Goal: Task Accomplishment & Management: Use online tool/utility

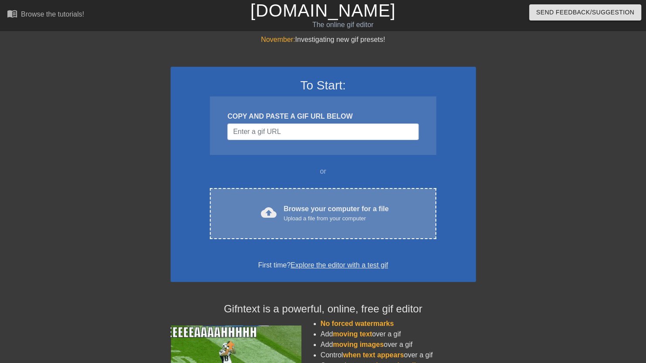
click at [329, 202] on div "cloud_upload Browse your computer for a file Upload a file from your computer C…" at bounding box center [323, 213] width 226 height 51
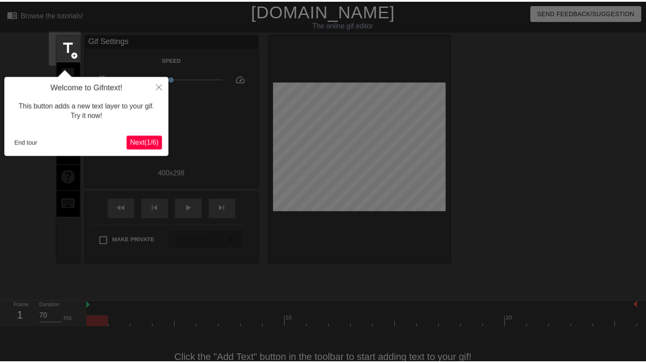
scroll to position [21, 0]
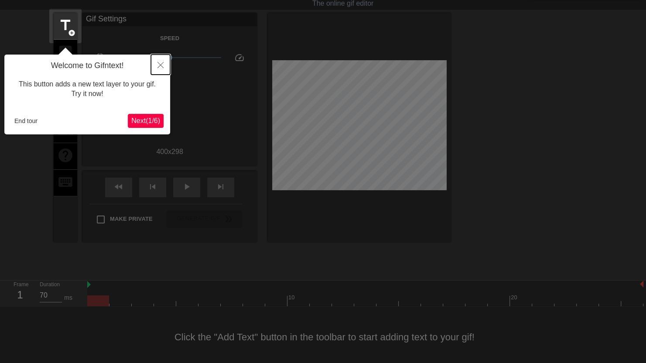
click at [161, 61] on button "Close" at bounding box center [160, 65] width 19 height 20
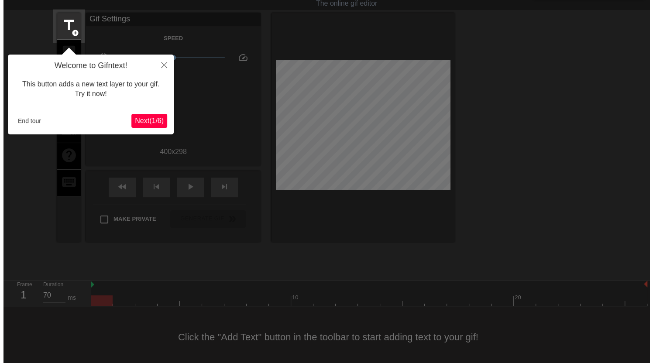
scroll to position [0, 0]
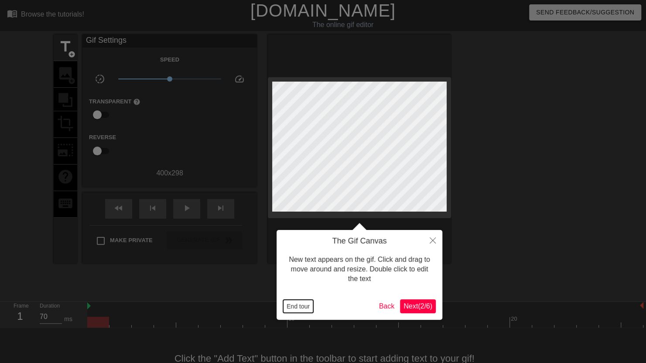
click at [294, 308] on button "End tour" at bounding box center [298, 306] width 30 height 13
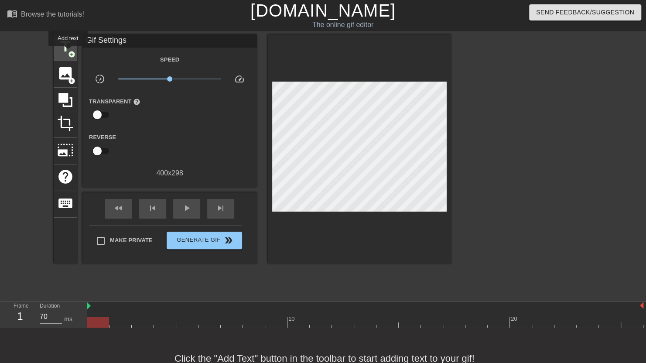
click at [68, 52] on span "add_circle" at bounding box center [71, 54] width 7 height 7
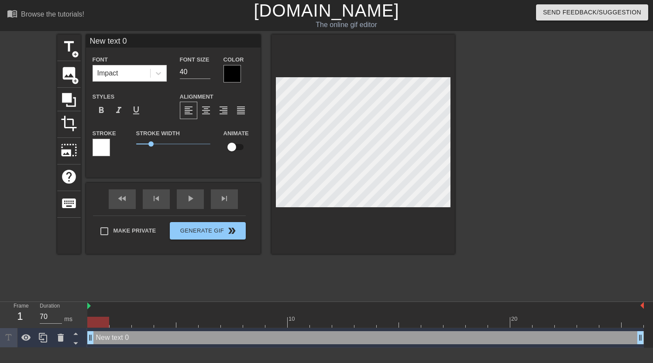
scroll to position [1, 2]
type input "G"
type textarea "G"
type input "Gi"
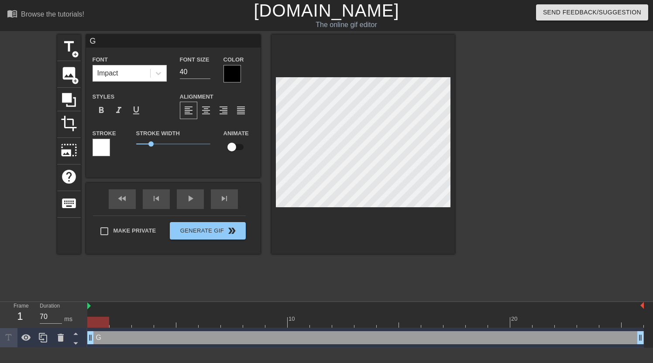
type textarea "Gi"
type input "GiC"
type textarea "GiC"
type input "Gi"
type textarea "Gi"
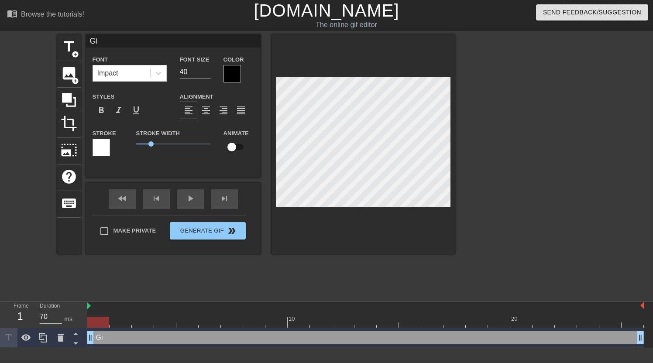
type input "G"
type textarea "G"
type input "GI"
type textarea "GI"
type input "G"
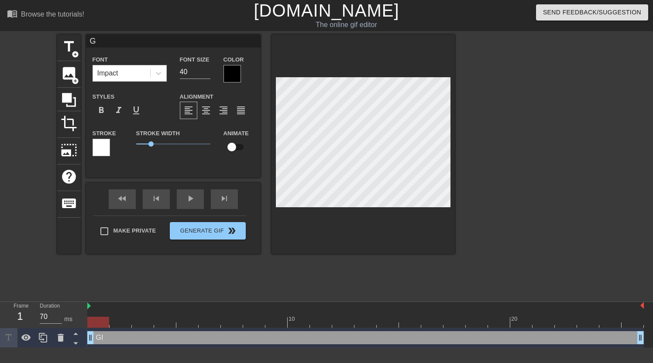
type textarea "G"
type input "GE"
type textarea "GE"
type input "GEn"
type textarea "GEn"
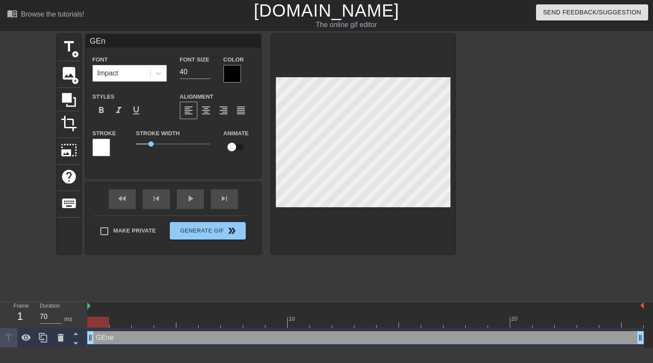
type input "GEne"
type textarea "GEne"
type input "GEner"
type textarea "GEner"
type input "GEnera"
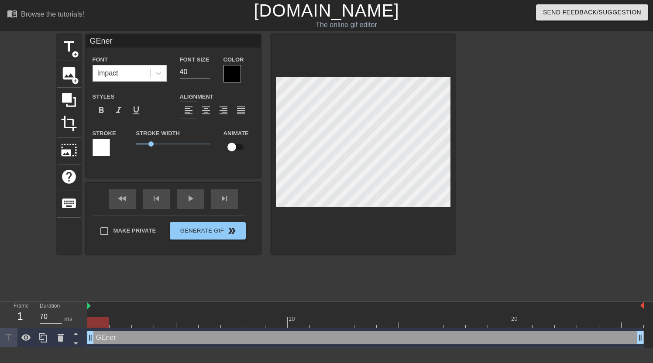
type textarea "GEnera"
type input "GEneral"
type textarea "GEneral"
type input "GEnera"
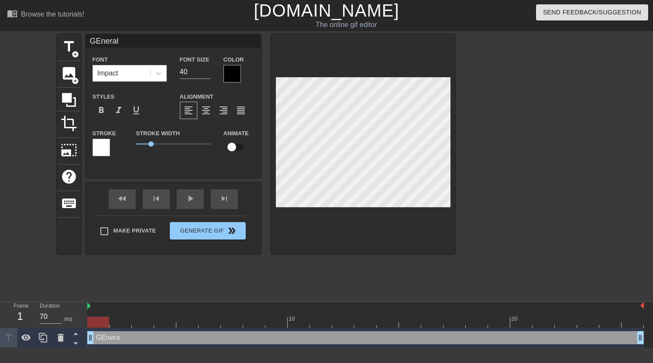
type textarea "GEnera"
type input "GEner"
type textarea "GEner"
type input "GEne"
type textarea "GEne"
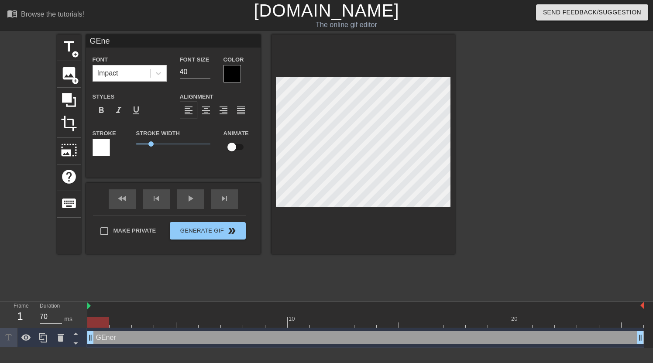
type input "GEn"
type textarea "GEn"
type input "GE"
type textarea "GE"
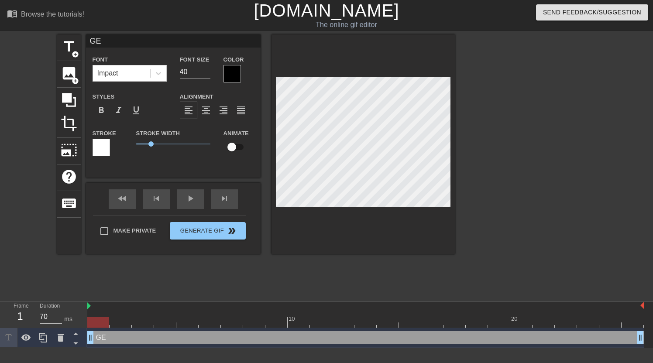
type input "GEN"
type textarea "GEN"
type input "GENE"
type textarea "GENE"
type input "GENER"
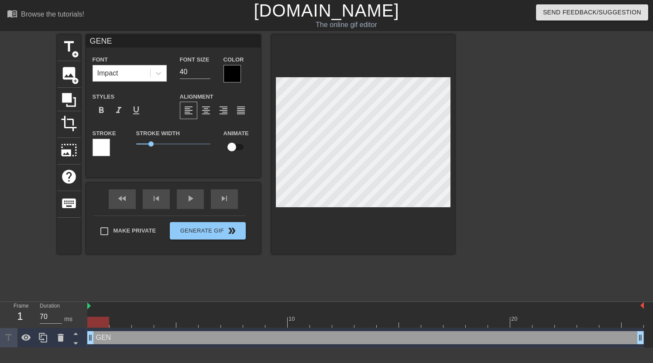
type textarea "GENER"
type input "GENERA"
type textarea "GENERA"
type input "GENERAL"
type textarea "GENERAL"
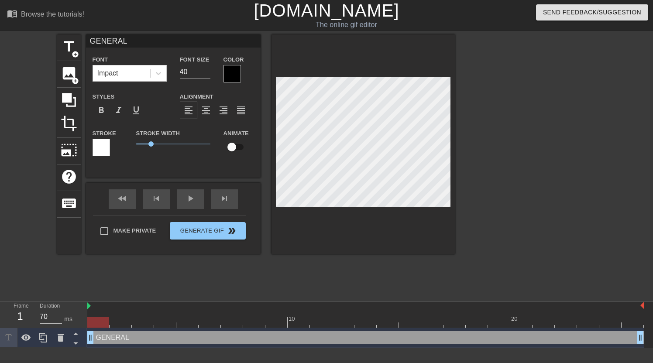
type input "GENERAL"
type textarea "GENERAL"
type input "GENERAL"
type textarea "GENERAL"
type input "GENERAL I"
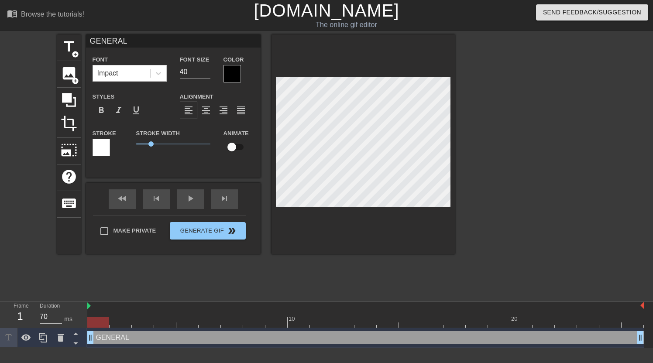
type textarea "GENERAL I"
type input "GENERAL IN"
type textarea "GENERAL IN"
type input "GENERAL INS"
type textarea "GENERAL INS"
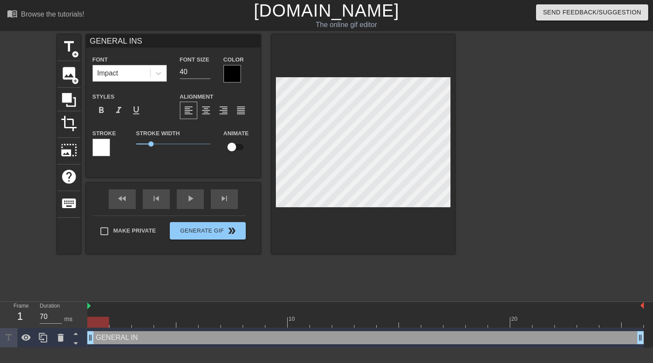
type input "GENERAL INSU"
type textarea "GENERAL INSU"
type input "GENERAL INSUR"
type textarea "GENERAL INSUR"
type input "GENERAL INSURA"
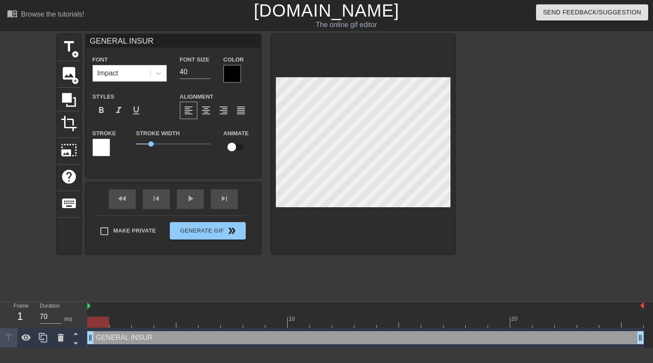
type textarea "GENERAL INSURA"
type input "GENERAL INSURAN"
type textarea "GENERAL INSURAN"
type input "GENERAL INSURANC"
type textarea "GENERAL INSURANC"
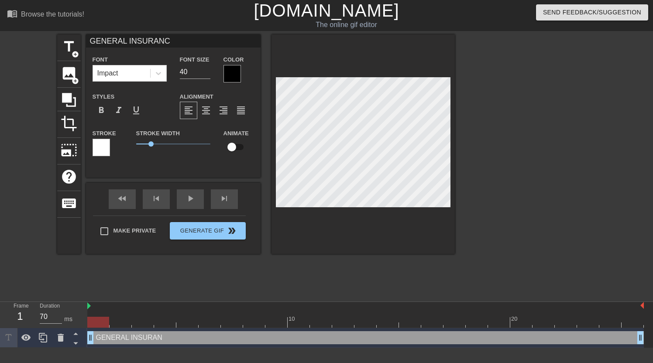
type input "GENERAL INSURANCE"
type textarea "GENERAL INSURANCE"
type input "GENERAL INSURANCE"
type textarea "GENERAL INSURANCE"
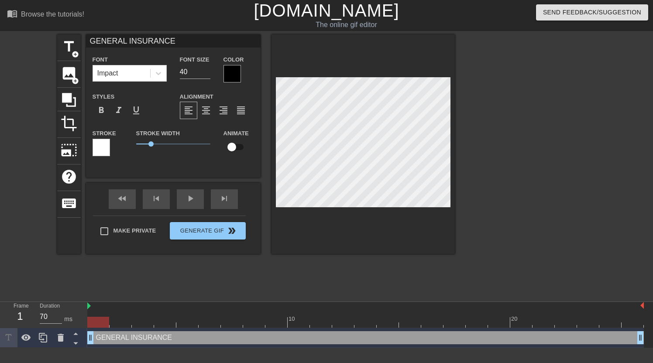
type input "GENERAL INSURANCEC"
type textarea "GENERAL INSURANCE C"
type input "GENERAL INSURANCECO"
type textarea "GENERAL INSURANCE CO"
type input "GENERAL INSURANCECOD"
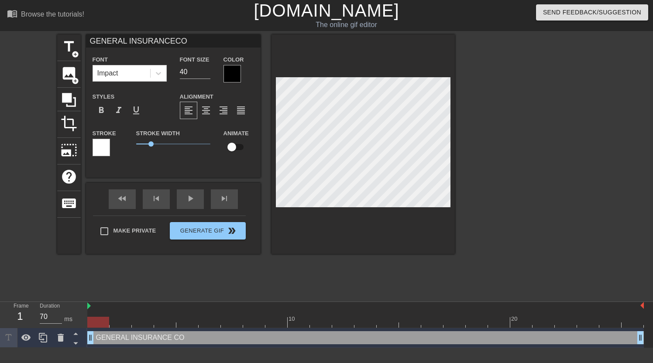
type textarea "GENERAL INSURANCE COD"
type input "GENERAL INSURANCECODE"
type textarea "GENERAL INSURANCE CODE"
type input "GENERAL INSURANCECODE"
type textarea "GENERAL INSURANCE CODE"
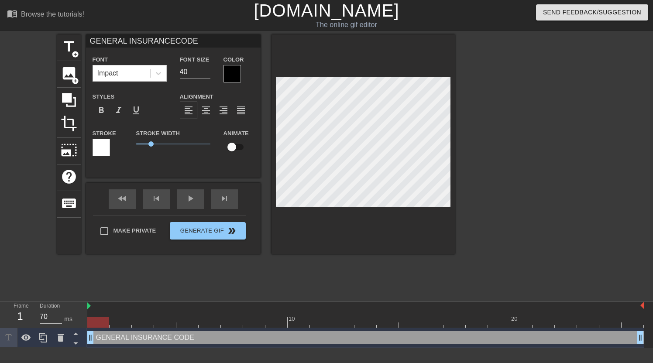
type input "GENERAL INSURANCECODE O"
type textarea "GENERAL INSURANCE CODE OF"
type input "GENERAL INSURANCECODE OF"
type textarea "GENERAL INSURANCE CODE OF"
type input "GENERAL INSURANCECODE OF P"
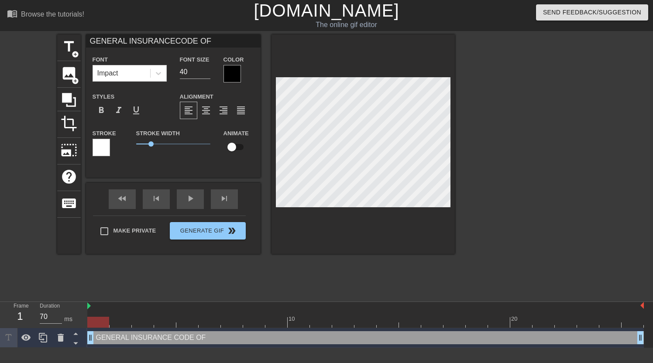
type textarea "GENERAL INSURANCE CODE OF P"
type input "GENERAL INSURANCECODE OF PR"
type textarea "GENERAL INSURANCE CODE OF PR"
type input "GENERAL INSURANCECODE OF PRI"
type textarea "GENERAL INSURANCE CODE OF PRI"
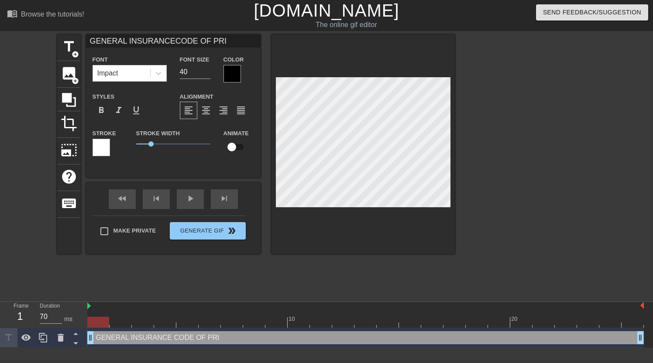
type input "GENERAL INSURANCECODE OF PR"
type textarea "GENERAL INSURANCE CODE OF PR"
type input "GENERAL INSURANCECODE OF PRA"
type textarea "GENERAL INSURANCE CODE OF PRA"
type input "GENERAL INSURANCECODE OF PRAC"
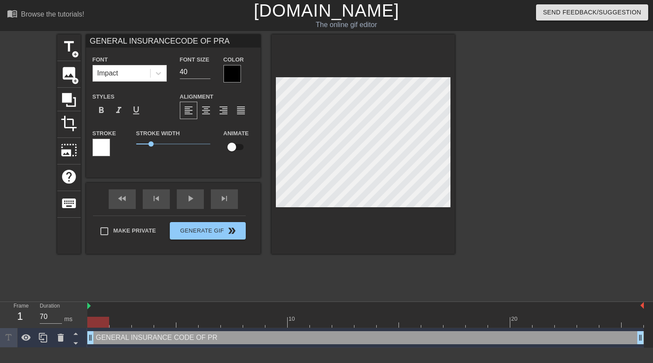
type textarea "GENERAL INSURANCE CODE OF PRAC"
type input "GENERAL INSURANCECODE OF PRACT"
type textarea "GENERAL INSURANCE CODE OF PRACT"
type input "GENERAL INSURANCECODE OF PRACTI"
type textarea "GENERAL INSURANCE CODE OF PRACTI"
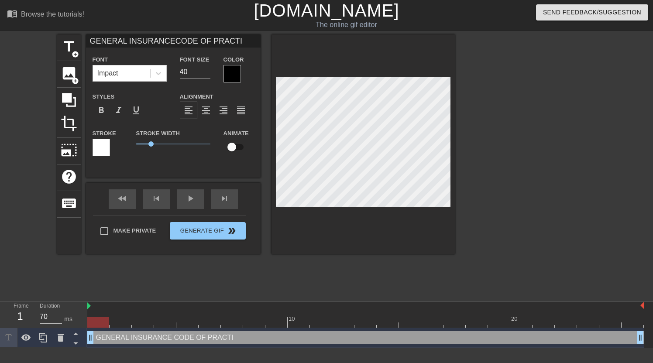
type input "GENERAL INSURANCECODE OF PRACTIC"
type textarea "GENERAL INSURANCE CODE OF PRACTIC"
type input "GENERAL INSURANCECODE OF PRACTICE"
type textarea "GENERAL INSURANCE CODE OF PRACTICE"
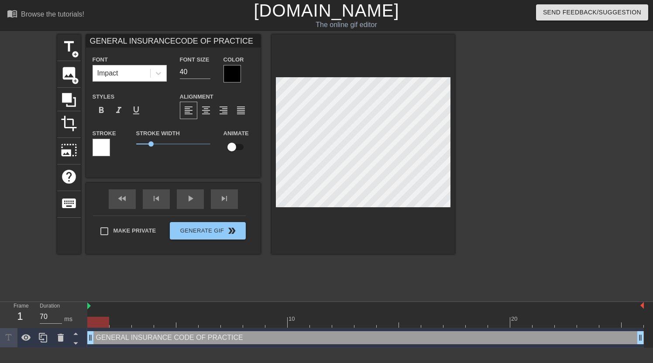
type input "GENERAL INSURANCECODE OF PRACTICE"
type textarea "GENERAL INSURANCE CODE OF PRACTICE"
type input "GENERAL INSURANCECODE OF PRACTICE2"
type textarea "GENERAL INSURANCE CODE OF PRACTICE 2"
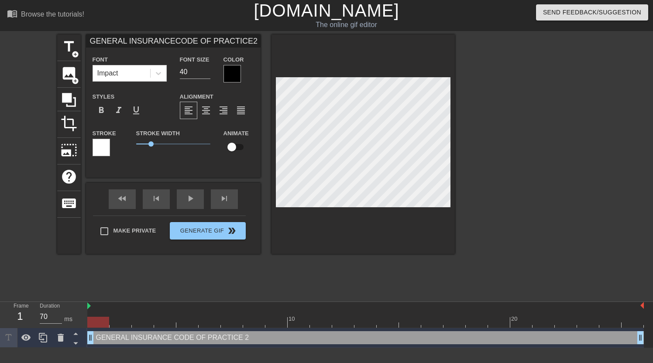
type input "GENERAL INSURANCECODE OF PRACTICE20"
type textarea "GENERAL INSURANCE CODE OF PRACTICE 20"
type input "GENERAL INSURANCECODE OF PRACTICE202"
type textarea "GENERAL INSURANCE CODE OF PRACTICE 202"
type input "GENERAL INSURANCECODE OF PRACTICE2027"
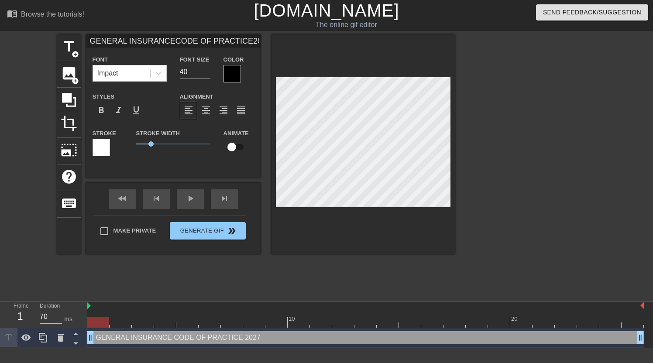
type textarea "GENERAL INSURANCE CODE OF PRACTICE 2027"
click at [208, 108] on span "format_align_center" at bounding box center [206, 110] width 10 height 10
click at [229, 74] on div at bounding box center [231, 73] width 17 height 17
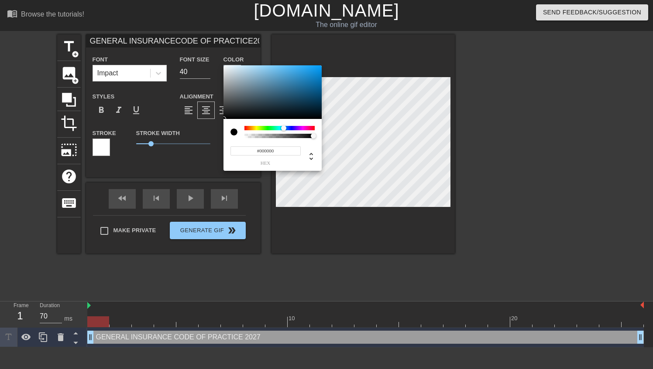
click at [284, 127] on div at bounding box center [279, 128] width 70 height 4
type input "GENERAL INSURANCECODE OF PRACTICE2027"
type input "#9ACCE9"
type input "GENERAL INSURANCECODE OF PRACTICE2027"
type input "#98CBE9"
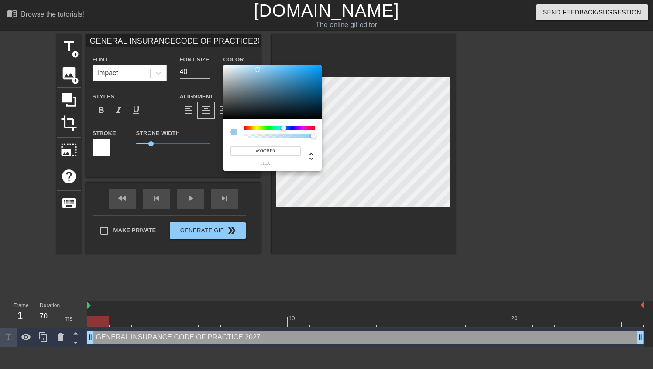
type input "GENERAL INSURANCECODE OF PRACTICE2027"
type input "#92C8E7"
type input "GENERAL INSURANCECODE OF PRACTICE2027"
type input "#90C6E5"
type input "GENERAL INSURANCECODE OF PRACTICE2027"
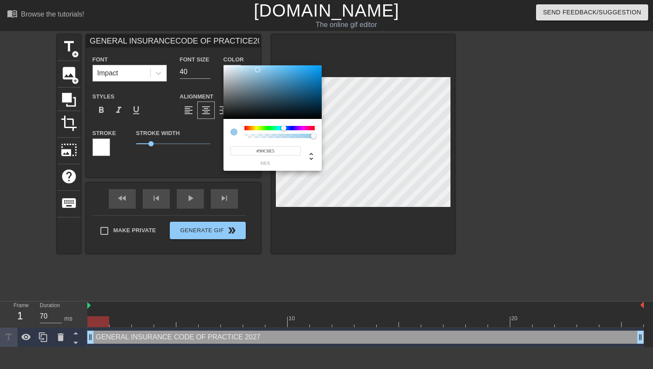
type input "#8FC6E5"
type input "GENERAL INSURANCECODE OF PRACTICE2027"
type input "#88C2E3"
type input "GENERAL INSURANCECODE OF PRACTICE2027"
type input "#82BEE1"
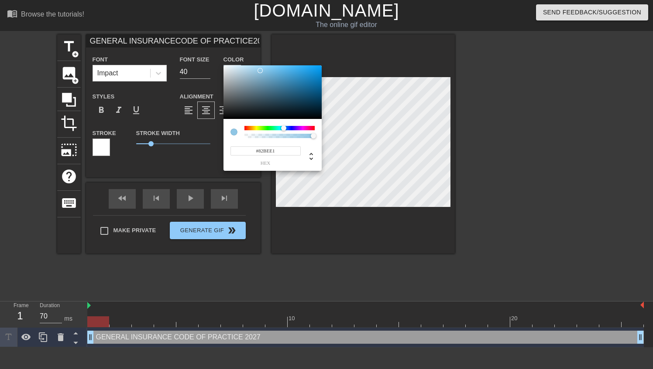
type input "GENERAL INSURANCECODE OF PRACTICE2027"
type input "#7DBCE1"
type input "GENERAL INSURANCECODE OF PRACTICE2027"
type input "#75B7DD"
type input "GENERAL INSURANCECODE OF PRACTICE2027"
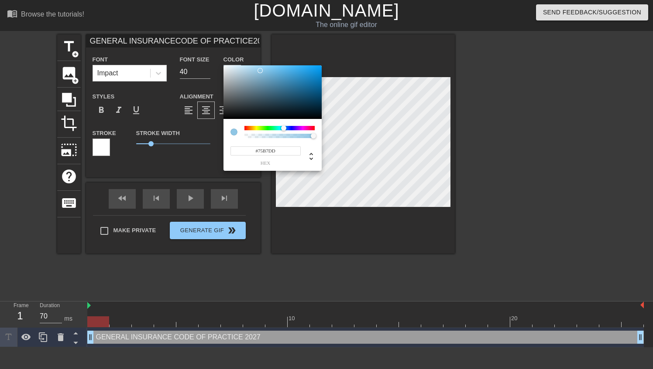
type input "#6FB2D9"
type input "GENERAL INSURANCECODE OF PRACTICE2027"
type input "#6BB0D9"
type input "GENERAL INSURANCECODE OF PRACTICE2027"
type input "#61AAD5"
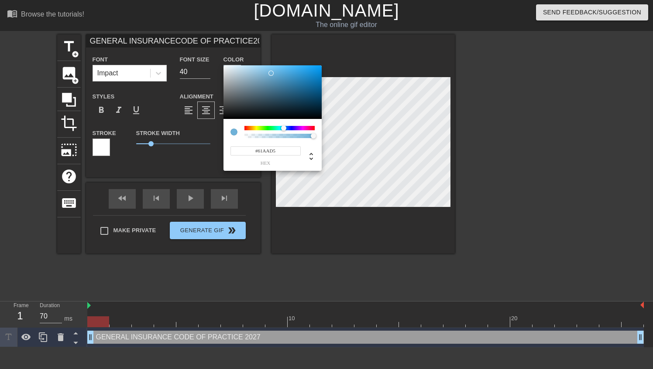
type input "GENERAL INSURANCECODE OF PRACTICE2027"
type input "#51A0CF"
type input "GENERAL INSURANCECODE OF PRACTICE2027"
type input "#4C9DCD"
type input "GENERAL INSURANCECODE OF PRACTICE2027"
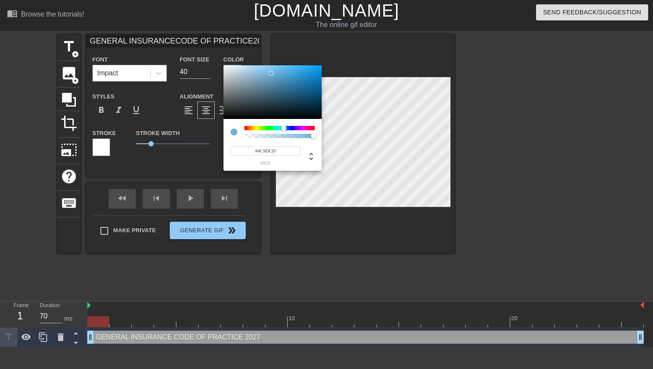
type input "#489ACA"
type input "GENERAL INSURANCECODE OF PRACTICE2027"
type input "#4599CA"
type input "GENERAL INSURANCECODE OF PRACTICE2027"
type input "#4399CA"
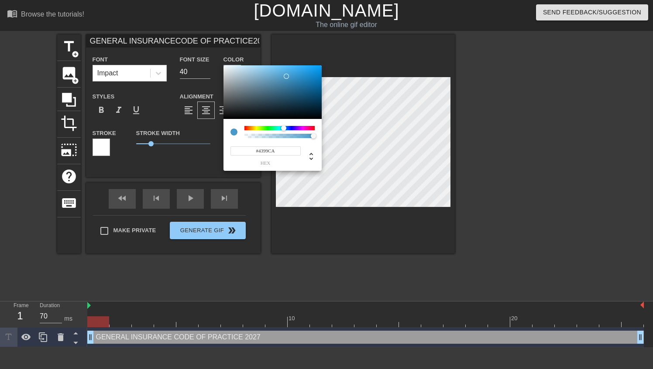
type input "GENERAL INSURANCECODE OF PRACTICE2027"
type input "#4199CA"
type input "GENERAL INSURANCECODE OF PRACTICE2027"
type input "#3F99CA"
type input "GENERAL INSURANCECODE OF PRACTICE2027"
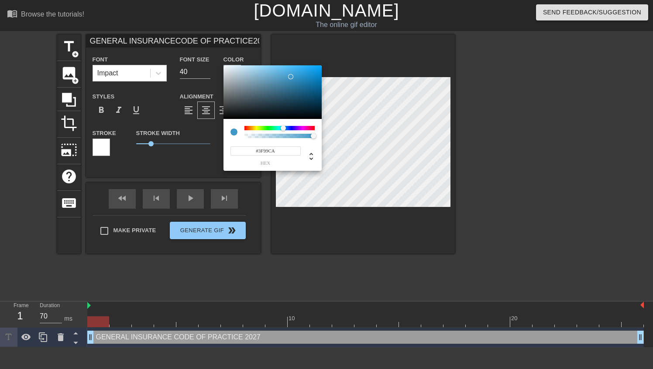
type input "#3F98C8"
type input "GENERAL INSURANCECODE OF PRACTICE2027"
type input "#3B97C8"
type input "GENERAL INSURANCECODE OF PRACTICE2027"
type input "#3997C8"
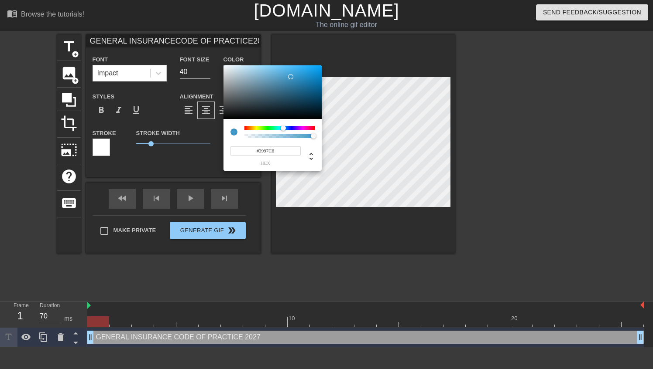
type input "GENERAL INSURANCECODE OF PRACTICE2027"
type input "#3596C8"
type input "GENERAL INSURANCECODE OF PRACTICE2027"
type input "#3496C8"
type input "GENERAL INSURANCECODE OF PRACTICE2027"
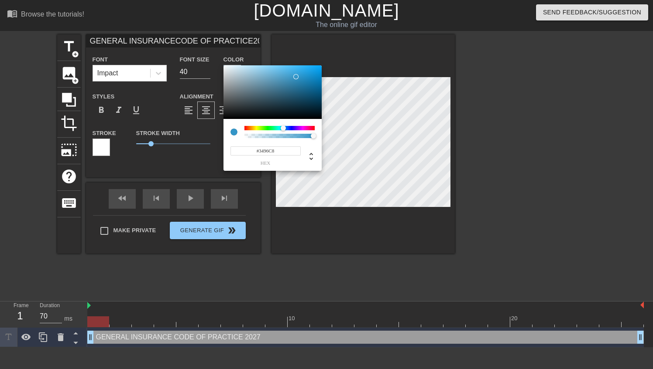
type input "#3296C8"
type input "GENERAL INSURANCECODE OF PRACTICE2027"
type input "#2F95C8"
type input "GENERAL INSURANCECODE OF PRACTICE2027"
type input "#2B94C8"
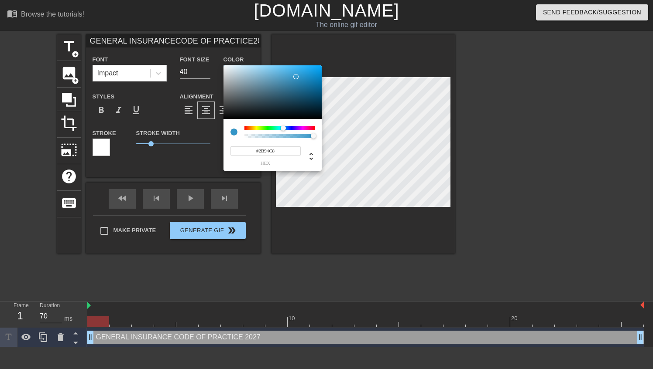
type input "GENERAL INSURANCECODE OF PRACTICE2027"
type input "#2993C8"
type input "GENERAL INSURANCECODE OF PRACTICE2027"
type input "#2692C8"
type input "GENERAL INSURANCECODE OF PRACTICE2027"
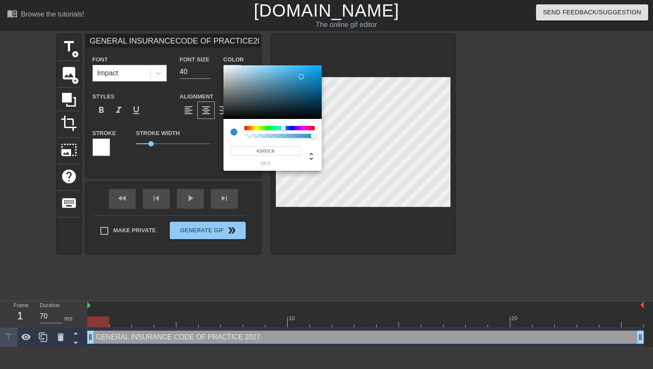
type input "#2492C8"
type input "GENERAL INSURANCECODE OF PRACTICE2027"
type input "#2191C8"
type input "GENERAL INSURANCECODE OF PRACTICE2027"
type input "#1C8DC4"
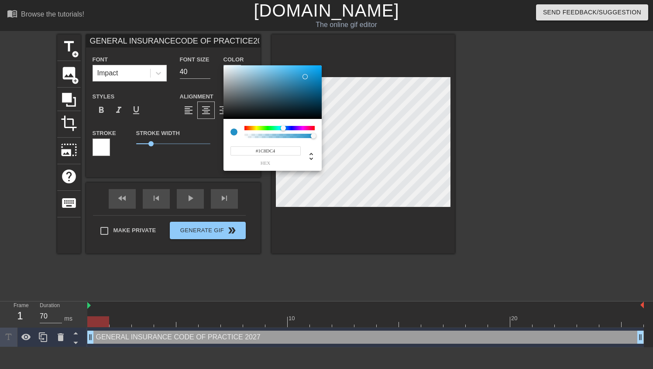
type input "GENERAL INSURANCECODE OF PRACTICE2027"
type input "#1B8DC4"
type input "GENERAL INSURANCECODE OF PRACTICE2027"
type input "#198CC4"
type input "GENERAL INSURANCECODE OF PRACTICE2027"
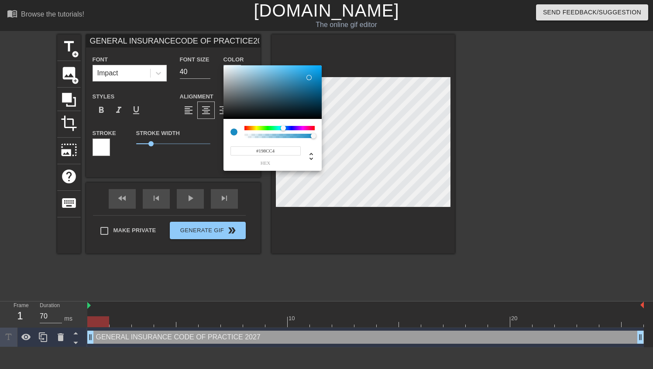
type input "#188CC4"
type input "GENERAL INSURANCECODE OF PRACTICE2027"
type input "#168AC2"
type input "GENERAL INSURANCECODE OF PRACTICE2027"
type input "#148AC2"
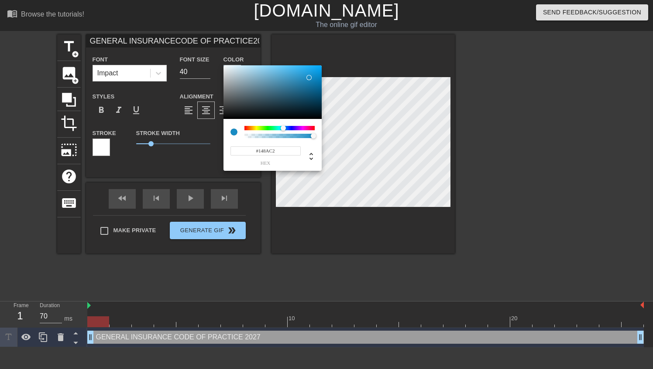
type input "GENERAL INSURANCECODE OF PRACTICE2027"
type input "#1089C2"
type input "GENERAL INSURANCECODE OF PRACTICE2027"
type input "#0E89C2"
type input "GENERAL INSURANCECODE OF PRACTICE2027"
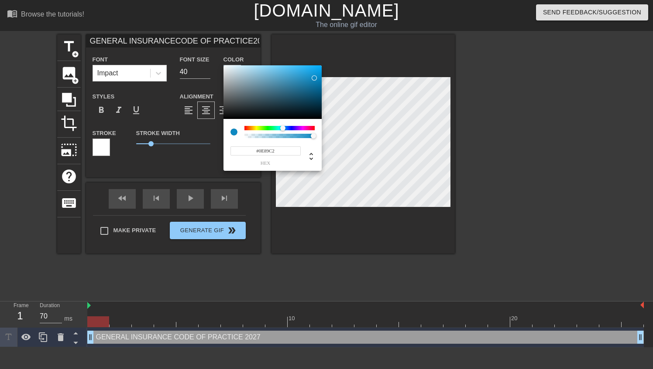
type input "#0E88C0"
type input "GENERAL INSURANCECODE OF PRACTICE2027"
type input "#0E87BE"
type input "GENERAL INSURANCECODE OF PRACTICE2027"
type input "#0D85BC"
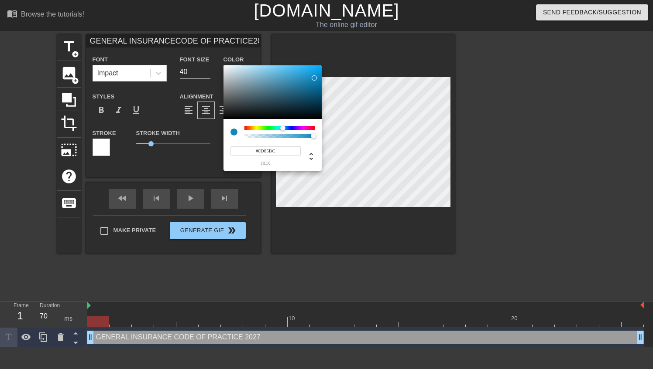
type input "GENERAL INSURANCECODE OF PRACTICE2027"
type input "#0C83BA"
drag, startPoint x: 256, startPoint y: 70, endPoint x: 318, endPoint y: 82, distance: 62.6
click at [318, 82] on div at bounding box center [272, 92] width 98 height 54
click at [265, 91] on div at bounding box center [272, 92] width 98 height 54
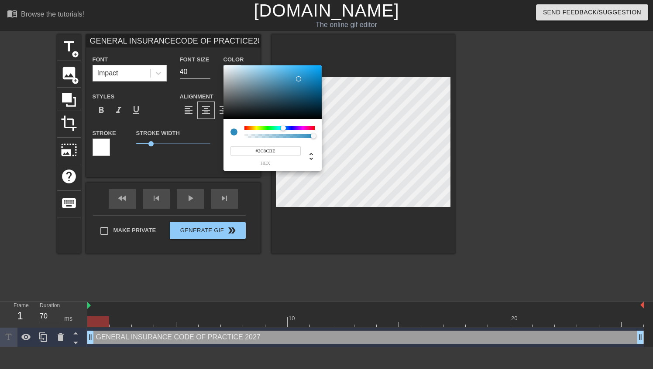
drag, startPoint x: 294, startPoint y: 87, endPoint x: 298, endPoint y: 79, distance: 9.6
click at [298, 79] on div at bounding box center [272, 92] width 98 height 54
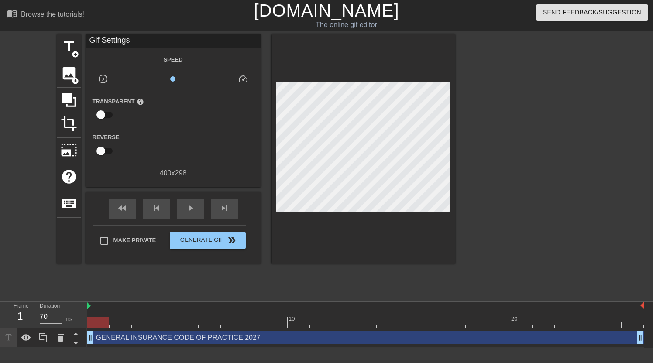
click at [530, 105] on div at bounding box center [530, 165] width 131 height 262
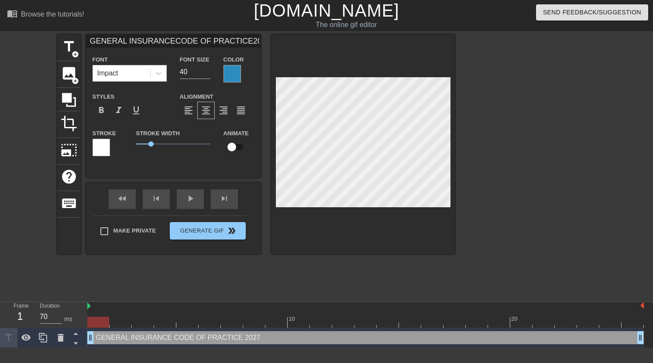
click at [544, 112] on div at bounding box center [530, 165] width 131 height 262
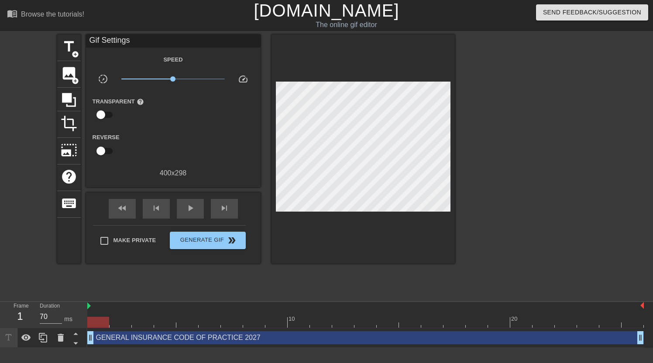
click at [513, 104] on div at bounding box center [530, 165] width 131 height 262
click at [510, 90] on div at bounding box center [530, 165] width 131 height 262
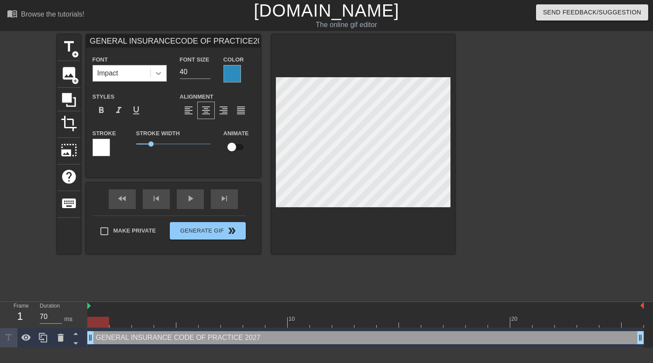
click at [150, 72] on div at bounding box center [158, 73] width 16 height 16
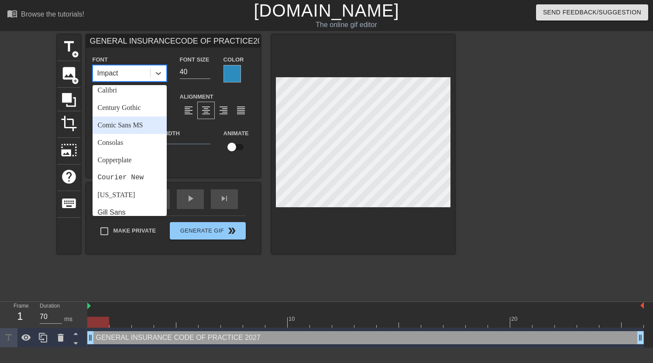
scroll to position [87, 0]
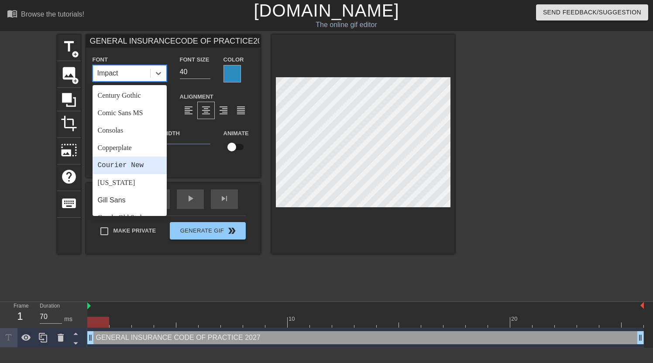
click at [136, 166] on div "Courier New" at bounding box center [129, 165] width 74 height 17
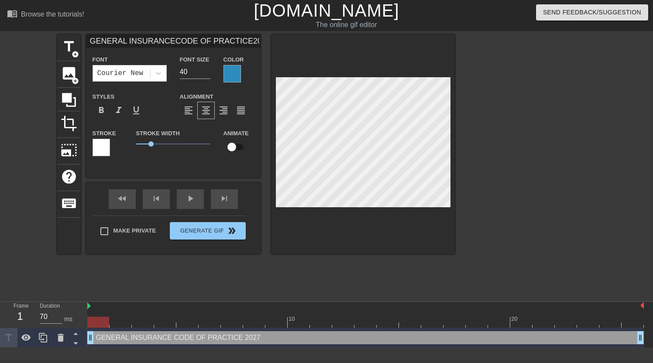
click at [234, 72] on div at bounding box center [231, 73] width 17 height 17
click at [106, 149] on div at bounding box center [100, 147] width 17 height 17
click at [227, 77] on div at bounding box center [231, 73] width 17 height 17
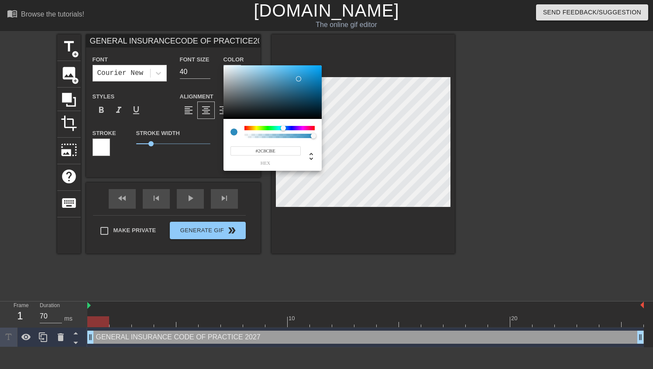
drag, startPoint x: 277, startPoint y: 150, endPoint x: 250, endPoint y: 148, distance: 26.2
click at [250, 148] on input "#2C8CBE" at bounding box center [265, 151] width 70 height 9
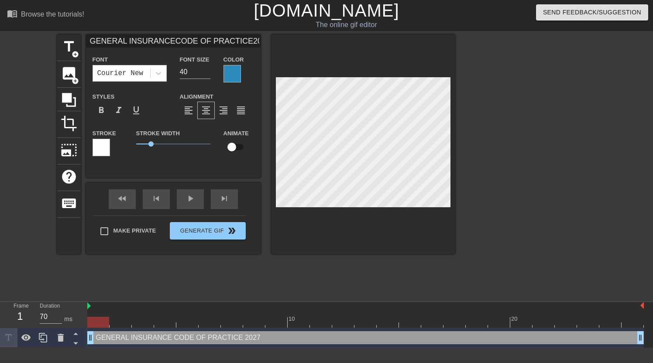
click at [101, 148] on div at bounding box center [100, 147] width 17 height 17
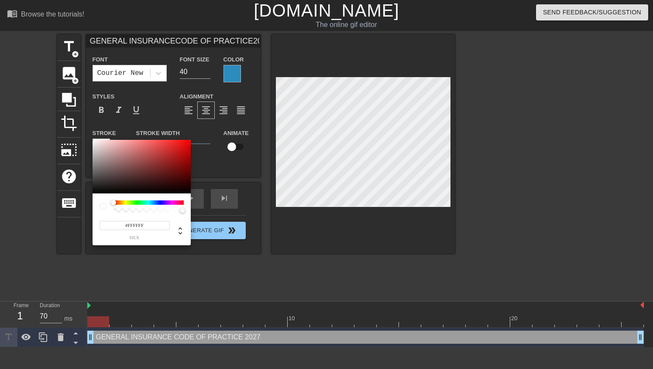
click at [130, 224] on input "#FFFFFF" at bounding box center [134, 225] width 70 height 9
paste input "#2C8CBE"
click at [130, 226] on input "##2C8CBE" at bounding box center [134, 225] width 70 height 9
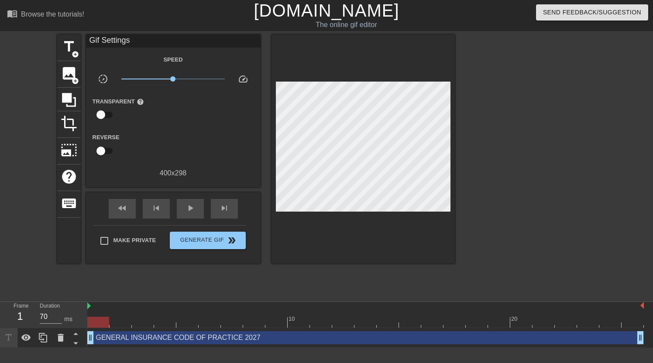
click at [489, 97] on div at bounding box center [530, 165] width 131 height 262
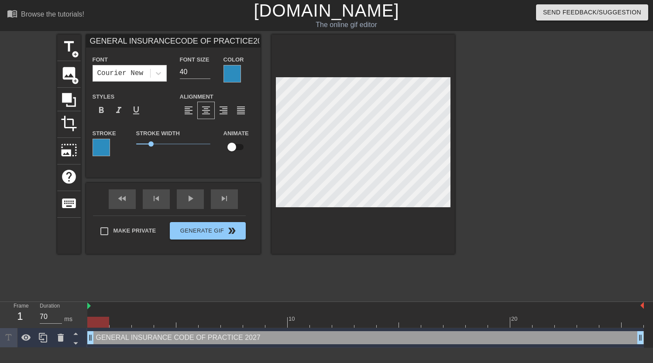
click at [483, 101] on div at bounding box center [530, 165] width 131 height 262
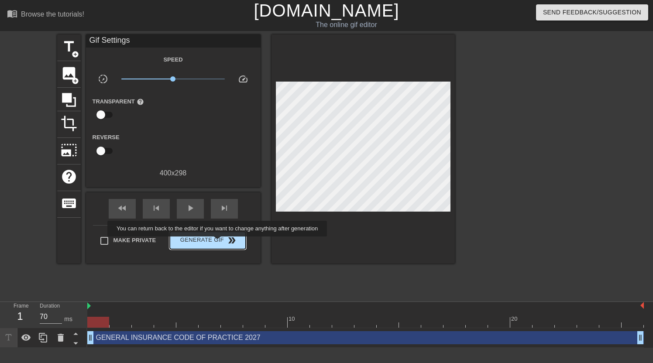
click at [217, 243] on span "Generate Gif double_arrow" at bounding box center [207, 240] width 68 height 10
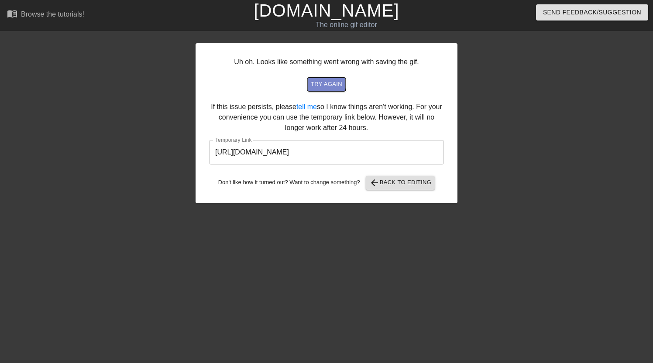
click at [320, 79] on span "try again" at bounding box center [326, 84] width 31 height 10
click at [406, 189] on button "arrow_back Back to Editing" at bounding box center [400, 183] width 69 height 14
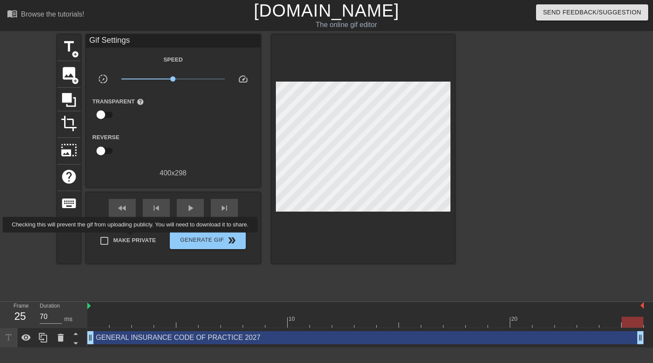
click at [132, 239] on span "Make Private" at bounding box center [134, 240] width 43 height 9
click at [113, 239] on input "Make Private" at bounding box center [104, 241] width 18 height 18
click at [199, 237] on span "Generate Gif double_arrow" at bounding box center [207, 240] width 68 height 10
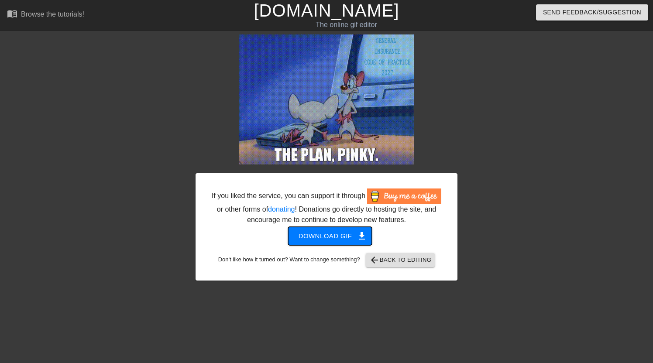
click at [338, 244] on button "Download gif get_app" at bounding box center [330, 236] width 84 height 18
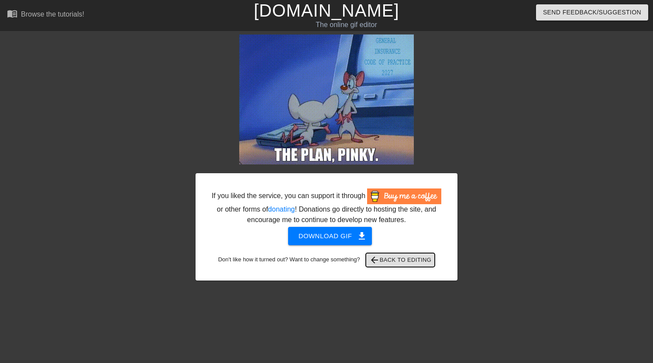
click at [396, 265] on span "arrow_back Back to Editing" at bounding box center [400, 260] width 62 height 10
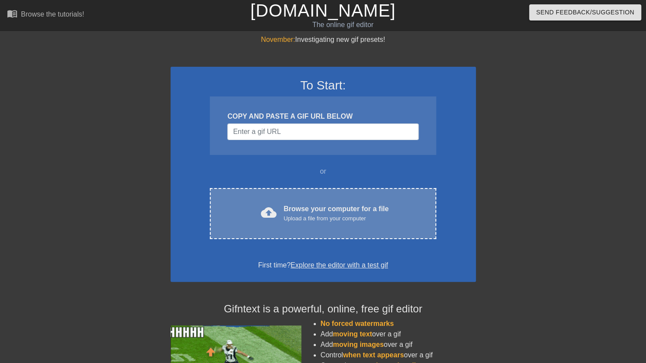
click at [297, 210] on div "Browse your computer for a file Upload a file from your computer" at bounding box center [336, 213] width 105 height 19
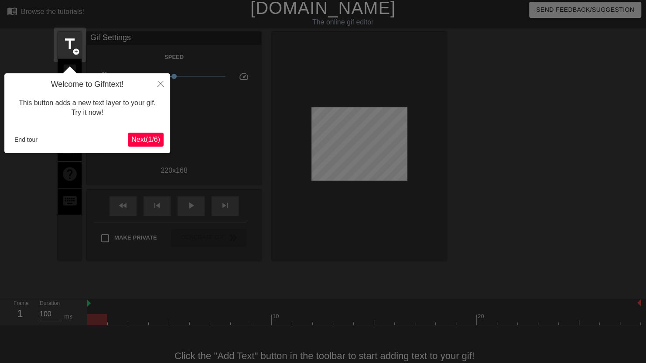
scroll to position [21, 0]
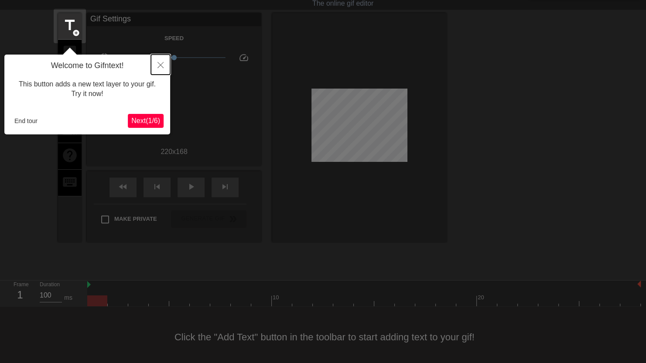
click at [157, 65] on button "Close" at bounding box center [160, 65] width 19 height 20
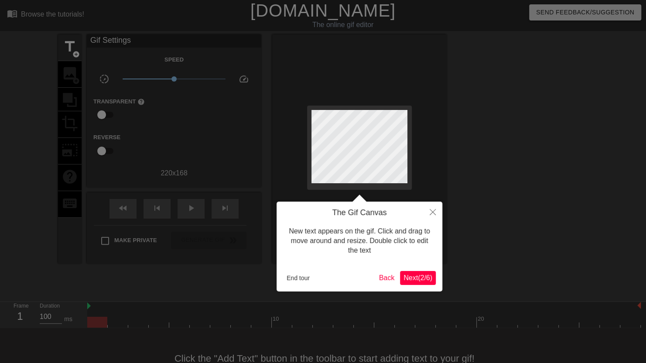
click at [411, 279] on span "Next ( 2 / 6 )" at bounding box center [417, 277] width 29 height 7
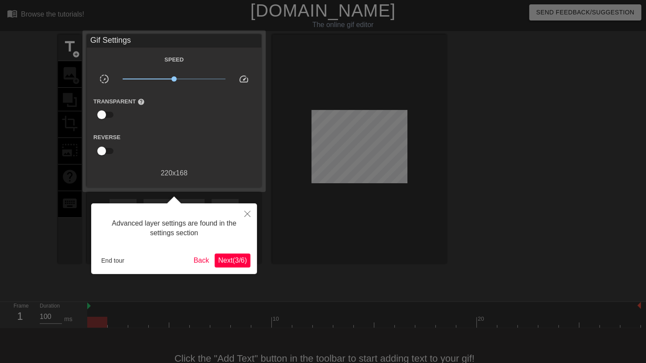
scroll to position [21, 0]
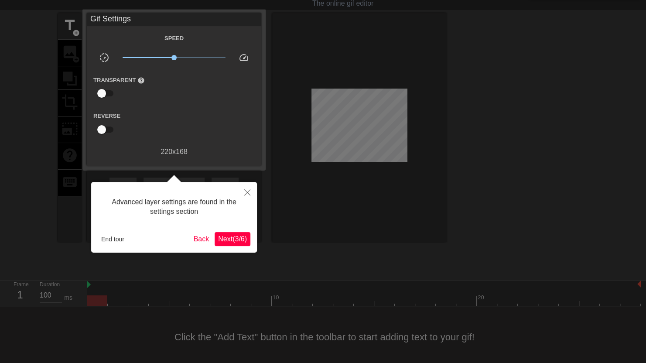
click at [236, 237] on span "Next ( 3 / 6 )" at bounding box center [232, 238] width 29 height 7
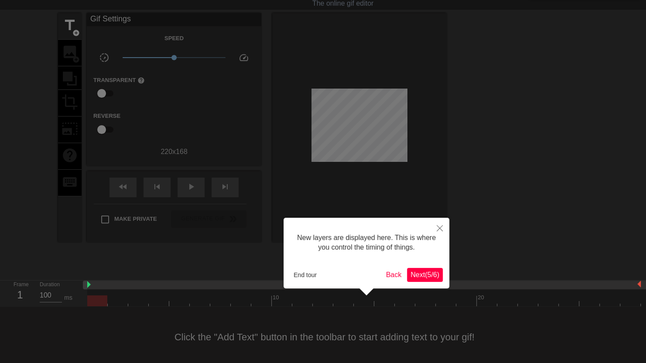
scroll to position [7, 0]
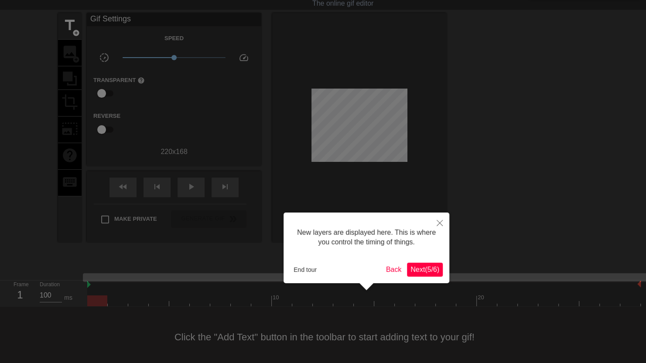
click at [419, 269] on span "Next ( 5 / 6 )" at bounding box center [424, 269] width 29 height 7
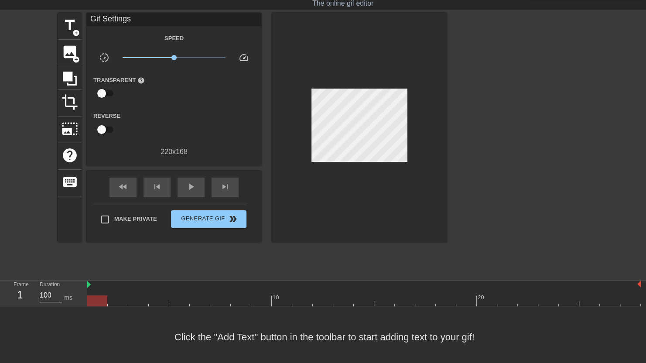
click at [101, 93] on input "checkbox" at bounding box center [102, 93] width 50 height 17
checkbox input "true"
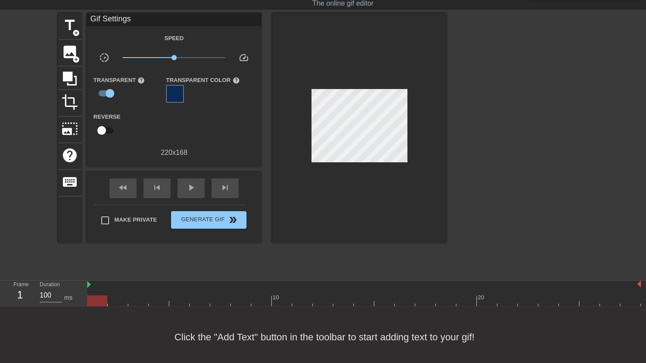
click at [171, 98] on div at bounding box center [174, 93] width 17 height 17
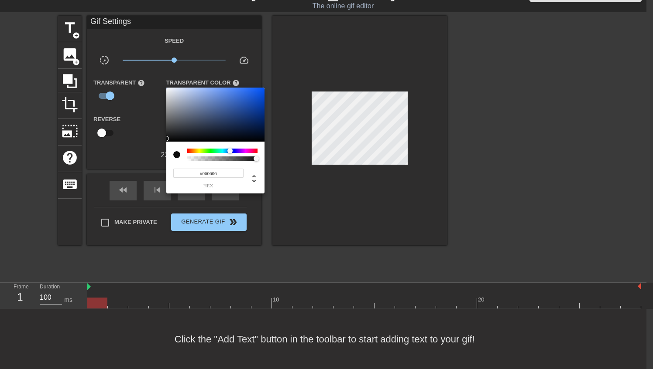
type input "#000000"
drag, startPoint x: 249, startPoint y: 120, endPoint x: 151, endPoint y: 144, distance: 101.0
click at [151, 144] on div "#000000 hex" at bounding box center [326, 184] width 653 height 369
click at [246, 76] on div at bounding box center [326, 184] width 653 height 369
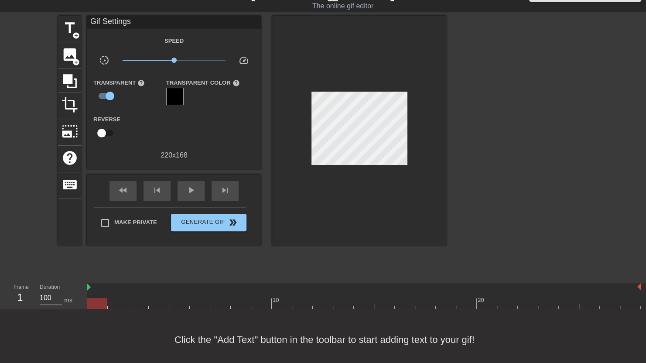
click at [99, 118] on label "Reverse" at bounding box center [106, 119] width 27 height 9
click at [70, 33] on span "title" at bounding box center [70, 28] width 17 height 17
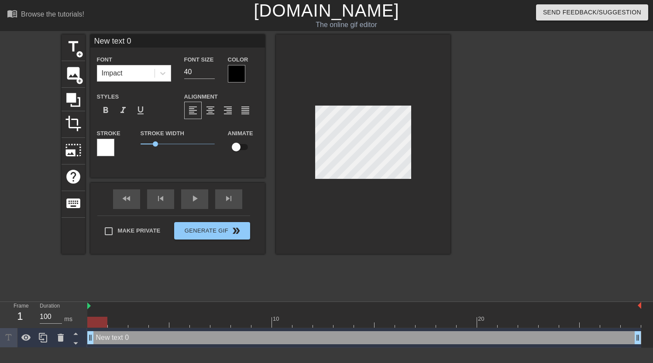
scroll to position [1, 2]
type input "g"
type textarea "g"
type input "gi"
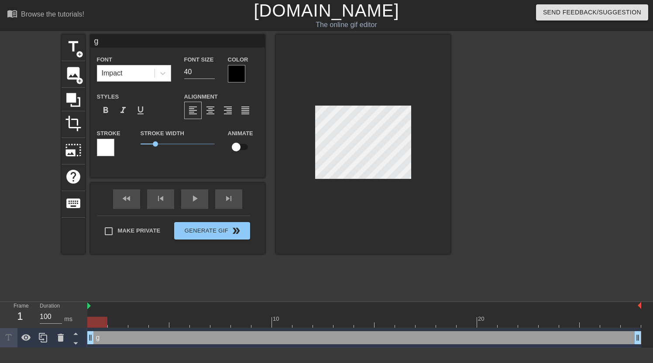
type textarea "gi"
type input "g"
type textarea "g"
type input "s"
type textarea "s"
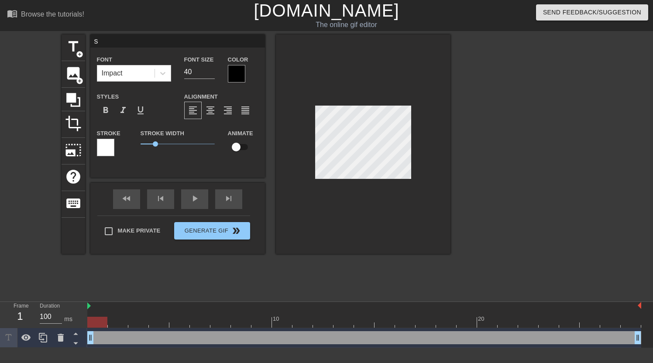
type input "st"
type textarea "st"
type input "sta"
type textarea "sta"
type input "star"
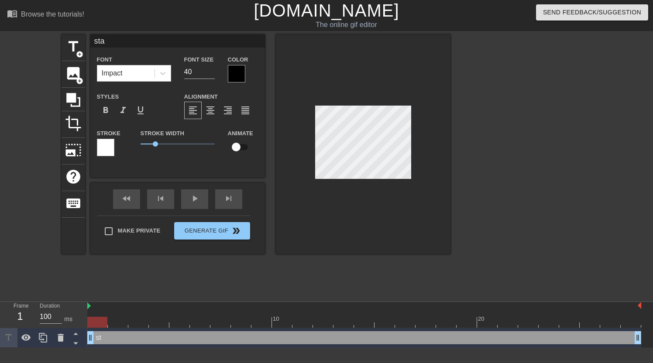
type textarea "star"
type input "start"
type textarea "start"
type input "start"
type textarea "start"
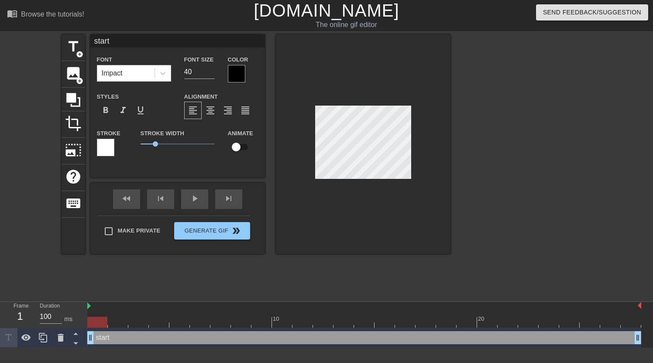
type input "start t"
type textarea "start t"
type input "start te"
type textarea "start te"
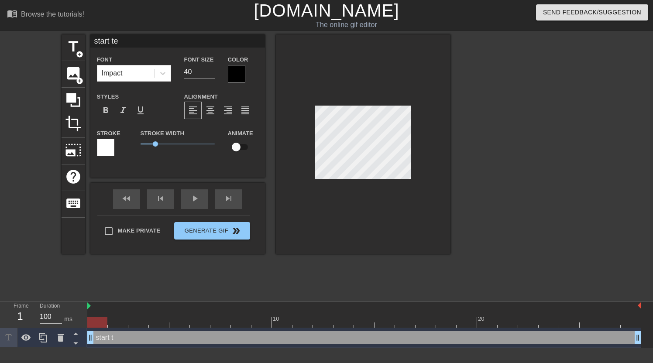
type input "start tea"
type textarea "start tea"
type input "start te"
type textarea "start te"
type input "start t"
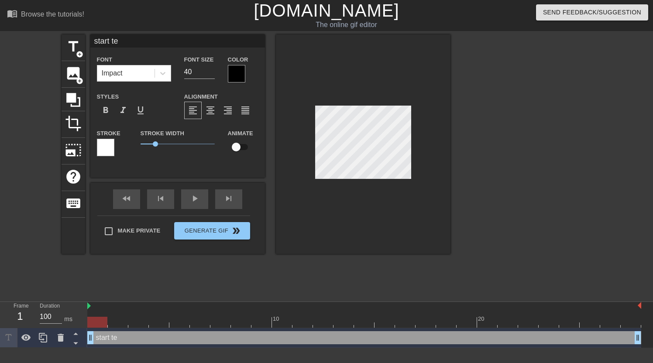
type textarea "start t"
type input "start"
type textarea "start"
type input "start"
type textarea "start"
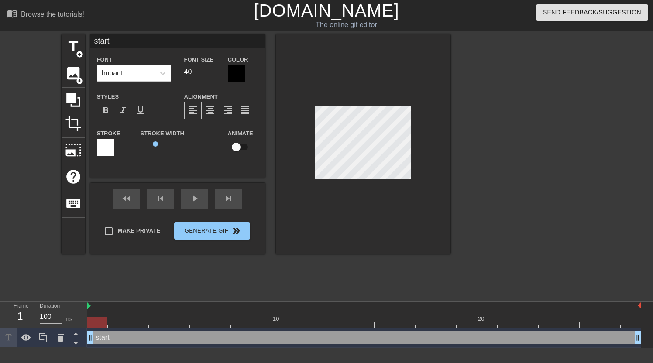
type input "star"
type textarea "star"
type input "sta"
type textarea "sta"
type input "st"
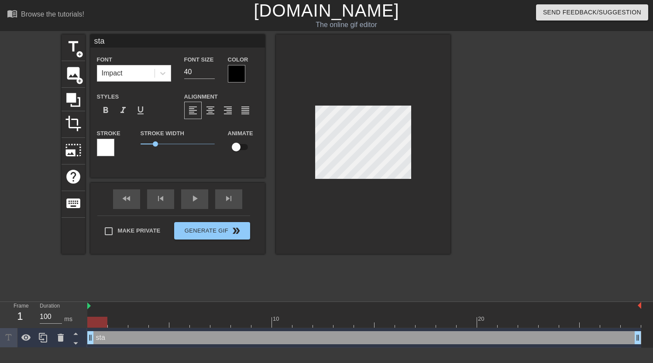
type textarea "st"
type input "s"
type textarea "s"
type input "s"
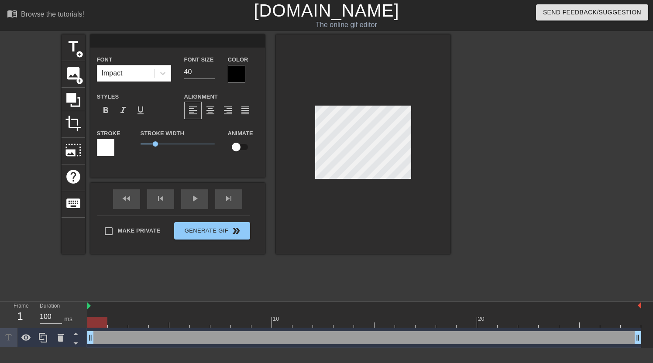
type textarea "s"
type input "st"
type textarea "st"
type input "s"
type textarea "s"
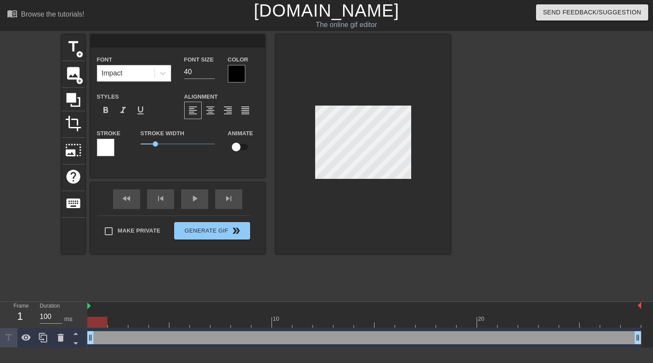
type input "S"
type textarea "S"
type input "ST"
type textarea "ST"
type input "STA"
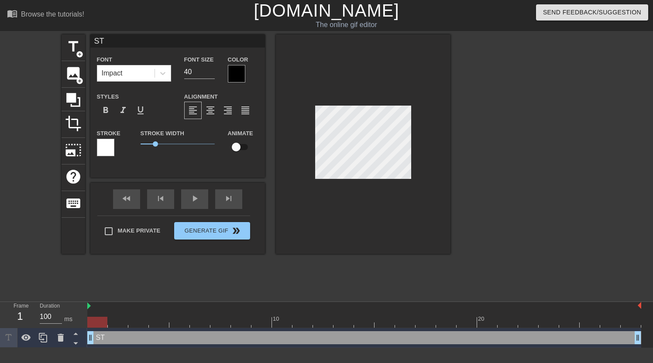
type textarea "STA"
type input "STAR"
type textarea "STAR"
type input "START"
type textarea "START"
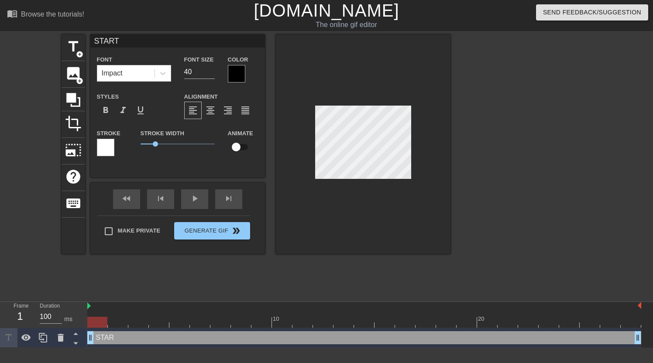
type input "START"
type textarea "START"
type input "START T"
type textarea "START T"
type input "START TE"
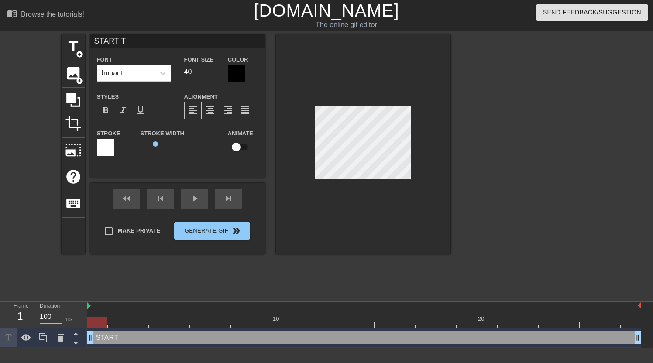
type textarea "START TE"
type input "START TEA"
type textarea "START TEA"
type input "START TEAM"
type textarea "START TEAM"
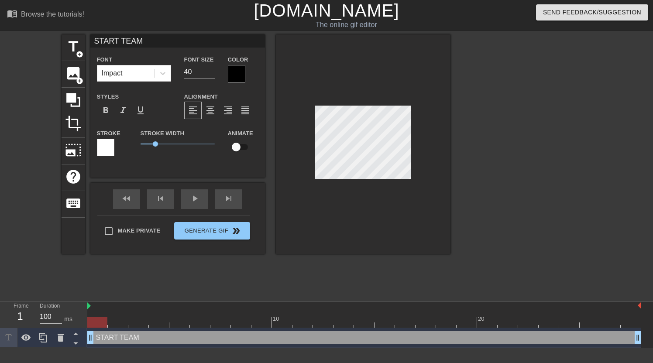
type input "START TEAM"
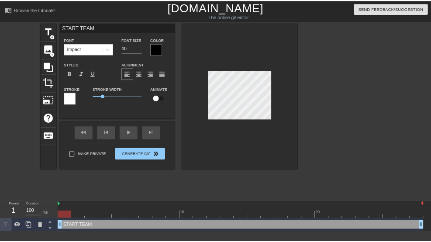
scroll to position [1, 3]
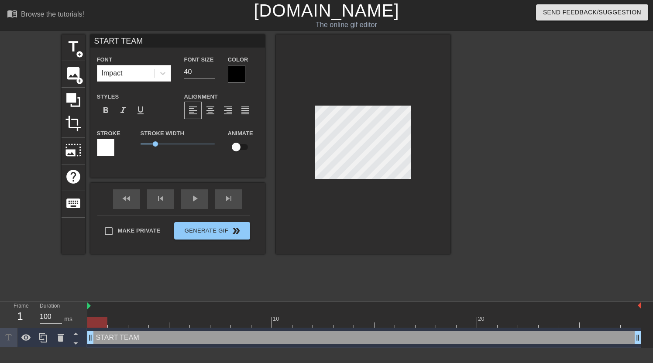
type textarea "START TEAM"
click at [239, 73] on div at bounding box center [236, 73] width 17 height 17
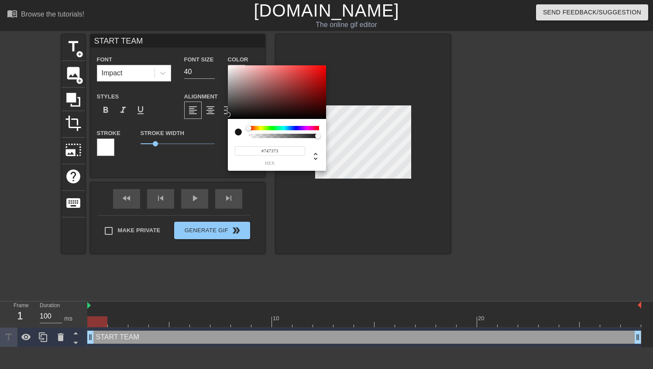
type input "#FFFFFF"
drag, startPoint x: 238, startPoint y: 110, endPoint x: 217, endPoint y: 50, distance: 63.6
click at [217, 50] on div "#FFFFFF hex" at bounding box center [326, 184] width 653 height 369
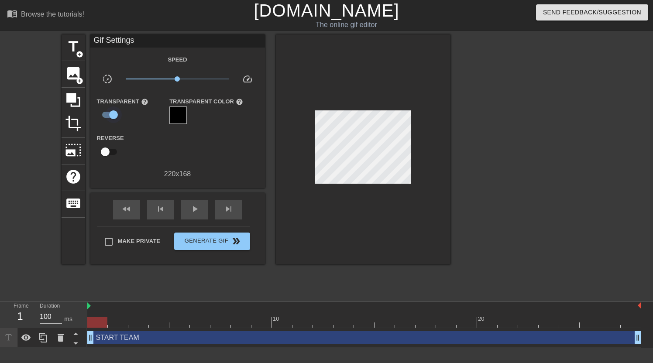
click at [113, 113] on input "checkbox" at bounding box center [114, 114] width 50 height 17
click at [113, 113] on input "checkbox" at bounding box center [105, 114] width 50 height 17
checkbox input "true"
click at [180, 110] on div at bounding box center [177, 114] width 17 height 17
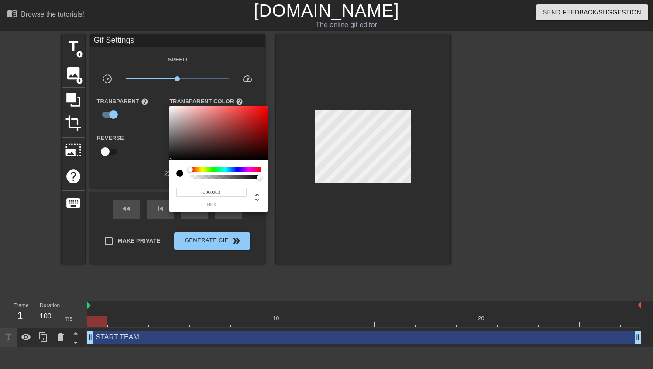
click at [351, 138] on div at bounding box center [326, 184] width 653 height 369
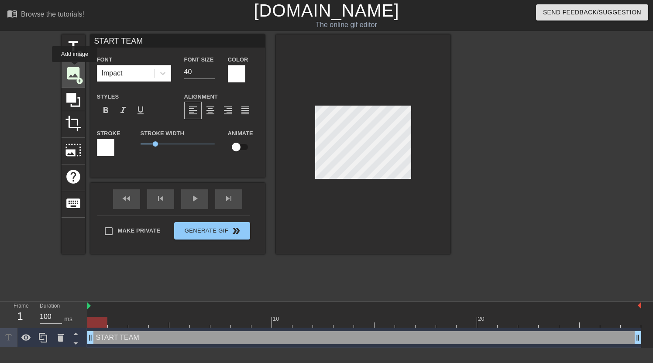
click at [75, 68] on span "image" at bounding box center [73, 73] width 17 height 17
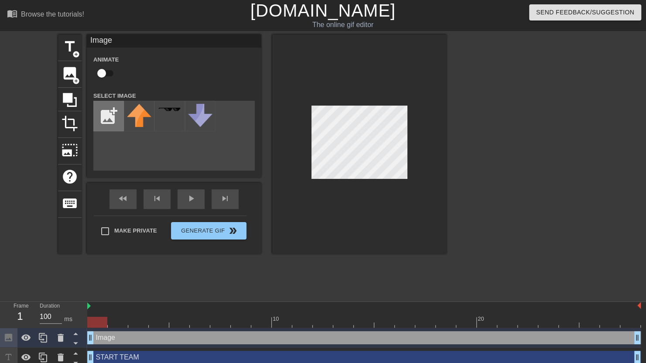
click at [99, 117] on input "file" at bounding box center [109, 116] width 30 height 30
click at [63, 341] on icon at bounding box center [61, 338] width 6 height 8
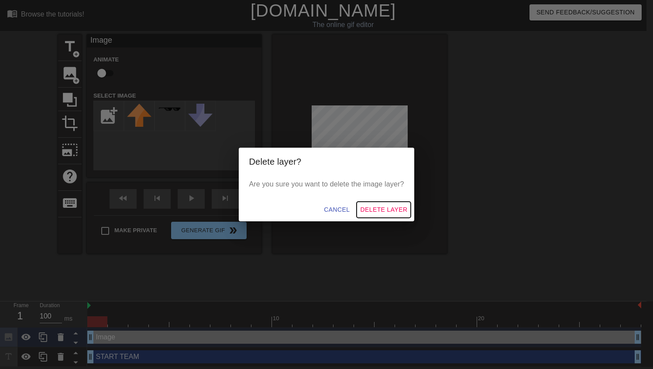
click at [387, 213] on span "Delete Layer" at bounding box center [383, 210] width 47 height 11
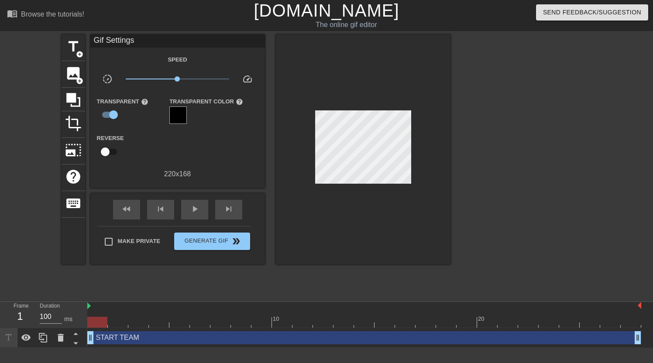
drag, startPoint x: 171, startPoint y: 115, endPoint x: 197, endPoint y: 126, distance: 28.2
click at [198, 125] on div "Speed slow_motion_video x1.00 speed Transparent help Transparent Color help Rev…" at bounding box center [177, 116] width 161 height 125
click at [178, 112] on div at bounding box center [177, 114] width 17 height 17
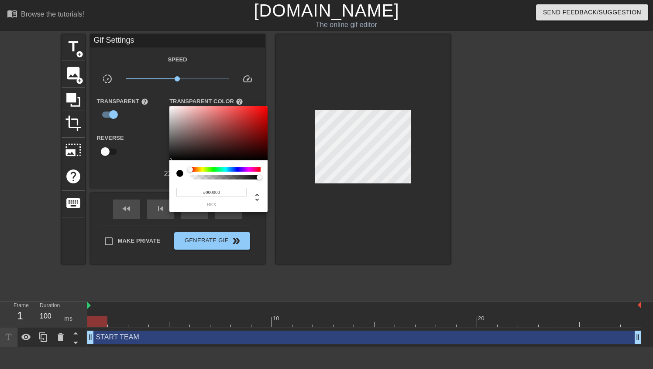
click at [116, 115] on div at bounding box center [326, 184] width 653 height 369
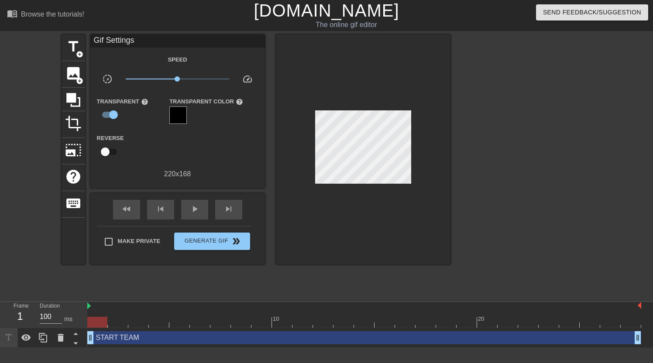
click at [115, 115] on div "#000000 hex" at bounding box center [326, 181] width 653 height 363
click at [111, 115] on input "checkbox" at bounding box center [114, 114] width 50 height 17
click at [111, 115] on input "checkbox" at bounding box center [105, 114] width 50 height 17
click at [111, 115] on input "checkbox" at bounding box center [114, 114] width 50 height 17
checkbox input "false"
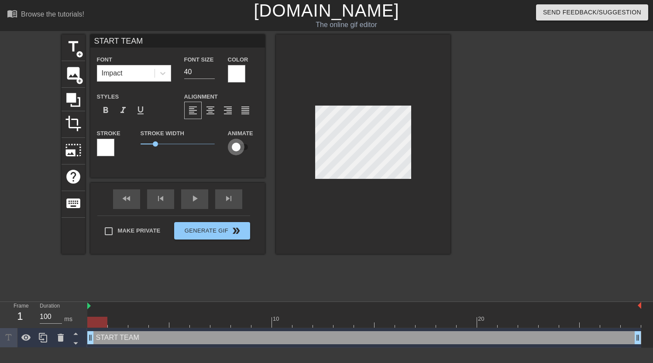
click at [238, 146] on input "checkbox" at bounding box center [236, 147] width 50 height 17
click at [241, 149] on input "checkbox" at bounding box center [244, 147] width 50 height 17
checkbox input "false"
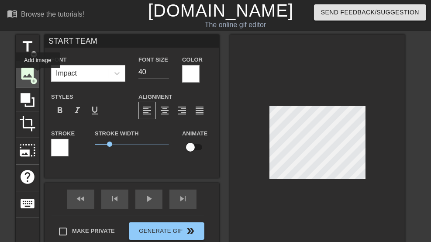
click at [38, 74] on div "image add_circle" at bounding box center [28, 74] width 24 height 27
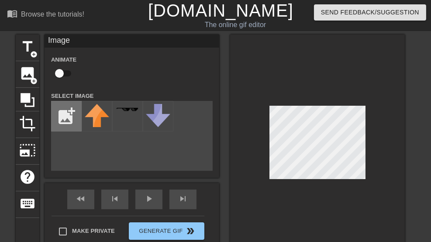
click at [64, 119] on input "file" at bounding box center [66, 116] width 30 height 30
type input "C:\fakepath\black square .png"
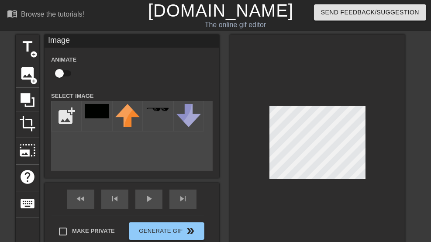
scroll to position [29, 0]
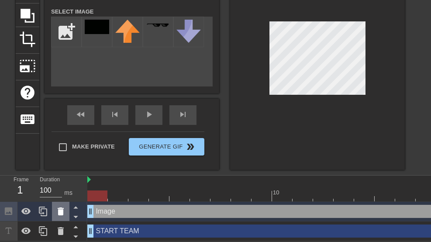
click at [61, 213] on icon at bounding box center [60, 211] width 10 height 10
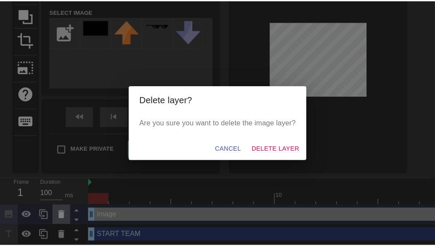
scroll to position [83, 0]
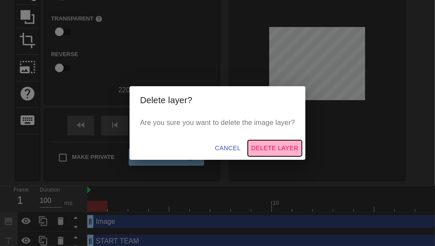
click at [292, 149] on span "Delete Layer" at bounding box center [274, 148] width 47 height 11
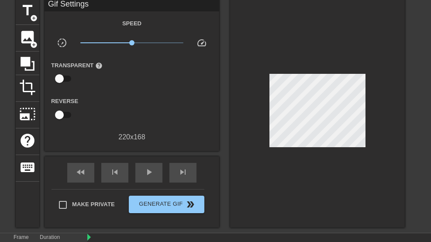
scroll to position [0, 0]
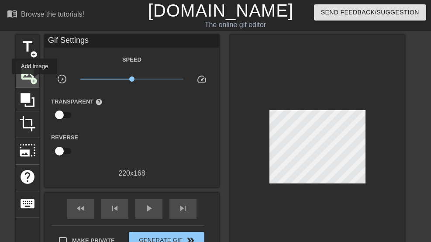
click at [34, 80] on span "add_circle" at bounding box center [33, 80] width 7 height 7
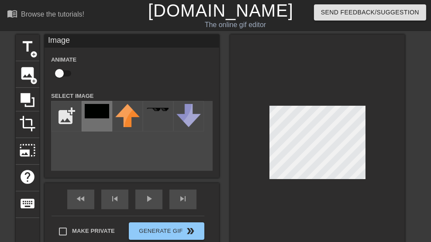
click at [101, 110] on img at bounding box center [97, 111] width 24 height 14
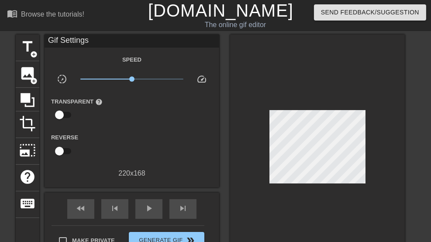
click at [410, 174] on div "title add_circle image add_circle crop photo_size_select_large help keyboard Gi…" at bounding box center [215, 148] width 431 height 229
click at [33, 82] on span "add_circle" at bounding box center [33, 80] width 7 height 7
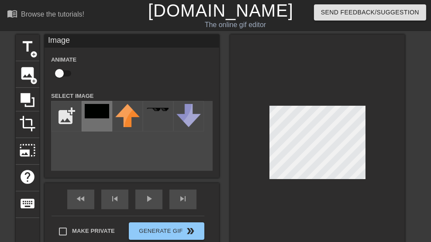
click at [99, 113] on img at bounding box center [97, 111] width 24 height 14
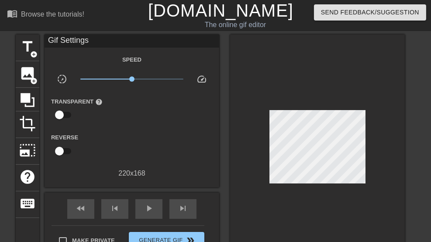
click at [398, 115] on div at bounding box center [317, 148] width 174 height 229
click at [37, 81] on span "add_circle" at bounding box center [33, 80] width 7 height 7
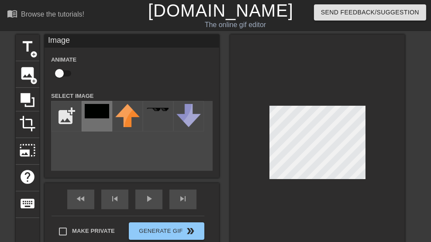
click at [104, 122] on div at bounding box center [97, 116] width 31 height 31
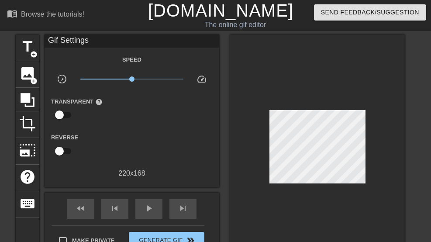
click at [397, 153] on div at bounding box center [317, 148] width 174 height 229
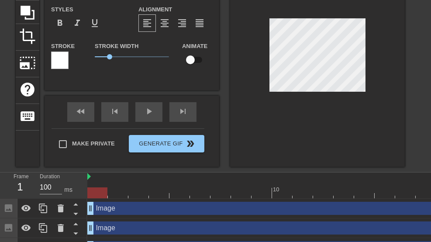
scroll to position [126, 0]
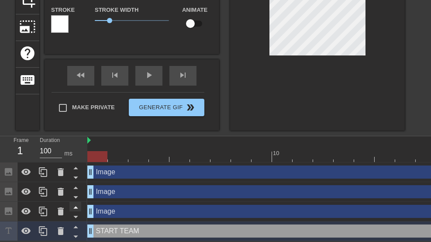
click at [78, 225] on icon at bounding box center [75, 226] width 11 height 11
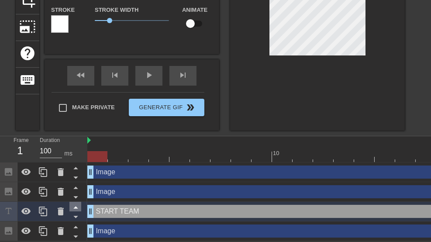
click at [77, 203] on icon at bounding box center [75, 207] width 11 height 11
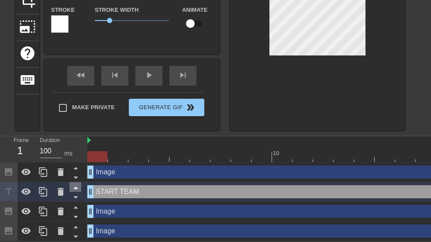
click at [77, 184] on icon at bounding box center [75, 187] width 11 height 11
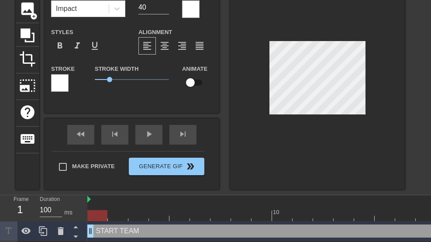
scroll to position [10, 0]
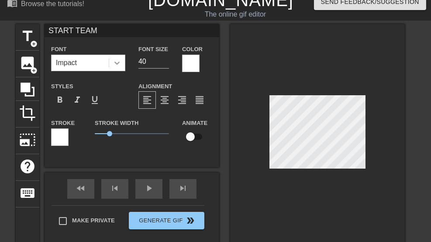
click at [113, 63] on icon at bounding box center [117, 62] width 9 height 9
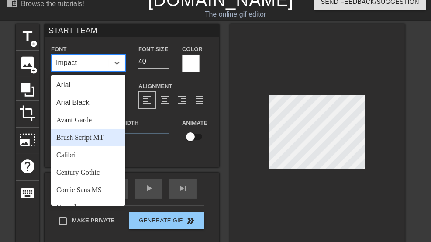
click at [100, 138] on div "Brush Script MT" at bounding box center [88, 137] width 74 height 17
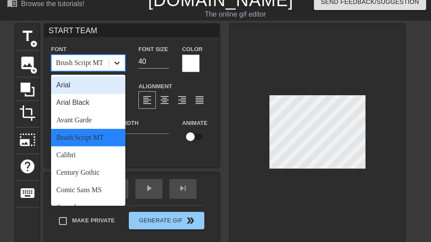
click at [114, 61] on icon at bounding box center [117, 62] width 9 height 9
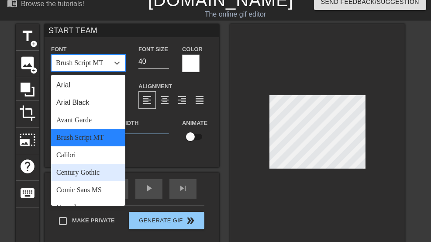
click at [91, 170] on div "Century Gothic" at bounding box center [88, 172] width 74 height 17
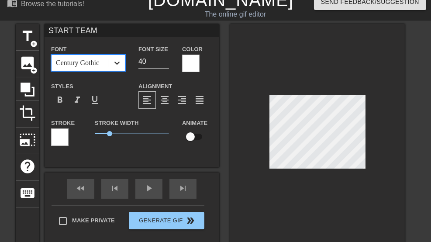
click at [113, 66] on icon at bounding box center [117, 62] width 9 height 9
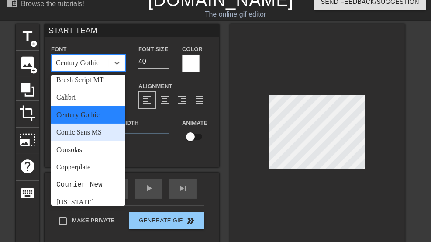
scroll to position [58, 0]
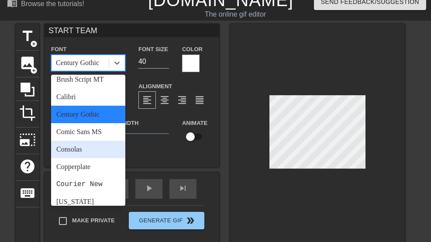
click at [94, 151] on div "Consolas" at bounding box center [88, 148] width 74 height 17
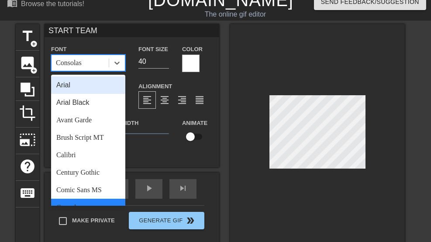
click at [89, 65] on div "Consolas" at bounding box center [79, 63] width 57 height 16
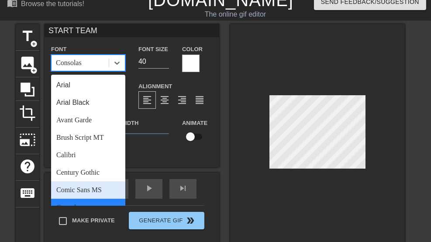
scroll to position [87, 0]
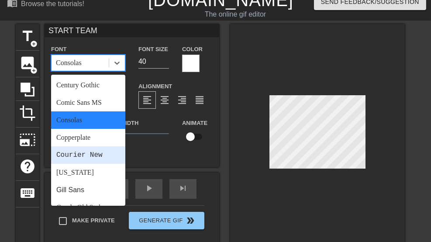
click at [77, 140] on div "Copperplate" at bounding box center [88, 137] width 74 height 17
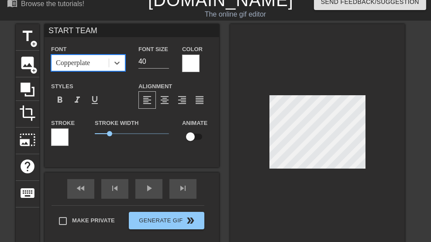
click at [81, 64] on div "Copperplate" at bounding box center [73, 63] width 34 height 10
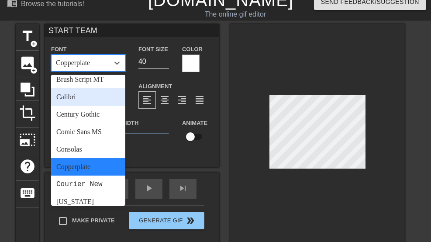
scroll to position [174, 0]
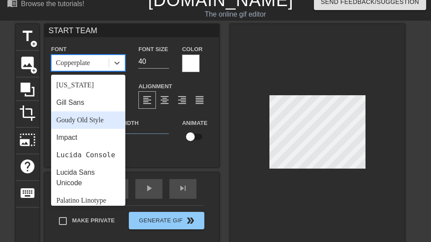
click at [84, 122] on div "Goudy Old Style" at bounding box center [88, 119] width 74 height 17
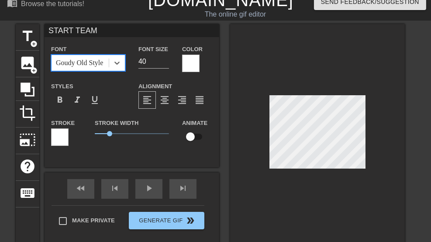
click at [87, 62] on div "Goudy Old Style" at bounding box center [79, 63] width 47 height 10
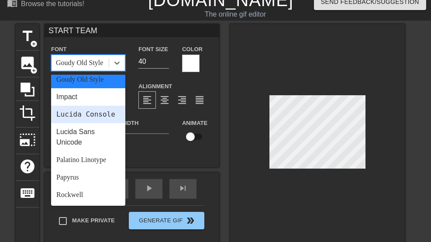
scroll to position [232, 0]
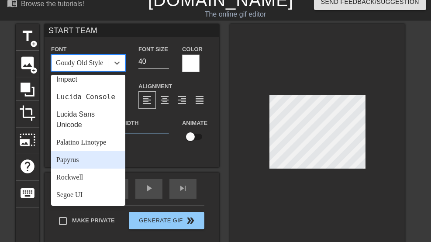
click at [82, 152] on div "Papyrus" at bounding box center [88, 159] width 74 height 17
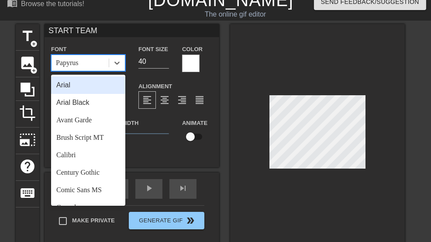
click at [96, 65] on div "Papyrus" at bounding box center [79, 63] width 57 height 16
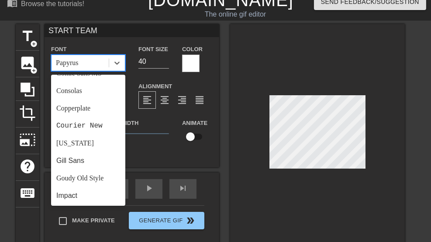
scroll to position [98, 0]
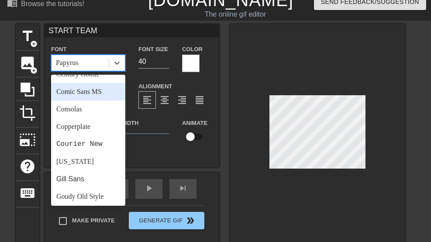
click at [95, 98] on div "Comic Sans MS" at bounding box center [88, 91] width 74 height 17
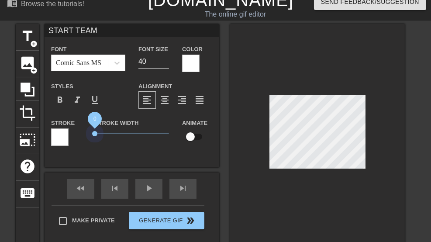
drag, startPoint x: 107, startPoint y: 133, endPoint x: 133, endPoint y: 132, distance: 25.4
click at [97, 132] on span "0" at bounding box center [94, 133] width 5 height 5
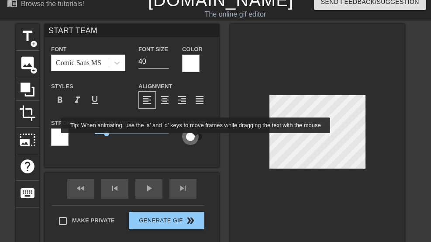
click at [196, 139] on input "checkbox" at bounding box center [190, 136] width 50 height 17
checkbox input "true"
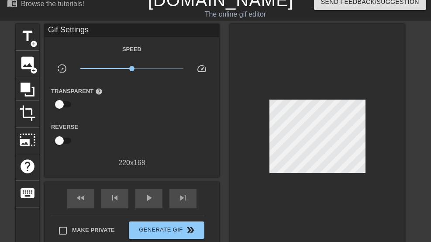
click at [341, 85] on div at bounding box center [317, 138] width 174 height 229
click at [306, 82] on div at bounding box center [317, 138] width 174 height 229
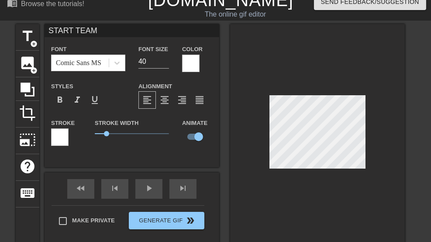
scroll to position [1, 1]
type input "C TEAM"
type textarea "C TEAM"
type input "Cr TEAM"
type textarea "Cr TEAM"
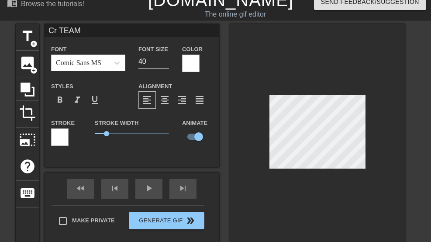
type input "Cre TEAM"
type textarea "Cre TEAM"
type input "Crea TEAM"
type textarea "Crea TEAM"
type input "Creat TEAM"
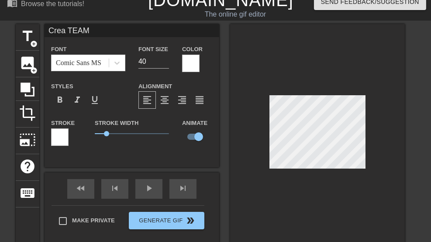
type textarea "Creat TEAM"
type input "Create TEAM"
type textarea "Create TEAM"
type input "Creat TEAM"
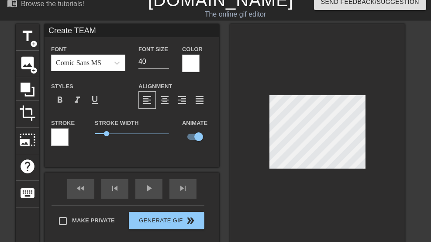
type textarea "Creat TEAM"
type input "Crea TEAM"
type textarea "Crea TEAM"
type input "Cre TEAM"
type textarea "Cre TEAM"
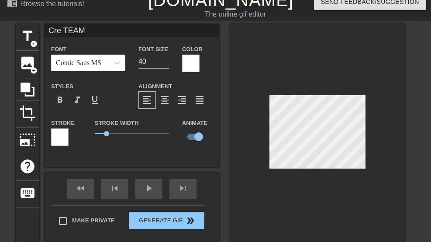
type input "Cr TEAM"
type textarea "Cr TEAM"
type input "CrE TEAM"
type textarea "CrE TEAM"
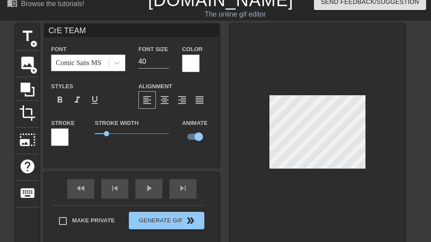
type input "CrEa TEAM"
type textarea "CrEa TEAM"
type input "CrE TEAM"
type textarea "CrE TEAM"
type input "CrEA TEAM"
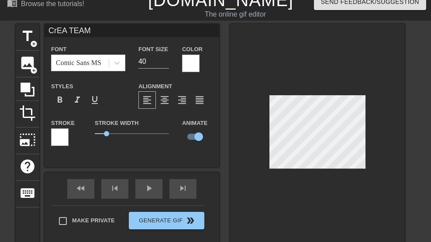
type textarea "CrEA TEAM"
type input "CrEAt TEAM"
type textarea "CrEAt TEAM"
type input "CrEAtE TEAM"
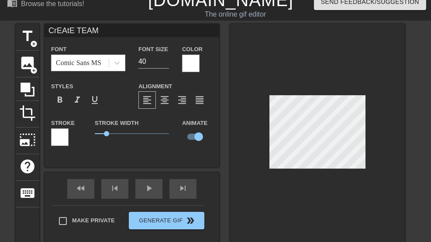
type textarea "CrEAtE TEAM"
type input "CrEAtE TAM"
type textarea "CrEAtE TAM"
type input "CrEAtE TeAM"
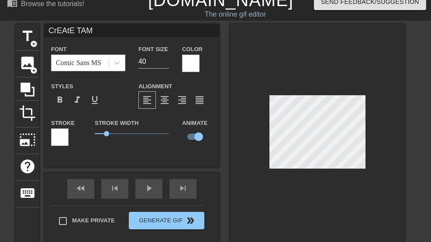
type textarea "CrEAtE TeAM"
click at [367, 72] on div at bounding box center [317, 133] width 174 height 219
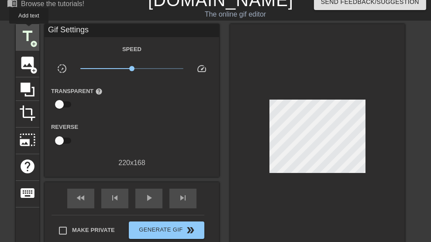
click at [29, 30] on span "title" at bounding box center [27, 36] width 17 height 17
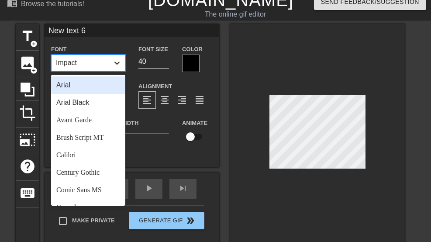
click at [110, 62] on div at bounding box center [117, 63] width 16 height 16
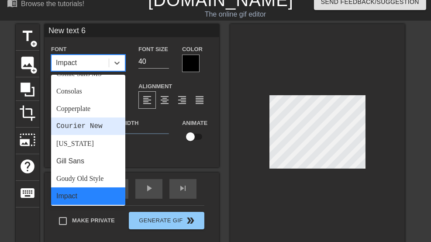
scroll to position [58, 0]
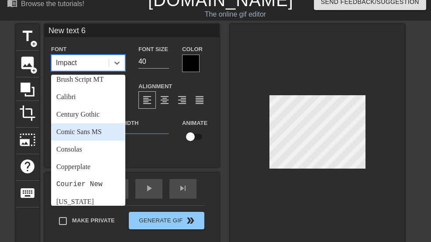
click at [87, 134] on div "Comic Sans MS" at bounding box center [88, 131] width 74 height 17
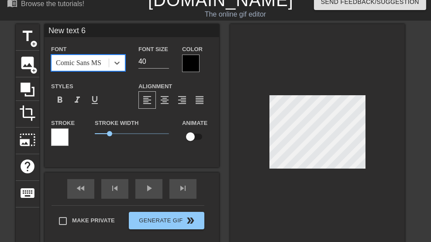
click at [192, 61] on div at bounding box center [190, 63] width 17 height 17
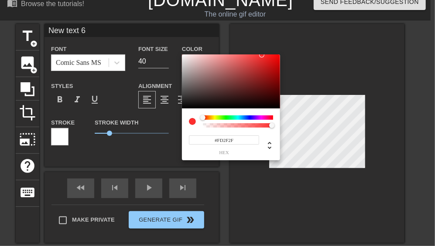
type input "#FFFFFF"
drag, startPoint x: 184, startPoint y: 94, endPoint x: 175, endPoint y: 35, distance: 59.0
click at [175, 35] on div "#FFFFFF hex" at bounding box center [217, 123] width 435 height 246
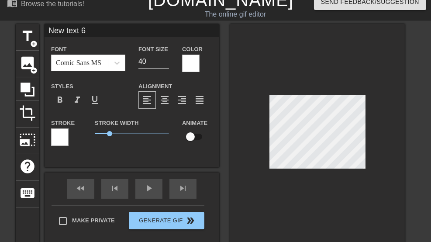
scroll to position [1, 1]
type input "r"
type textarea "r"
type input "re"
type textarea "re"
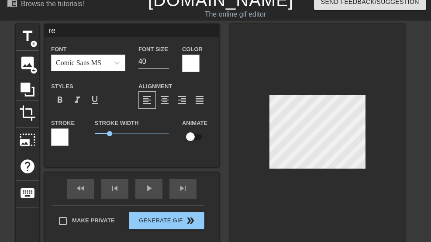
type input "r"
type textarea "r"
type input "rE"
type textarea "rE"
type input "rEa"
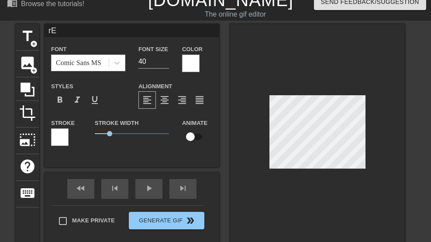
type textarea "rEa"
type input "rE"
type textarea "rE"
type input "rEA"
type textarea "rEA"
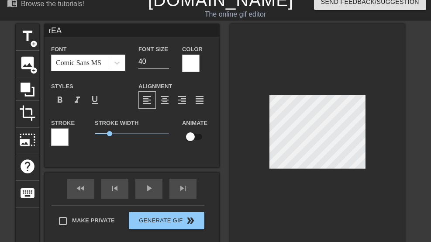
type input "rEAd"
type textarea "rEAd"
type input "rEAd"
type textarea "rEAd"
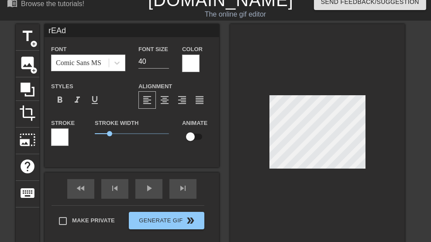
type input "rEAd P"
type textarea "rEAd P"
type input "rEAd PF"
type textarea "rEAd PF"
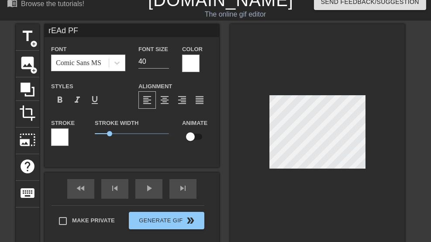
type input "rEAd PFI"
type textarea "rEAd PFI"
click at [403, 146] on div at bounding box center [317, 133] width 174 height 219
click at [401, 134] on div at bounding box center [317, 133] width 174 height 219
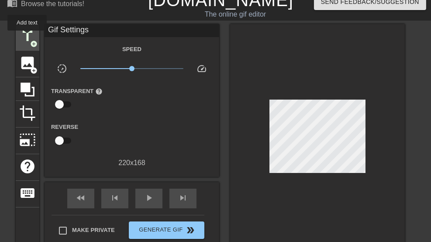
click at [27, 37] on span "title" at bounding box center [27, 36] width 17 height 17
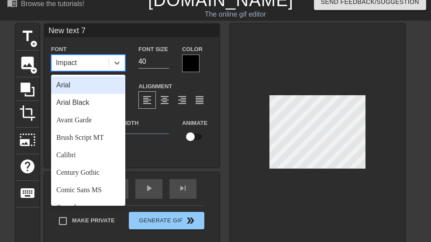
click at [63, 67] on div "Impact" at bounding box center [66, 63] width 21 height 10
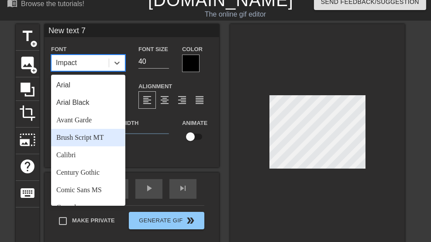
scroll to position [29, 0]
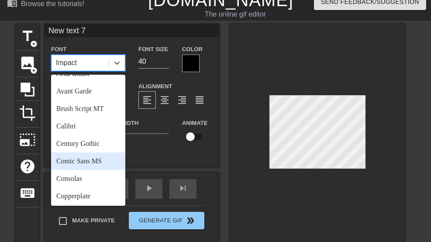
click at [86, 157] on div "Comic Sans MS" at bounding box center [88, 160] width 74 height 17
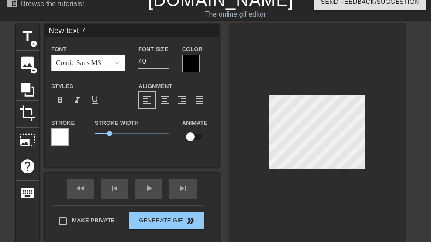
click at [193, 58] on div at bounding box center [190, 63] width 17 height 17
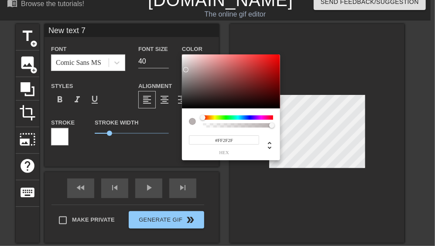
type input "#FFFFFF"
drag, startPoint x: 186, startPoint y: 70, endPoint x: 148, endPoint y: 39, distance: 48.6
click at [148, 39] on div "#FFFFFF hex" at bounding box center [217, 123] width 435 height 246
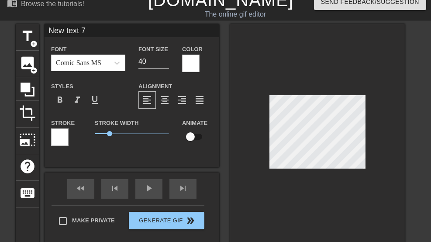
scroll to position [1, 1]
type input "g"
type textarea "g"
type input "g"
type textarea "g"
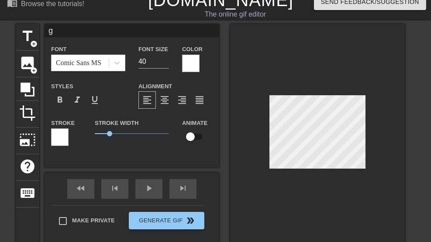
type input "gi"
type textarea "gi"
type input "giC"
type textarea "giC"
type input "giCo"
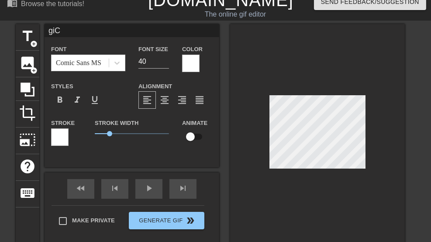
type textarea "giCo"
type input "giCoP"
type textarea "giCoP"
type input "giCo"
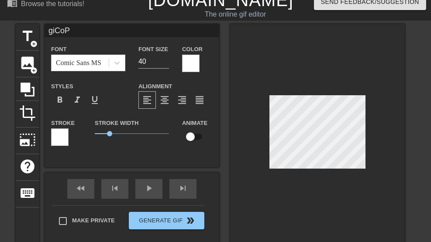
type textarea "giCo"
type input "giC"
type textarea "giC"
type input "gi"
type textarea "gi"
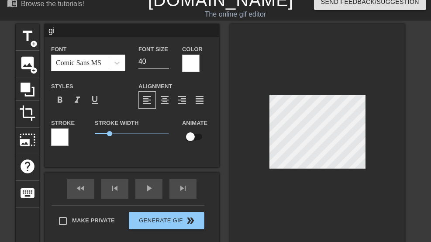
type input "gic"
type textarea "gic"
type input "gicO"
type textarea "gicO"
type input "gicOp"
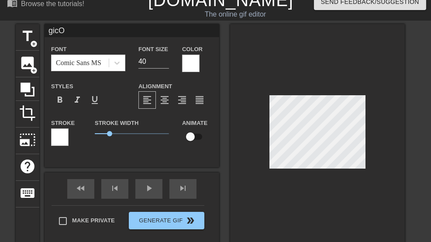
type textarea "gicOp"
type input "gicOp"
type textarea "gicOp"
type input "gicOp '"
type textarea "gicOp '"
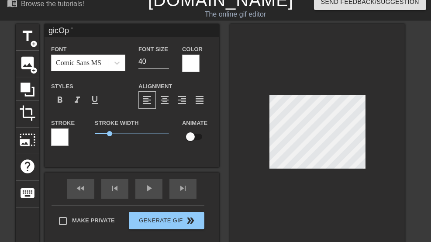
type input "gicOp '2"
type textarea "gicOp '2"
type input "gicOp '27"
type textarea "gicOp '27"
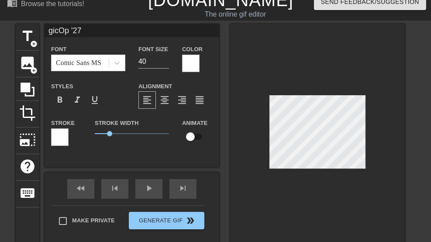
type input "gicOp '27?"
type textarea "gicOp '27?"
type input "gicOp '27??"
type textarea "gicOp '27??"
type input "gicOp '27???"
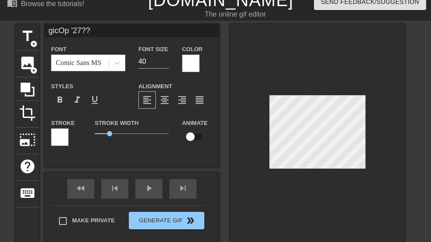
type textarea "gicOp '27???"
type input "gicOp '27????"
type textarea "gicOp '27????"
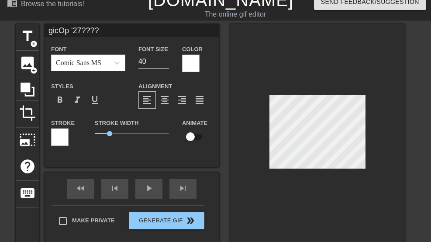
click at [397, 122] on div at bounding box center [317, 133] width 174 height 219
click at [145, 61] on input "40" at bounding box center [153, 62] width 31 height 14
type input "15"
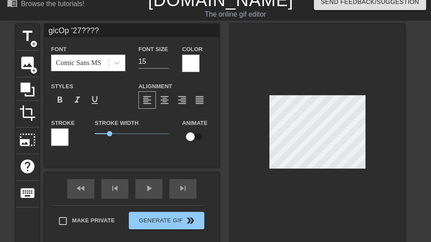
type input "gicOp '27???"
type textarea "gicOp '27???"
type input "gicOp '27??"
type textarea "gicOp '27??"
type input "gicOp '27 ??"
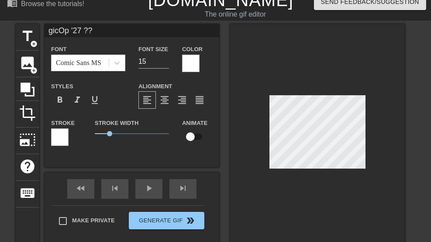
type textarea "gicOp '27 ??"
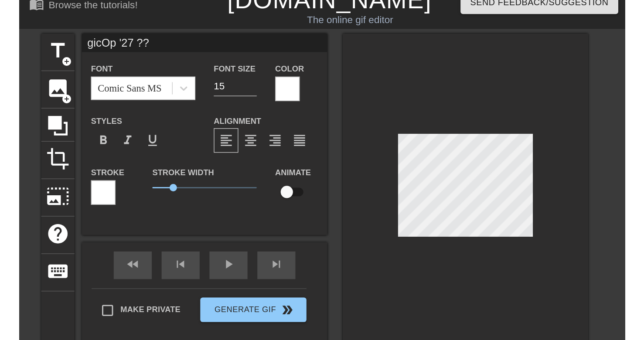
scroll to position [1, 2]
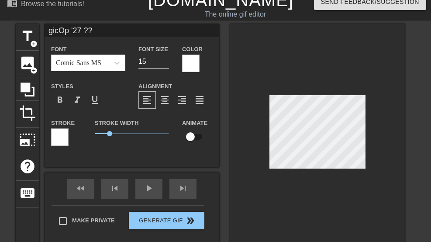
click at [398, 116] on div at bounding box center [317, 133] width 174 height 219
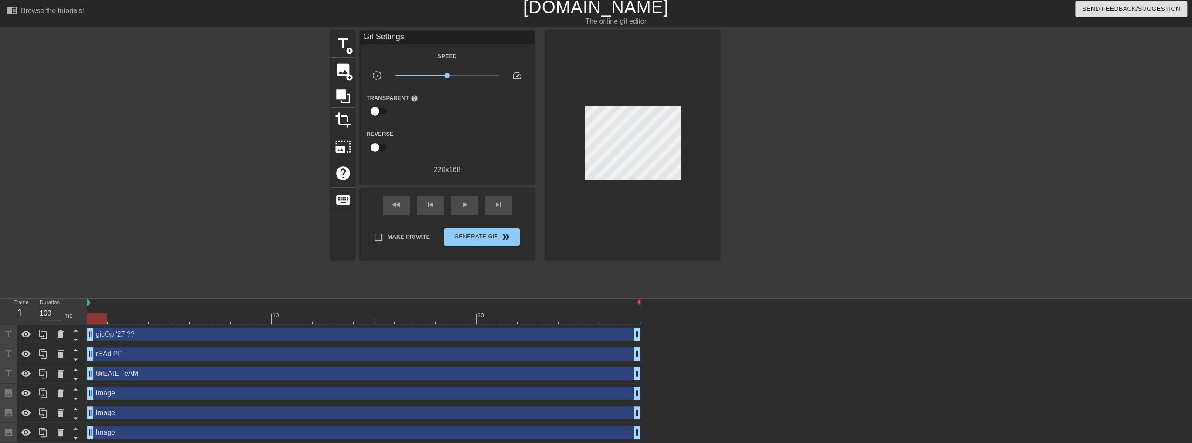
scroll to position [4, 0]
click at [349, 79] on div "image add_circle" at bounding box center [343, 70] width 24 height 27
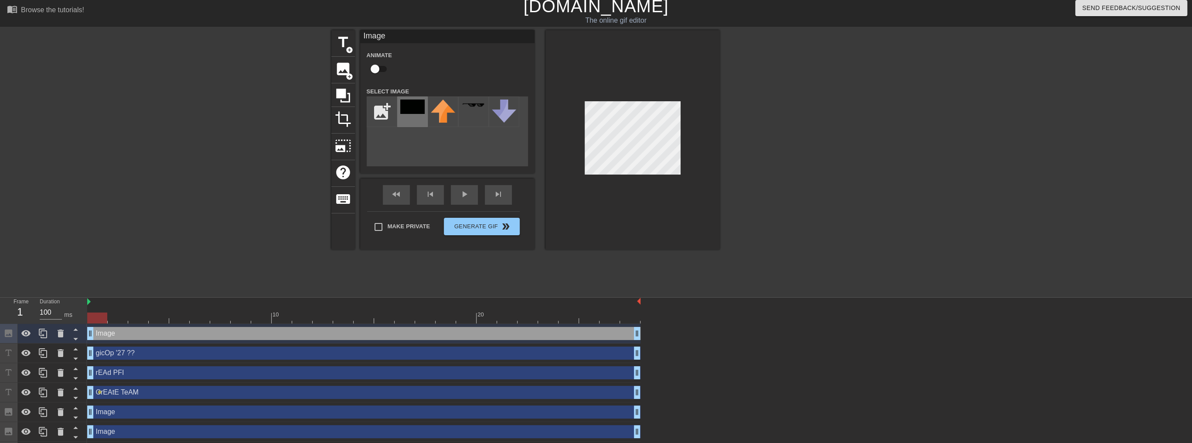
click at [403, 109] on img at bounding box center [412, 106] width 24 height 14
click at [646, 145] on div at bounding box center [796, 161] width 131 height 262
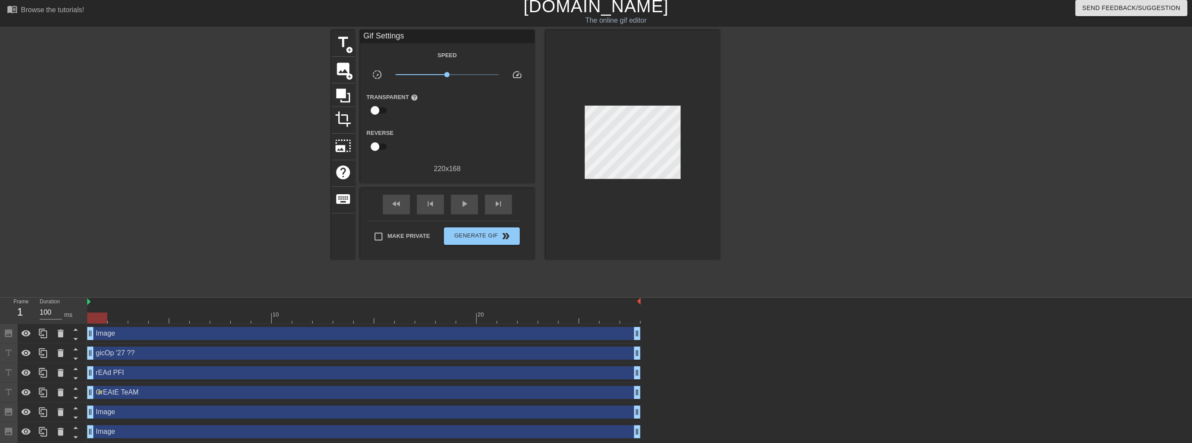
click at [646, 153] on div at bounding box center [796, 161] width 131 height 262
click at [114, 324] on div "Image drag_handle drag_handle" at bounding box center [364, 334] width 554 height 20
click at [115, 319] on div at bounding box center [364, 317] width 554 height 11
click at [139, 319] on div at bounding box center [364, 317] width 554 height 11
click at [157, 319] on div at bounding box center [364, 317] width 554 height 11
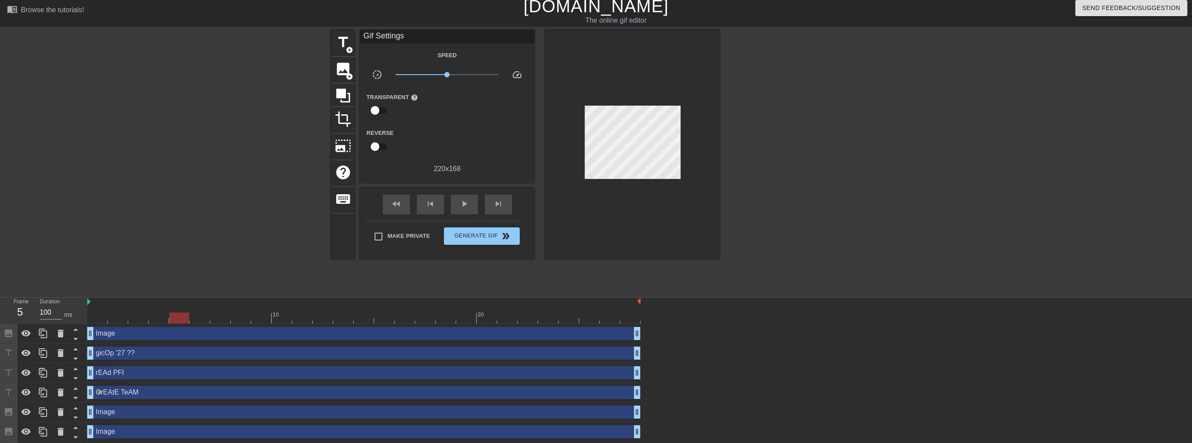
click at [173, 319] on div at bounding box center [364, 317] width 554 height 11
click at [152, 318] on div at bounding box center [364, 317] width 554 height 11
click at [165, 318] on div at bounding box center [159, 317] width 20 height 11
click at [173, 320] on div at bounding box center [364, 317] width 554 height 11
click at [345, 66] on span "image" at bounding box center [343, 69] width 17 height 17
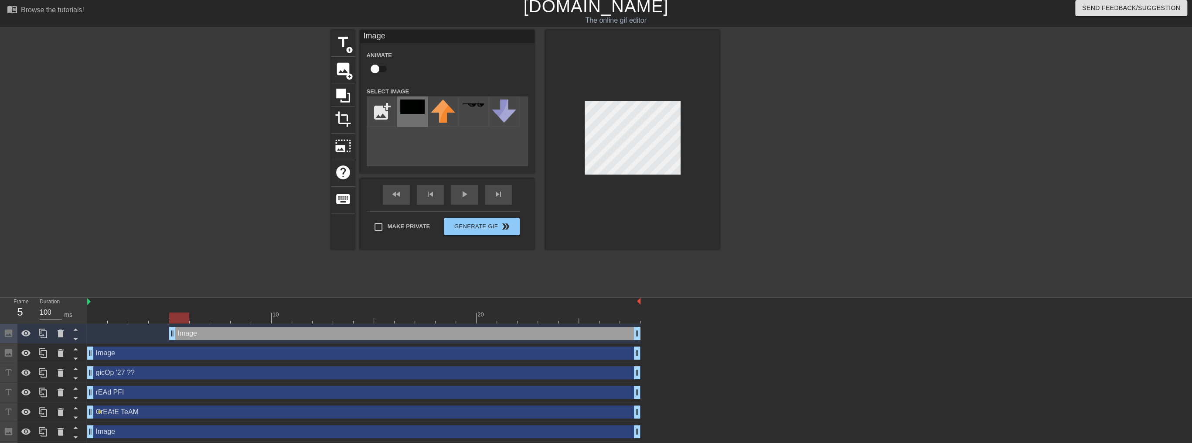
click at [418, 110] on img at bounding box center [412, 106] width 24 height 14
click at [646, 147] on div at bounding box center [796, 161] width 131 height 262
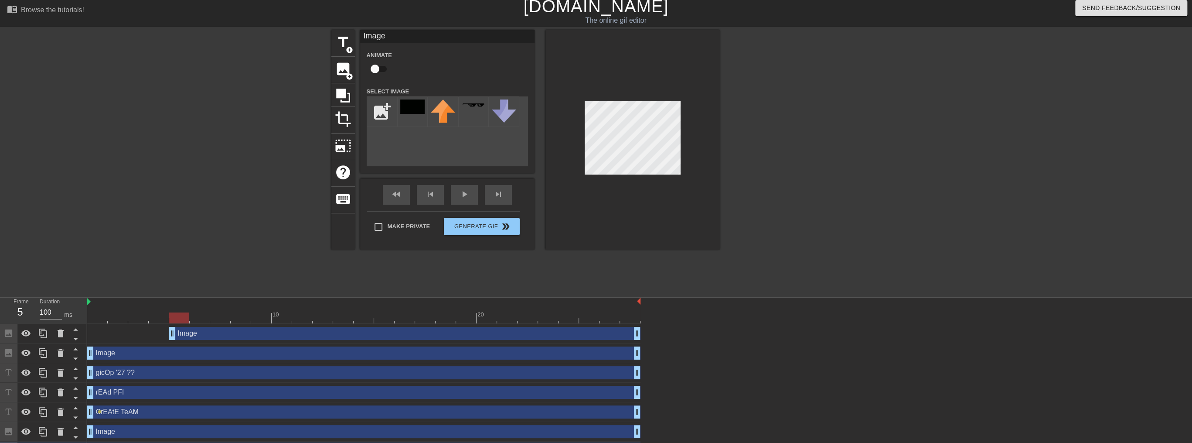
click at [646, 133] on div "title add_circle image add_circle crop photo_size_select_large help keyboard Im…" at bounding box center [596, 161] width 1192 height 262
click at [646, 138] on div at bounding box center [633, 139] width 174 height 219
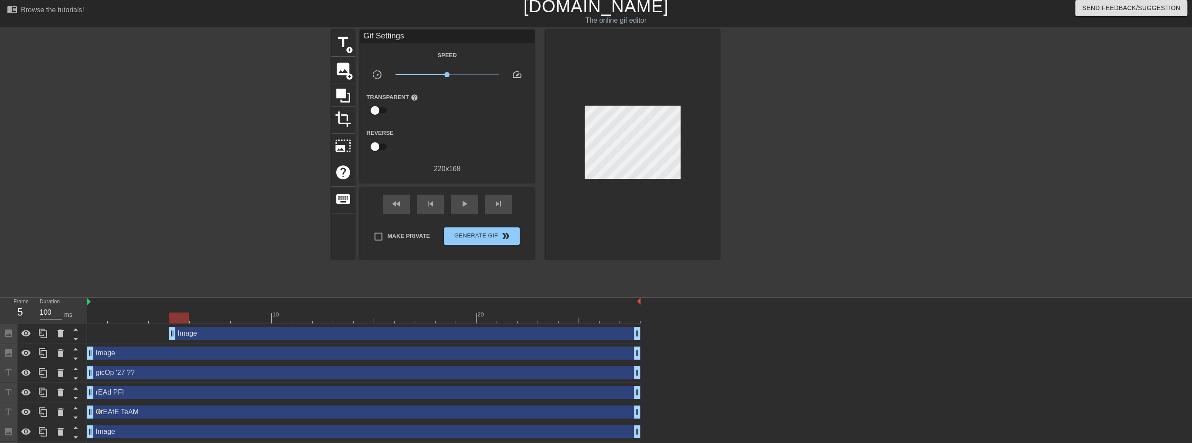
click at [196, 318] on div at bounding box center [364, 317] width 554 height 11
click at [222, 320] on div at bounding box center [364, 317] width 554 height 11
click at [236, 321] on div at bounding box center [364, 317] width 554 height 11
click at [253, 321] on div at bounding box center [364, 317] width 554 height 11
click at [246, 318] on div at bounding box center [364, 317] width 554 height 11
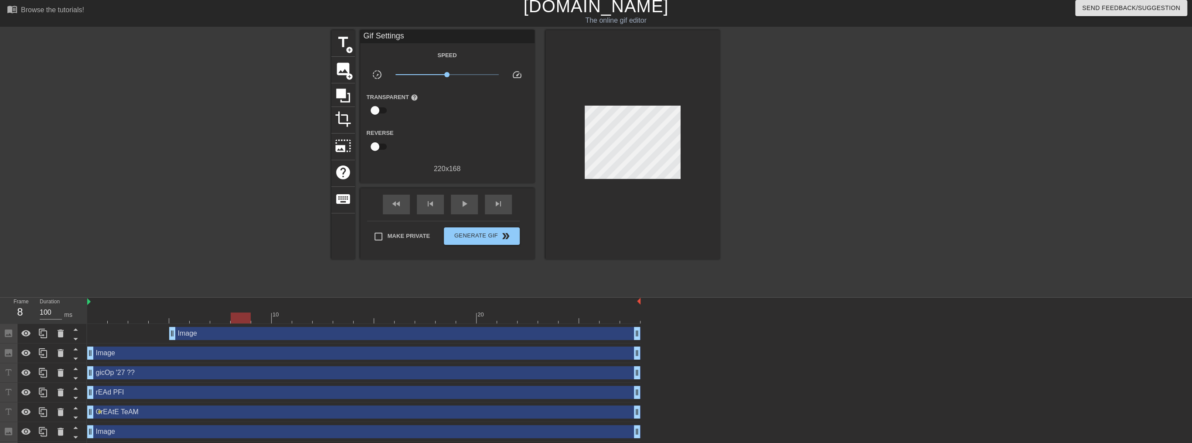
click at [262, 318] on div at bounding box center [364, 317] width 554 height 11
click at [277, 319] on div at bounding box center [364, 317] width 554 height 11
click at [304, 318] on div at bounding box center [364, 317] width 554 height 11
click at [318, 321] on div at bounding box center [364, 317] width 554 height 11
click at [283, 317] on div at bounding box center [364, 317] width 554 height 11
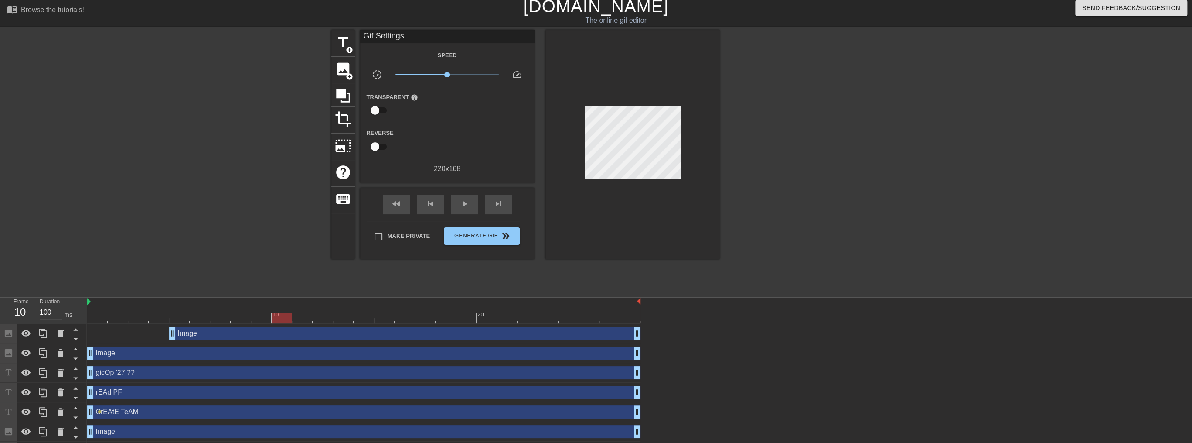
click at [266, 315] on div at bounding box center [364, 317] width 554 height 11
click at [245, 316] on div at bounding box center [364, 317] width 554 height 11
click at [261, 317] on div at bounding box center [364, 317] width 554 height 11
click at [287, 318] on div at bounding box center [364, 317] width 554 height 11
click at [314, 319] on div at bounding box center [364, 317] width 554 height 11
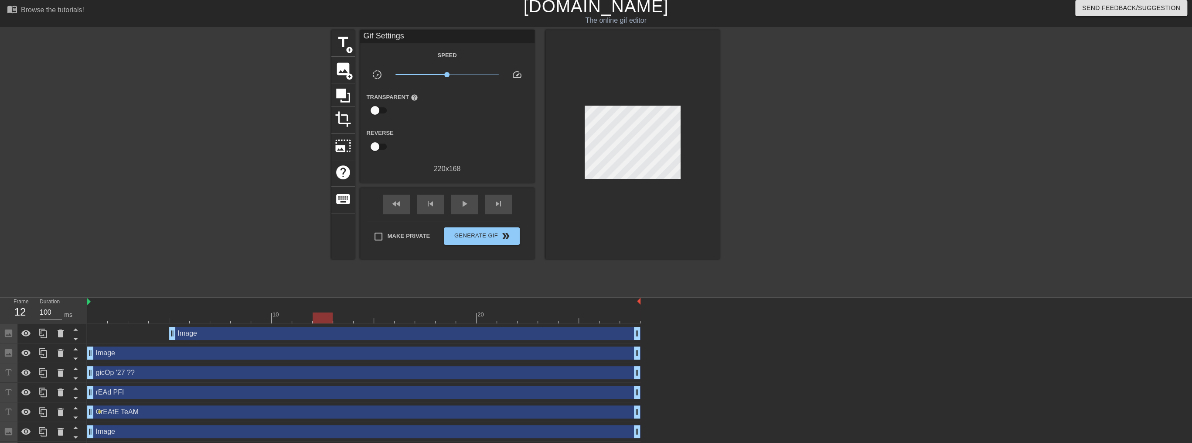
click at [332, 320] on div at bounding box center [323, 317] width 20 height 11
click at [345, 320] on div at bounding box center [364, 317] width 554 height 11
click at [646, 167] on div at bounding box center [796, 161] width 131 height 262
click at [101, 321] on div at bounding box center [364, 317] width 554 height 11
click at [116, 319] on div at bounding box center [364, 317] width 554 height 11
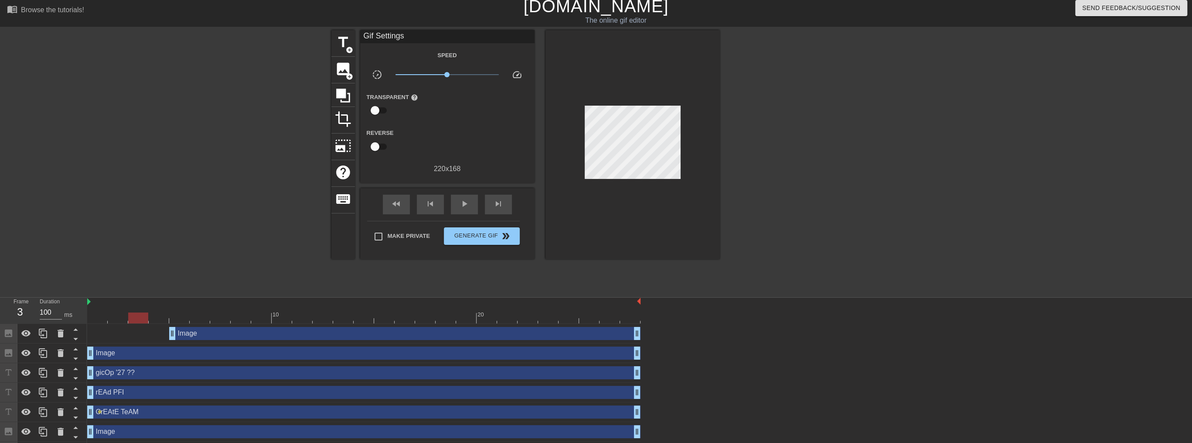
click at [135, 321] on div at bounding box center [364, 317] width 554 height 11
click at [143, 321] on div at bounding box center [138, 317] width 20 height 11
click at [119, 324] on div "Image drag_handle drag_handle" at bounding box center [364, 334] width 554 height 20
click at [646, 176] on div at bounding box center [796, 161] width 131 height 262
click at [154, 318] on div at bounding box center [364, 317] width 554 height 11
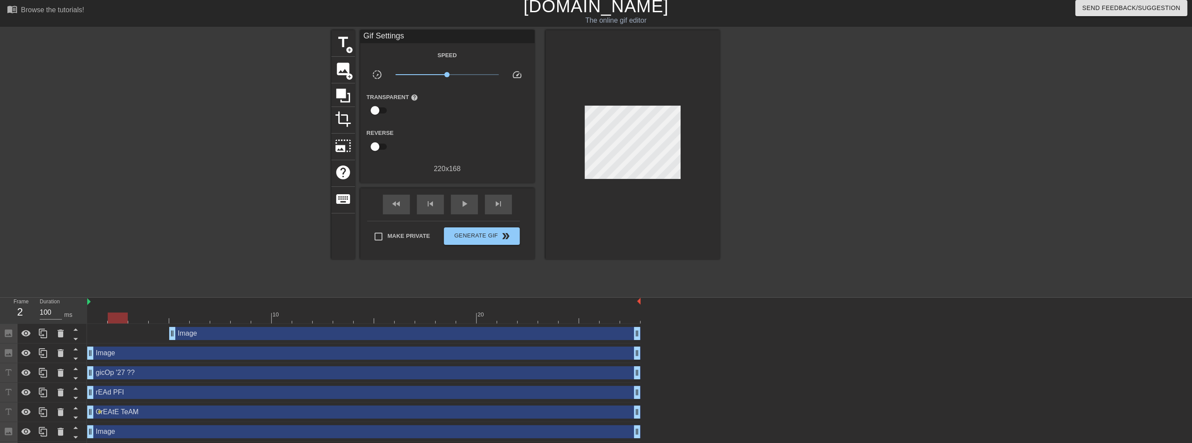
click at [127, 318] on div at bounding box center [364, 317] width 554 height 11
click at [95, 319] on div at bounding box center [364, 317] width 554 height 11
click at [120, 319] on div at bounding box center [364, 317] width 554 height 11
click at [131, 319] on div at bounding box center [364, 317] width 554 height 11
click at [139, 319] on div at bounding box center [138, 317] width 20 height 11
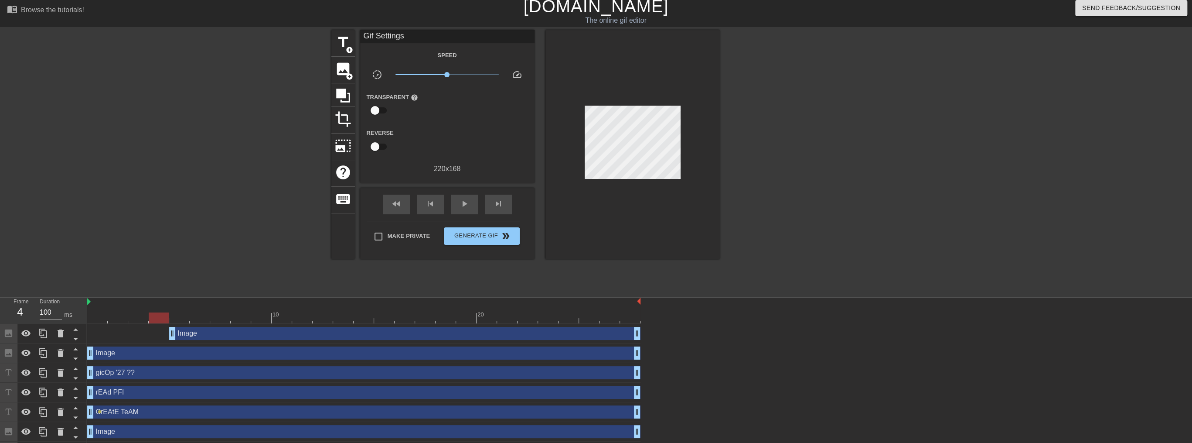
drag, startPoint x: 157, startPoint y: 318, endPoint x: 172, endPoint y: 318, distance: 15.7
click at [157, 319] on div at bounding box center [364, 317] width 554 height 11
click at [183, 317] on div at bounding box center [364, 317] width 554 height 11
click at [202, 319] on div at bounding box center [364, 317] width 554 height 11
click at [222, 320] on div at bounding box center [364, 317] width 554 height 11
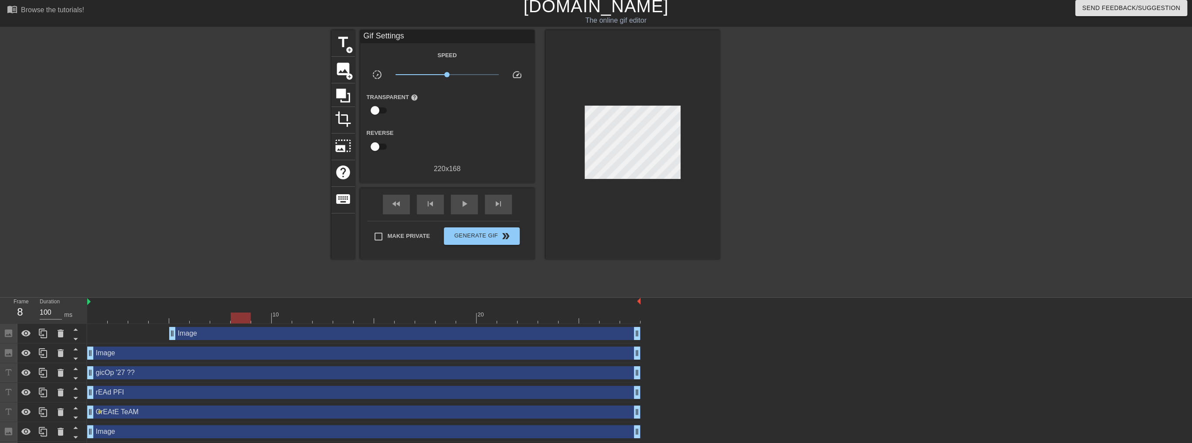
click at [246, 321] on div at bounding box center [364, 317] width 554 height 11
click at [258, 320] on div at bounding box center [364, 317] width 554 height 11
click at [244, 320] on div at bounding box center [364, 317] width 554 height 11
click at [344, 72] on span "image" at bounding box center [343, 69] width 17 height 17
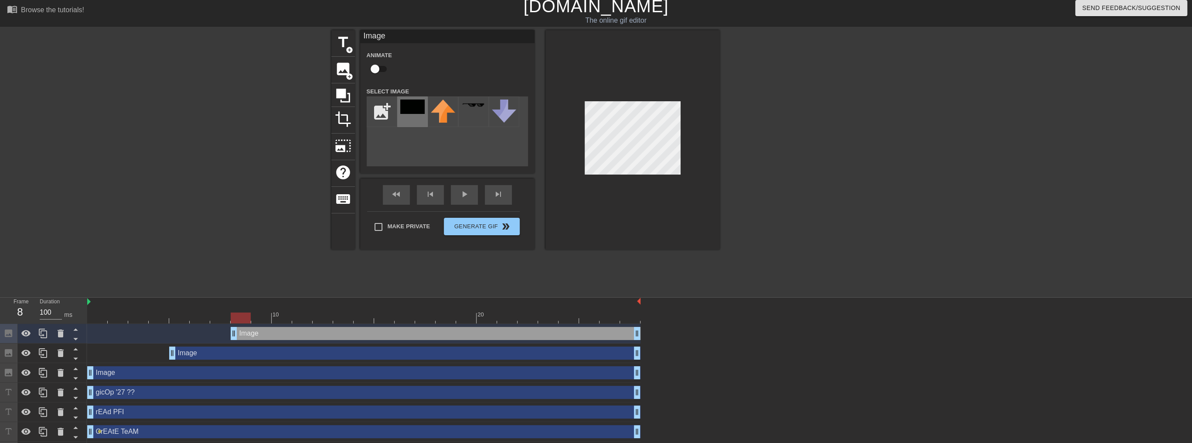
click at [417, 105] on img at bounding box center [412, 106] width 24 height 14
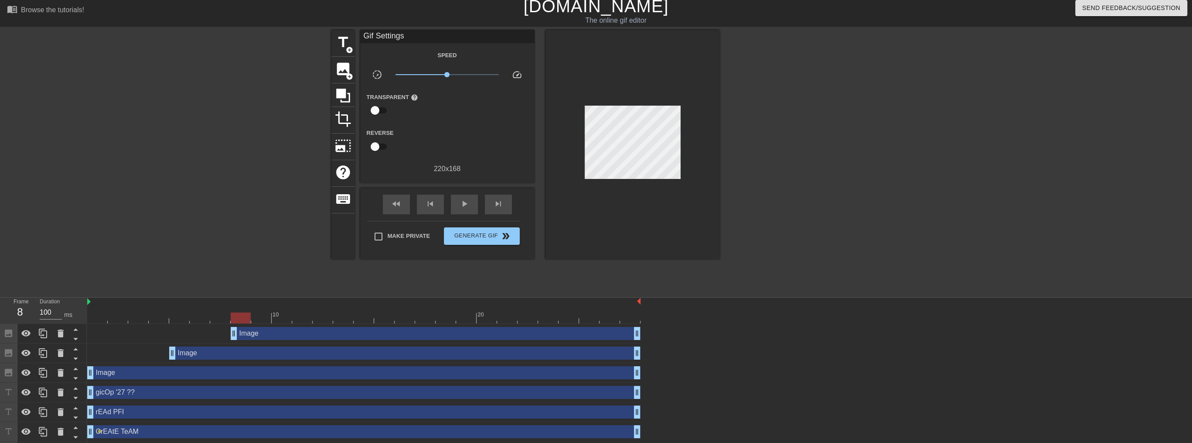
click at [646, 151] on div at bounding box center [796, 161] width 131 height 262
click at [265, 320] on div at bounding box center [364, 317] width 554 height 11
click at [282, 319] on div at bounding box center [364, 317] width 554 height 11
click at [301, 318] on div at bounding box center [364, 317] width 554 height 11
click at [319, 320] on div at bounding box center [364, 317] width 554 height 11
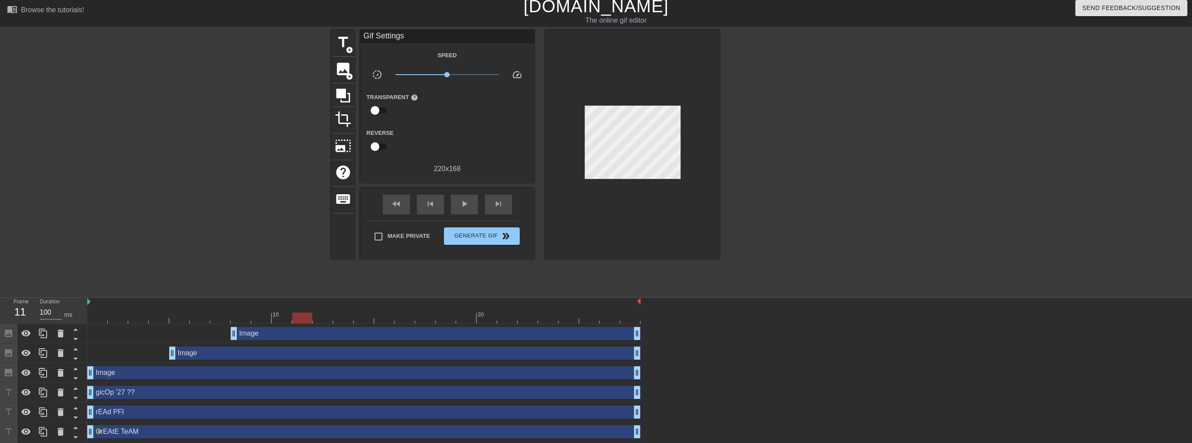
click at [297, 321] on div at bounding box center [364, 317] width 554 height 11
click at [346, 73] on span "add_circle" at bounding box center [349, 76] width 7 height 7
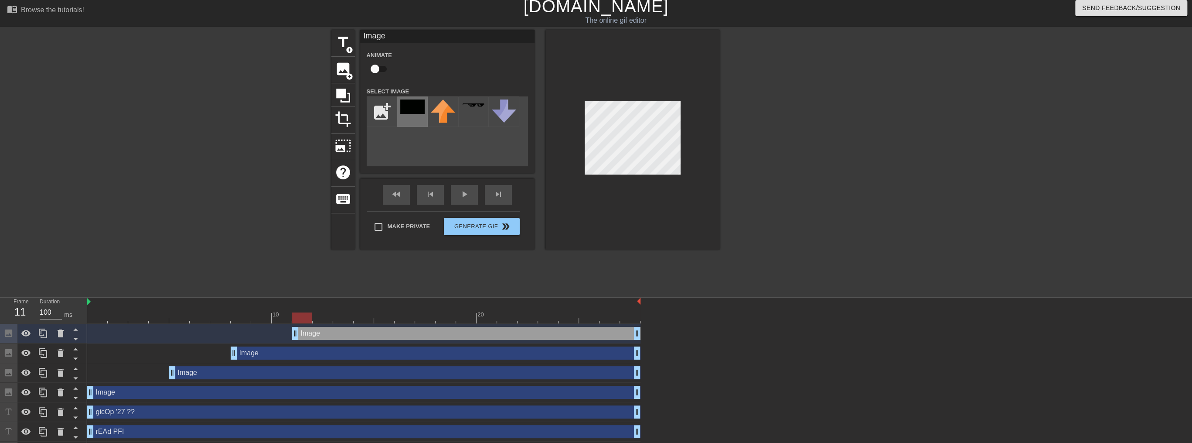
click at [407, 108] on img at bounding box center [412, 106] width 24 height 14
click at [646, 141] on div at bounding box center [633, 139] width 174 height 219
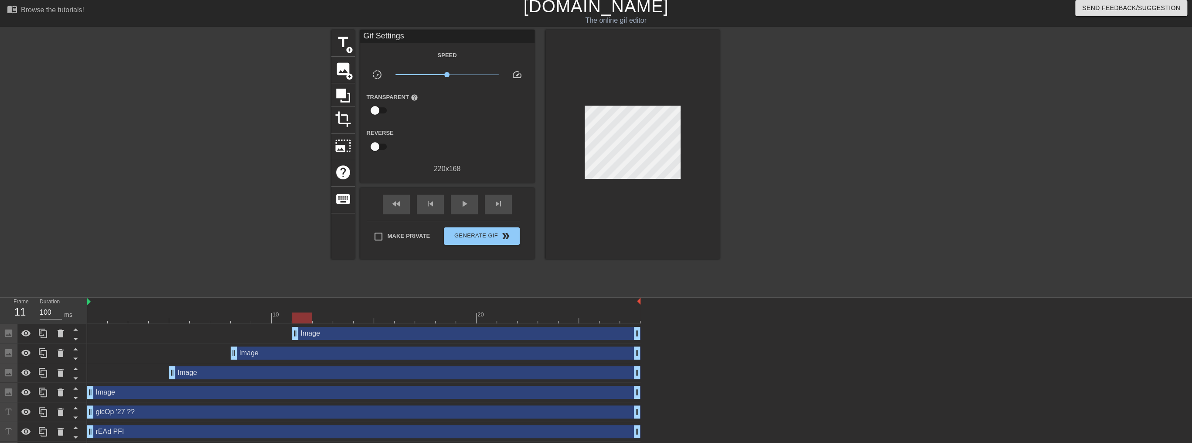
click at [646, 145] on div at bounding box center [796, 161] width 131 height 262
click at [325, 316] on div at bounding box center [364, 317] width 554 height 11
click at [338, 316] on div at bounding box center [364, 317] width 554 height 11
click at [360, 318] on div at bounding box center [364, 317] width 554 height 11
click at [381, 319] on div at bounding box center [364, 317] width 554 height 11
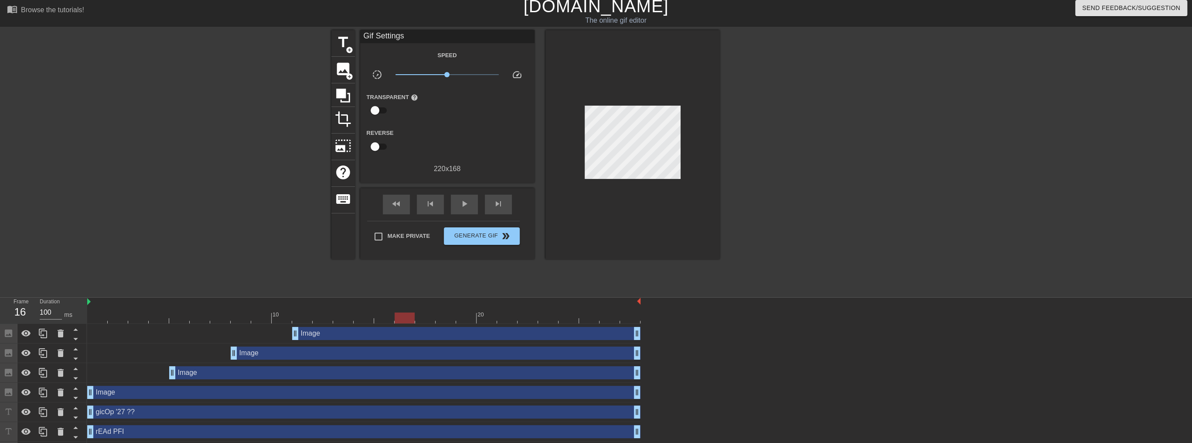
click at [398, 319] on div at bounding box center [364, 317] width 554 height 11
click at [376, 313] on div at bounding box center [364, 317] width 554 height 11
click at [646, 141] on div at bounding box center [796, 161] width 131 height 262
drag, startPoint x: 92, startPoint y: 322, endPoint x: 98, endPoint y: 319, distance: 6.1
click at [94, 321] on div at bounding box center [364, 317] width 554 height 11
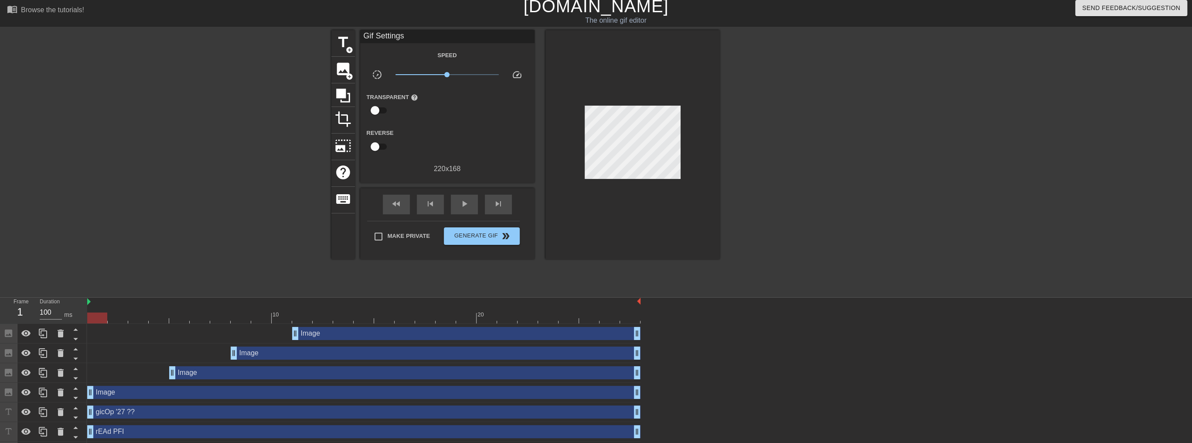
click at [98, 319] on div at bounding box center [97, 317] width 20 height 11
click at [120, 318] on div at bounding box center [364, 317] width 554 height 11
drag, startPoint x: 141, startPoint y: 318, endPoint x: 162, endPoint y: 321, distance: 21.7
click at [141, 318] on div at bounding box center [364, 317] width 554 height 11
click at [162, 321] on div at bounding box center [364, 317] width 554 height 11
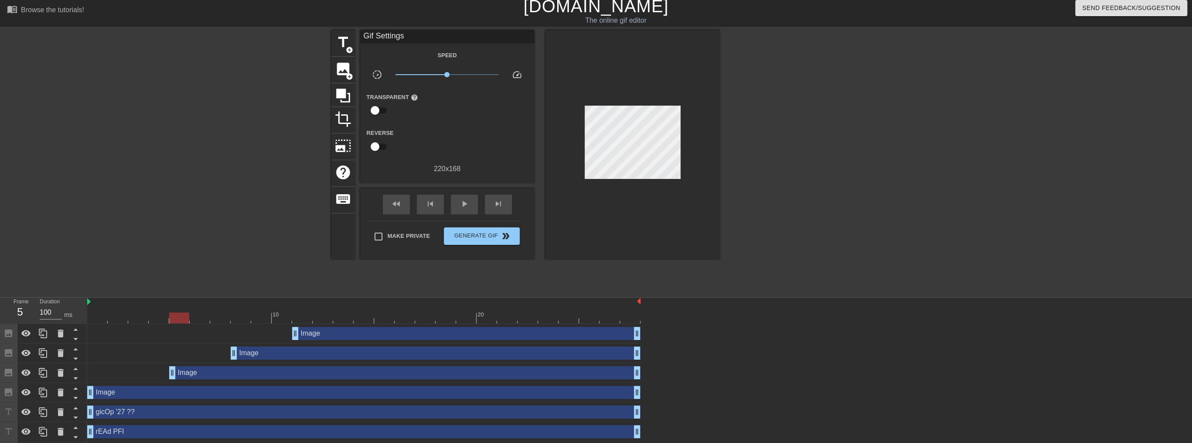
drag, startPoint x: 171, startPoint y: 322, endPoint x: 191, endPoint y: 324, distance: 20.1
click at [172, 322] on div at bounding box center [364, 317] width 554 height 11
click at [191, 324] on div "Image drag_handle drag_handle" at bounding box center [364, 334] width 554 height 20
click at [195, 324] on div "Image drag_handle drag_handle" at bounding box center [364, 334] width 554 height 20
click at [204, 324] on div "Image drag_handle drag_handle" at bounding box center [364, 334] width 554 height 20
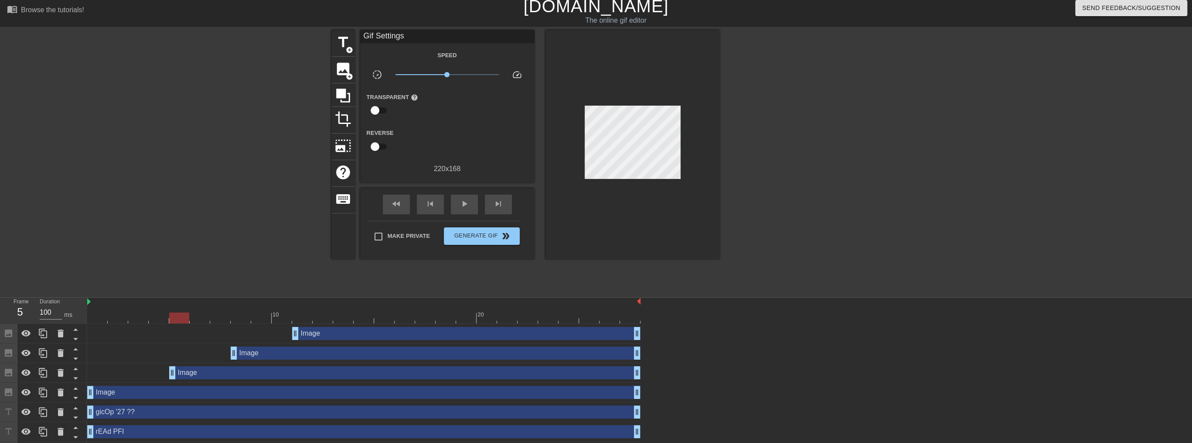
click at [220, 324] on div "Image drag_handle drag_handle" at bounding box center [364, 334] width 554 height 20
click at [195, 321] on div at bounding box center [364, 317] width 554 height 11
click at [217, 319] on div at bounding box center [364, 317] width 554 height 11
click at [244, 316] on div at bounding box center [364, 317] width 554 height 11
click at [257, 318] on div at bounding box center [364, 317] width 554 height 11
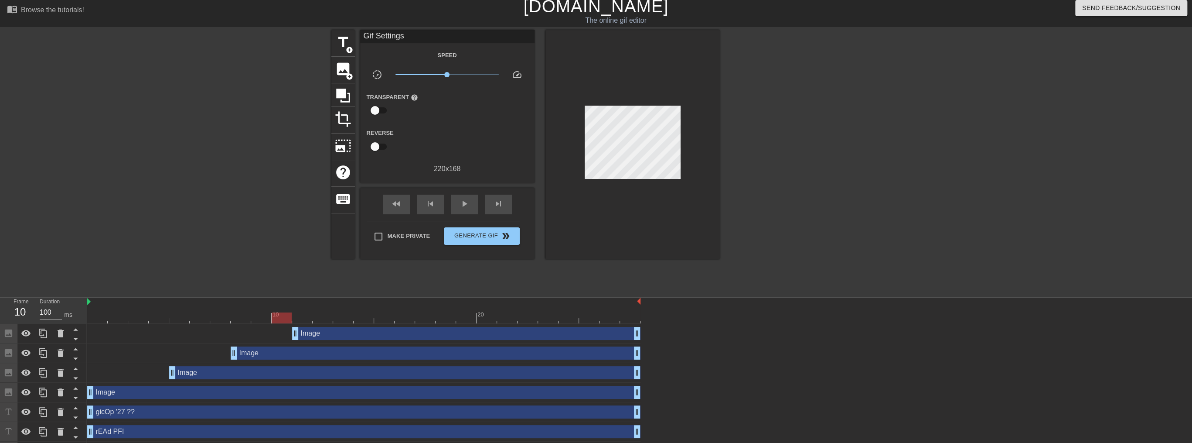
click at [280, 318] on div at bounding box center [364, 317] width 554 height 11
click at [300, 318] on div at bounding box center [364, 317] width 554 height 11
click at [321, 318] on div at bounding box center [364, 317] width 554 height 11
click at [347, 319] on div at bounding box center [364, 317] width 554 height 11
click at [373, 321] on div at bounding box center [364, 317] width 554 height 11
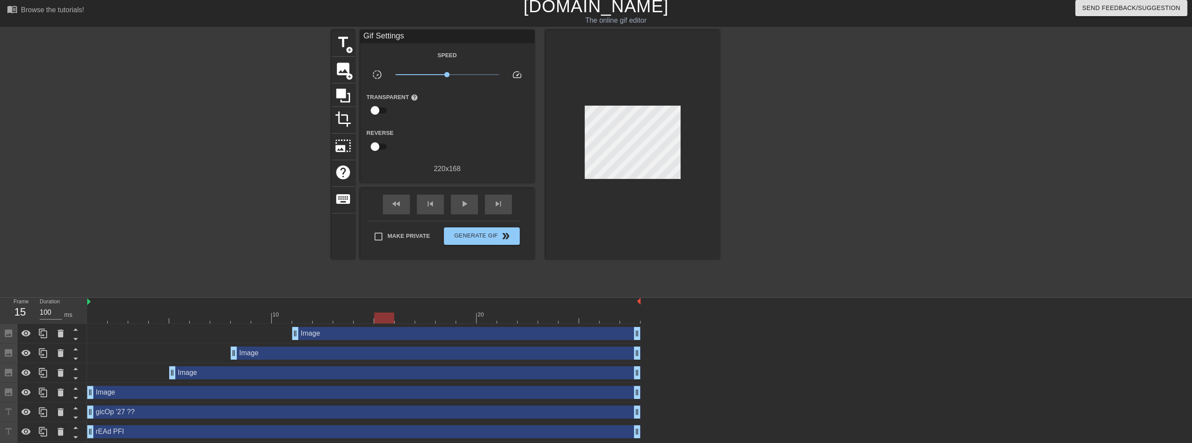
click at [387, 320] on div at bounding box center [364, 317] width 554 height 11
click at [346, 318] on div at bounding box center [364, 317] width 554 height 11
click at [335, 319] on div at bounding box center [343, 317] width 20 height 11
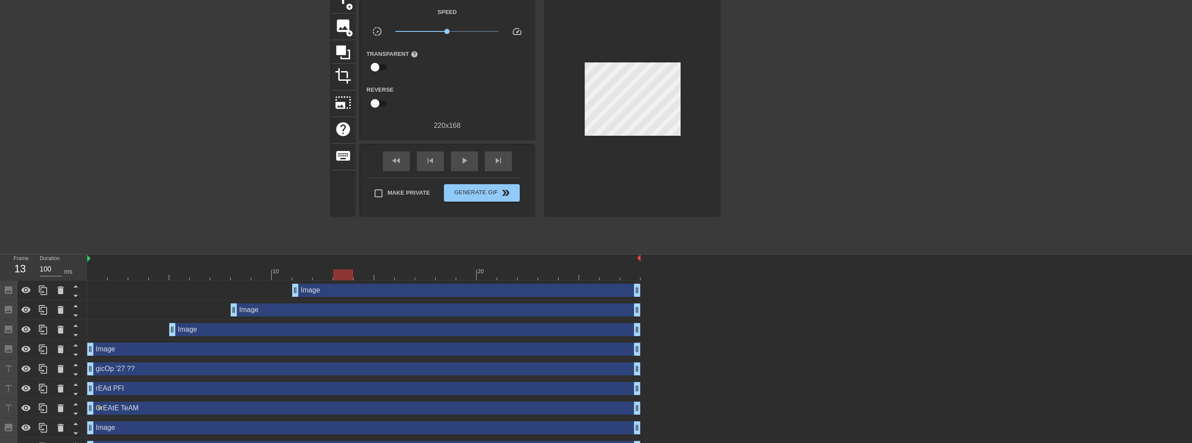
scroll to position [0, 0]
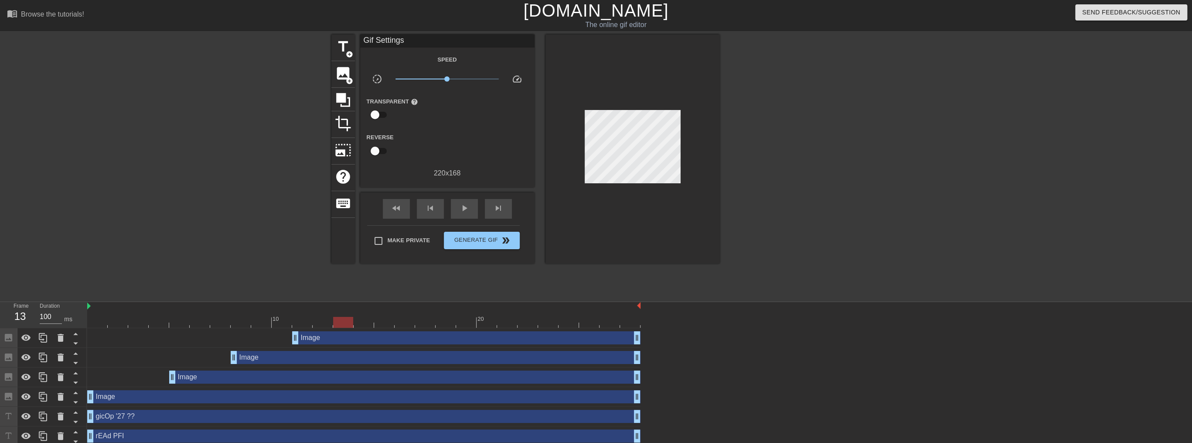
click at [173, 323] on div at bounding box center [364, 322] width 554 height 11
click at [236, 322] on div at bounding box center [364, 322] width 554 height 11
click at [306, 322] on div at bounding box center [364, 322] width 554 height 11
click at [327, 325] on div at bounding box center [364, 322] width 554 height 11
click at [338, 323] on div at bounding box center [364, 322] width 554 height 11
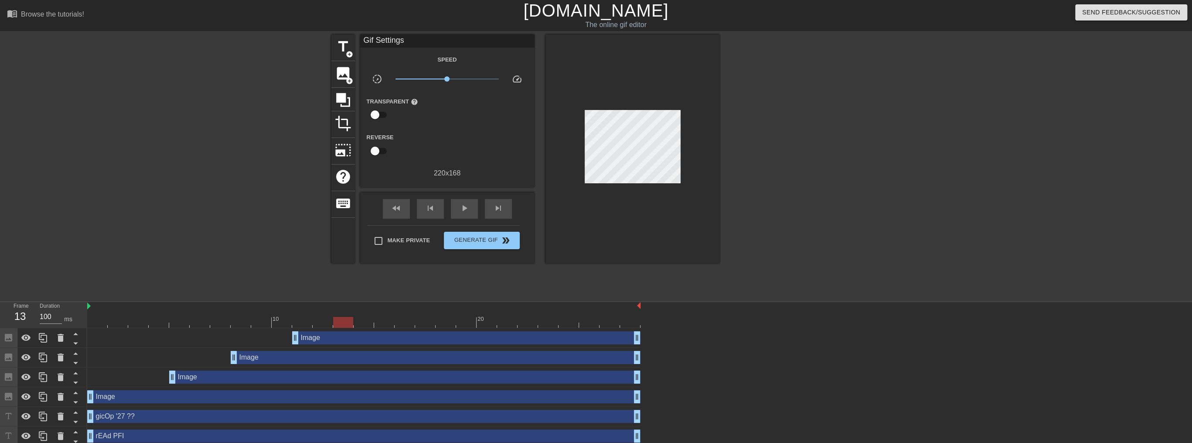
click at [353, 326] on div at bounding box center [364, 322] width 554 height 11
click at [366, 326] on div at bounding box center [364, 322] width 554 height 11
click at [384, 324] on div at bounding box center [364, 322] width 554 height 11
click at [178, 319] on div at bounding box center [364, 322] width 554 height 11
click at [347, 43] on span "title" at bounding box center [343, 46] width 17 height 17
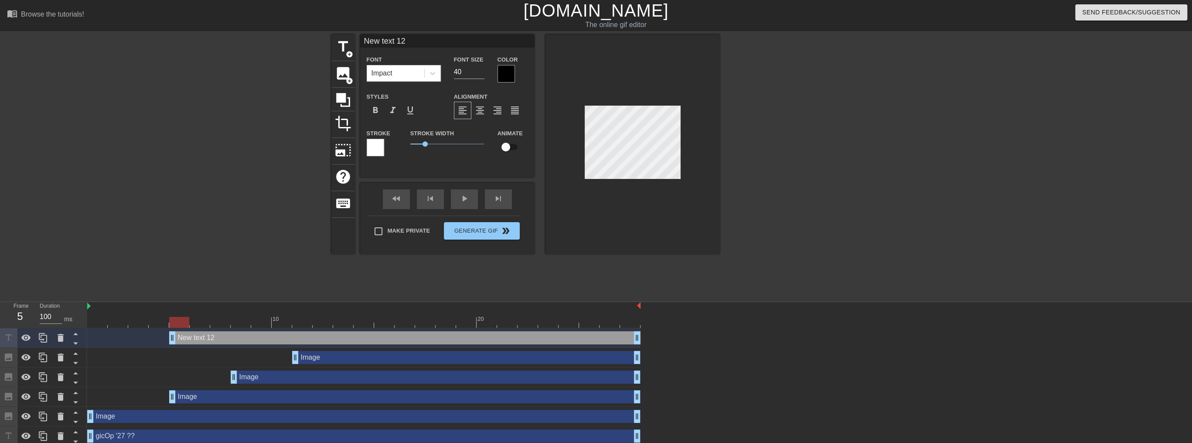
scroll to position [1, 1]
type input "A"
type textarea "A"
click at [506, 71] on div at bounding box center [506, 73] width 17 height 17
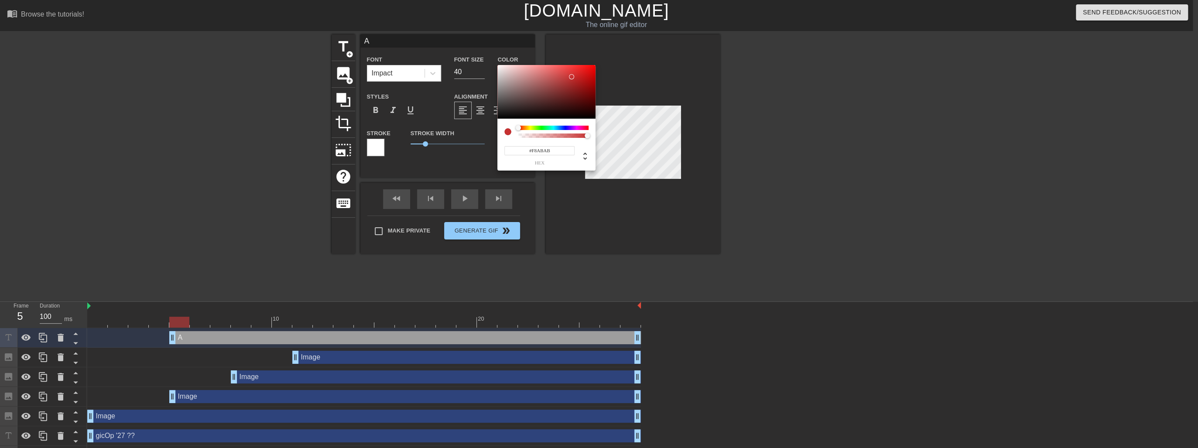
type input "#FFFFFF"
drag, startPoint x: 500, startPoint y: 88, endPoint x: 493, endPoint y: 51, distance: 37.4
click at [493, 51] on div "#FFFFFF hex" at bounding box center [599, 224] width 1198 height 448
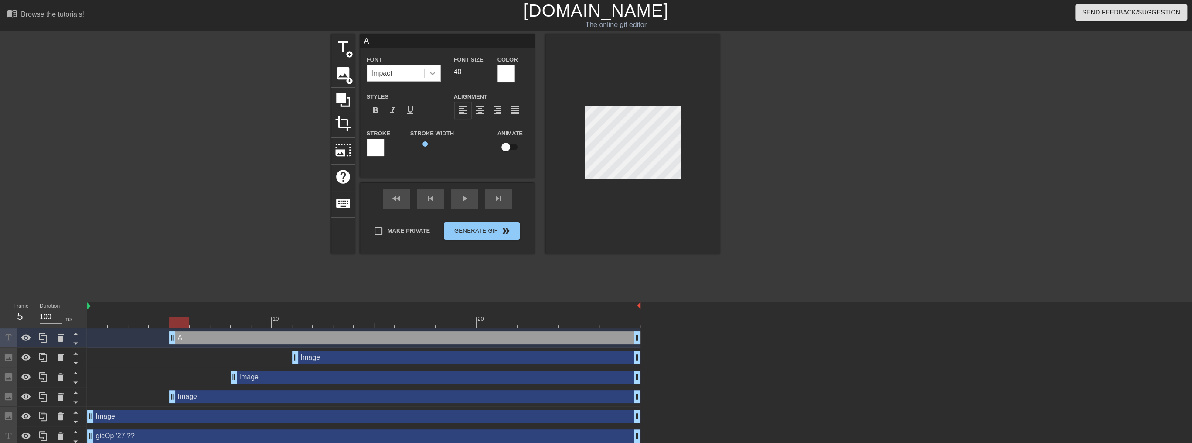
click at [427, 75] on div at bounding box center [433, 73] width 16 height 16
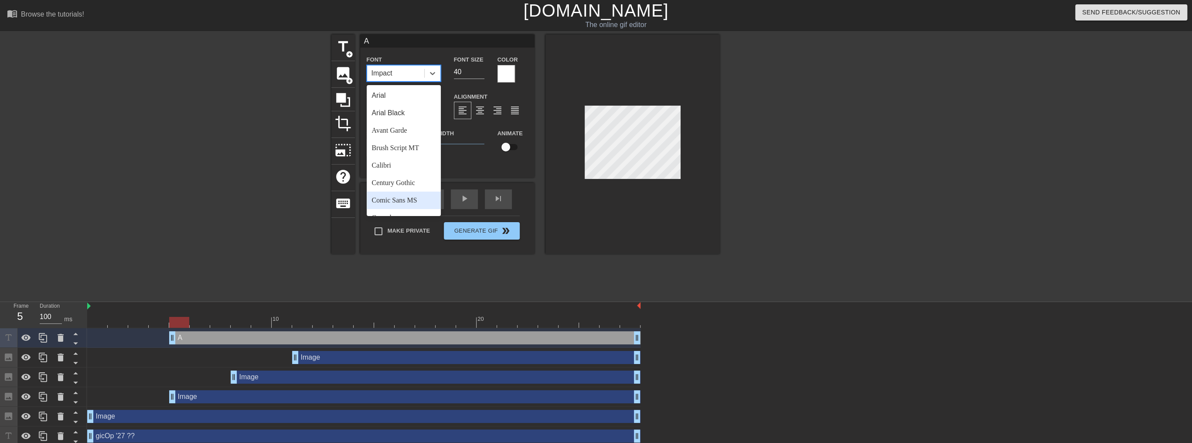
click at [393, 201] on div "Comic Sans MS" at bounding box center [404, 199] width 74 height 17
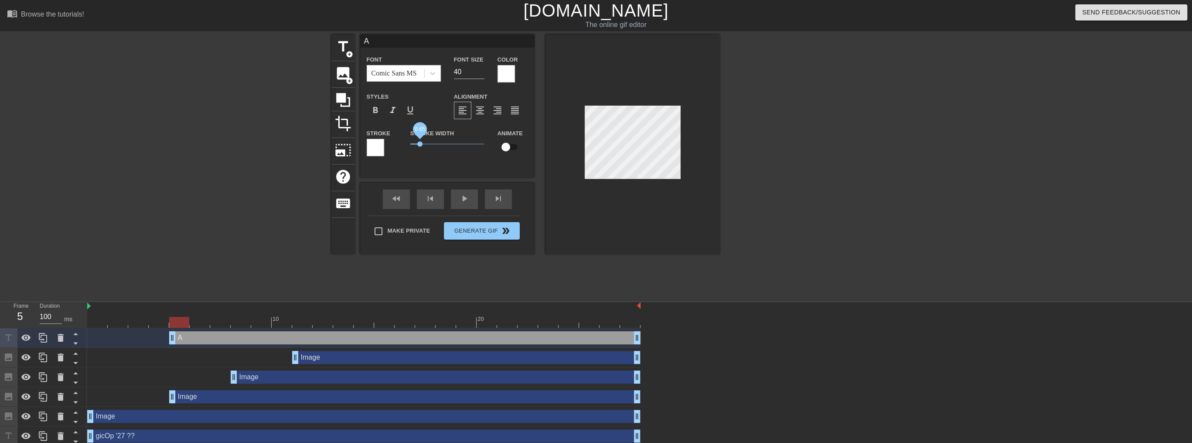
drag, startPoint x: 425, startPoint y: 143, endPoint x: 417, endPoint y: 142, distance: 7.9
click at [417, 142] on span "0.65" at bounding box center [419, 143] width 5 height 5
click at [646, 234] on div at bounding box center [796, 165] width 131 height 262
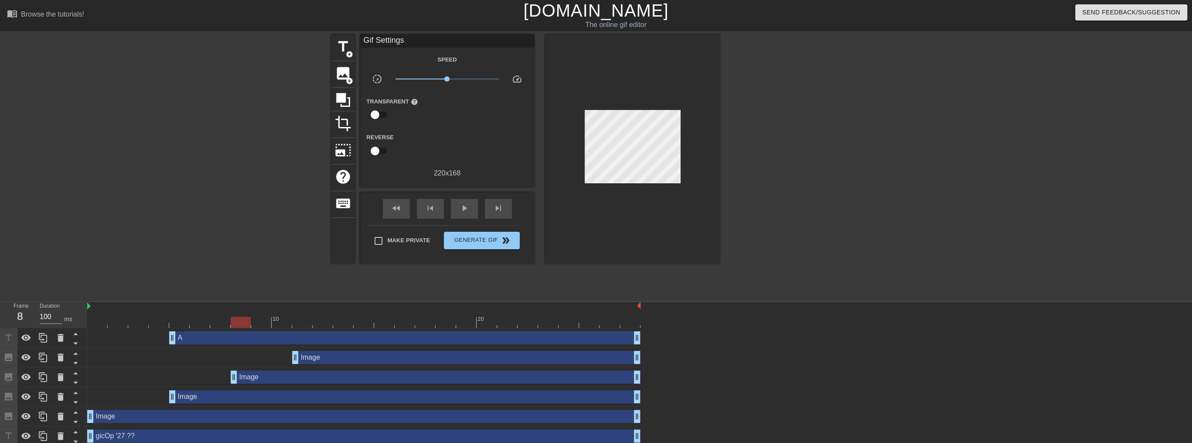
click at [243, 324] on div at bounding box center [364, 322] width 554 height 11
click at [646, 164] on div at bounding box center [796, 165] width 131 height 262
click at [349, 45] on span "title" at bounding box center [343, 46] width 17 height 17
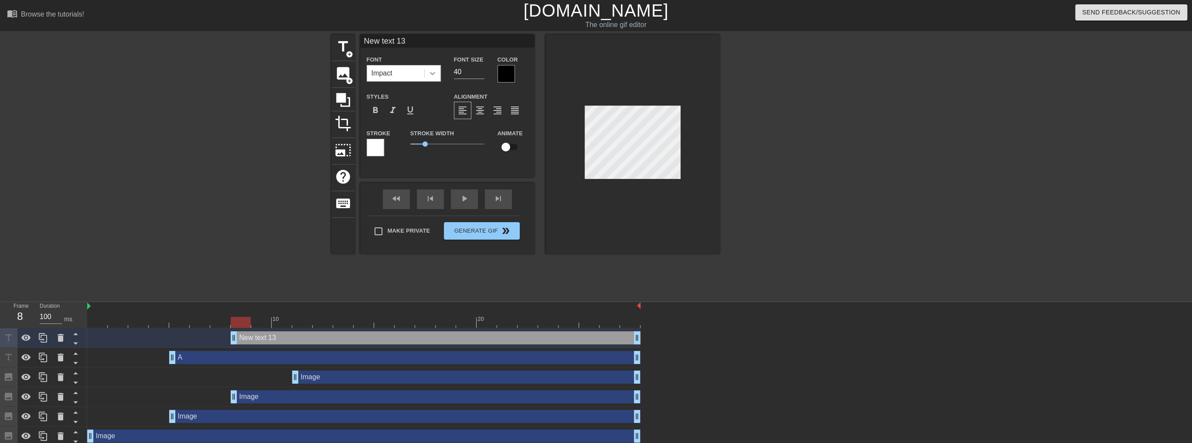
click at [428, 74] on icon at bounding box center [432, 73] width 9 height 9
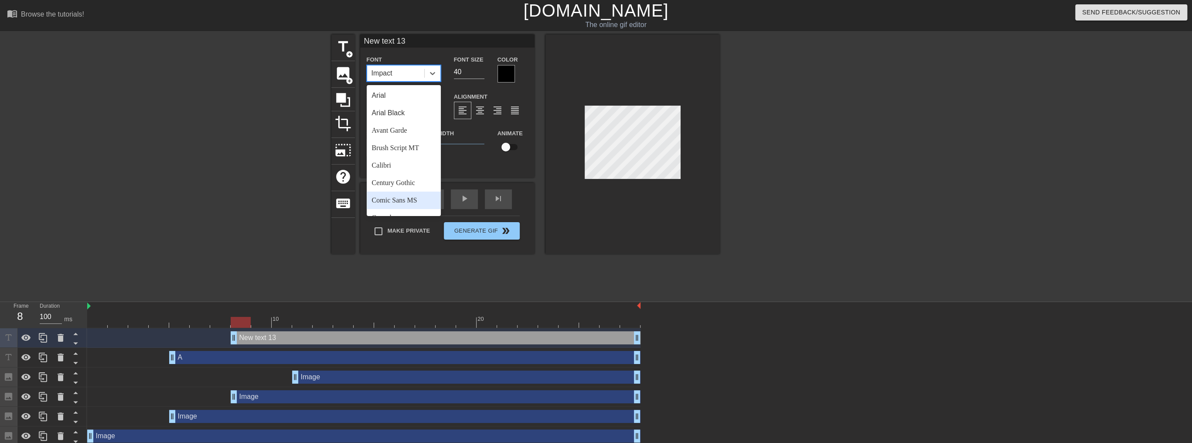
click at [389, 198] on div "Comic Sans MS" at bounding box center [404, 199] width 74 height 17
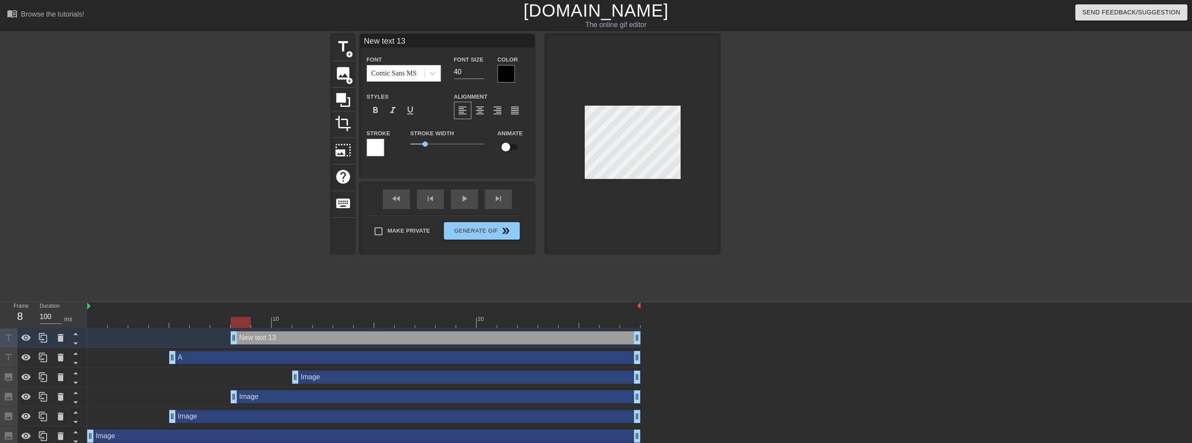
click at [507, 70] on div at bounding box center [506, 73] width 17 height 17
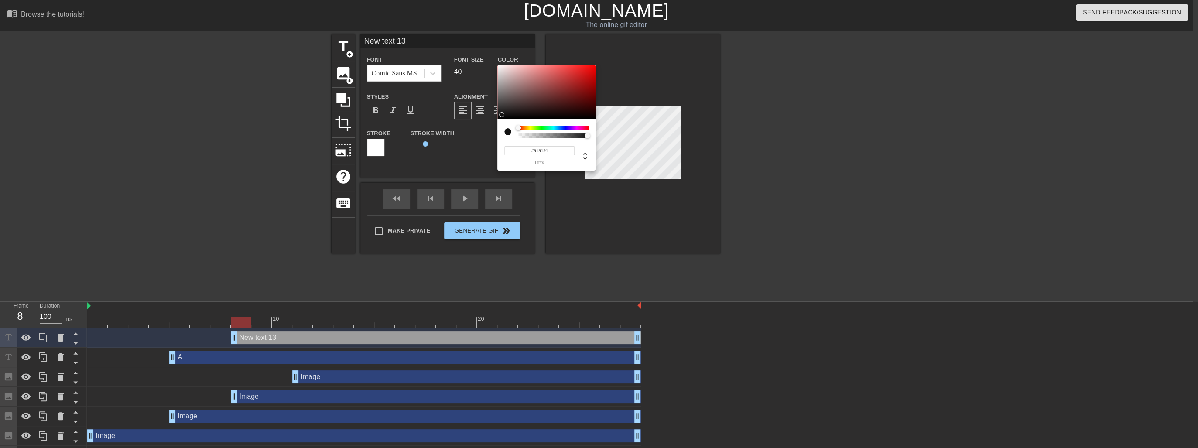
type input "#FFFFFF"
drag, startPoint x: 502, startPoint y: 115, endPoint x: 492, endPoint y: 36, distance: 79.1
click at [492, 36] on div "#FFFFFF hex" at bounding box center [599, 224] width 1198 height 448
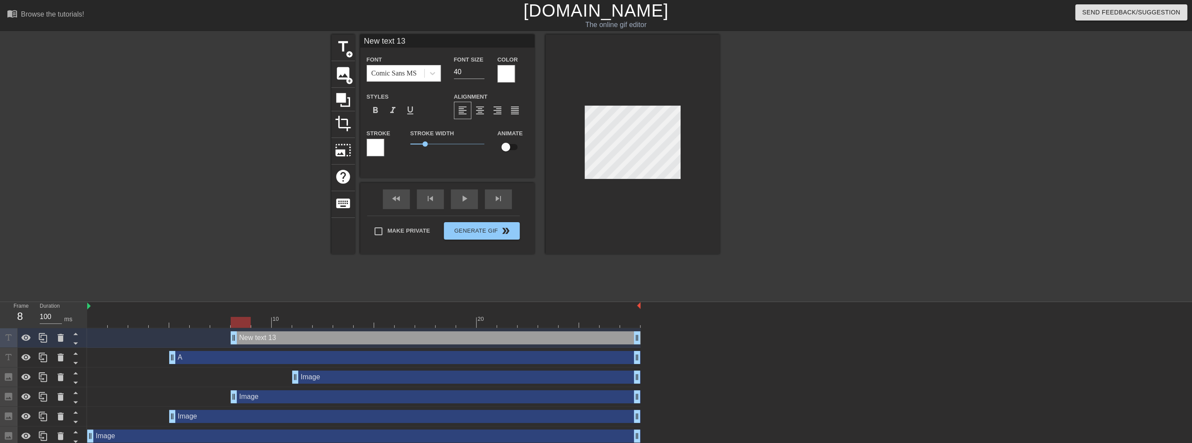
type input "P"
click at [646, 141] on div at bounding box center [796, 165] width 131 height 262
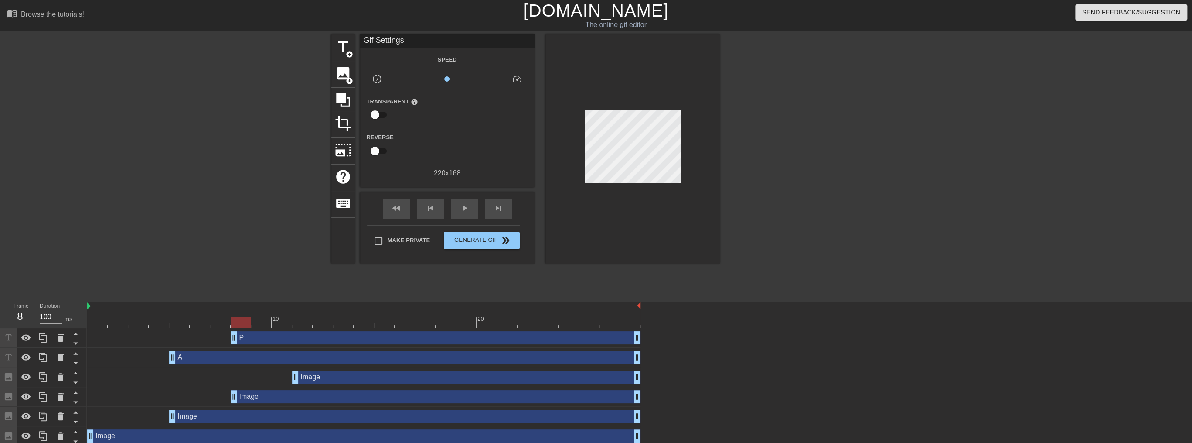
click at [646, 151] on div at bounding box center [796, 165] width 131 height 262
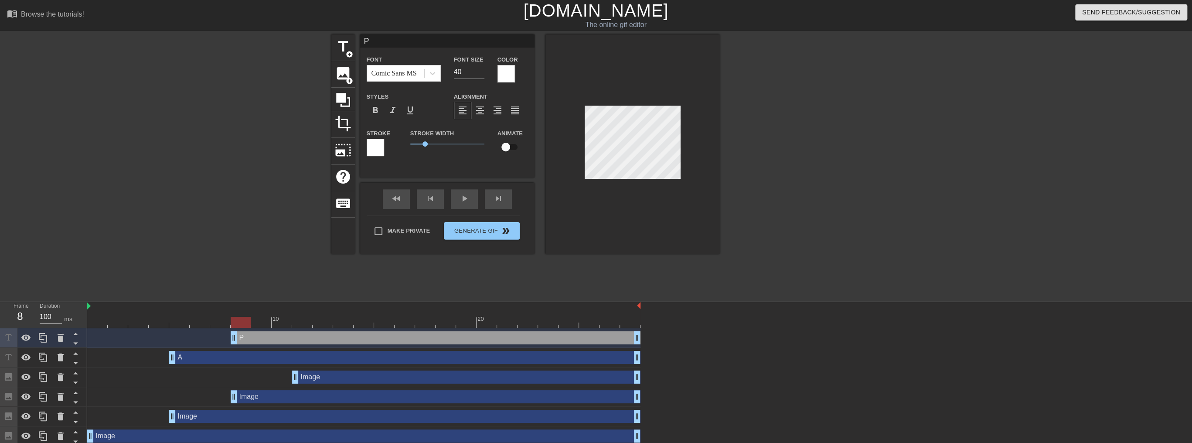
click at [380, 38] on input "P" at bounding box center [447, 40] width 174 height 13
click at [646, 139] on div at bounding box center [796, 165] width 131 height 262
click at [646, 141] on div at bounding box center [796, 165] width 131 height 262
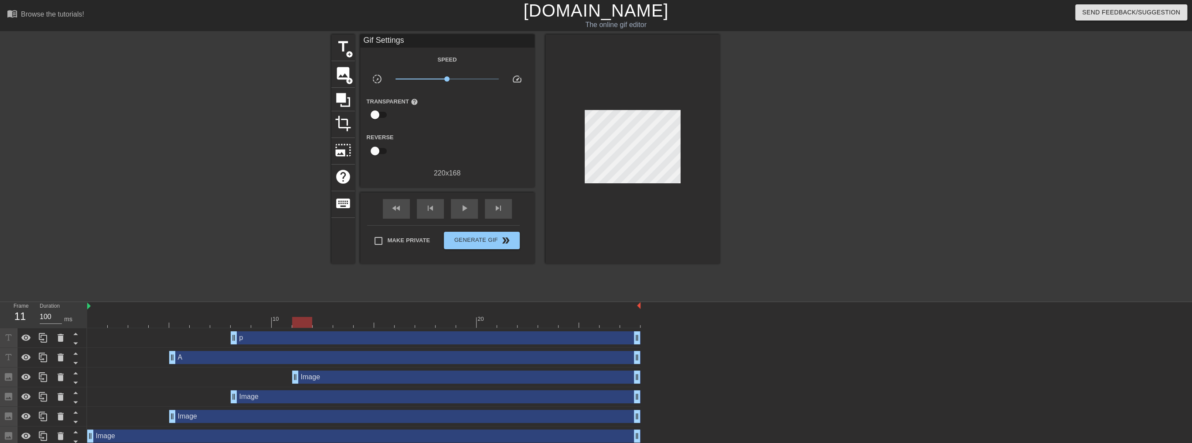
click at [296, 322] on div at bounding box center [364, 322] width 554 height 11
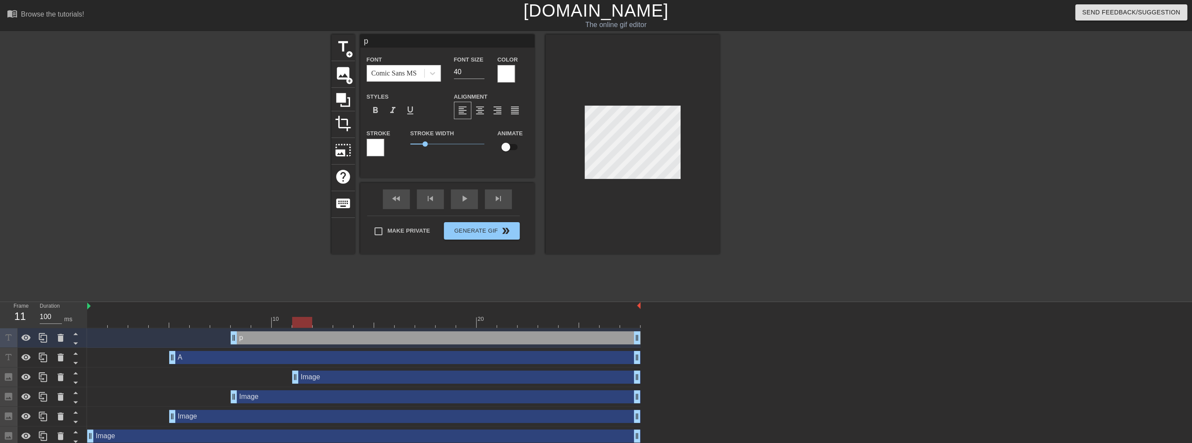
click at [646, 169] on div at bounding box center [796, 165] width 131 height 262
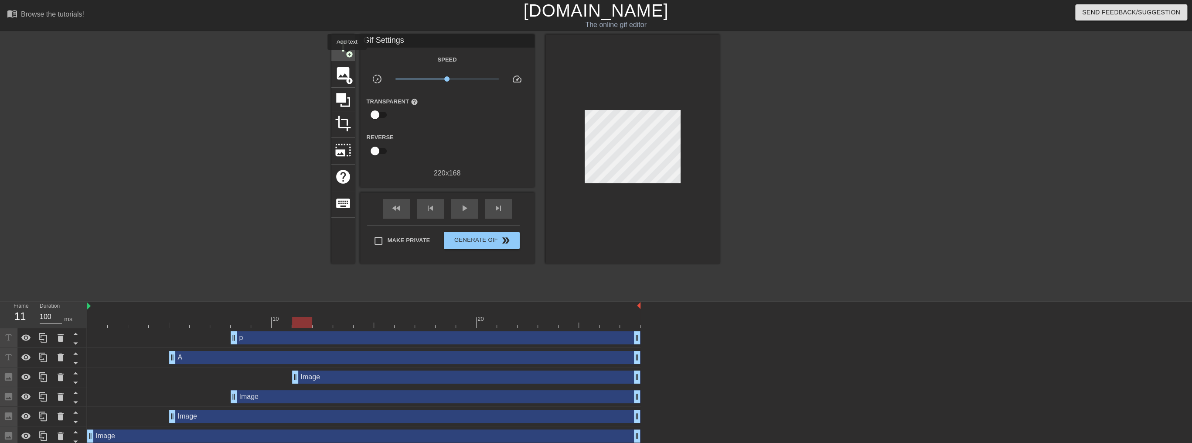
click at [346, 48] on span "title" at bounding box center [343, 46] width 17 height 17
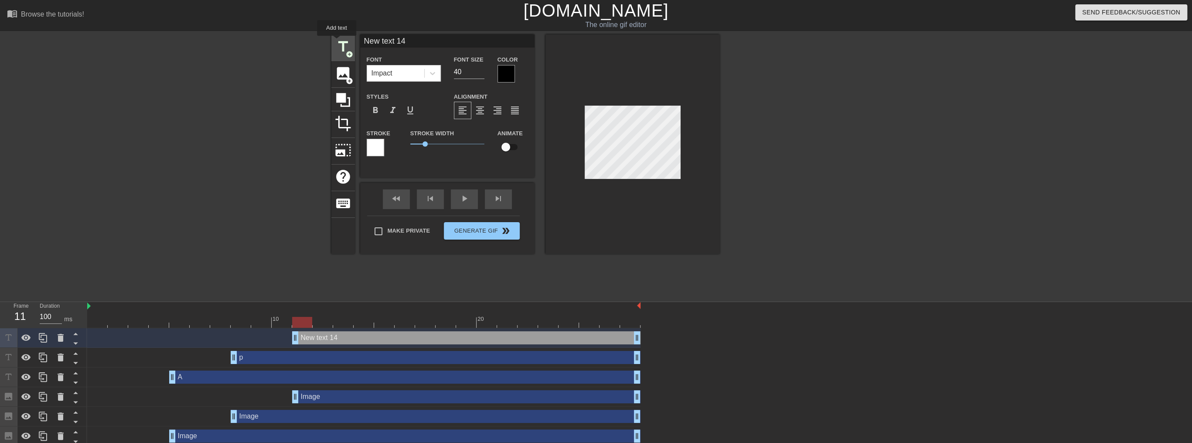
drag, startPoint x: 407, startPoint y: 41, endPoint x: 336, endPoint y: 42, distance: 71.1
click at [337, 42] on div "title add_circle image add_circle crop photo_size_select_large help keyboard Ne…" at bounding box center [525, 143] width 389 height 219
click at [509, 73] on div at bounding box center [506, 73] width 17 height 17
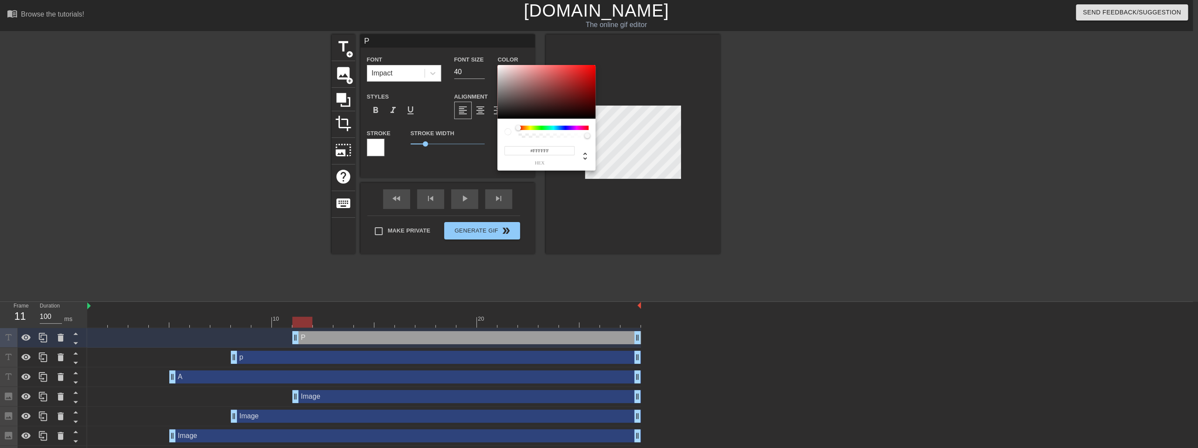
drag, startPoint x: 500, startPoint y: 79, endPoint x: 489, endPoint y: 57, distance: 24.0
click at [489, 57] on div "#FFFFFF hex" at bounding box center [599, 224] width 1198 height 448
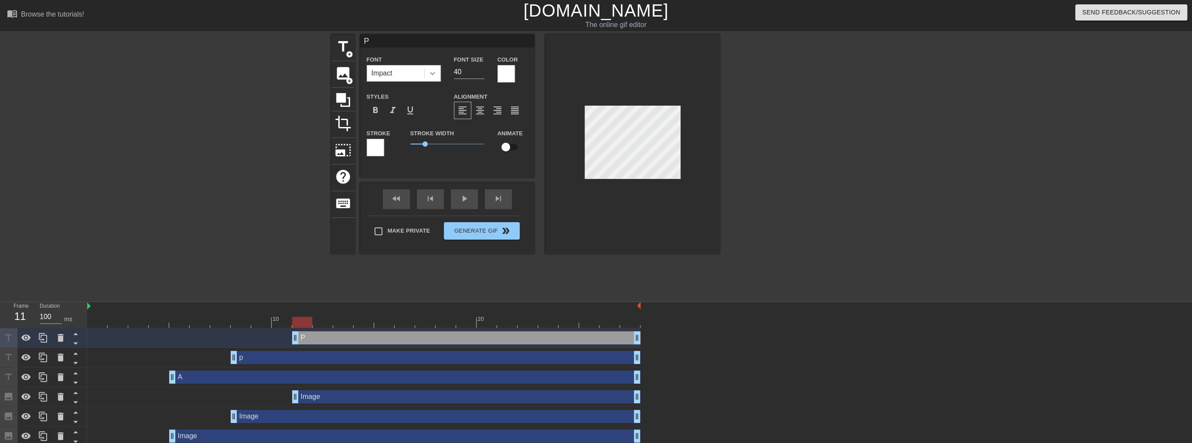
click at [435, 69] on icon at bounding box center [432, 73] width 9 height 9
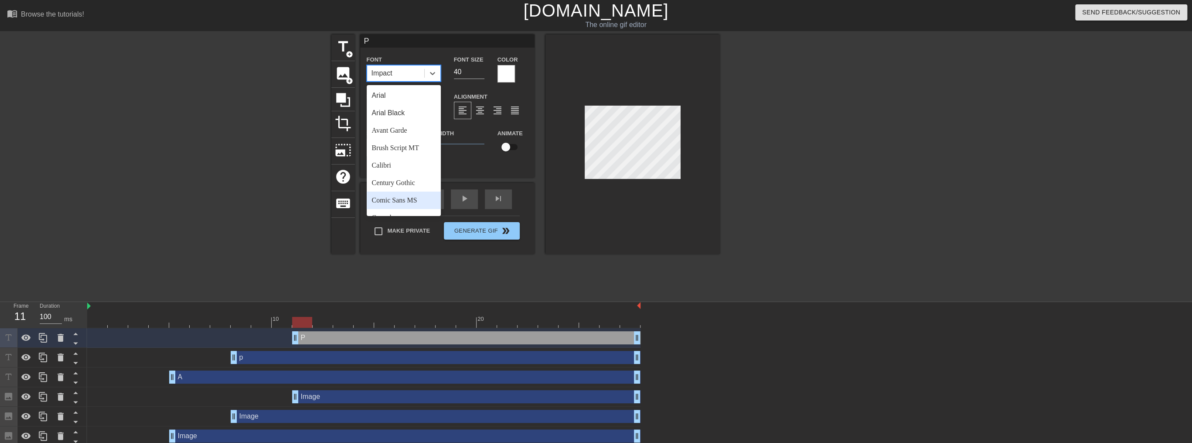
click at [413, 199] on div "Comic Sans MS" at bounding box center [404, 199] width 74 height 17
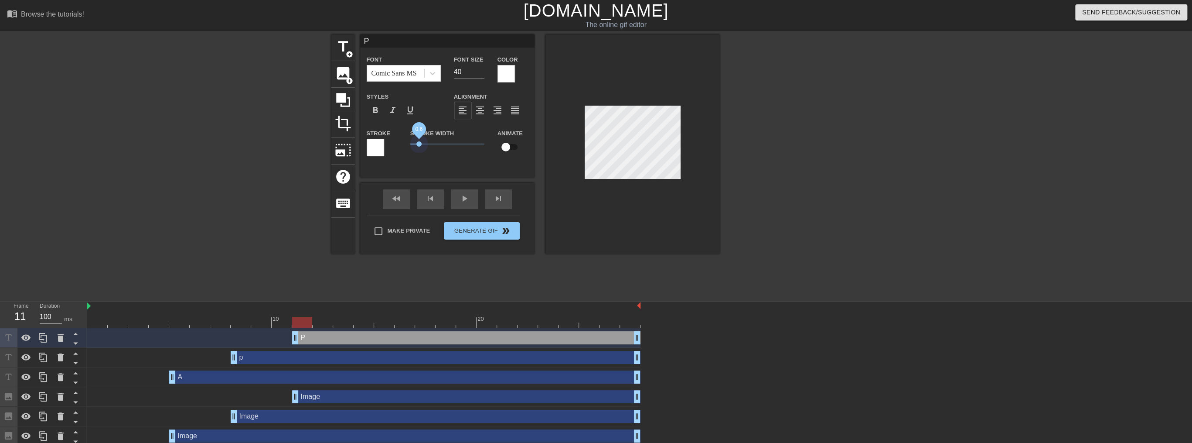
click at [419, 143] on span "0.6" at bounding box center [447, 144] width 74 height 10
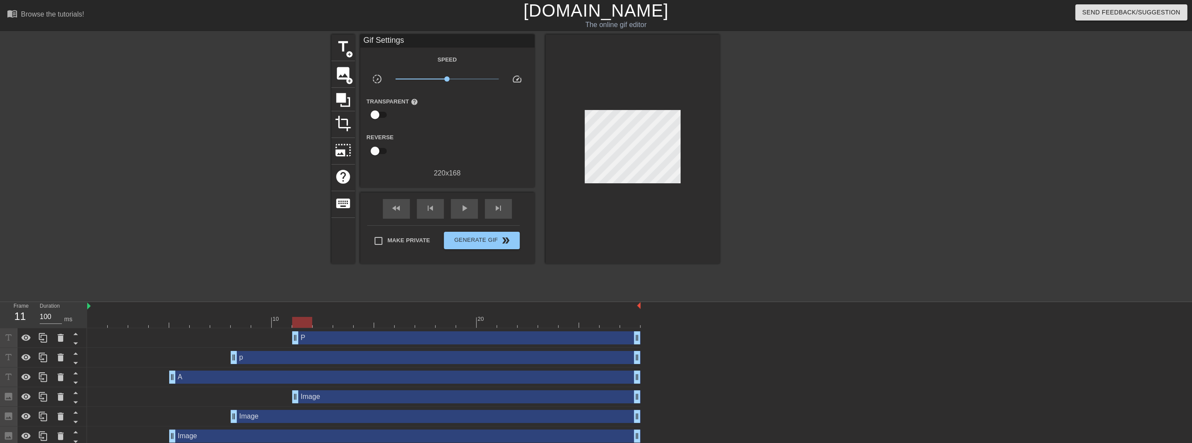
click at [646, 163] on div at bounding box center [796, 165] width 131 height 262
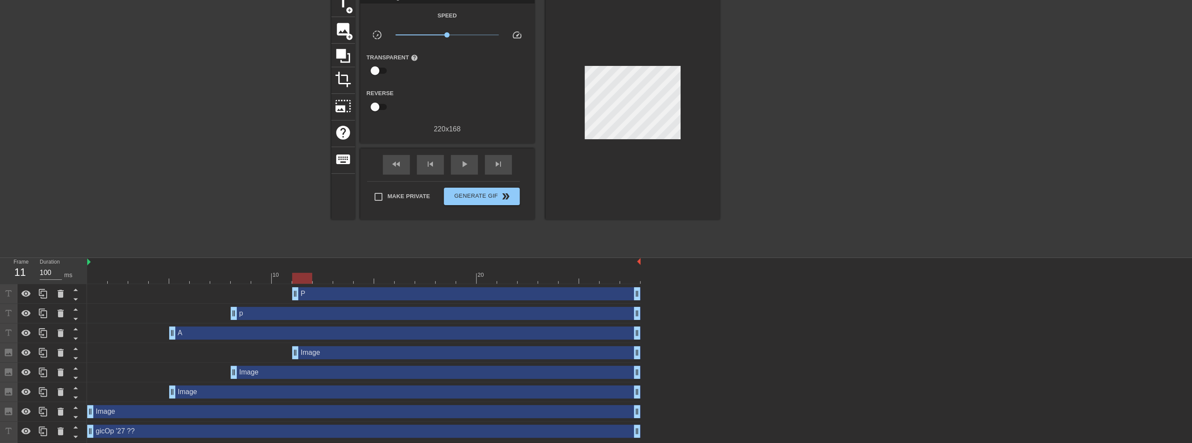
scroll to position [37, 0]
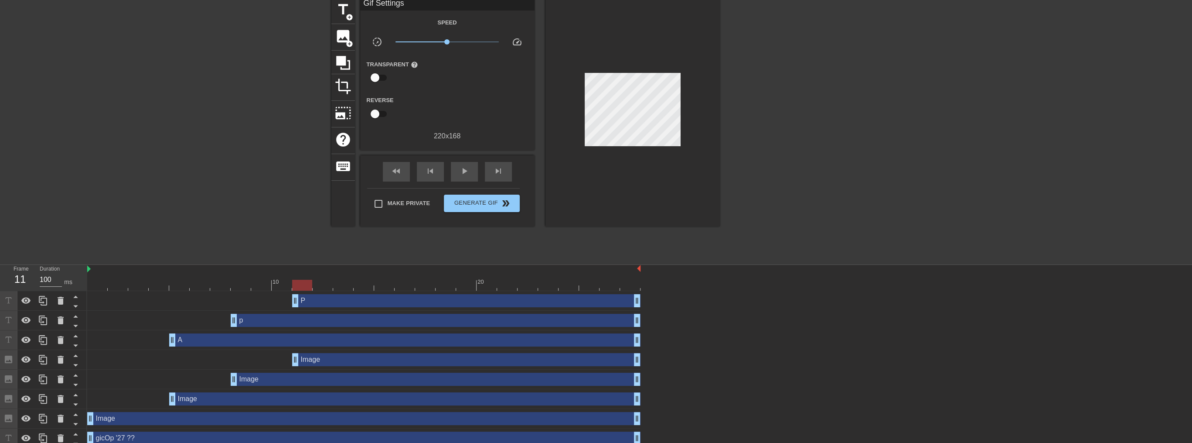
click at [21, 271] on div "11" at bounding box center [20, 279] width 13 height 16
click at [102, 282] on div at bounding box center [364, 285] width 554 height 11
click at [114, 287] on div at bounding box center [364, 285] width 554 height 11
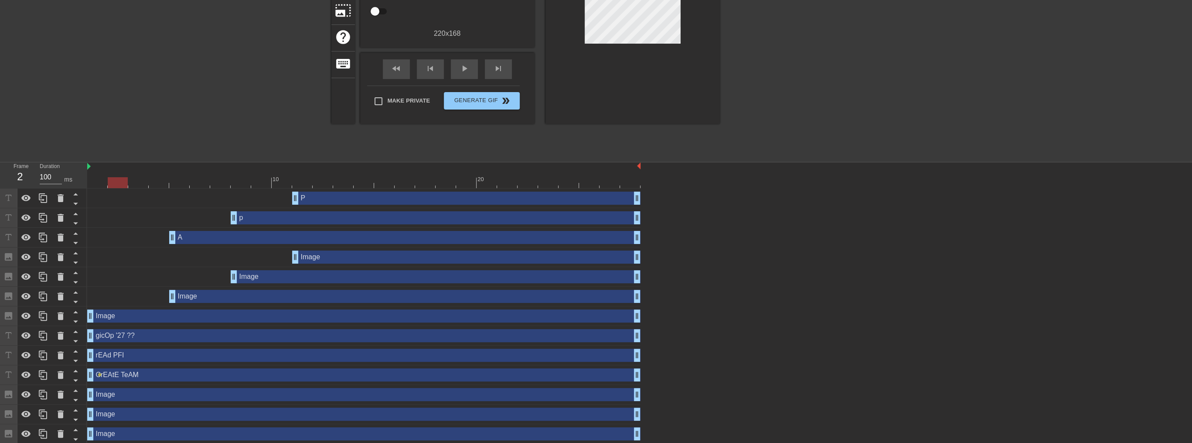
scroll to position [142, 0]
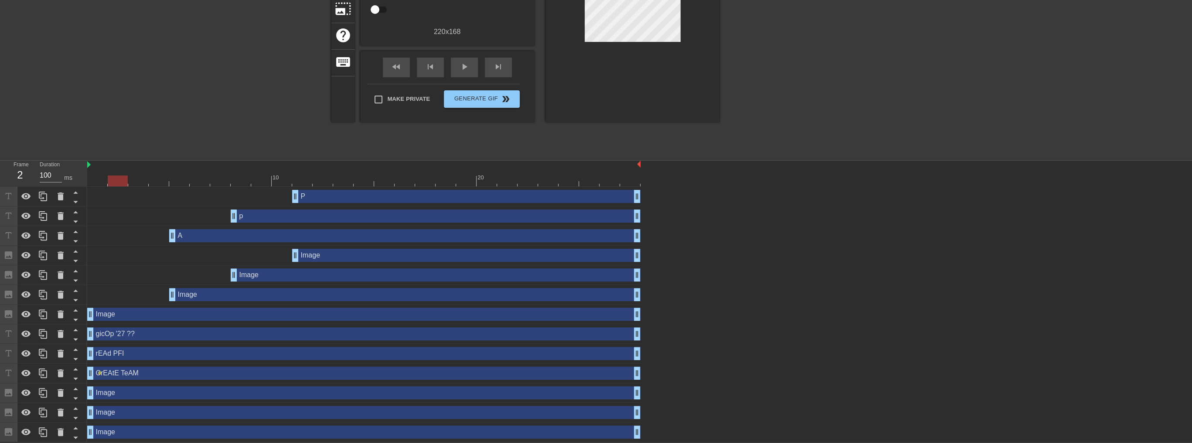
click at [99, 181] on div at bounding box center [364, 180] width 554 height 11
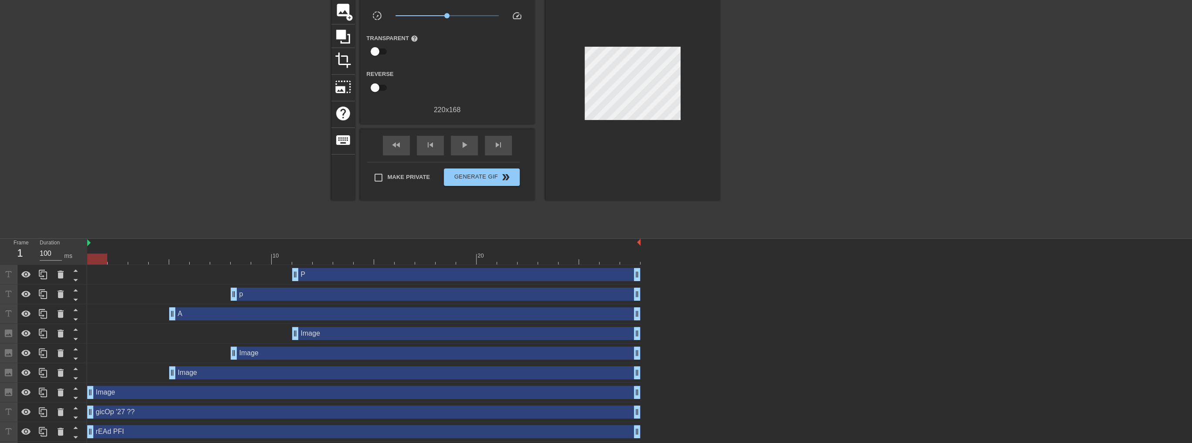
scroll to position [37, 0]
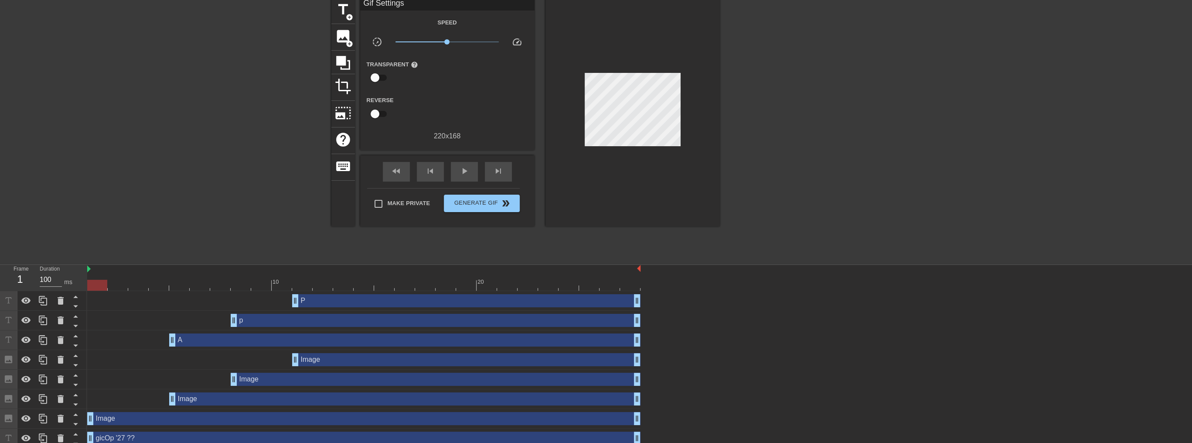
click at [120, 288] on div at bounding box center [364, 285] width 554 height 11
click at [139, 287] on div at bounding box center [364, 285] width 554 height 11
click at [164, 286] on div at bounding box center [364, 285] width 554 height 11
click at [177, 287] on div at bounding box center [364, 285] width 554 height 11
click at [198, 285] on div at bounding box center [364, 285] width 554 height 11
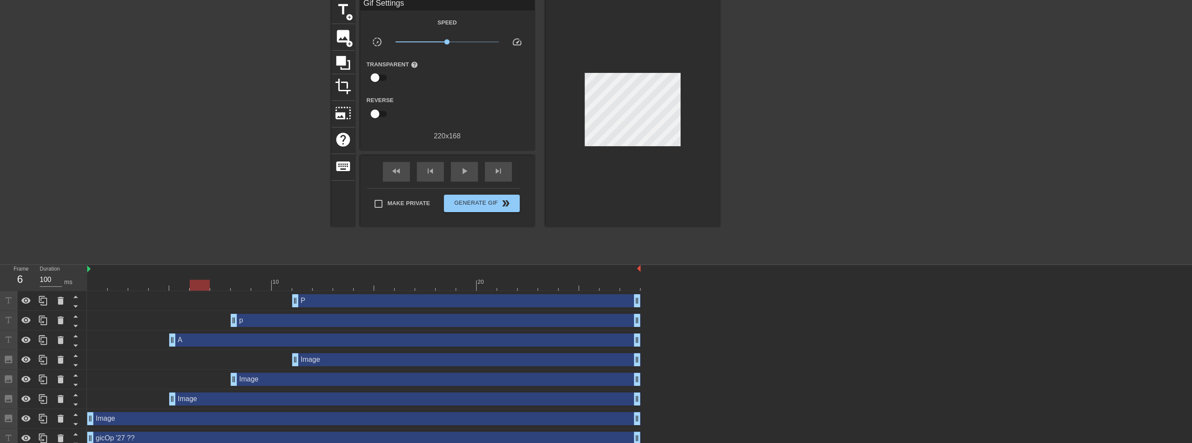
click at [176, 284] on div at bounding box center [364, 285] width 554 height 11
click at [161, 284] on div at bounding box center [364, 285] width 554 height 11
click at [174, 286] on div at bounding box center [364, 285] width 554 height 11
click at [193, 288] on div at bounding box center [364, 285] width 554 height 11
click at [222, 286] on div at bounding box center [364, 285] width 554 height 11
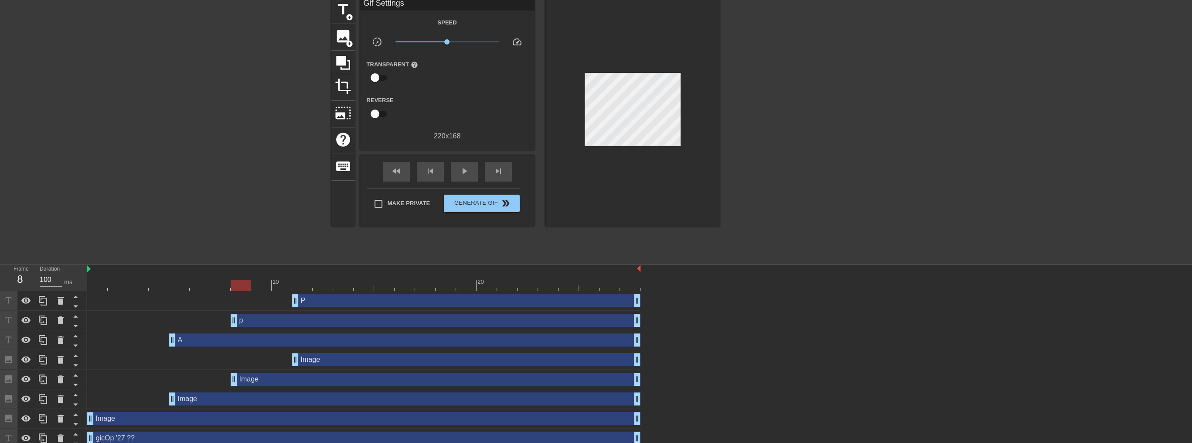
click at [245, 287] on div at bounding box center [364, 285] width 554 height 11
click at [258, 285] on div at bounding box center [364, 285] width 554 height 11
click at [272, 286] on div at bounding box center [364, 285] width 554 height 11
click at [288, 286] on div at bounding box center [282, 285] width 20 height 11
drag, startPoint x: 301, startPoint y: 284, endPoint x: 325, endPoint y: 284, distance: 24.0
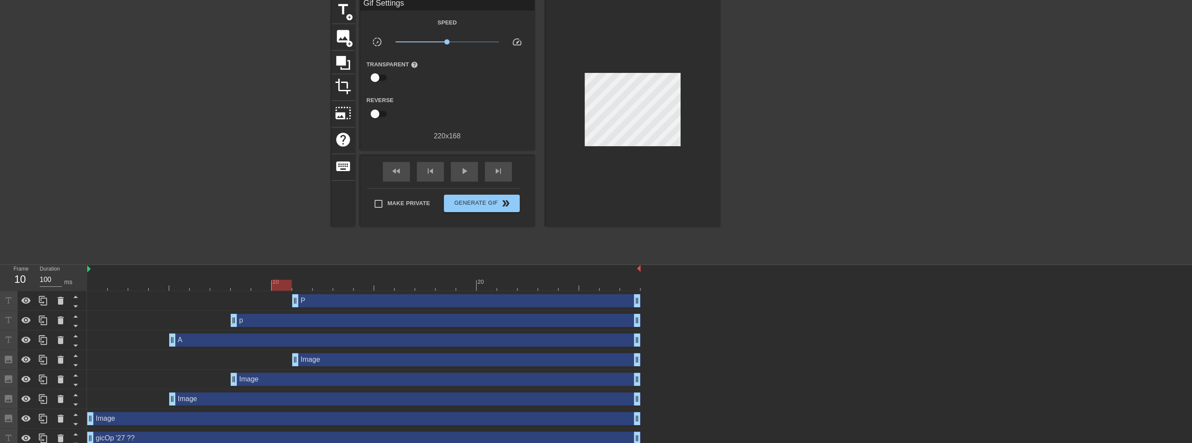
click at [302, 284] on div at bounding box center [364, 285] width 554 height 11
click at [325, 284] on div at bounding box center [364, 285] width 554 height 11
click at [340, 284] on div at bounding box center [364, 285] width 554 height 11
click at [362, 284] on div at bounding box center [364, 285] width 554 height 11
click at [379, 286] on div at bounding box center [364, 285] width 554 height 11
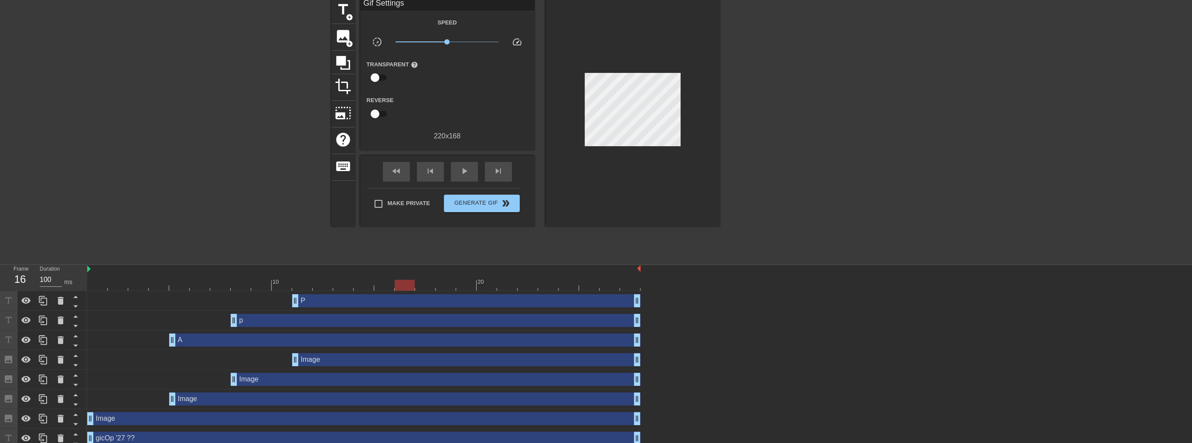
click at [404, 288] on div at bounding box center [364, 285] width 554 height 11
click at [426, 283] on div at bounding box center [364, 285] width 554 height 11
click at [443, 284] on div at bounding box center [364, 285] width 554 height 11
click at [430, 285] on div at bounding box center [364, 285] width 554 height 11
click at [439, 285] on div at bounding box center [364, 285] width 554 height 11
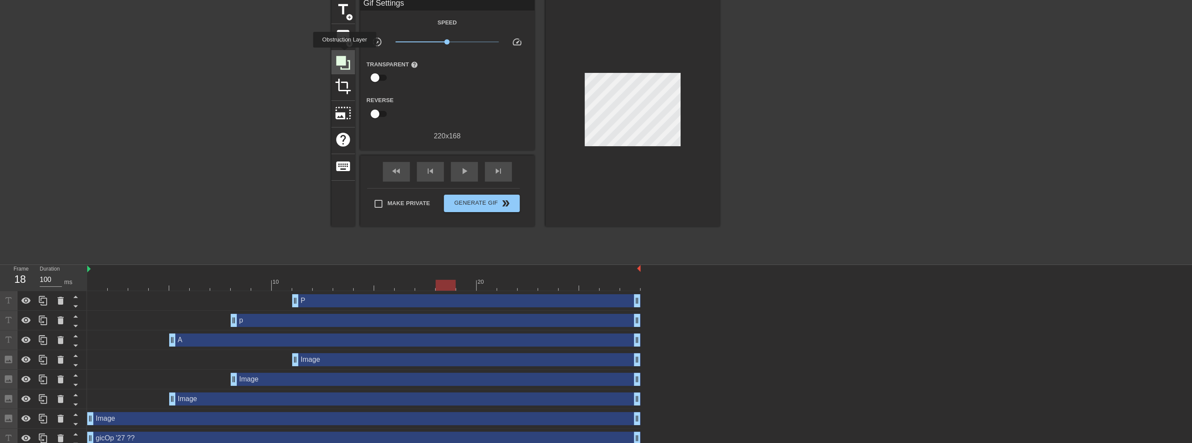
click at [345, 55] on icon at bounding box center [343, 63] width 17 height 17
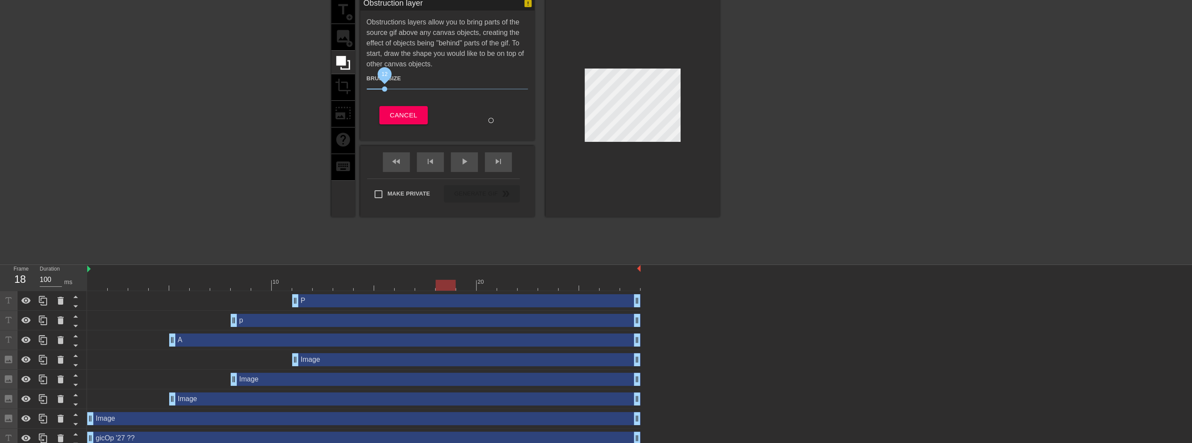
drag, startPoint x: 377, startPoint y: 87, endPoint x: 384, endPoint y: 88, distance: 7.0
click at [384, 88] on span "12" at bounding box center [447, 89] width 161 height 10
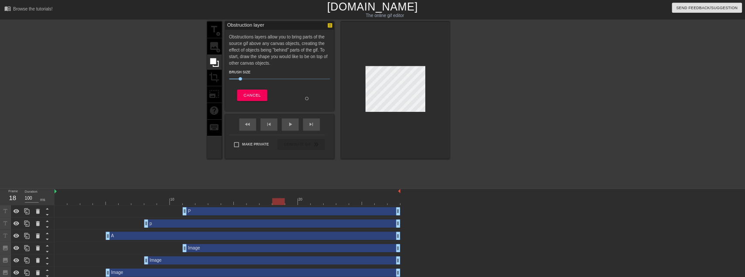
scroll to position [0, 0]
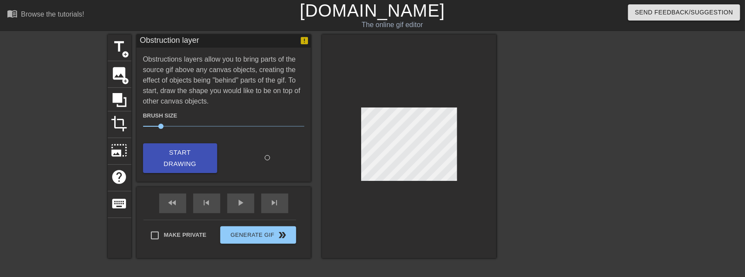
click at [153, 126] on span "12" at bounding box center [223, 126] width 161 height 10
click at [162, 147] on span "Start Drawing" at bounding box center [180, 158] width 53 height 23
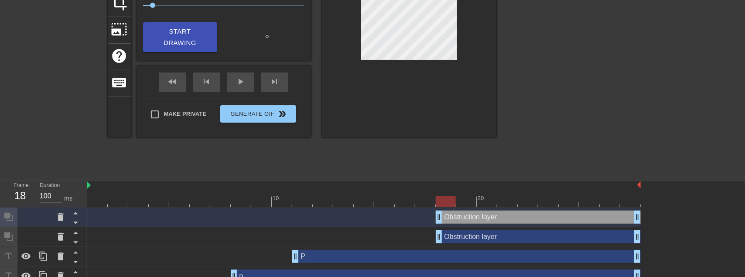
scroll to position [131, 0]
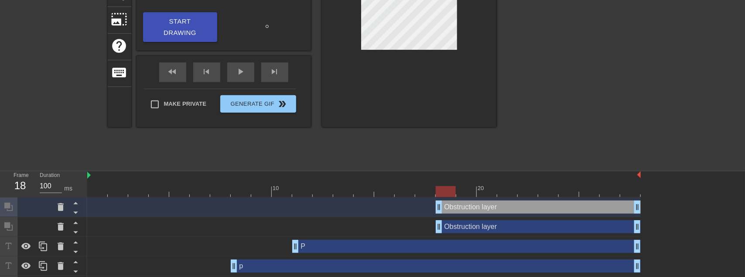
click at [442, 212] on div "Obstruction layer drag_handle drag_handle" at bounding box center [538, 206] width 205 height 13
click at [58, 204] on icon at bounding box center [61, 207] width 6 height 8
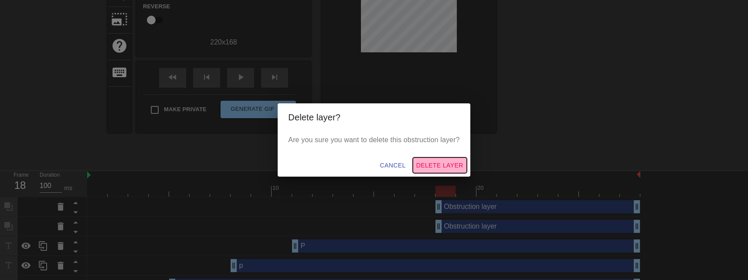
click at [449, 167] on span "Delete Layer" at bounding box center [440, 165] width 47 height 11
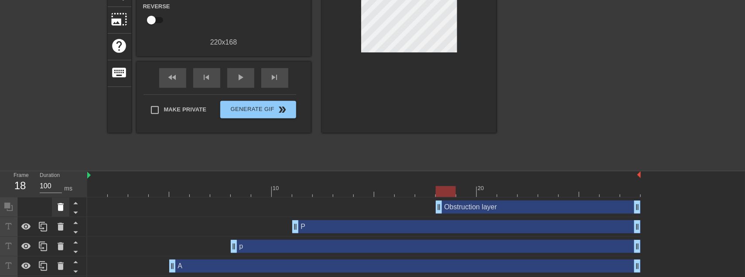
click at [64, 204] on icon at bounding box center [60, 207] width 10 height 10
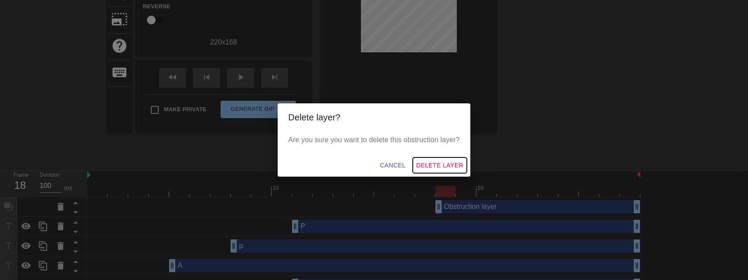
click at [443, 166] on span "Delete Layer" at bounding box center [440, 165] width 47 height 11
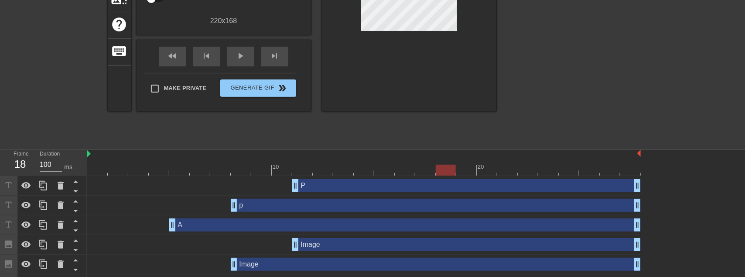
scroll to position [153, 0]
click at [424, 174] on div at bounding box center [364, 169] width 554 height 11
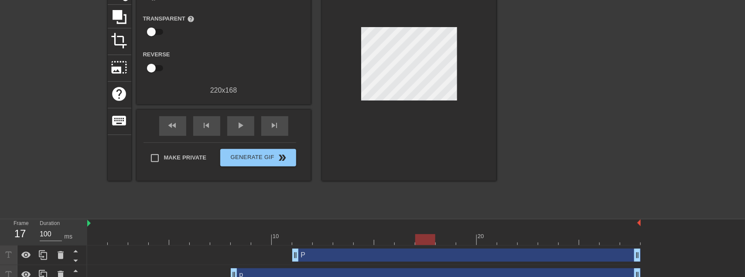
scroll to position [65, 0]
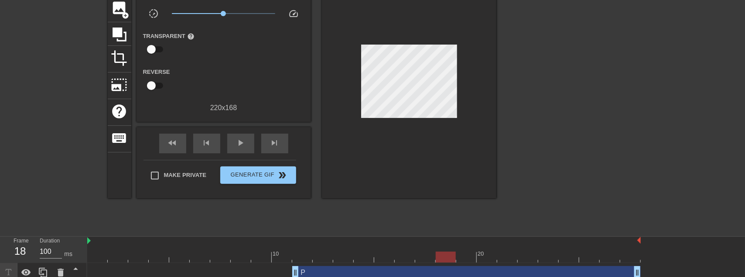
click at [444, 255] on div at bounding box center [364, 256] width 554 height 11
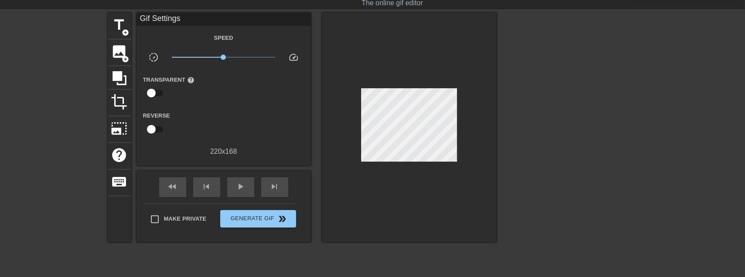
scroll to position [22, 0]
click at [120, 83] on icon at bounding box center [120, 78] width 14 height 14
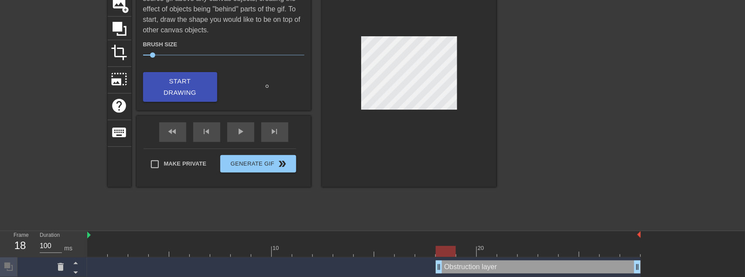
scroll to position [109, 0]
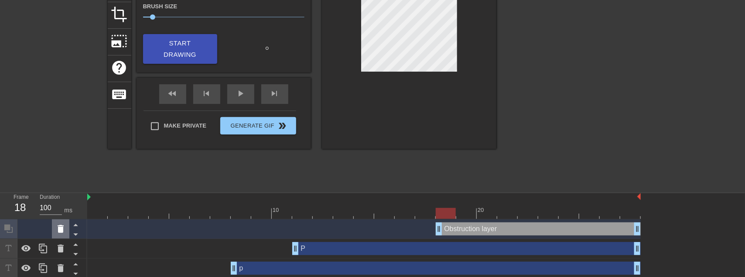
click at [58, 228] on icon at bounding box center [61, 229] width 6 height 8
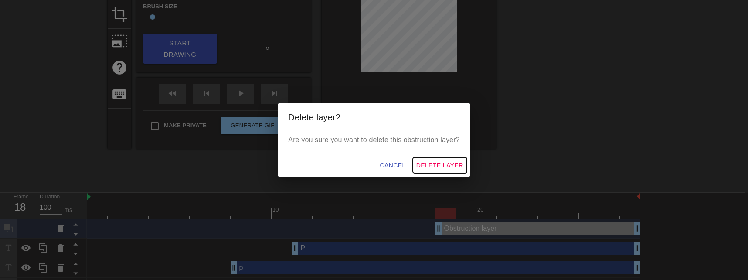
click at [457, 164] on span "Delete Layer" at bounding box center [440, 165] width 47 height 11
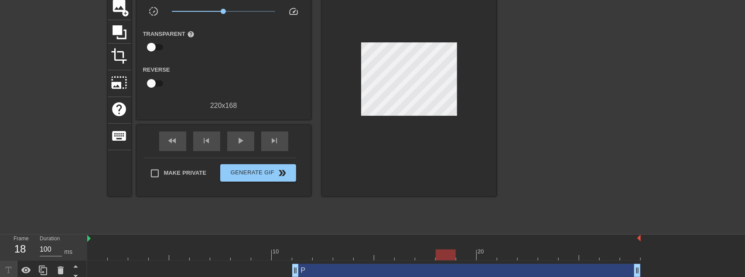
scroll to position [0, 0]
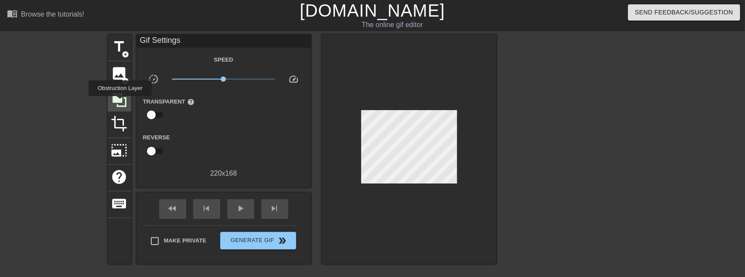
click at [120, 102] on icon at bounding box center [119, 100] width 17 height 17
click at [526, 112] on div at bounding box center [572, 165] width 131 height 262
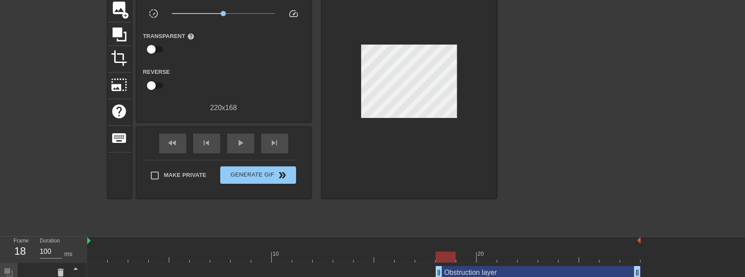
scroll to position [131, 0]
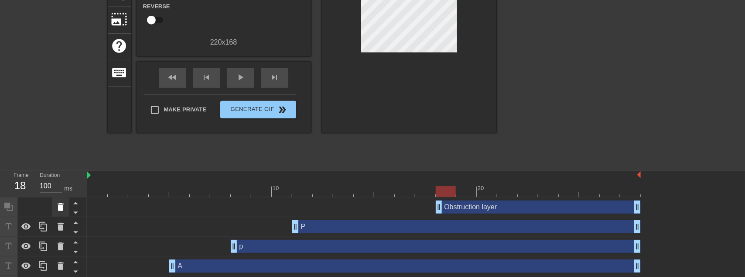
click at [65, 204] on icon at bounding box center [60, 207] width 10 height 10
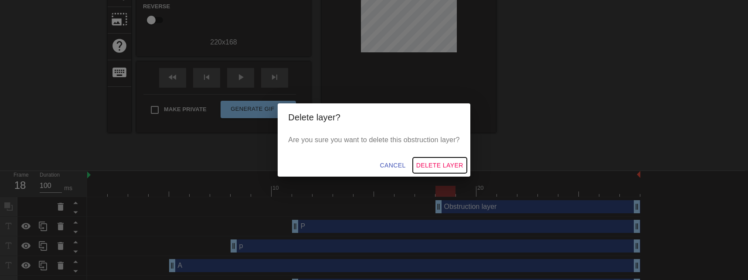
click at [448, 166] on span "Delete Layer" at bounding box center [440, 165] width 47 height 11
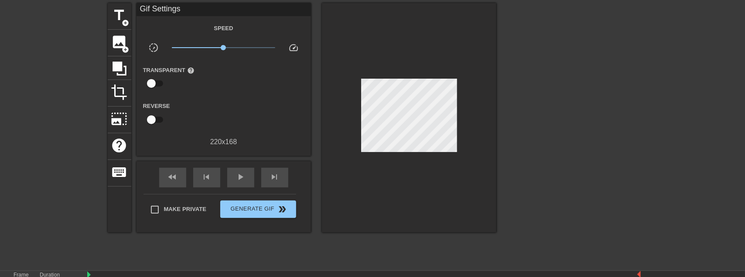
scroll to position [0, 0]
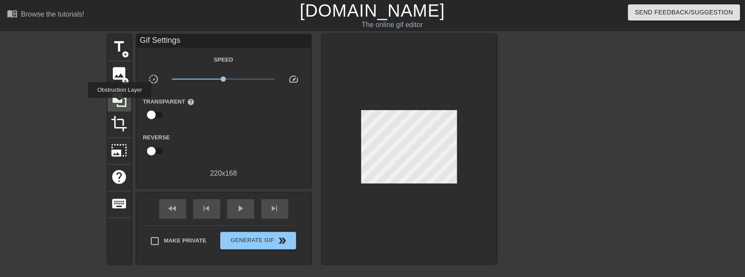
click at [120, 104] on icon at bounding box center [119, 100] width 17 height 17
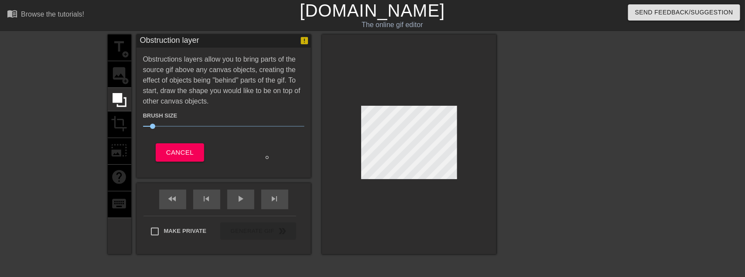
click at [422, 179] on div at bounding box center [409, 143] width 174 height 219
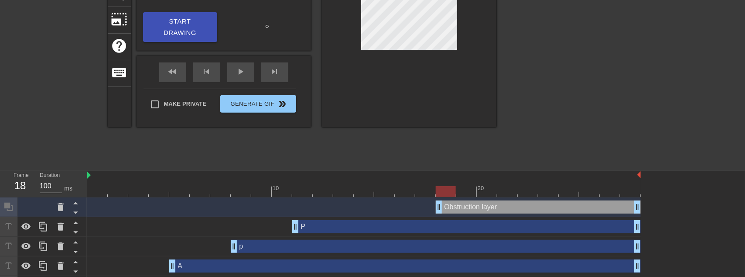
click at [468, 191] on div at bounding box center [364, 191] width 554 height 11
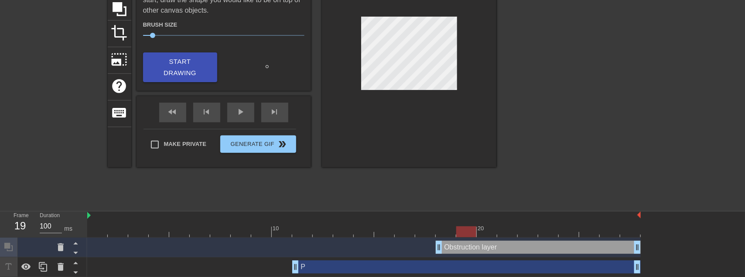
scroll to position [44, 0]
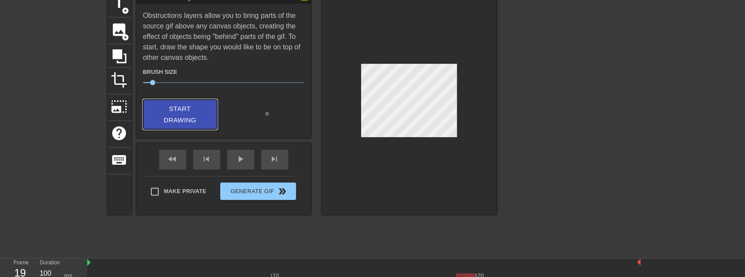
click at [179, 109] on span "Start Drawing" at bounding box center [180, 114] width 53 height 23
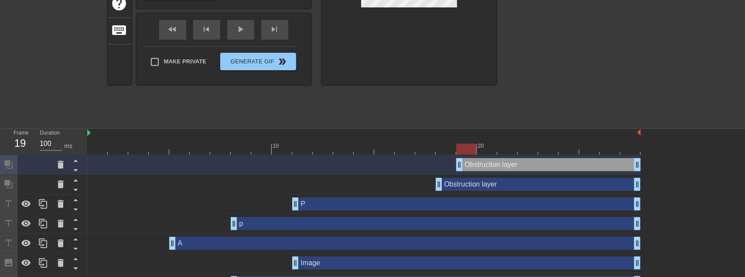
scroll to position [174, 0]
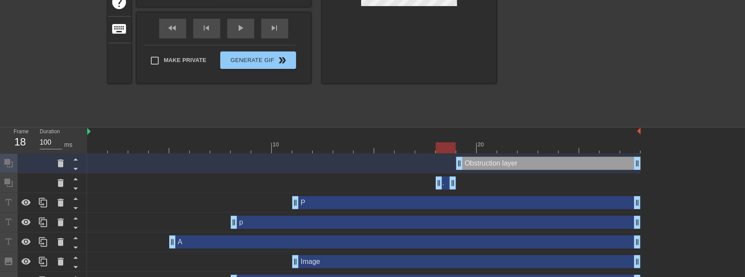
drag, startPoint x: 639, startPoint y: 182, endPoint x: 461, endPoint y: 183, distance: 177.1
click at [461, 183] on div "Obstruction layer drag_handle drag_handle" at bounding box center [364, 182] width 554 height 13
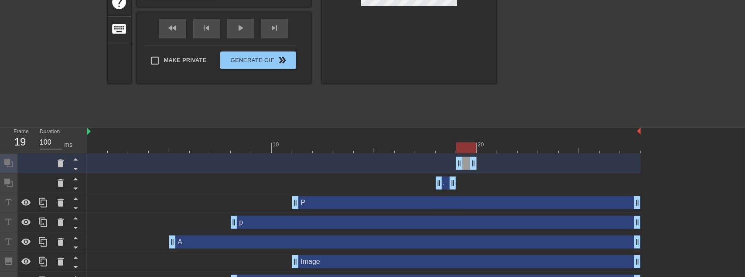
drag, startPoint x: 639, startPoint y: 162, endPoint x: 497, endPoint y: 157, distance: 142.3
click at [480, 162] on div "Obstruction layer drag_handle drag_handle" at bounding box center [364, 163] width 554 height 13
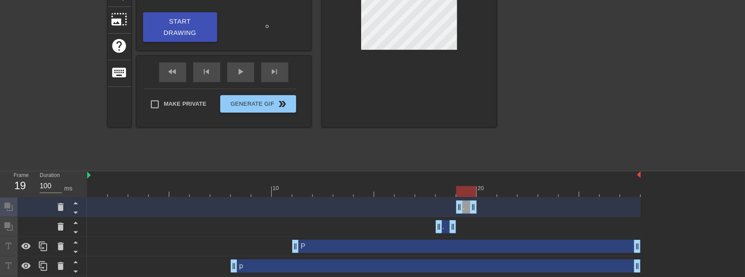
scroll to position [65, 0]
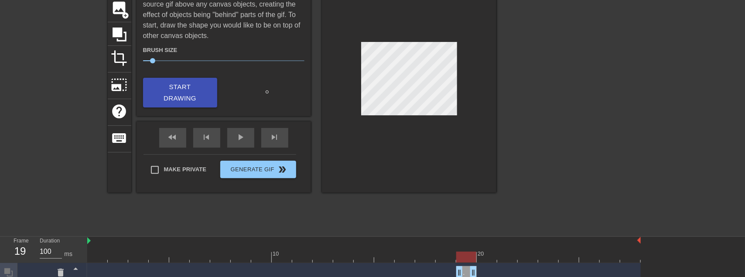
click at [487, 260] on div at bounding box center [364, 256] width 554 height 11
click at [189, 89] on span "Start Drawing" at bounding box center [180, 92] width 53 height 23
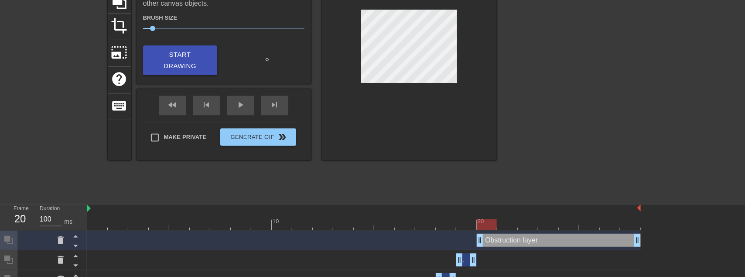
scroll to position [131, 0]
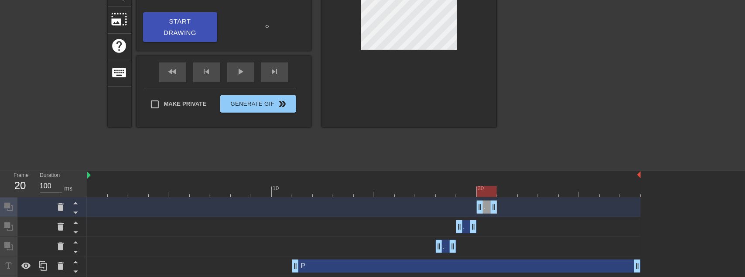
drag, startPoint x: 637, startPoint y: 205, endPoint x: 506, endPoint y: 195, distance: 131.6
click at [508, 192] on div at bounding box center [364, 191] width 554 height 11
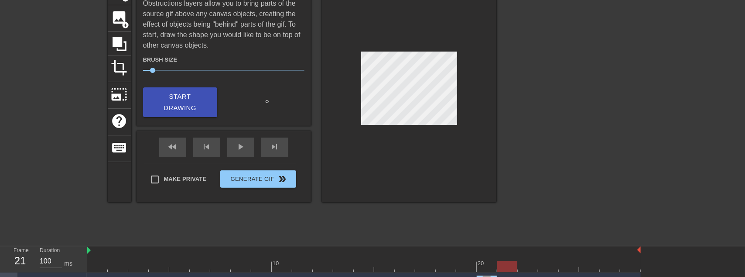
scroll to position [44, 0]
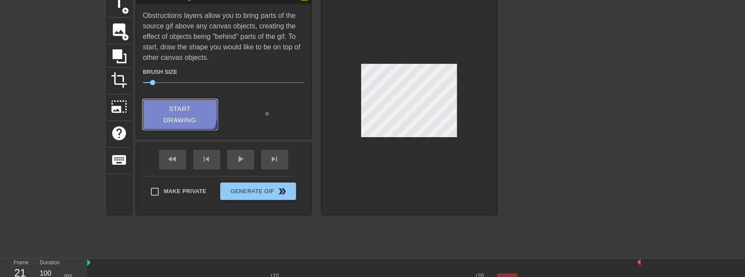
click at [179, 109] on span "Start Drawing" at bounding box center [180, 114] width 53 height 23
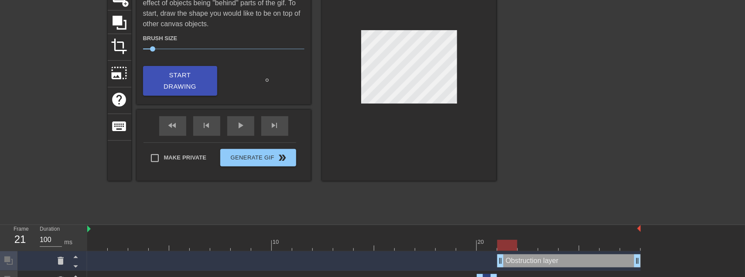
scroll to position [131, 0]
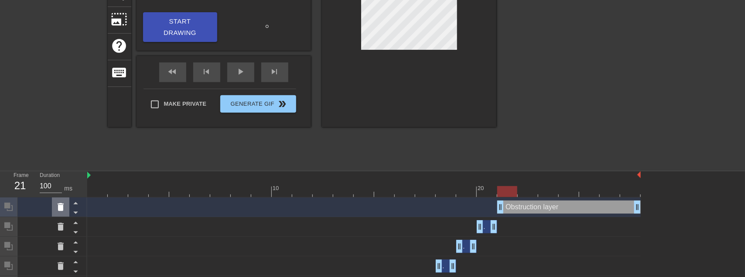
click at [64, 204] on icon at bounding box center [60, 207] width 10 height 10
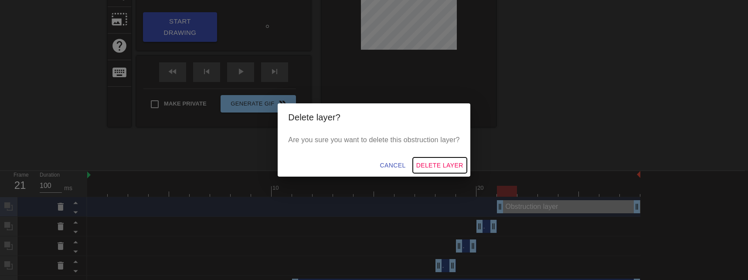
click at [449, 166] on span "Delete Layer" at bounding box center [440, 165] width 47 height 11
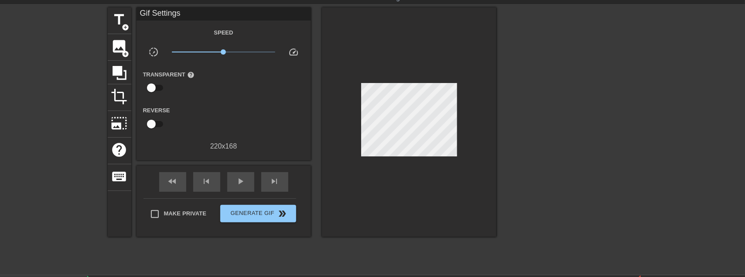
scroll to position [0, 0]
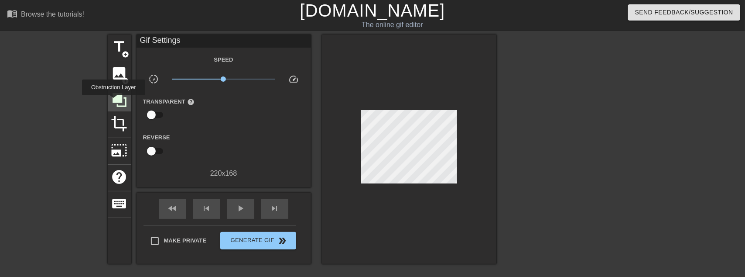
click at [113, 101] on icon at bounding box center [119, 100] width 17 height 17
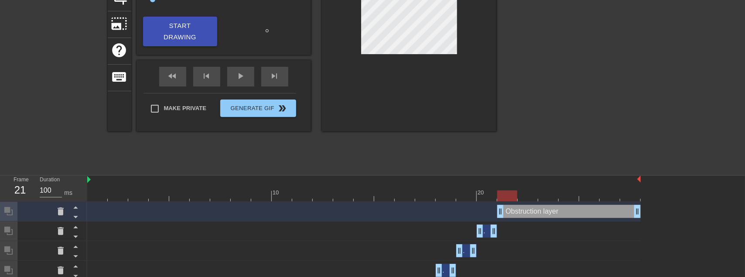
scroll to position [131, 0]
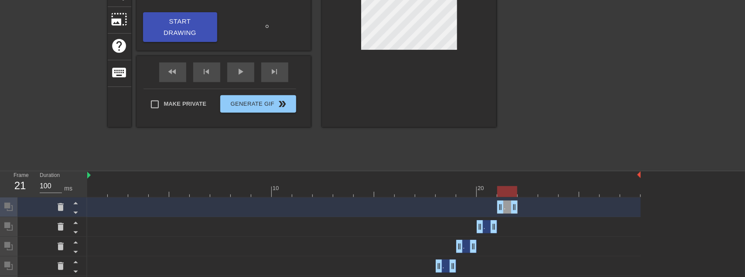
drag, startPoint x: 639, startPoint y: 205, endPoint x: 515, endPoint y: 204, distance: 123.9
click at [528, 194] on div at bounding box center [364, 191] width 554 height 11
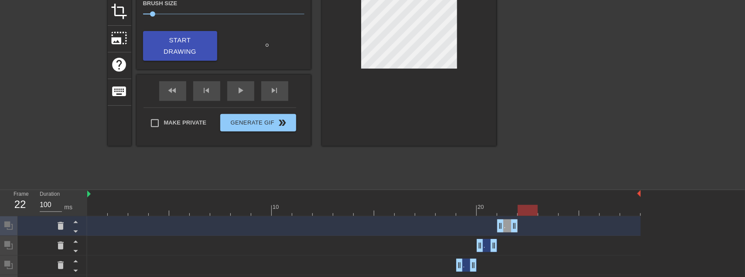
scroll to position [65, 0]
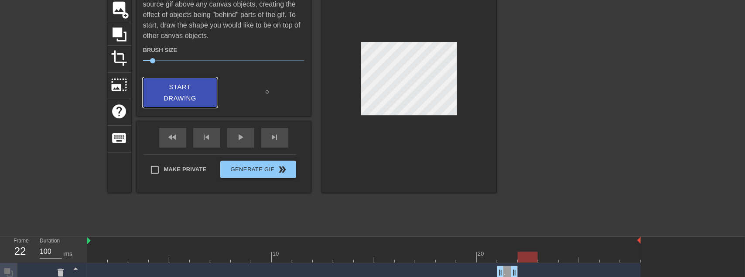
click at [186, 89] on span "Start Drawing" at bounding box center [180, 92] width 53 height 23
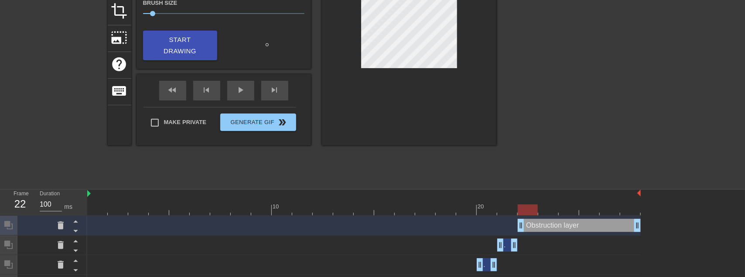
scroll to position [131, 0]
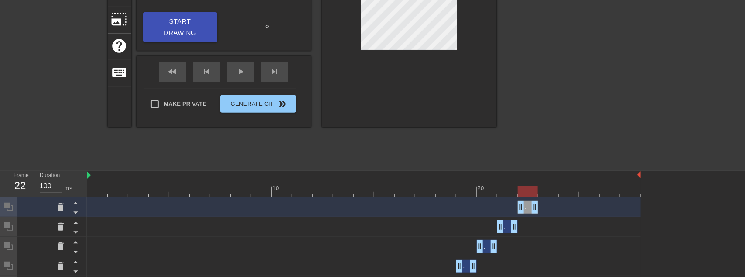
drag, startPoint x: 639, startPoint y: 207, endPoint x: 538, endPoint y: 202, distance: 100.4
click at [548, 187] on div at bounding box center [364, 191] width 554 height 11
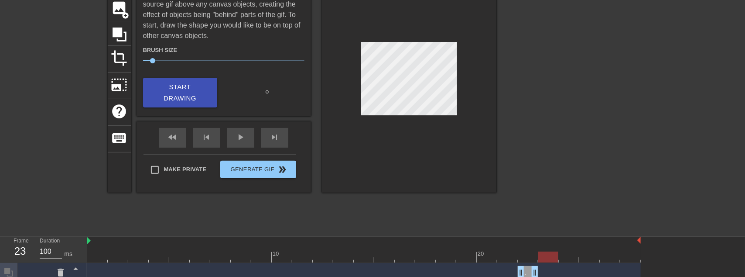
scroll to position [44, 0]
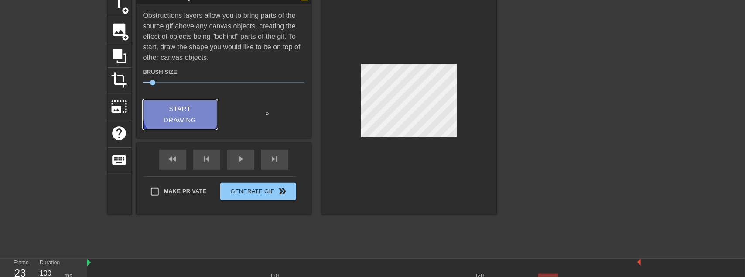
click at [182, 106] on span "Start Drawing" at bounding box center [180, 114] width 53 height 23
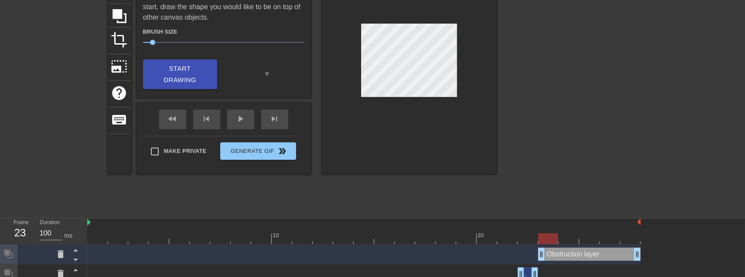
scroll to position [109, 0]
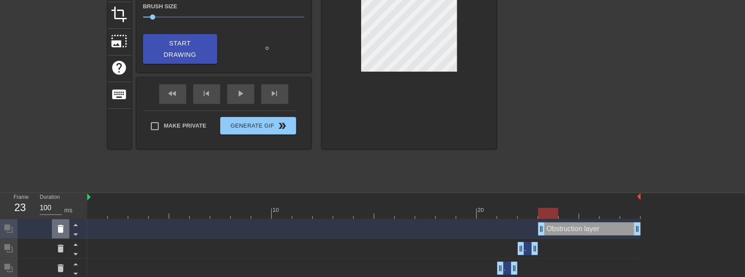
click at [61, 229] on icon at bounding box center [61, 229] width 6 height 8
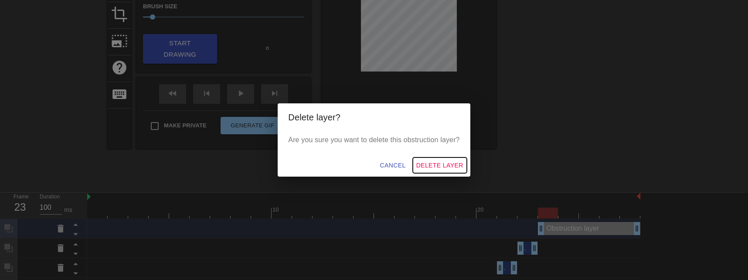
click at [447, 164] on span "Delete Layer" at bounding box center [440, 165] width 47 height 11
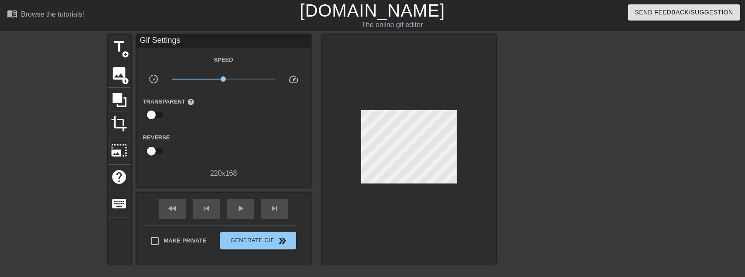
scroll to position [0, 0]
click at [123, 99] on icon at bounding box center [119, 100] width 17 height 17
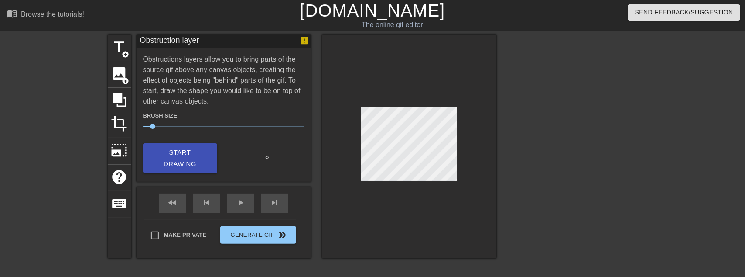
scroll to position [109, 0]
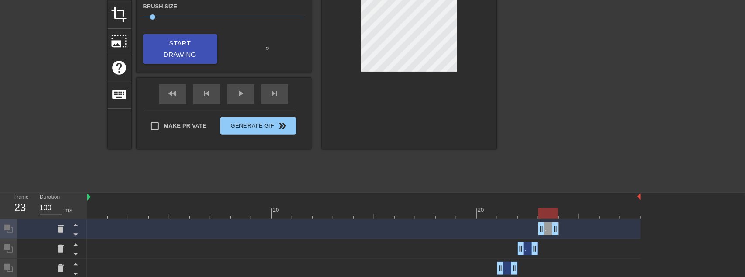
drag, startPoint x: 637, startPoint y: 227, endPoint x: 557, endPoint y: 226, distance: 79.8
click at [567, 216] on div at bounding box center [364, 213] width 554 height 11
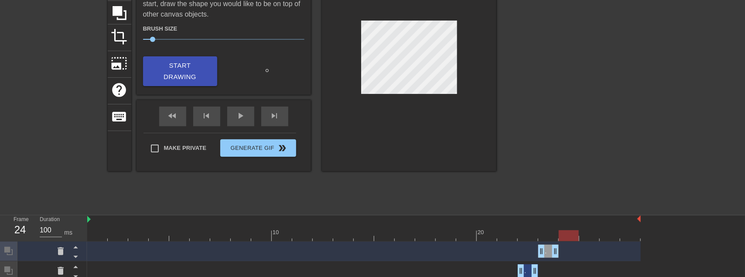
scroll to position [22, 0]
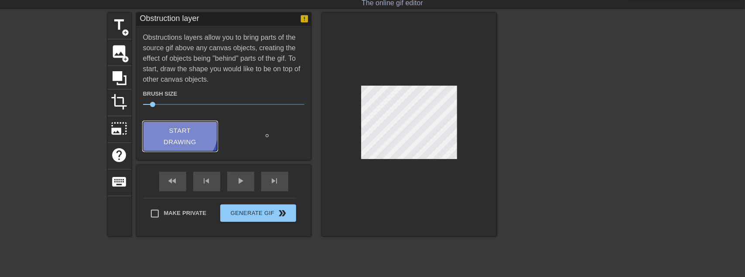
click at [179, 131] on span "Start Drawing" at bounding box center [180, 136] width 53 height 23
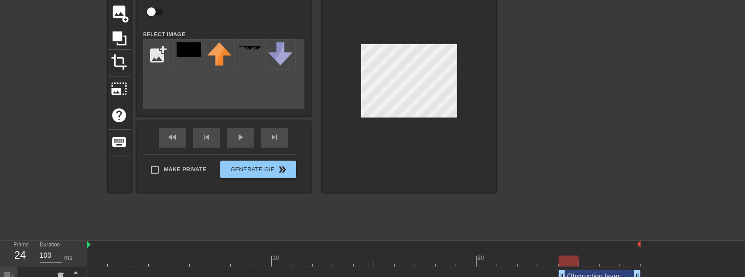
scroll to position [109, 0]
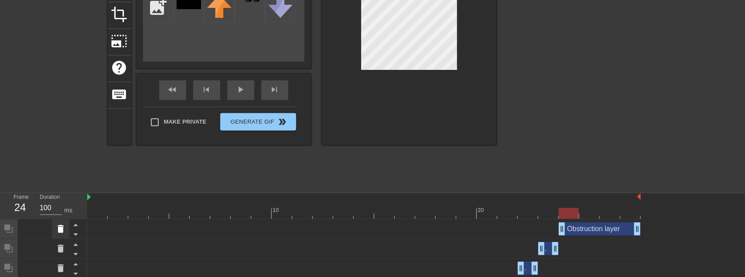
click at [64, 230] on icon at bounding box center [60, 228] width 10 height 10
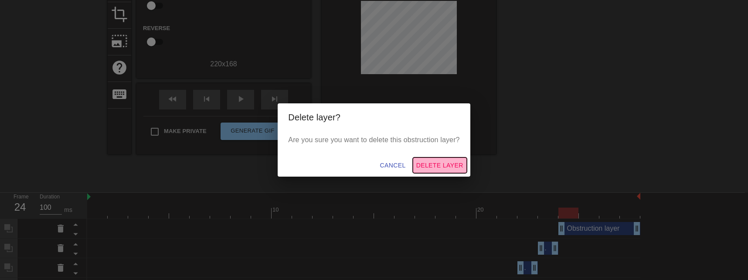
click at [452, 164] on span "Delete Layer" at bounding box center [440, 165] width 47 height 11
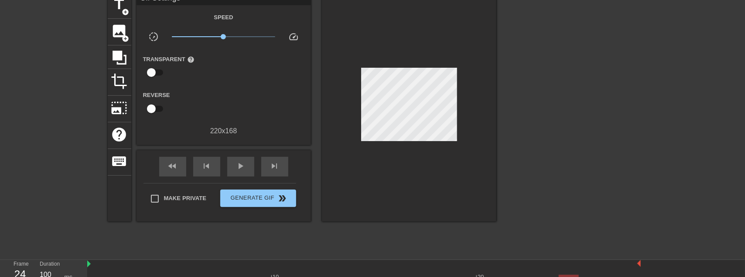
scroll to position [87, 0]
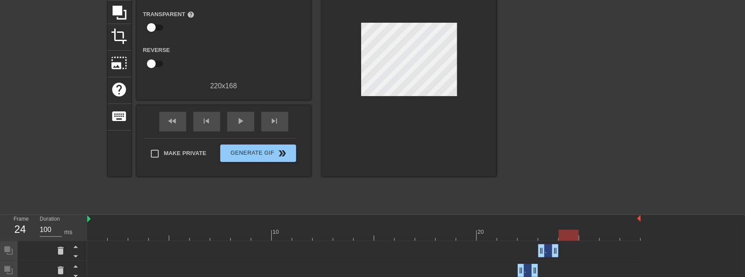
click at [586, 235] on div at bounding box center [364, 234] width 554 height 11
click at [608, 234] on div at bounding box center [364, 234] width 554 height 11
drag, startPoint x: 591, startPoint y: 236, endPoint x: 572, endPoint y: 234, distance: 19.7
click at [589, 236] on div at bounding box center [364, 234] width 554 height 11
click at [569, 234] on div at bounding box center [364, 234] width 554 height 11
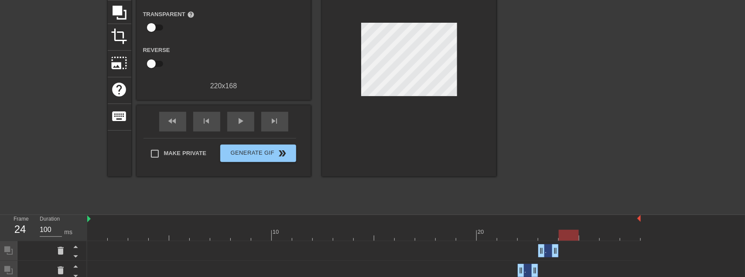
scroll to position [44, 0]
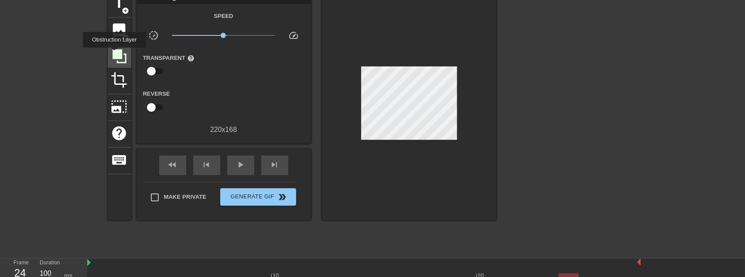
click at [114, 54] on icon at bounding box center [120, 56] width 14 height 14
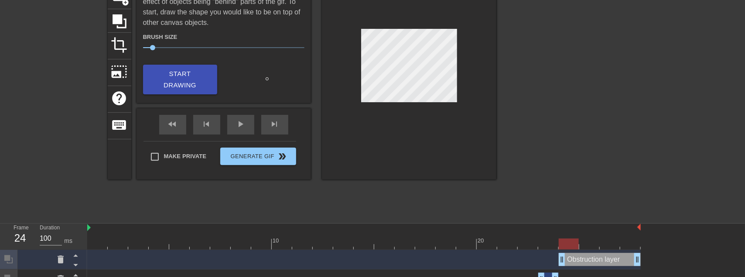
scroll to position [109, 0]
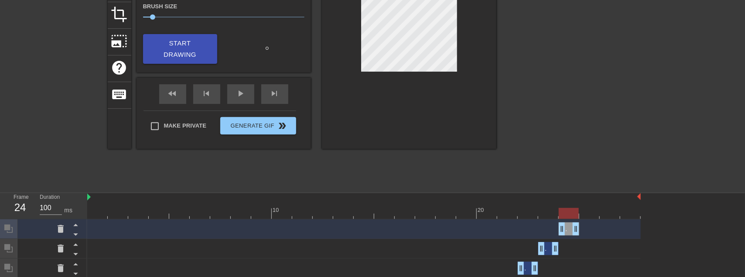
drag, startPoint x: 639, startPoint y: 226, endPoint x: 576, endPoint y: 225, distance: 62.8
click at [586, 215] on div at bounding box center [364, 213] width 554 height 11
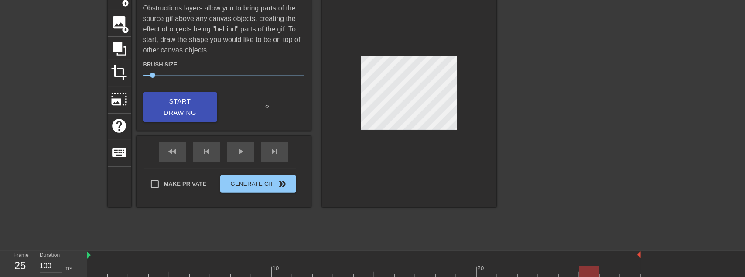
scroll to position [44, 0]
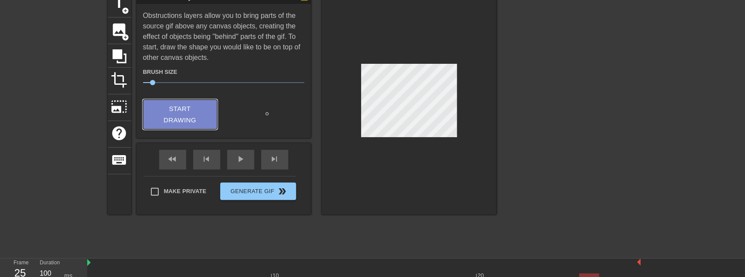
click at [185, 114] on button "Start Drawing" at bounding box center [180, 114] width 74 height 30
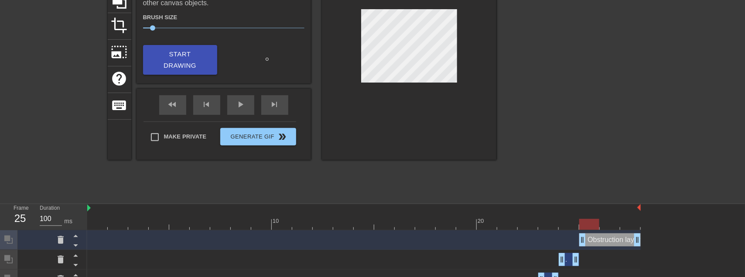
scroll to position [131, 0]
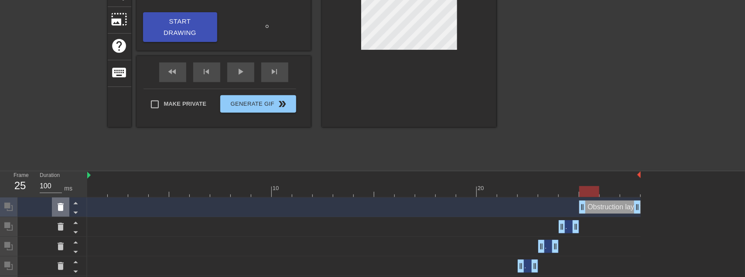
click at [59, 203] on icon at bounding box center [60, 207] width 10 height 10
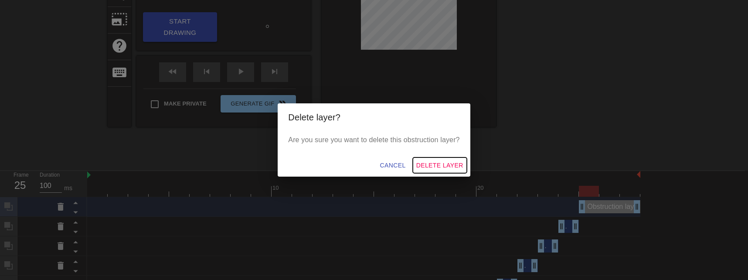
click at [440, 161] on span "Delete Layer" at bounding box center [440, 165] width 47 height 11
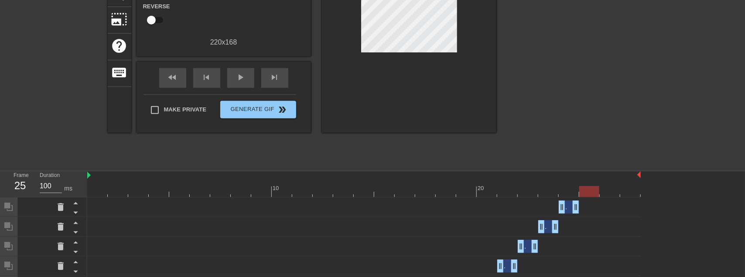
click at [591, 189] on div at bounding box center [589, 191] width 20 height 11
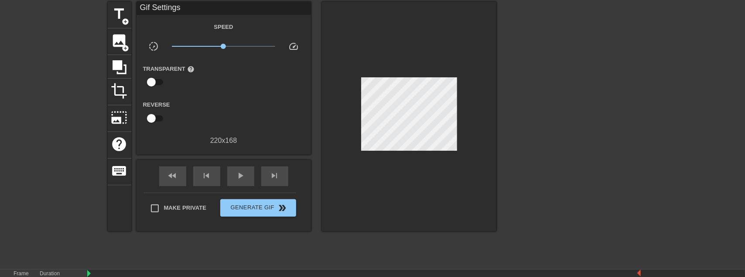
scroll to position [0, 0]
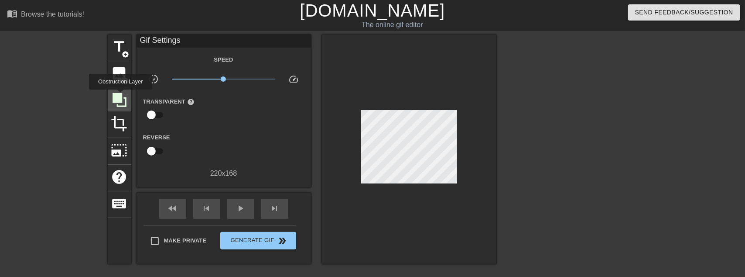
click at [120, 96] on icon at bounding box center [120, 100] width 14 height 14
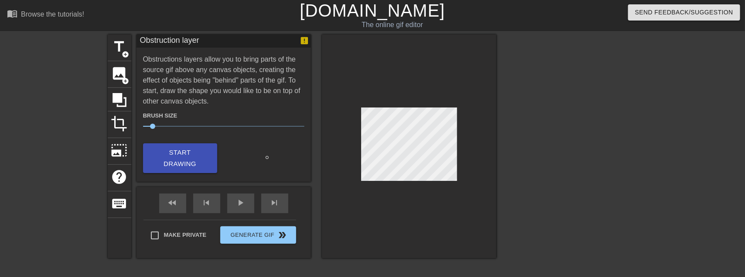
scroll to position [87, 0]
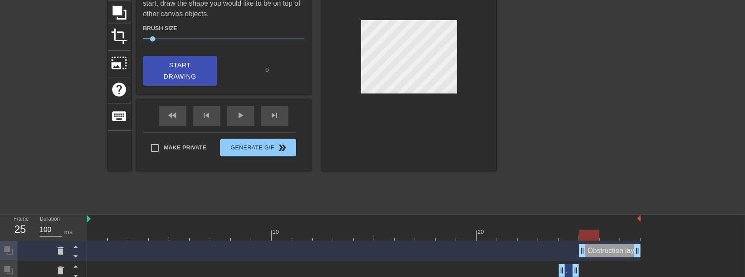
click at [610, 234] on div at bounding box center [364, 234] width 554 height 11
drag, startPoint x: 636, startPoint y: 251, endPoint x: 601, endPoint y: 248, distance: 35.4
click at [601, 248] on div "Obstruction layer drag_handle drag_handle" at bounding box center [364, 250] width 554 height 13
click at [605, 234] on div at bounding box center [364, 234] width 554 height 11
click at [195, 68] on span "Start Drawing" at bounding box center [180, 70] width 53 height 23
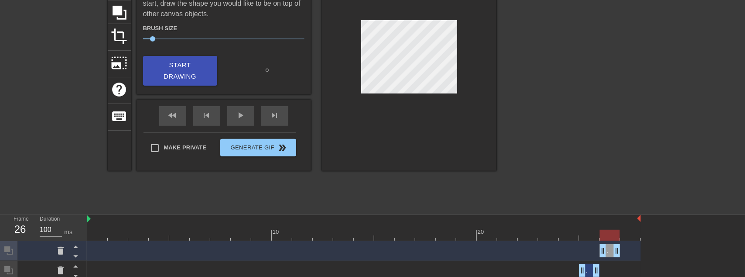
drag, startPoint x: 636, startPoint y: 246, endPoint x: 619, endPoint y: 247, distance: 16.6
click at [629, 233] on div at bounding box center [364, 234] width 554 height 11
drag, startPoint x: 618, startPoint y: 250, endPoint x: 653, endPoint y: 249, distance: 34.5
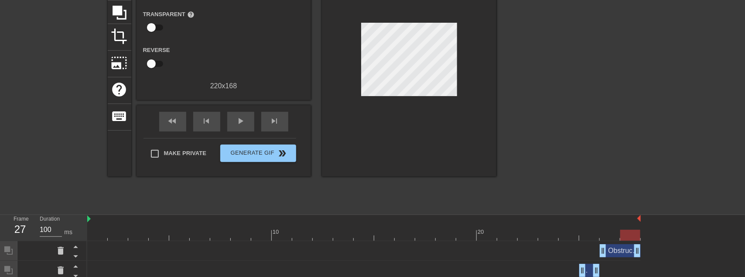
click at [646, 154] on div "title add_circle image add_circle crop photo_size_select_large help keyboard Gi…" at bounding box center [372, 78] width 745 height 262
click at [166, 150] on span "Make Private" at bounding box center [185, 153] width 43 height 9
click at [164, 150] on input "Make Private" at bounding box center [155, 153] width 18 height 18
click at [233, 151] on span "Generate Gif double_arrow" at bounding box center [258, 153] width 68 height 10
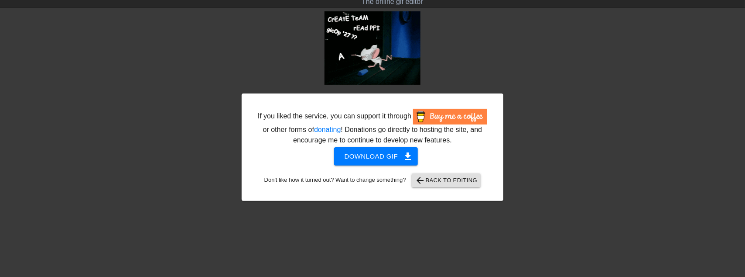
click at [612, 121] on div at bounding box center [579, 142] width 131 height 262
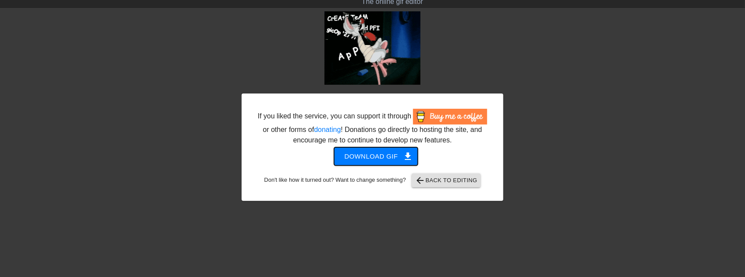
click at [378, 159] on span "Download gif get_app" at bounding box center [376, 155] width 63 height 11
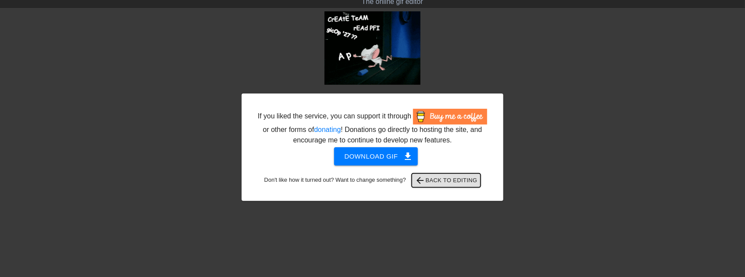
click at [440, 184] on span "arrow_back Back to Editing" at bounding box center [446, 180] width 62 height 10
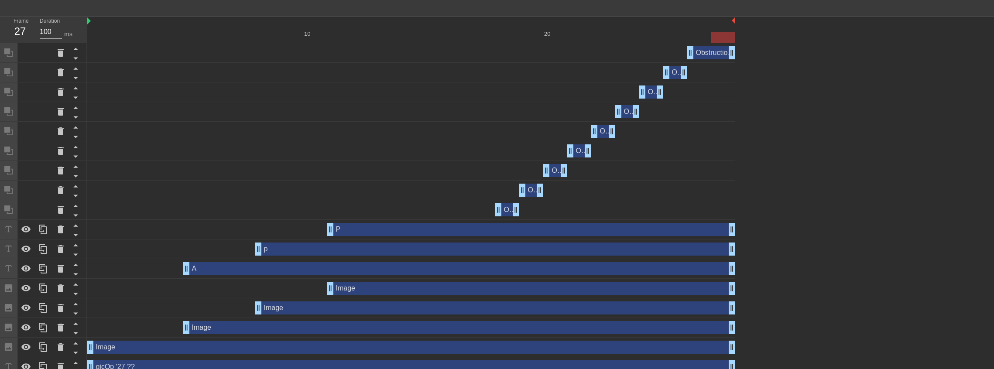
scroll to position [285, 0]
click at [364, 286] on div "Image drag_handle drag_handle" at bounding box center [531, 287] width 408 height 13
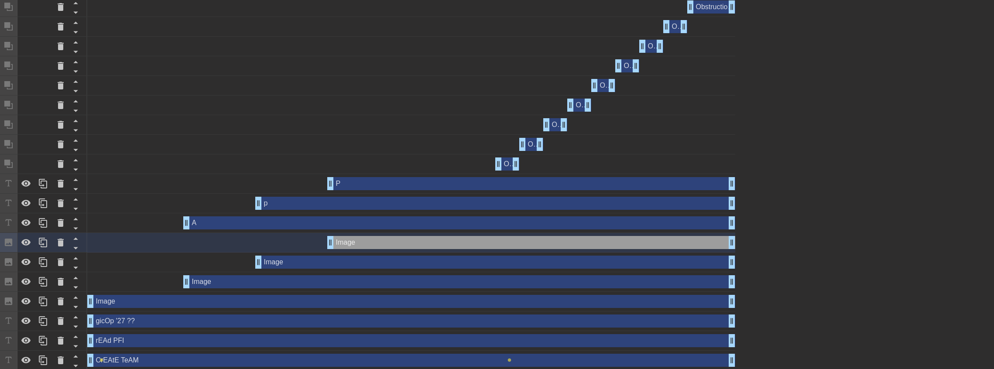
scroll to position [372, 0]
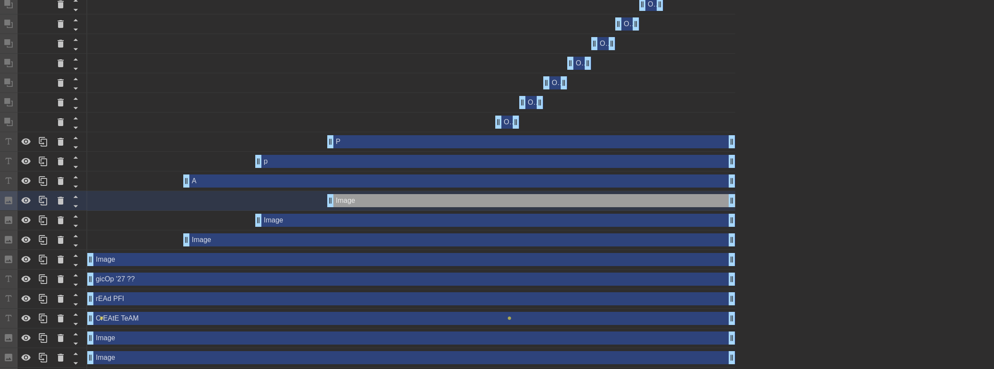
click at [170, 258] on div "Image drag_handle drag_handle" at bounding box center [411, 259] width 648 height 13
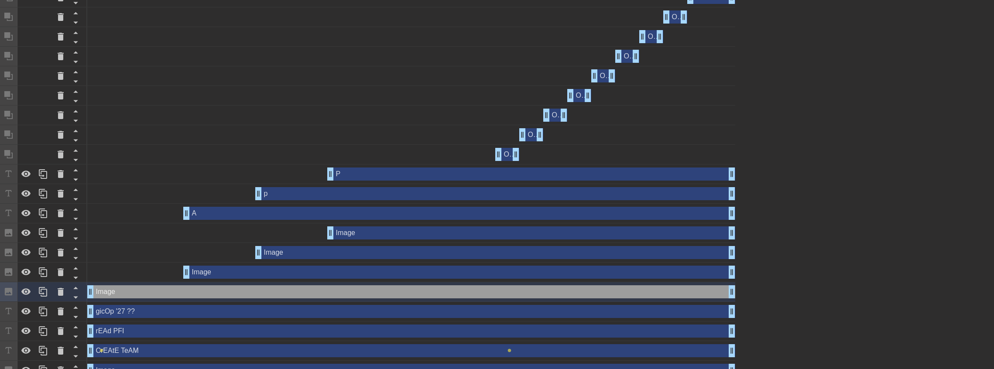
scroll to position [393, 0]
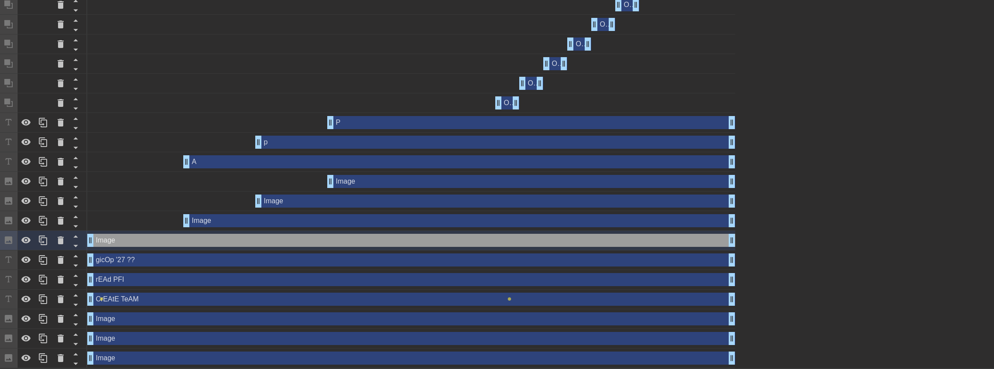
click at [162, 318] on div "Image drag_handle drag_handle" at bounding box center [411, 318] width 648 height 13
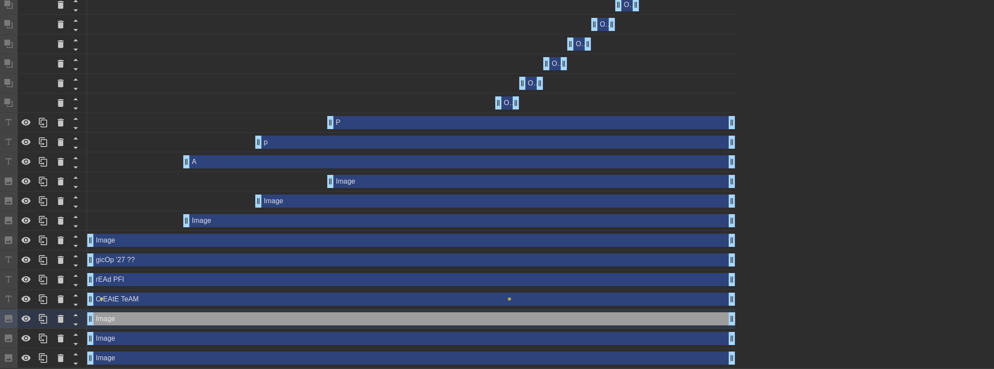
click at [131, 358] on div "Image drag_handle drag_handle" at bounding box center [411, 358] width 648 height 13
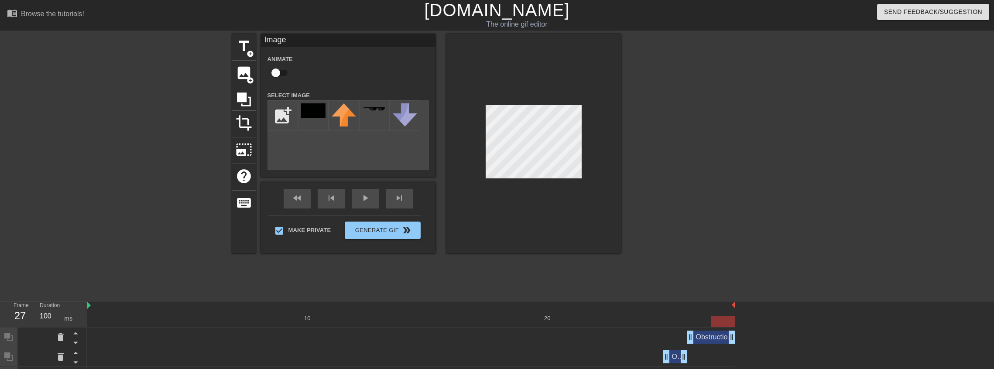
scroll to position [0, 0]
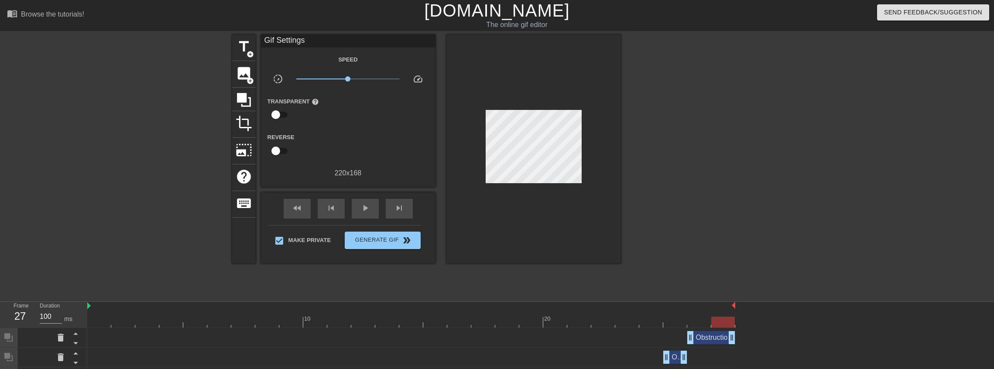
click at [616, 150] on div at bounding box center [533, 148] width 174 height 229
click at [603, 130] on div at bounding box center [533, 148] width 174 height 229
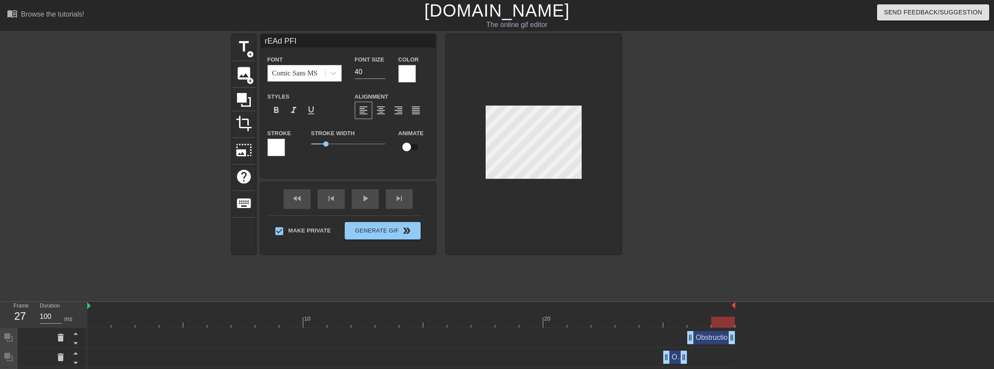
click at [646, 140] on div at bounding box center [696, 165] width 131 height 262
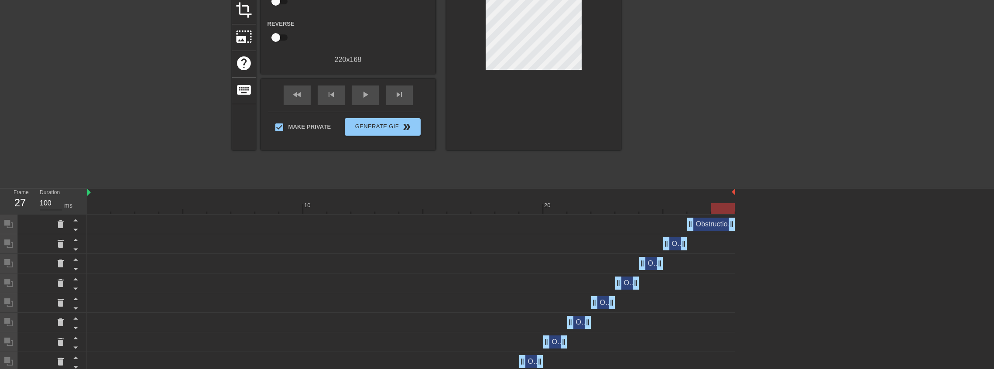
scroll to position [232, 0]
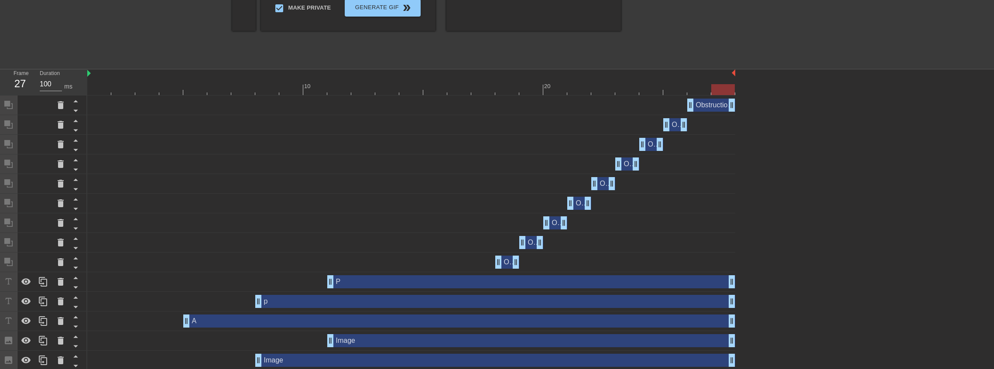
click at [506, 262] on div "Obstruction layer drag_handle drag_handle" at bounding box center [507, 262] width 24 height 13
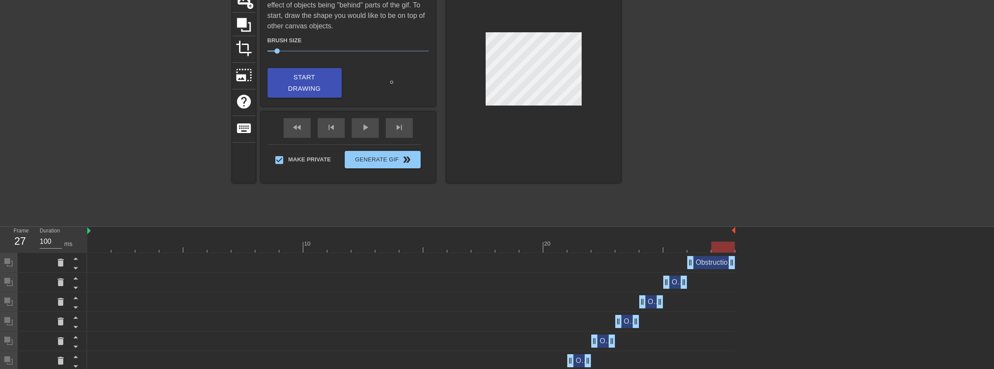
scroll to position [145, 0]
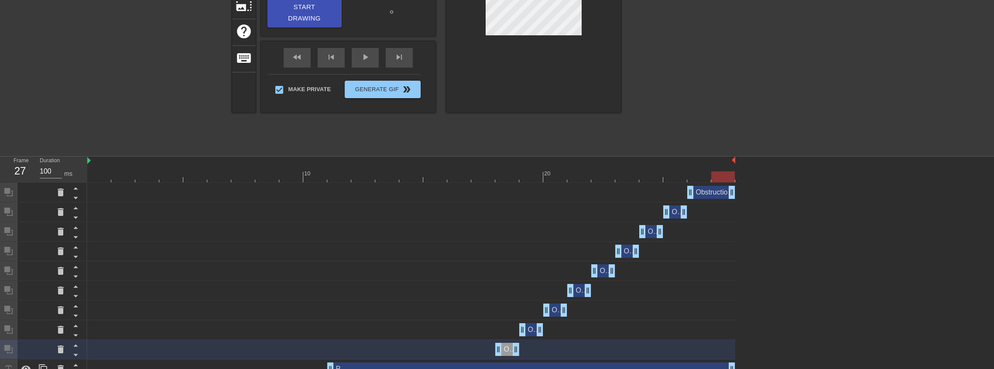
click at [502, 177] on div at bounding box center [411, 176] width 648 height 11
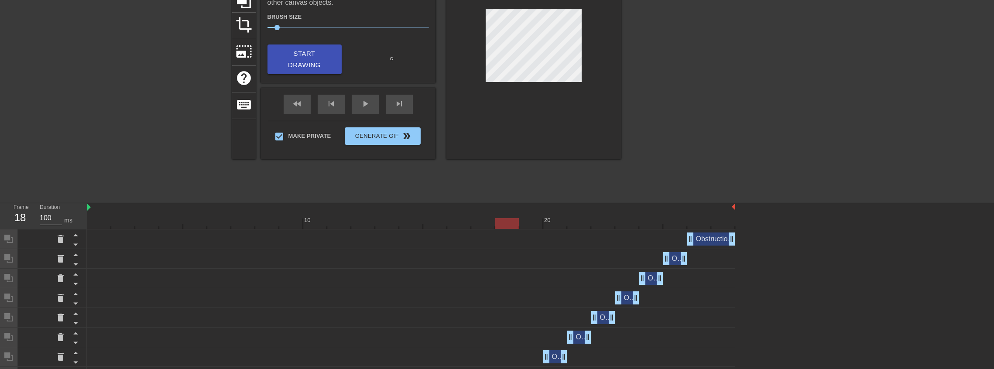
scroll to position [29, 0]
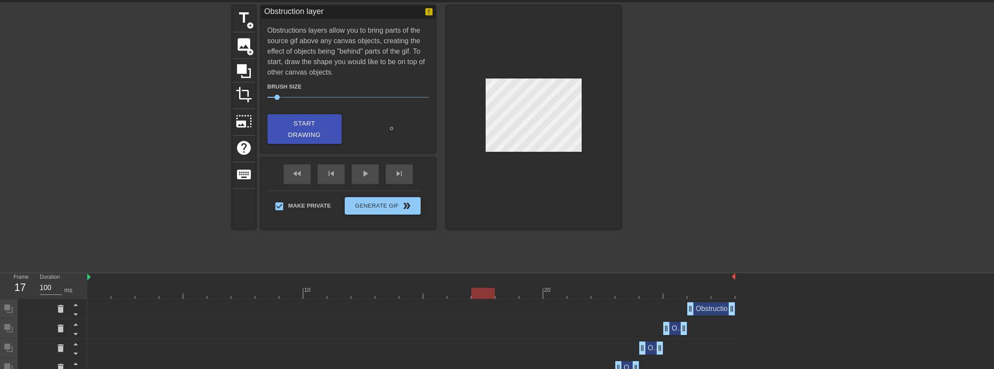
click at [478, 294] on div at bounding box center [411, 293] width 648 height 11
click at [444, 291] on div at bounding box center [411, 293] width 648 height 11
click at [475, 294] on div at bounding box center [411, 293] width 648 height 11
click at [498, 294] on div at bounding box center [411, 293] width 648 height 11
click at [527, 295] on div at bounding box center [411, 293] width 648 height 11
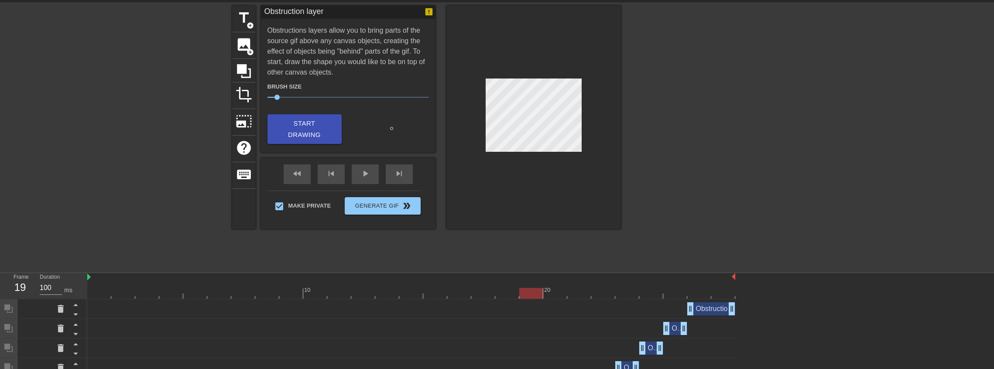
click at [559, 295] on div at bounding box center [411, 293] width 648 height 11
click at [588, 296] on div at bounding box center [411, 293] width 648 height 11
click at [619, 297] on div at bounding box center [411, 293] width 648 height 11
click at [584, 295] on div at bounding box center [411, 293] width 648 height 11
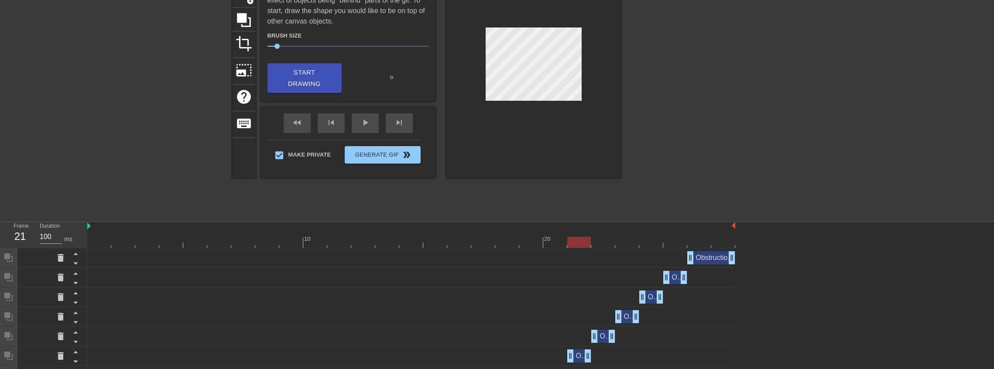
scroll to position [174, 0]
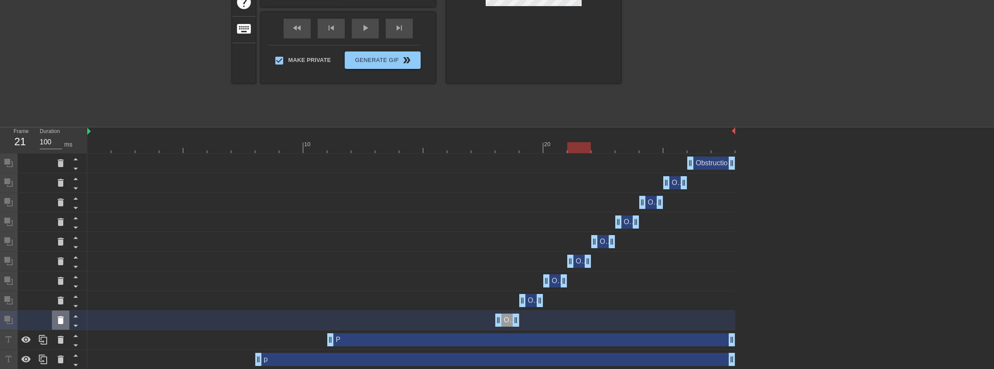
click at [60, 316] on icon at bounding box center [60, 320] width 10 height 10
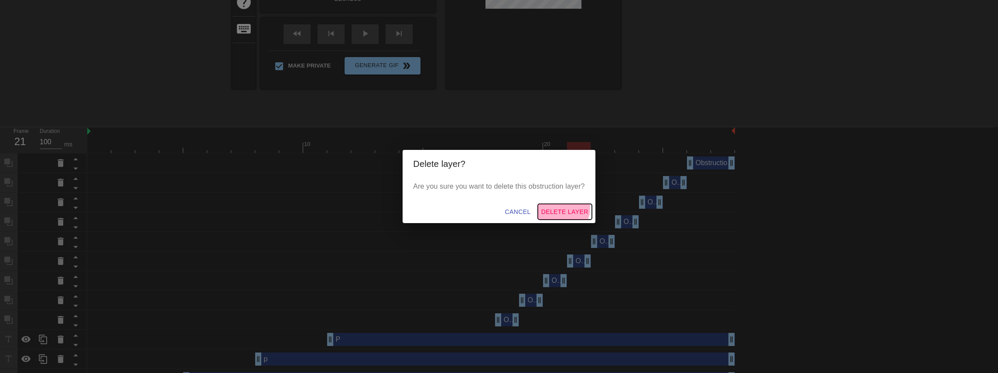
click at [563, 208] on span "Delete Layer" at bounding box center [564, 212] width 47 height 11
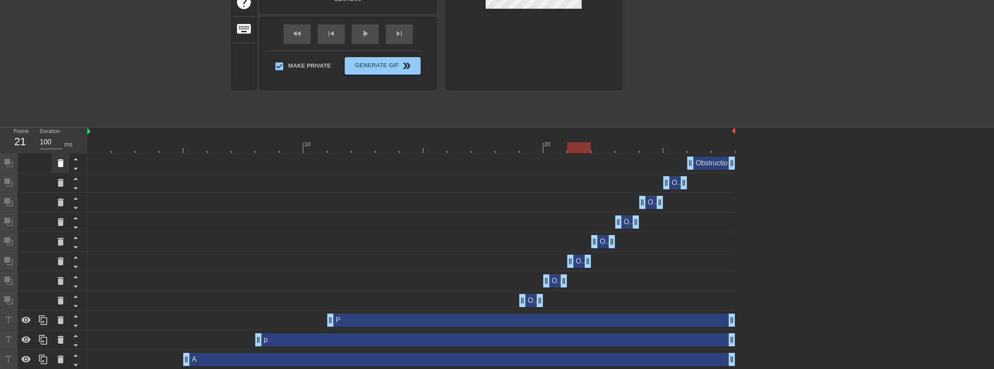
click at [64, 161] on icon at bounding box center [60, 163] width 10 height 10
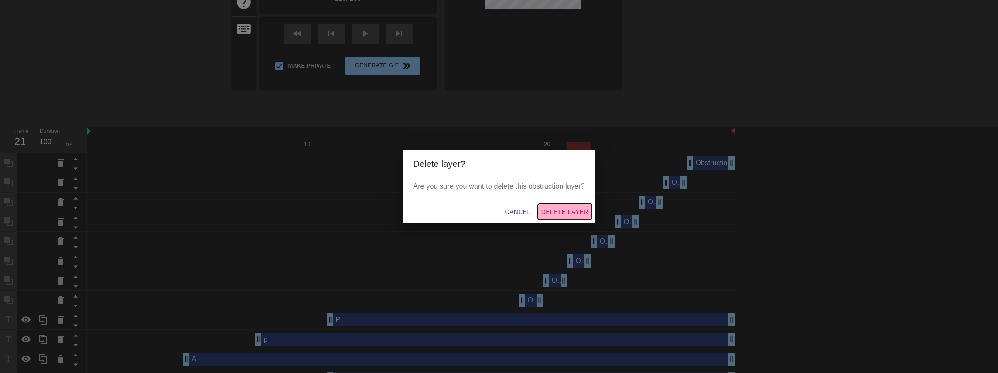
click at [581, 214] on span "Delete Layer" at bounding box center [564, 212] width 47 height 11
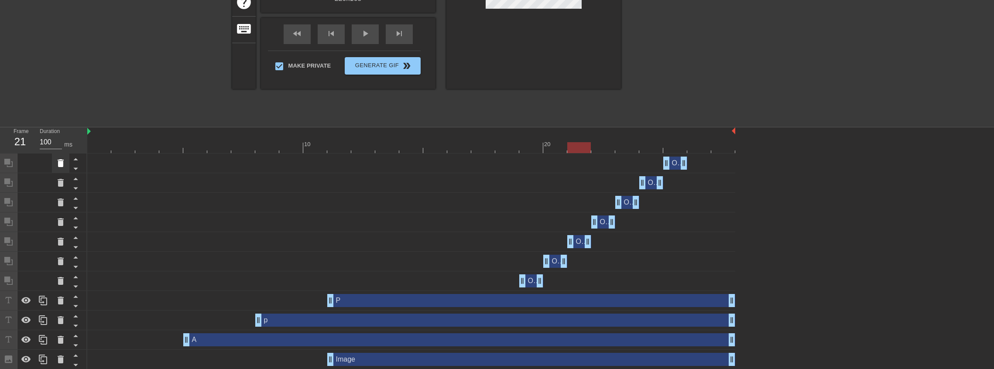
click at [65, 163] on icon at bounding box center [60, 163] width 10 height 10
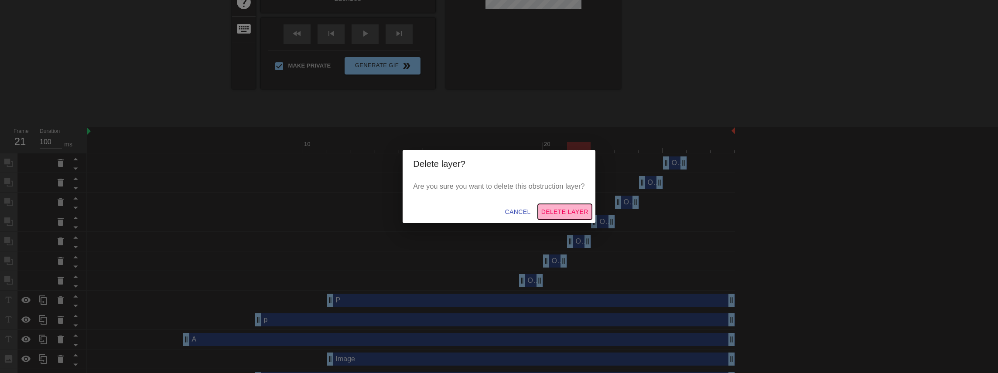
drag, startPoint x: 578, startPoint y: 217, endPoint x: 527, endPoint y: 217, distance: 51.0
click at [577, 217] on span "Delete Layer" at bounding box center [564, 212] width 47 height 11
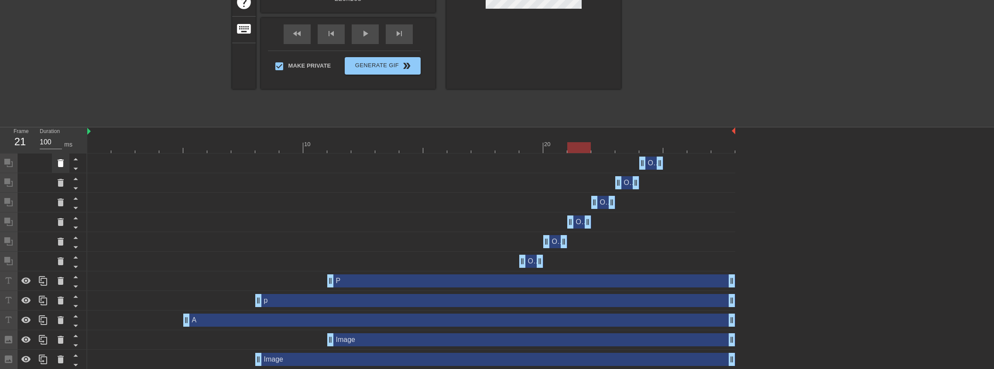
click at [56, 161] on icon at bounding box center [60, 163] width 10 height 10
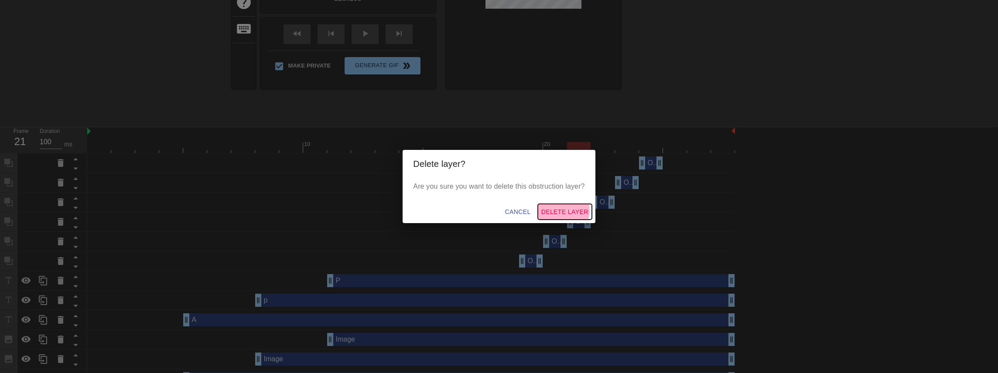
drag, startPoint x: 565, startPoint y: 211, endPoint x: 359, endPoint y: 200, distance: 206.6
click at [565, 210] on span "Delete Layer" at bounding box center [564, 212] width 47 height 11
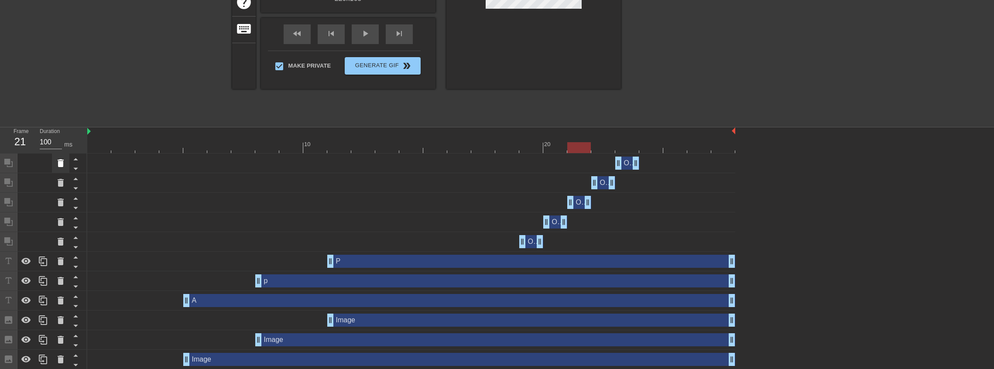
click at [65, 167] on div at bounding box center [60, 163] width 17 height 19
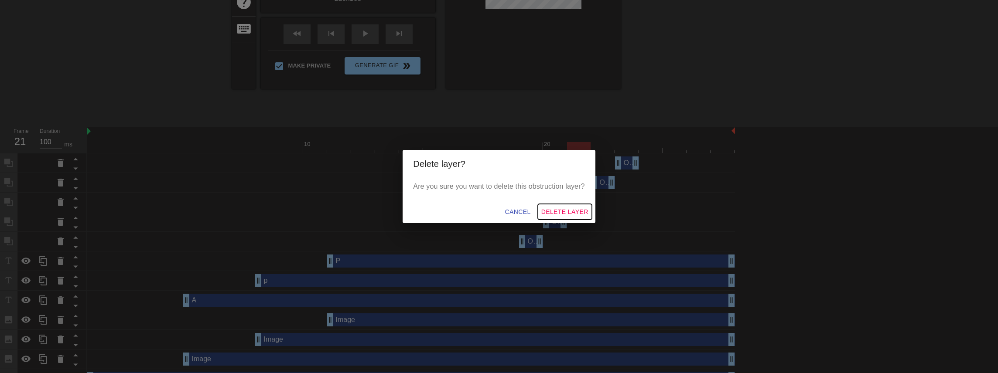
click at [585, 210] on span "Delete Layer" at bounding box center [564, 212] width 47 height 11
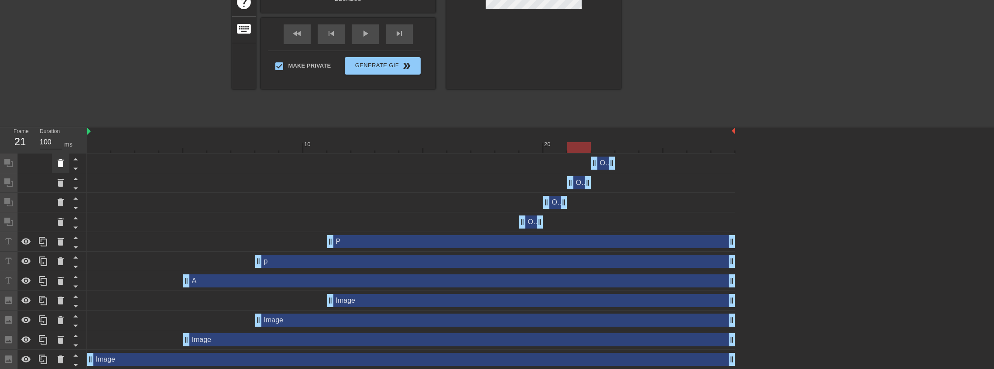
click at [58, 165] on icon at bounding box center [60, 163] width 10 height 10
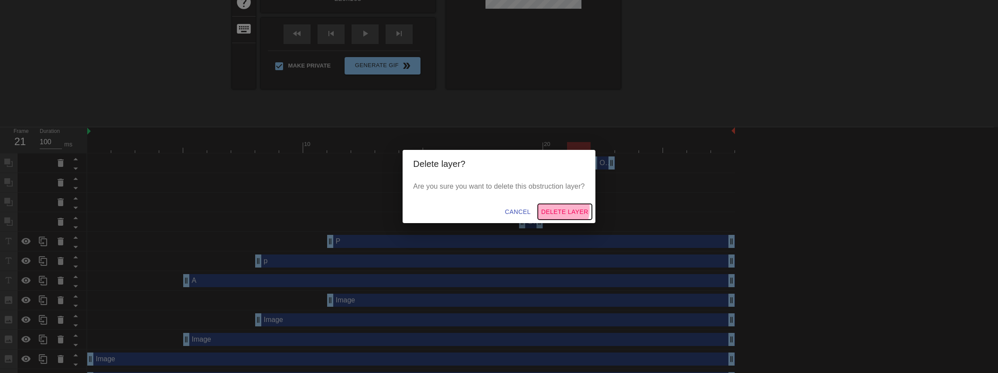
click at [552, 209] on span "Delete Layer" at bounding box center [564, 212] width 47 height 11
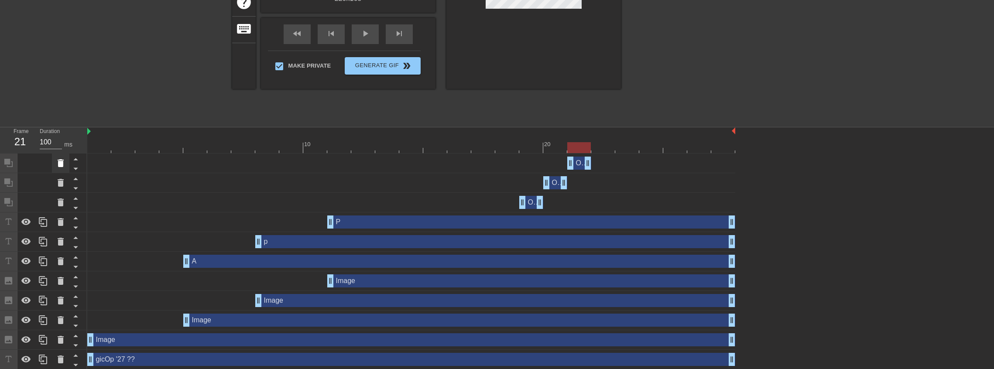
click at [62, 163] on icon at bounding box center [61, 163] width 6 height 8
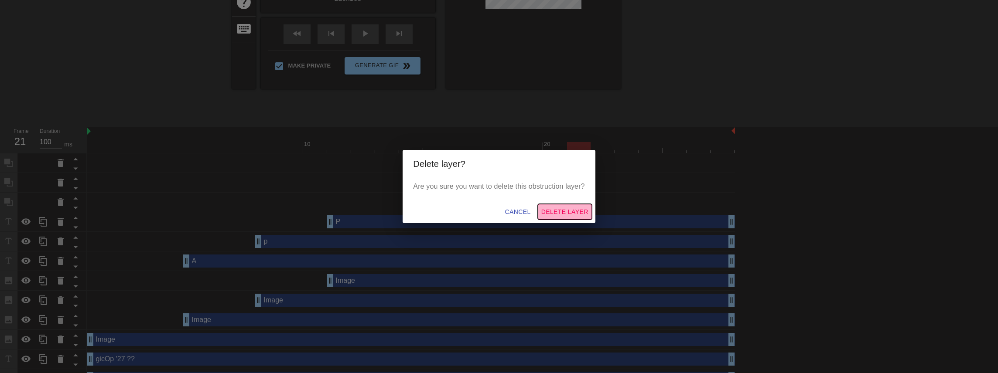
click at [575, 215] on span "Delete Layer" at bounding box center [564, 212] width 47 height 11
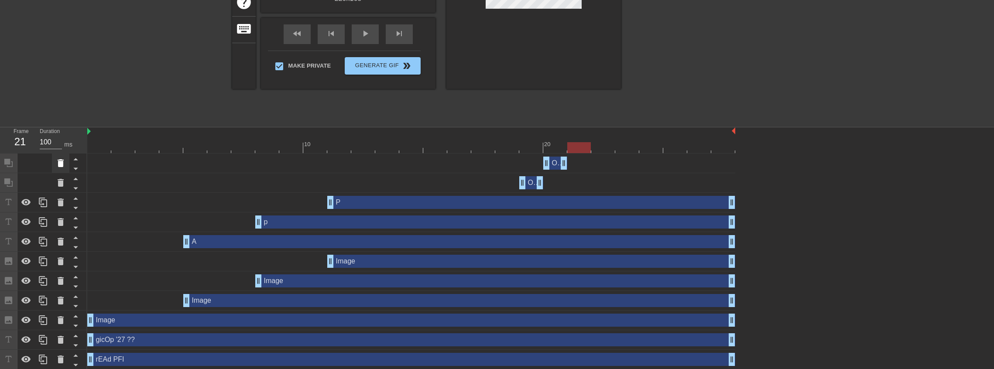
click at [61, 162] on icon at bounding box center [61, 163] width 6 height 8
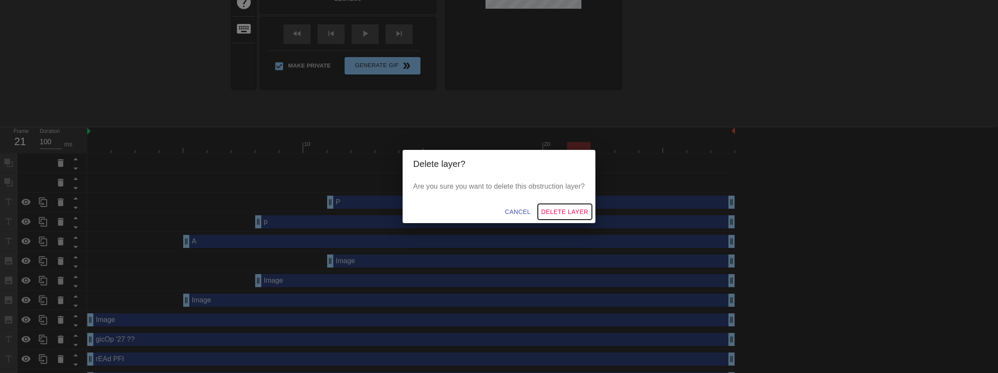
click at [570, 211] on span "Delete Layer" at bounding box center [564, 212] width 47 height 11
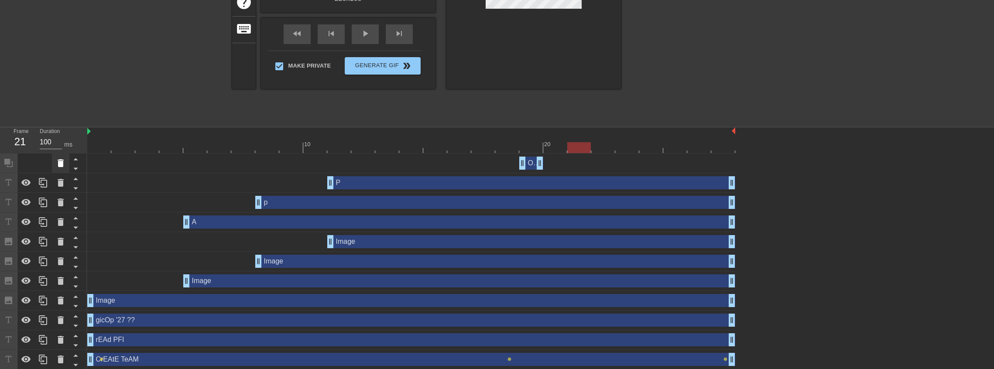
click at [59, 167] on icon at bounding box center [61, 163] width 6 height 8
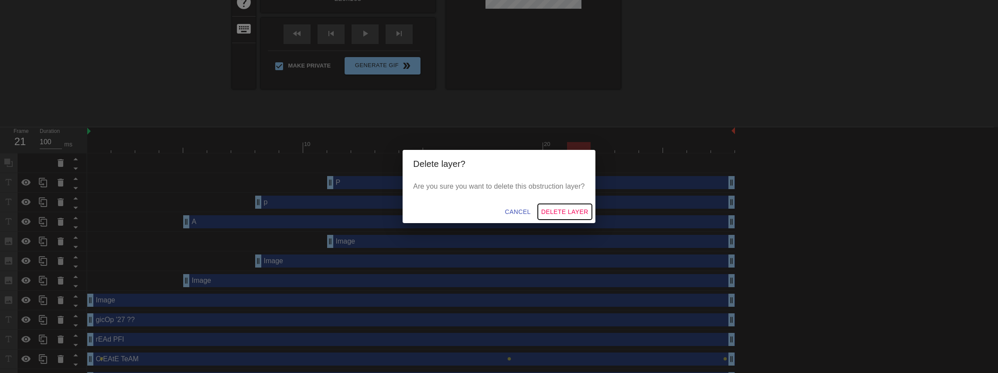
click at [579, 207] on span "Delete Layer" at bounding box center [564, 212] width 47 height 11
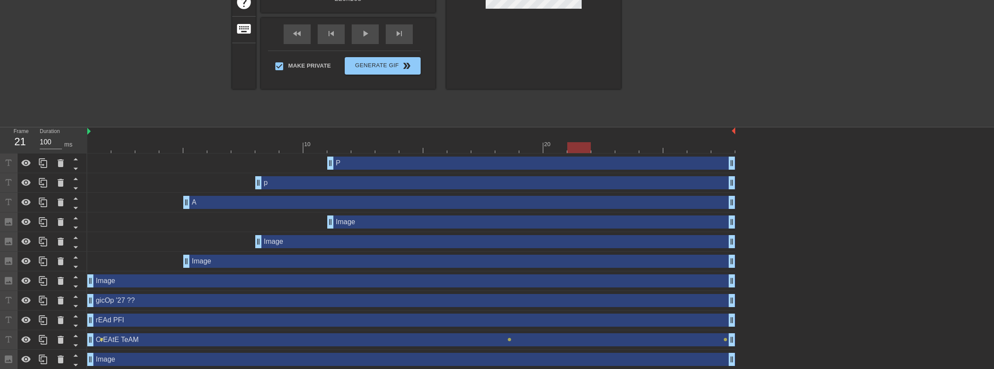
scroll to position [58, 0]
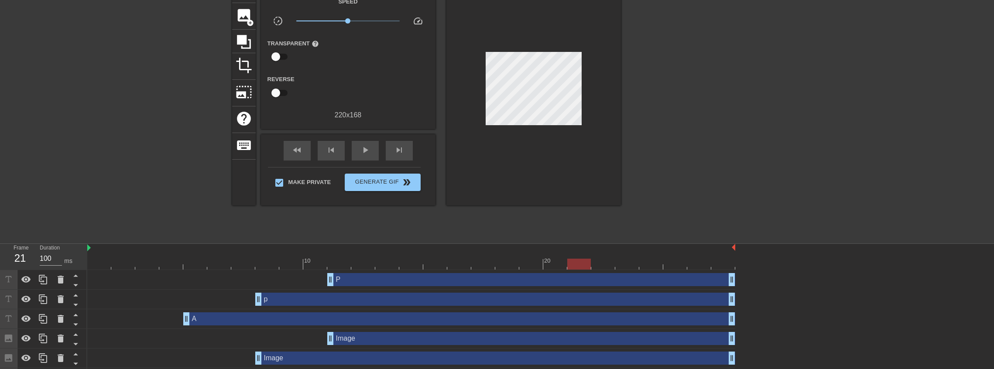
click at [400, 270] on div "10 20" at bounding box center [411, 257] width 648 height 26
click at [406, 267] on div at bounding box center [411, 264] width 648 height 11
click at [382, 267] on div at bounding box center [411, 264] width 648 height 11
click at [354, 267] on div at bounding box center [411, 264] width 648 height 11
drag, startPoint x: 323, startPoint y: 267, endPoint x: 303, endPoint y: 267, distance: 20.1
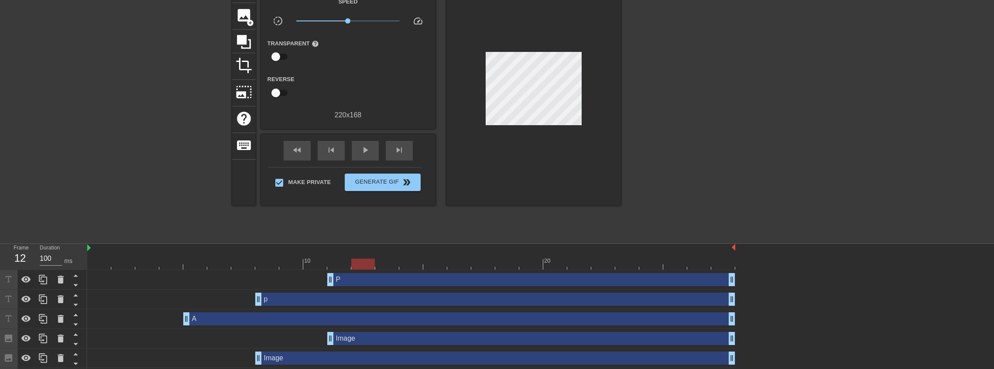
click at [322, 267] on div at bounding box center [411, 264] width 648 height 11
click at [339, 266] on div at bounding box center [411, 264] width 648 height 11
click at [364, 266] on div at bounding box center [411, 264] width 648 height 11
click at [382, 265] on div at bounding box center [411, 264] width 648 height 11
click at [411, 266] on div at bounding box center [411, 264] width 648 height 11
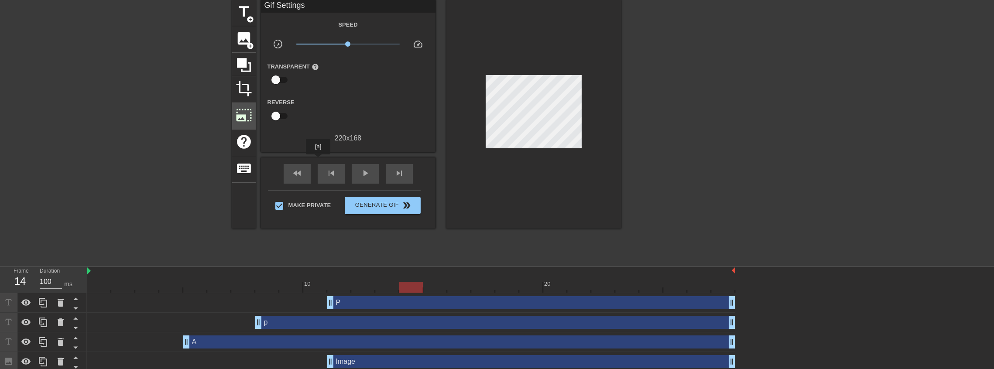
scroll to position [0, 0]
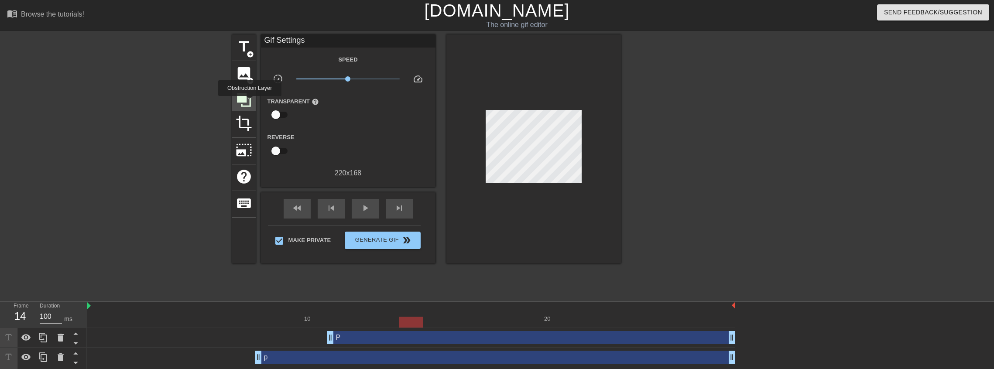
click at [249, 102] on icon at bounding box center [244, 100] width 14 height 14
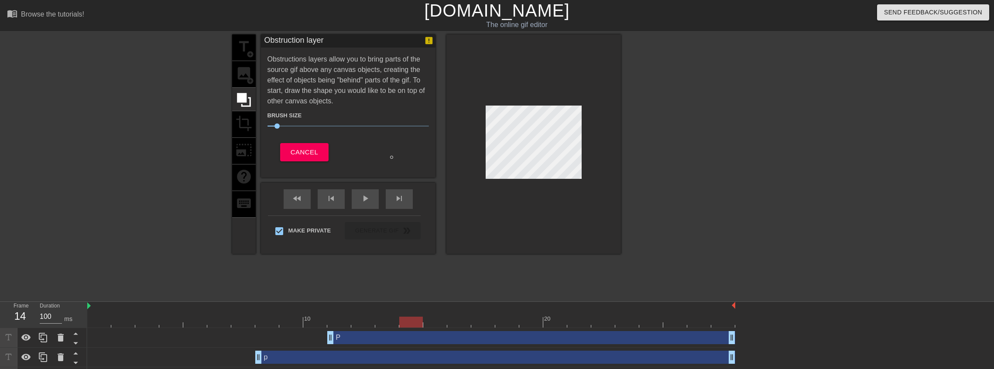
click at [272, 126] on span "7" at bounding box center [347, 126] width 161 height 10
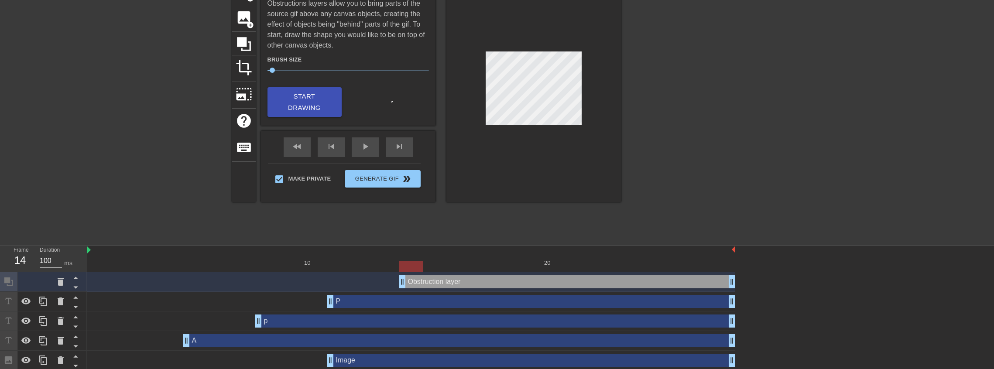
scroll to position [58, 0]
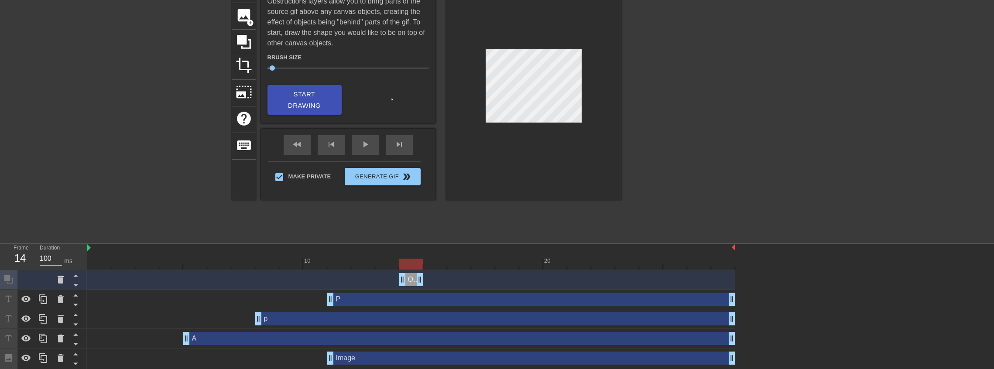
drag, startPoint x: 733, startPoint y: 280, endPoint x: 417, endPoint y: 273, distance: 315.4
click at [434, 267] on div at bounding box center [411, 264] width 648 height 11
click at [309, 96] on span "Start Drawing" at bounding box center [304, 100] width 53 height 23
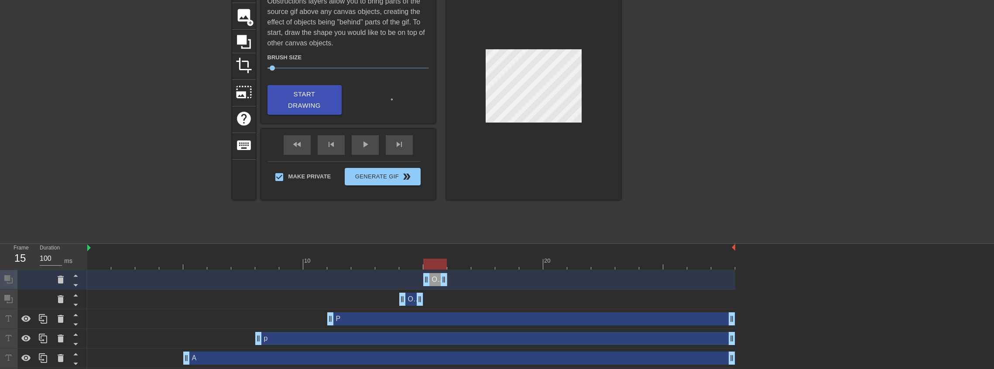
drag, startPoint x: 733, startPoint y: 279, endPoint x: 446, endPoint y: 267, distance: 287.3
click at [460, 263] on div at bounding box center [411, 264] width 648 height 11
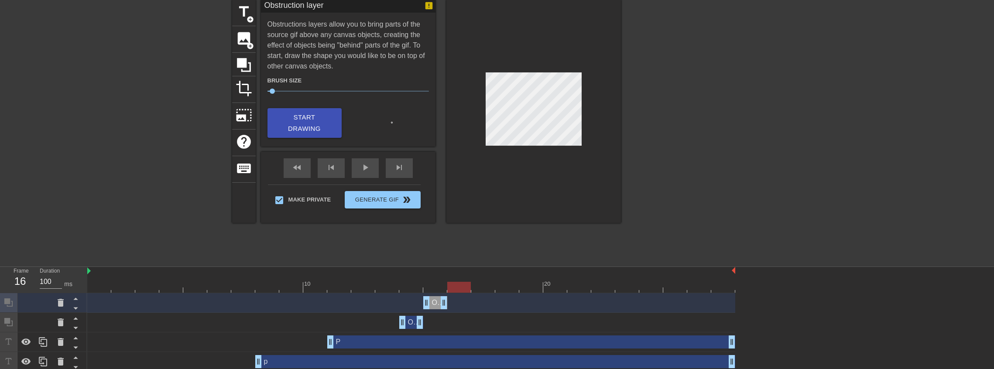
scroll to position [0, 0]
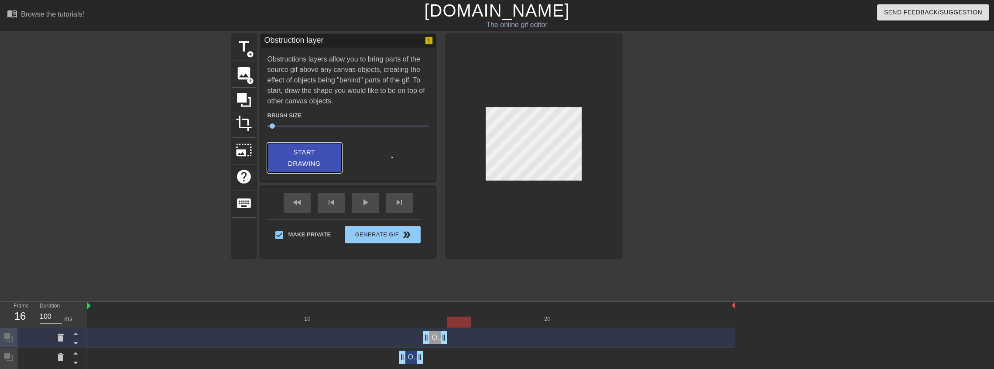
click at [315, 150] on span "Start Drawing" at bounding box center [304, 158] width 53 height 23
drag, startPoint x: 730, startPoint y: 340, endPoint x: 468, endPoint y: 335, distance: 262.2
click at [489, 322] on div at bounding box center [411, 322] width 648 height 11
click at [321, 151] on span "Start Drawing" at bounding box center [304, 158] width 53 height 23
drag, startPoint x: 730, startPoint y: 337, endPoint x: 493, endPoint y: 331, distance: 237.4
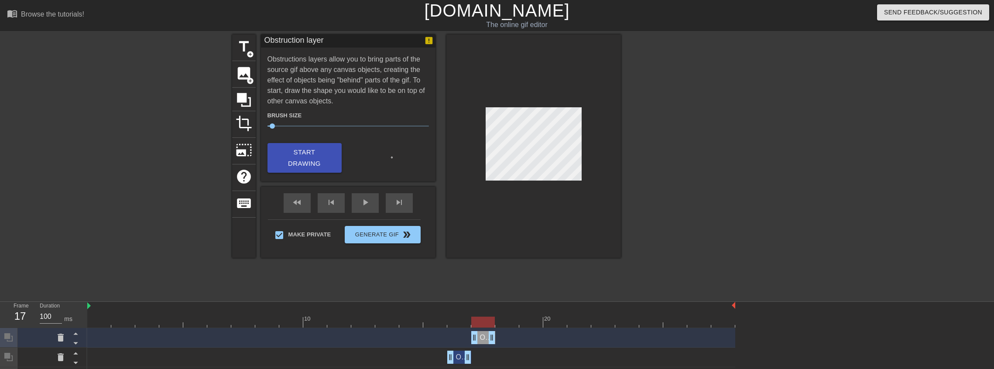
click at [509, 323] on div at bounding box center [411, 322] width 648 height 11
click at [482, 320] on div at bounding box center [411, 322] width 648 height 11
click at [502, 319] on div at bounding box center [411, 322] width 648 height 11
click at [328, 154] on span "Start Drawing" at bounding box center [304, 158] width 53 height 23
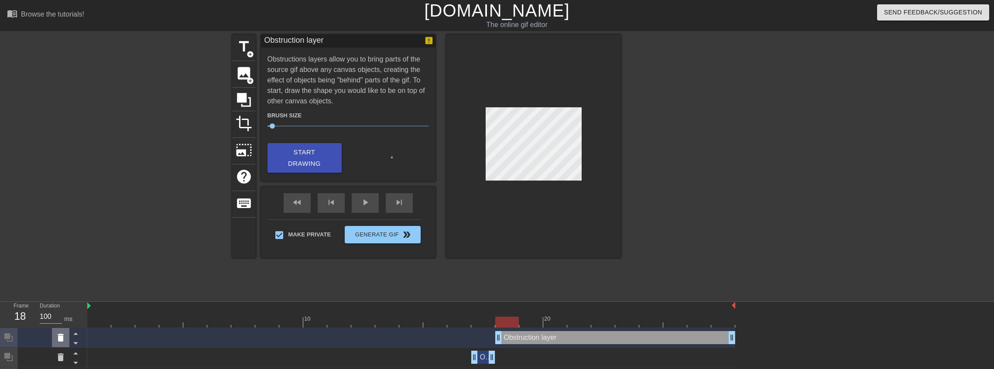
click at [60, 342] on icon at bounding box center [61, 338] width 6 height 8
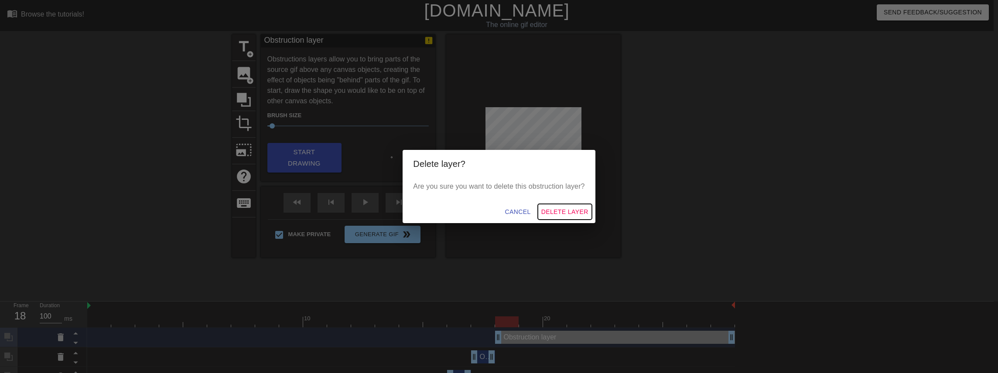
click at [573, 213] on span "Delete Layer" at bounding box center [564, 212] width 47 height 11
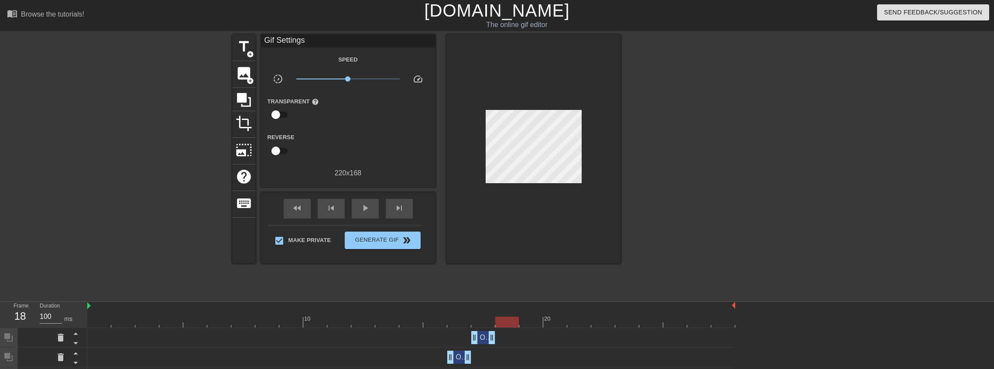
click at [509, 321] on div at bounding box center [507, 322] width 24 height 11
click at [245, 95] on icon at bounding box center [244, 100] width 14 height 14
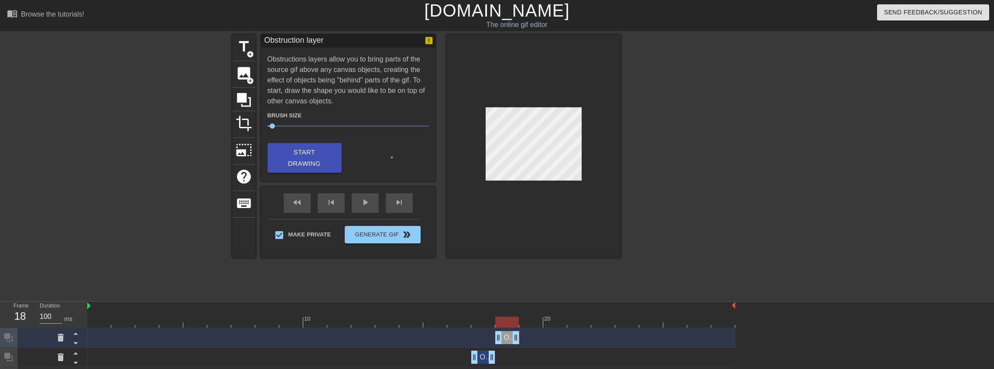
drag, startPoint x: 730, startPoint y: 338, endPoint x: 513, endPoint y: 334, distance: 217.2
click at [530, 325] on div at bounding box center [411, 322] width 648 height 11
click at [316, 148] on span "Start Drawing" at bounding box center [304, 158] width 53 height 23
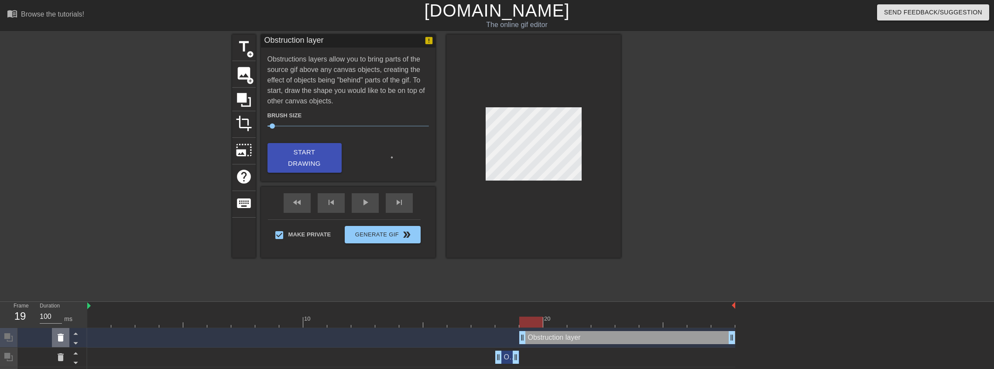
click at [58, 336] on icon at bounding box center [61, 338] width 6 height 8
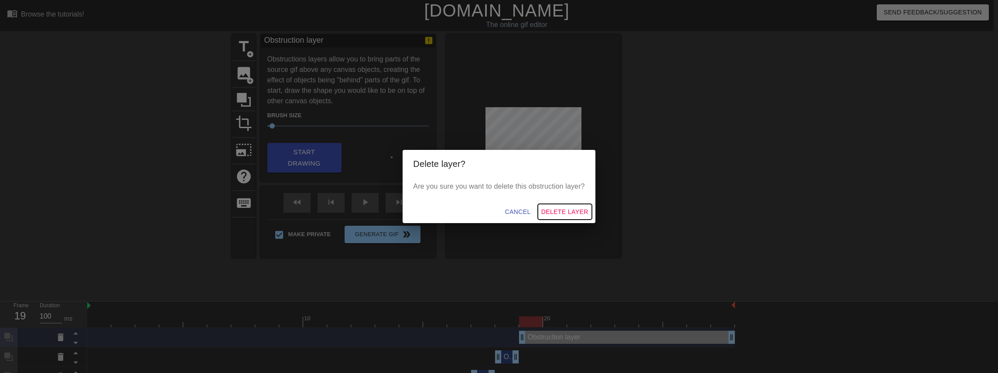
click at [571, 213] on span "Delete Layer" at bounding box center [564, 212] width 47 height 11
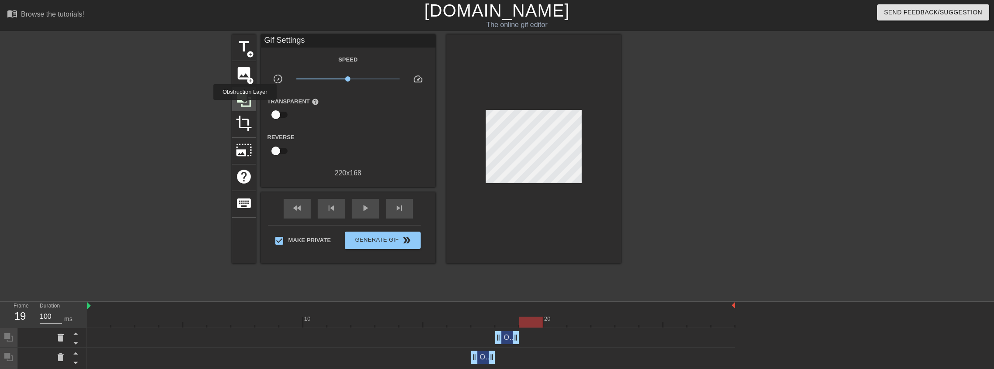
click at [241, 95] on icon at bounding box center [244, 100] width 14 height 14
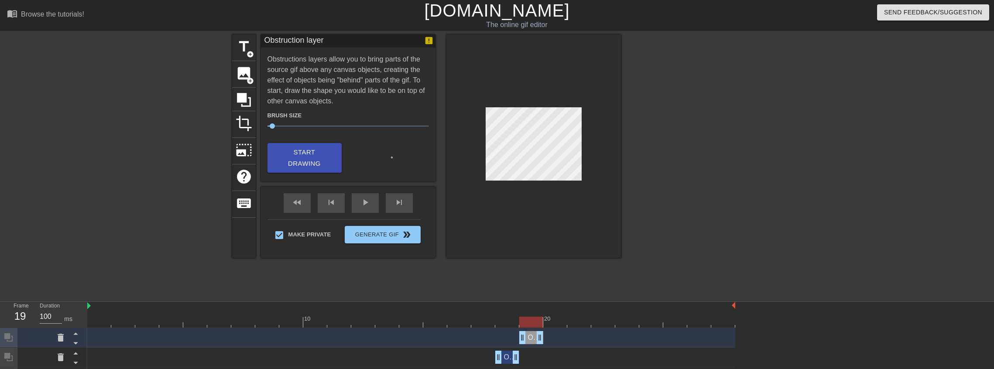
drag, startPoint x: 728, startPoint y: 335, endPoint x: 545, endPoint y: 325, distance: 183.5
click at [557, 322] on div at bounding box center [411, 322] width 648 height 11
drag, startPoint x: 543, startPoint y: 335, endPoint x: 536, endPoint y: 335, distance: 6.6
click at [562, 322] on div at bounding box center [411, 322] width 648 height 11
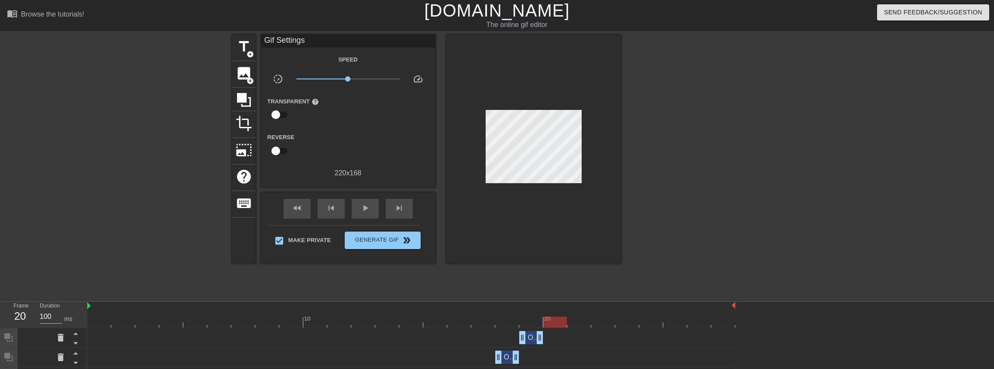
click at [646, 174] on div at bounding box center [696, 165] width 131 height 262
click at [243, 100] on icon at bounding box center [244, 100] width 14 height 14
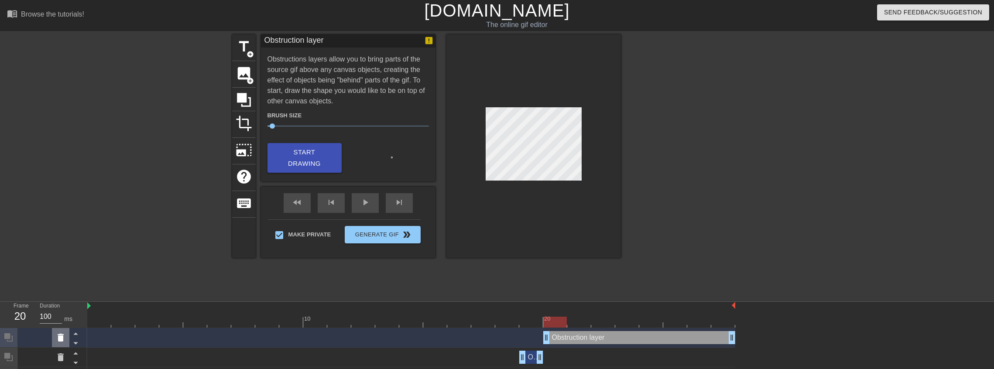
click at [63, 334] on icon at bounding box center [60, 337] width 10 height 10
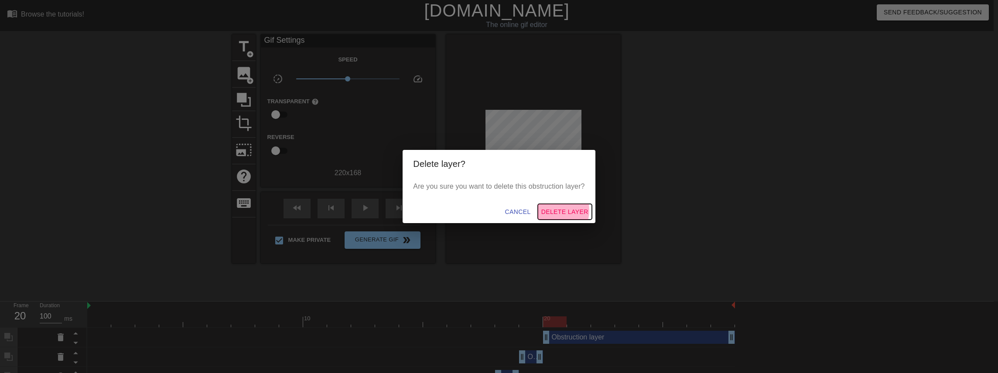
click at [554, 211] on span "Delete Layer" at bounding box center [564, 212] width 47 height 11
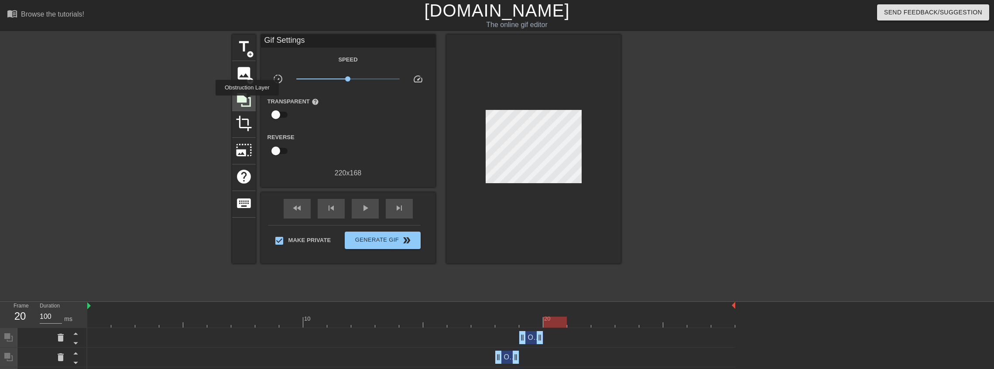
click at [247, 102] on icon at bounding box center [244, 100] width 17 height 17
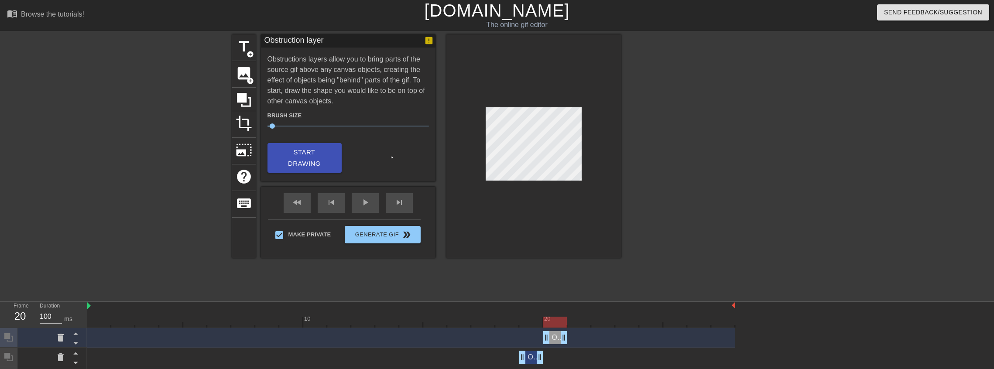
drag, startPoint x: 735, startPoint y: 336, endPoint x: 572, endPoint y: 339, distance: 162.3
click at [572, 339] on div "Obstruction layer drag_handle drag_handle" at bounding box center [411, 337] width 648 height 13
click at [576, 321] on div at bounding box center [411, 322] width 648 height 11
click at [334, 156] on button "Start Drawing" at bounding box center [304, 158] width 74 height 30
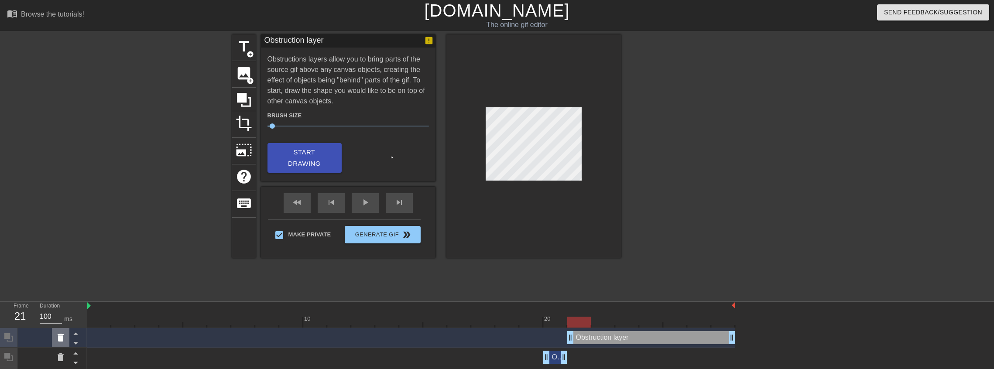
click at [60, 339] on icon at bounding box center [61, 338] width 6 height 8
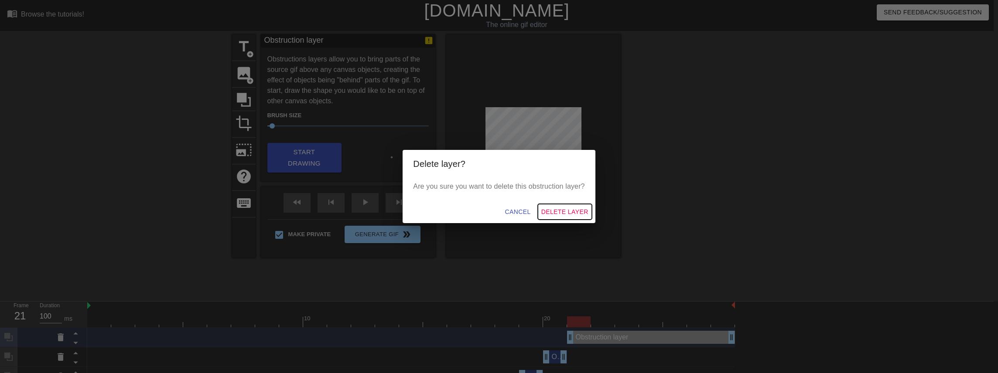
click at [555, 215] on span "Delete Layer" at bounding box center [564, 212] width 47 height 11
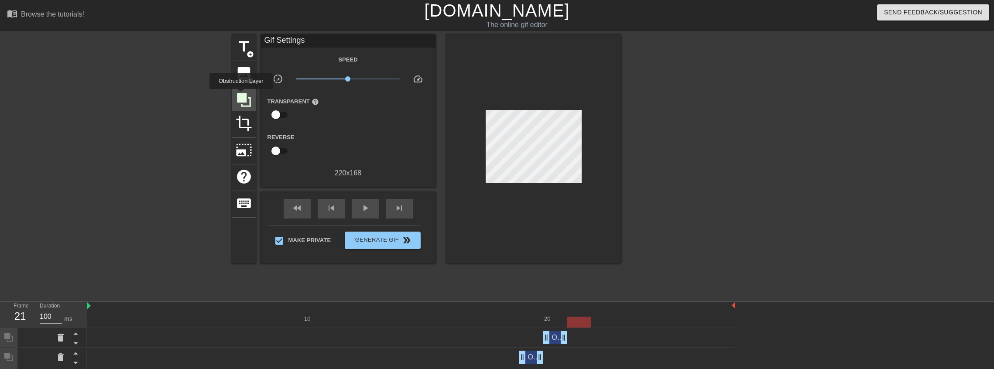
click at [241, 95] on icon at bounding box center [244, 100] width 14 height 14
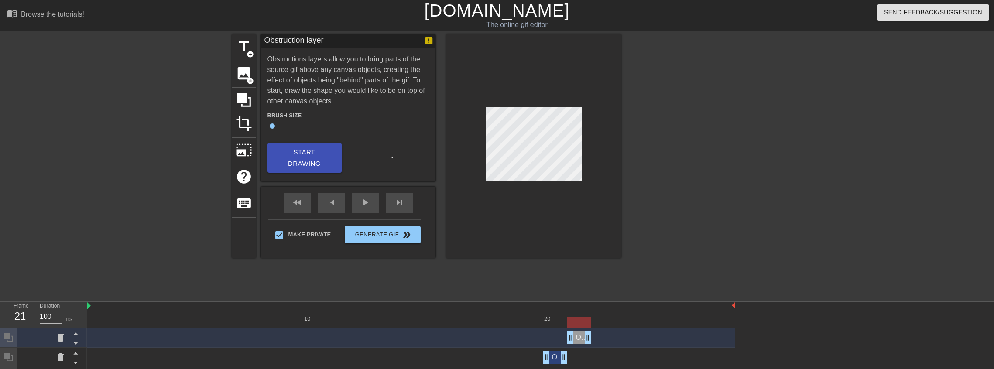
drag, startPoint x: 730, startPoint y: 337, endPoint x: 591, endPoint y: 338, distance: 138.3
click at [591, 338] on div "Obstruction layer drag_handle drag_handle" at bounding box center [411, 337] width 648 height 13
click at [603, 325] on div at bounding box center [411, 322] width 648 height 11
click at [298, 149] on span "Start Drawing" at bounding box center [304, 158] width 53 height 23
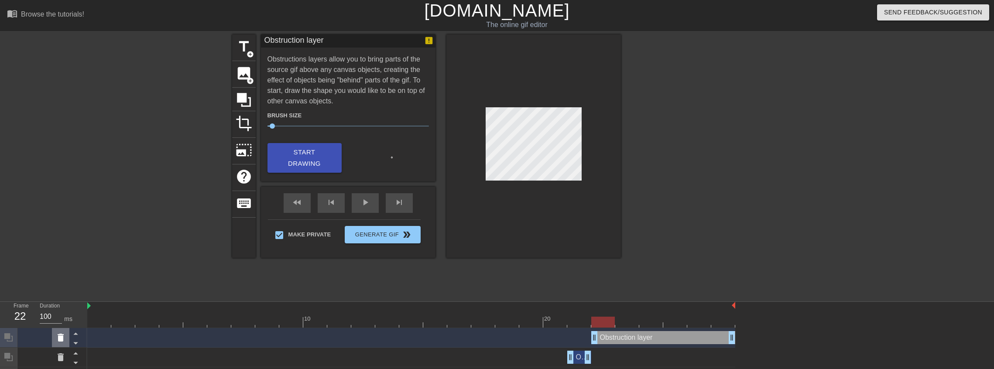
click at [61, 338] on icon at bounding box center [61, 338] width 6 height 8
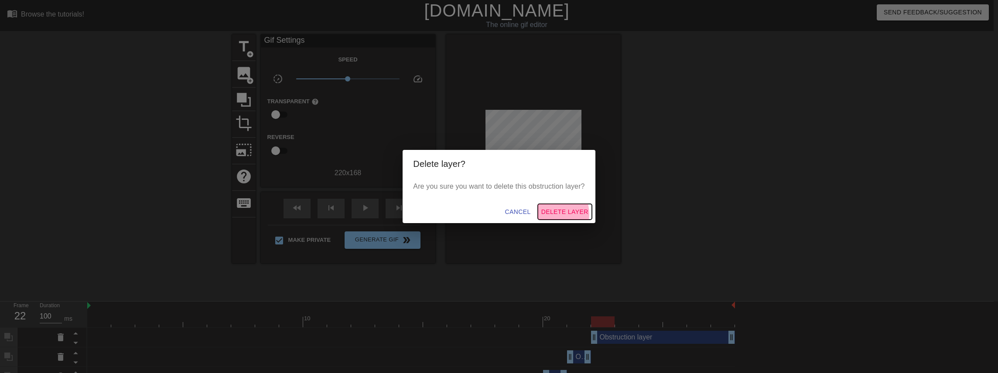
click at [554, 215] on span "Delete Layer" at bounding box center [564, 212] width 47 height 11
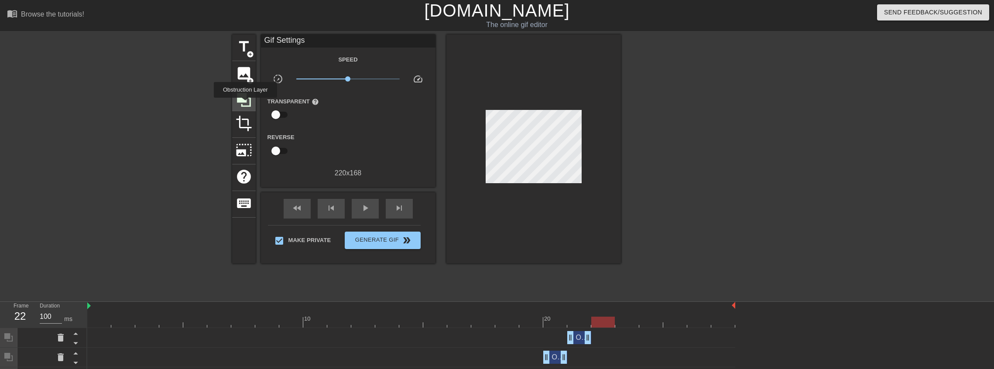
click at [245, 98] on icon at bounding box center [244, 100] width 14 height 14
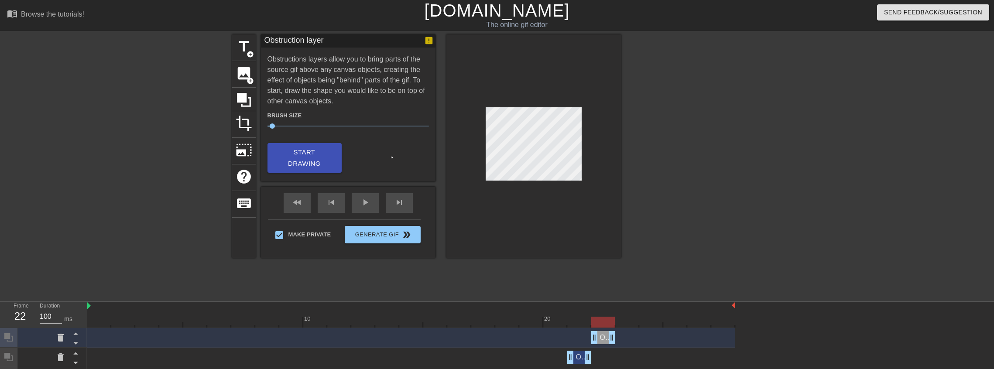
drag, startPoint x: 732, startPoint y: 336, endPoint x: 618, endPoint y: 338, distance: 113.4
click at [618, 338] on div "Obstruction layer drag_handle drag_handle" at bounding box center [411, 337] width 648 height 13
click at [579, 321] on div at bounding box center [411, 322] width 648 height 11
click at [595, 321] on div at bounding box center [411, 322] width 648 height 11
drag, startPoint x: 577, startPoint y: 321, endPoint x: 585, endPoint y: 322, distance: 7.5
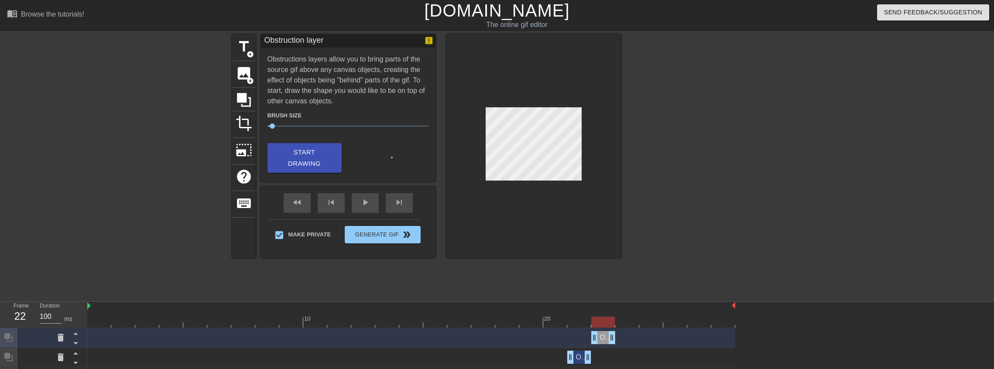
click at [578, 321] on div at bounding box center [411, 322] width 648 height 11
click at [601, 335] on div "Obstruction layer drag_handle drag_handle" at bounding box center [603, 337] width 24 height 13
click at [59, 338] on icon at bounding box center [61, 338] width 6 height 8
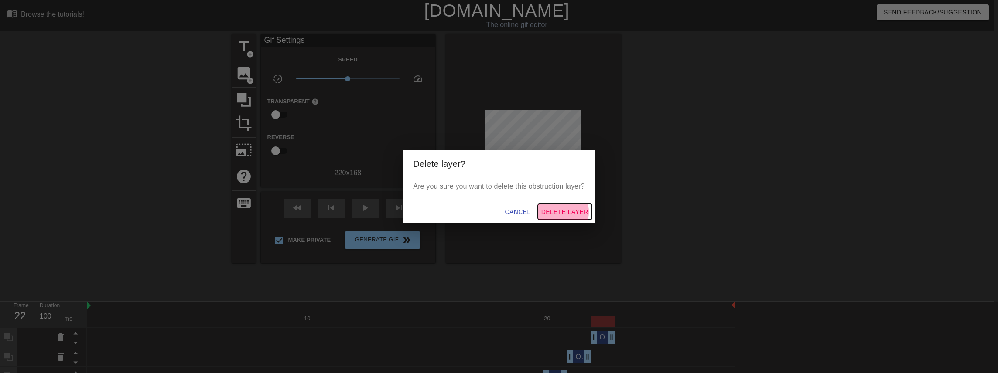
click at [557, 212] on span "Delete Layer" at bounding box center [564, 212] width 47 height 11
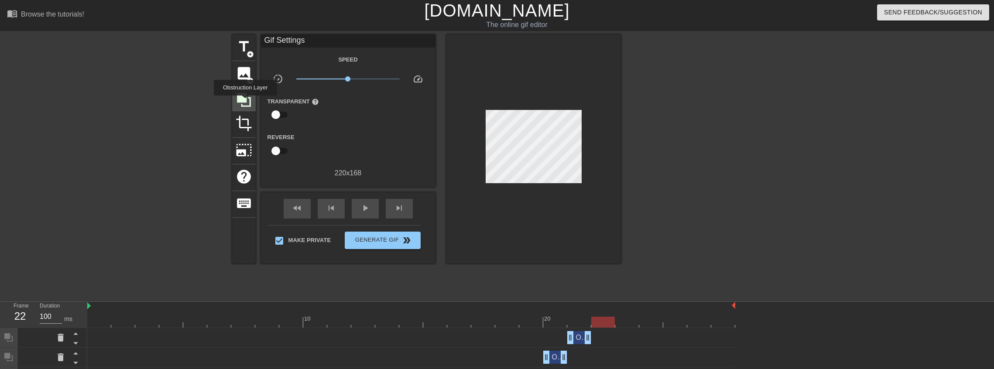
click at [245, 102] on icon at bounding box center [244, 100] width 17 height 17
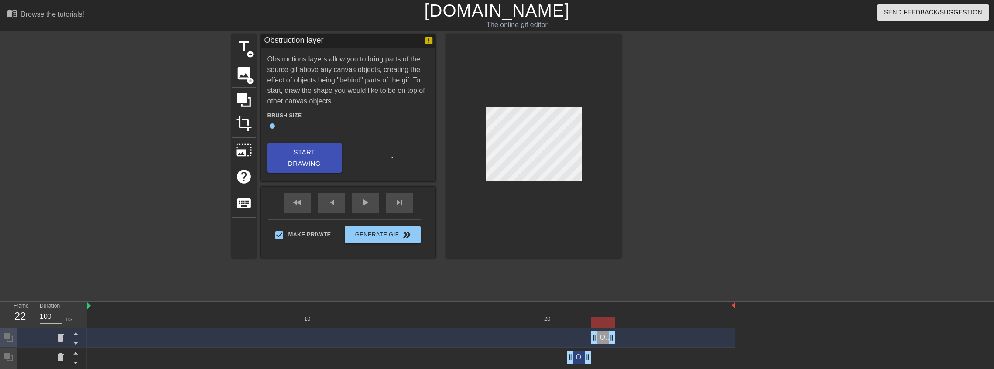
drag, startPoint x: 731, startPoint y: 339, endPoint x: 620, endPoint y: 335, distance: 110.8
click at [616, 340] on div "Obstruction layer drag_handle drag_handle" at bounding box center [411, 337] width 648 height 13
click at [629, 323] on div at bounding box center [411, 322] width 648 height 11
click at [296, 150] on span "Start Drawing" at bounding box center [304, 158] width 53 height 23
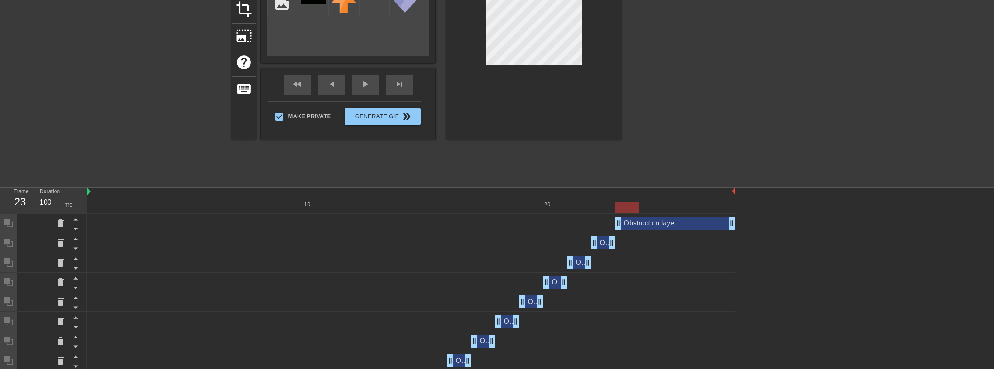
scroll to position [116, 0]
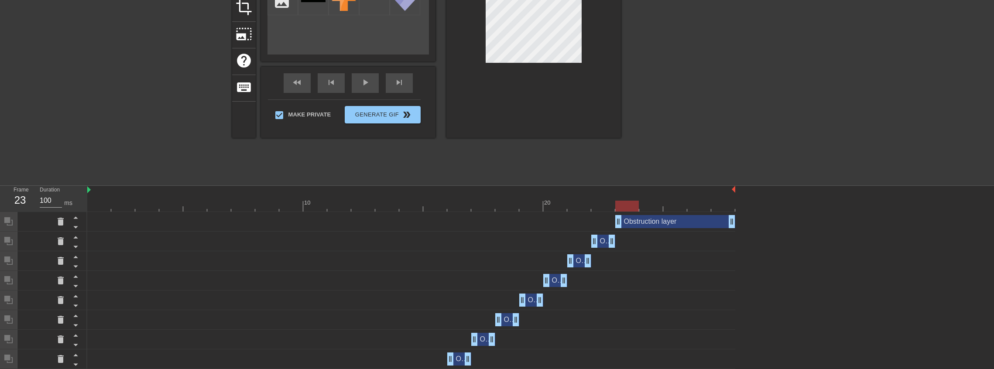
click at [646, 221] on div "Obstruction layer drag_handle drag_handle" at bounding box center [675, 221] width 120 height 13
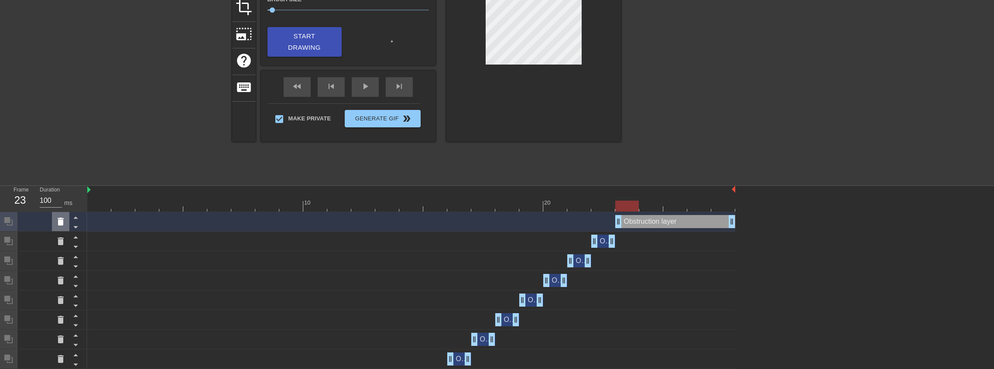
click at [63, 220] on icon at bounding box center [60, 221] width 10 height 10
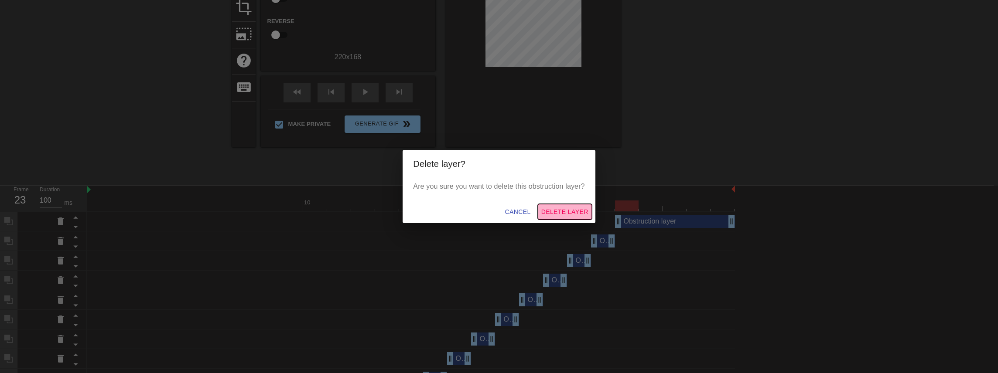
click at [584, 208] on span "Delete Layer" at bounding box center [564, 212] width 47 height 11
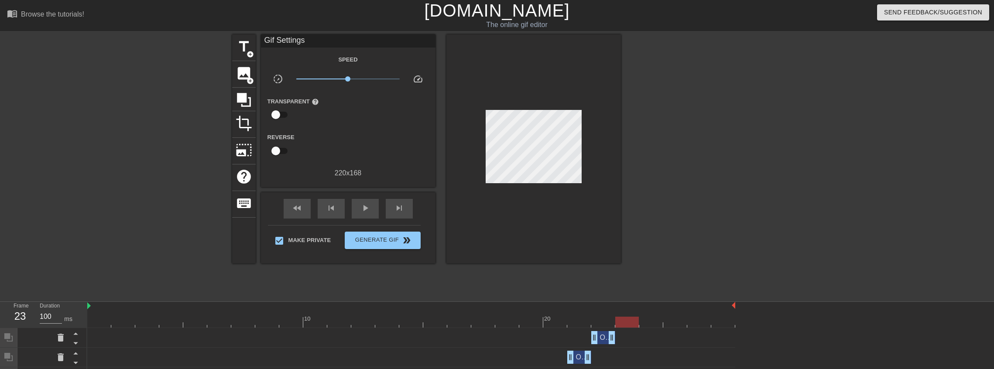
scroll to position [0, 0]
click at [251, 101] on icon at bounding box center [244, 100] width 17 height 17
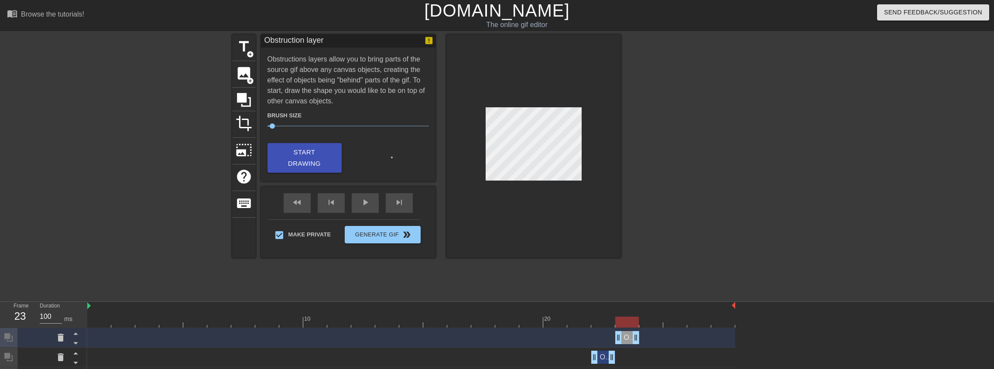
drag, startPoint x: 733, startPoint y: 339, endPoint x: 633, endPoint y: 338, distance: 99.9
click at [646, 323] on div at bounding box center [411, 322] width 648 height 11
click at [316, 158] on button "Start Drawing" at bounding box center [304, 158] width 74 height 30
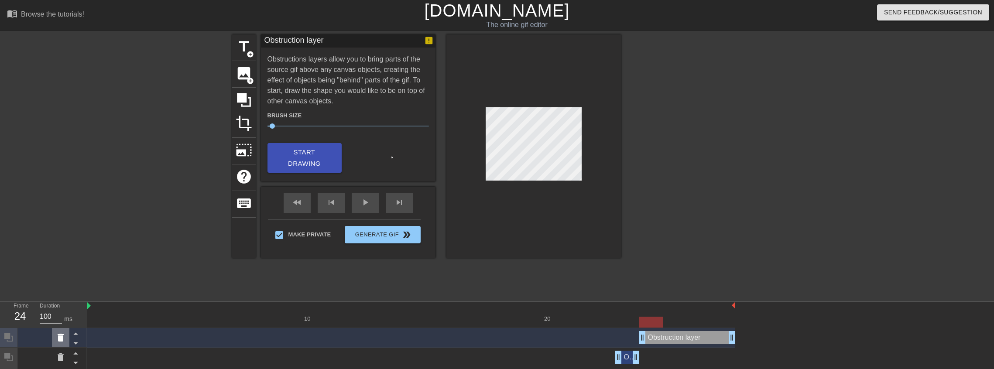
click at [65, 338] on icon at bounding box center [60, 337] width 10 height 10
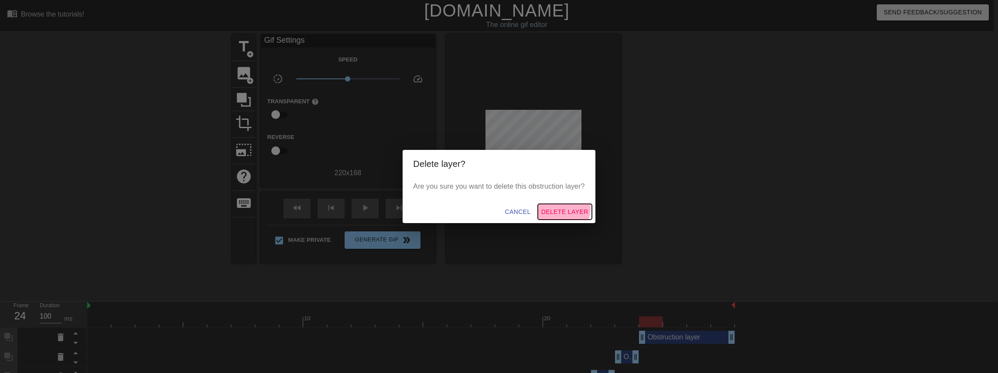
click at [566, 209] on span "Delete Layer" at bounding box center [564, 212] width 47 height 11
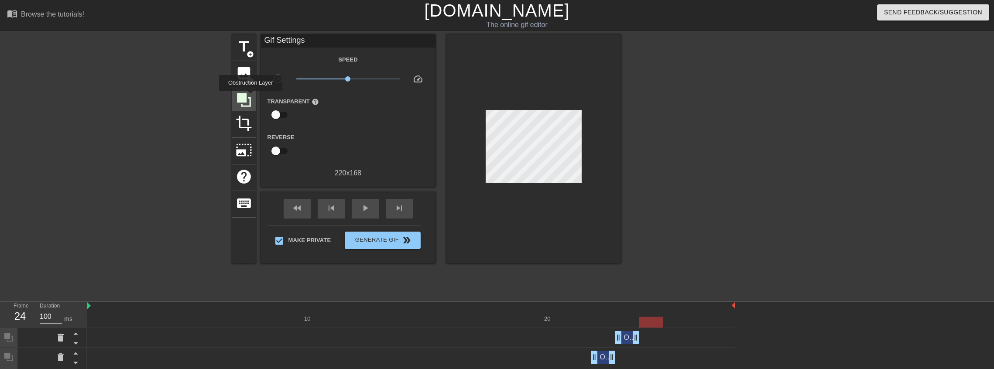
click at [250, 97] on icon at bounding box center [244, 100] width 14 height 14
drag, startPoint x: 735, startPoint y: 334, endPoint x: 684, endPoint y: 333, distance: 51.0
drag, startPoint x: 729, startPoint y: 340, endPoint x: 664, endPoint y: 343, distance: 65.5
click at [646, 343] on div "Obstruction layer drag_handle drag_handle" at bounding box center [411, 337] width 648 height 13
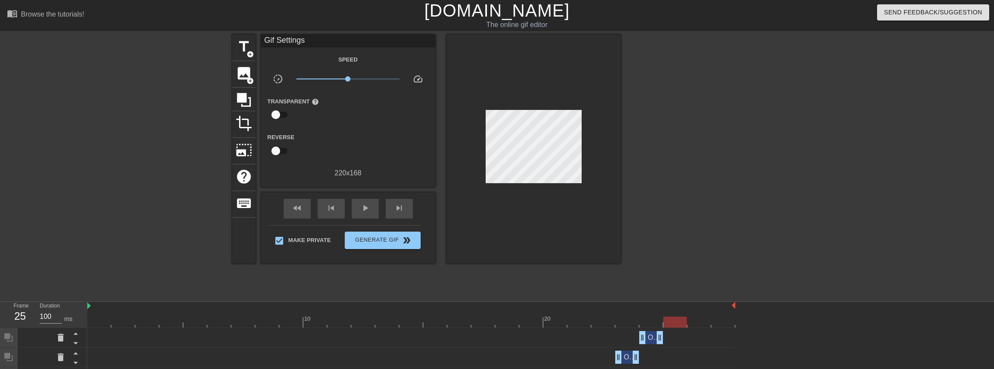
drag, startPoint x: 672, startPoint y: 325, endPoint x: 674, endPoint y: 321, distance: 4.5
click at [646, 325] on div at bounding box center [411, 322] width 648 height 11
click at [248, 97] on icon at bounding box center [244, 100] width 17 height 17
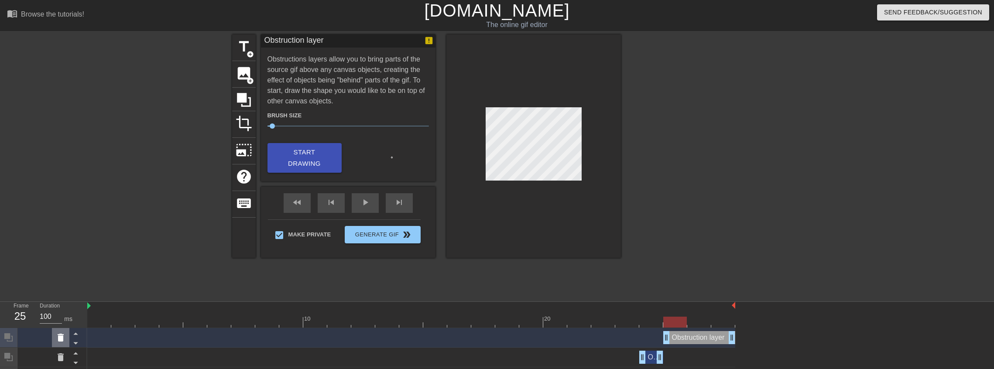
click at [63, 340] on icon at bounding box center [61, 338] width 6 height 8
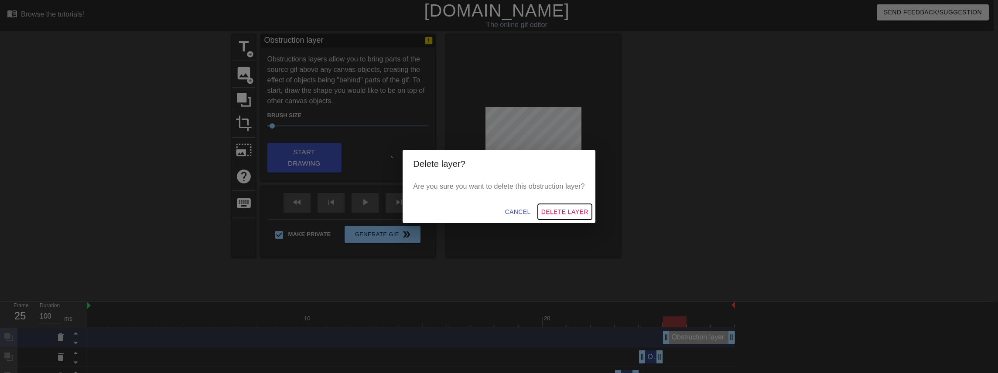
click at [571, 211] on span "Delete Layer" at bounding box center [564, 212] width 47 height 11
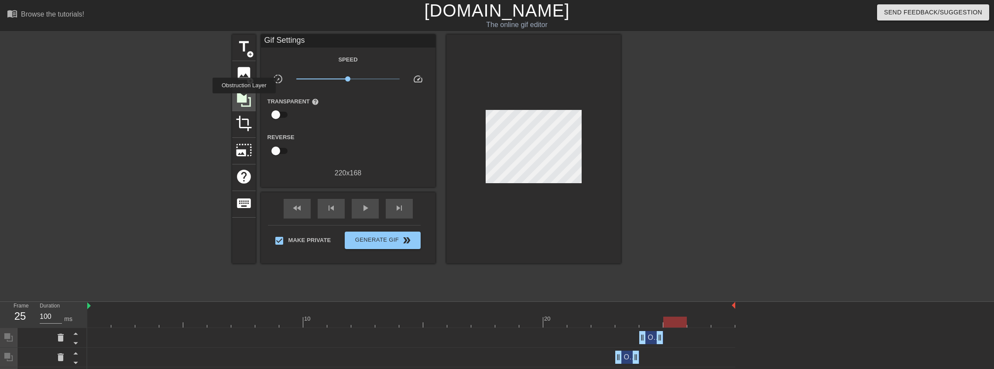
click at [244, 99] on icon at bounding box center [244, 100] width 14 height 14
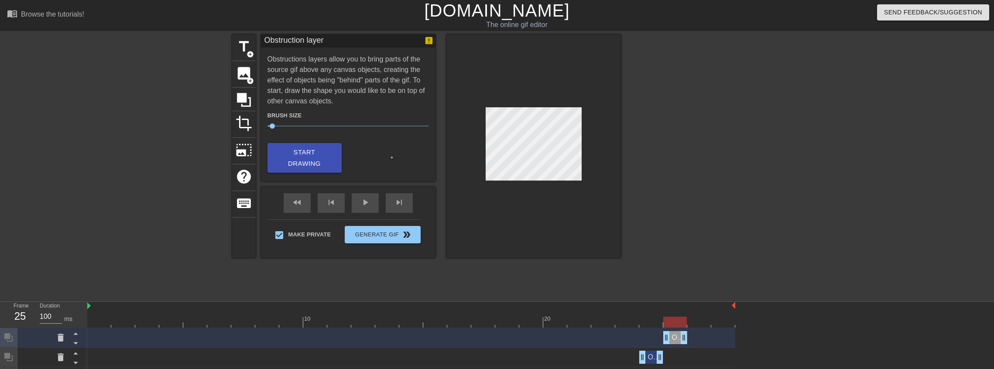
drag, startPoint x: 733, startPoint y: 340, endPoint x: 686, endPoint y: 339, distance: 46.7
click at [646, 324] on div at bounding box center [411, 322] width 648 height 11
click at [646, 323] on div at bounding box center [411, 322] width 648 height 11
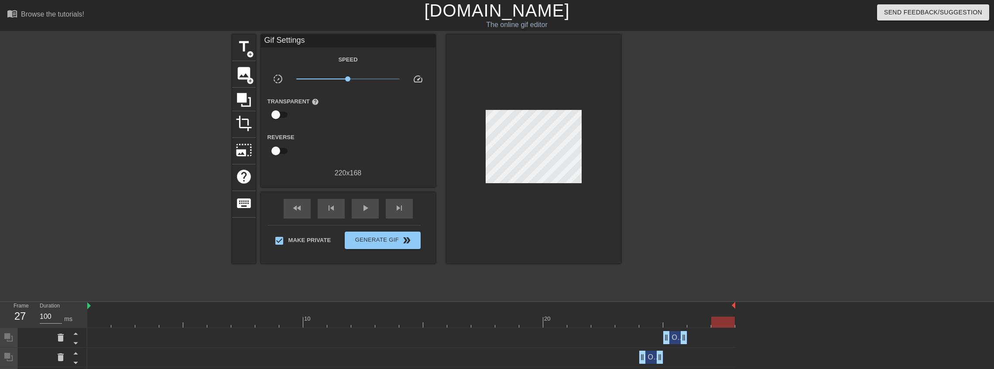
click at [646, 256] on div at bounding box center [696, 165] width 131 height 262
click at [400, 246] on button "Generate Gif double_arrow" at bounding box center [382, 240] width 75 height 17
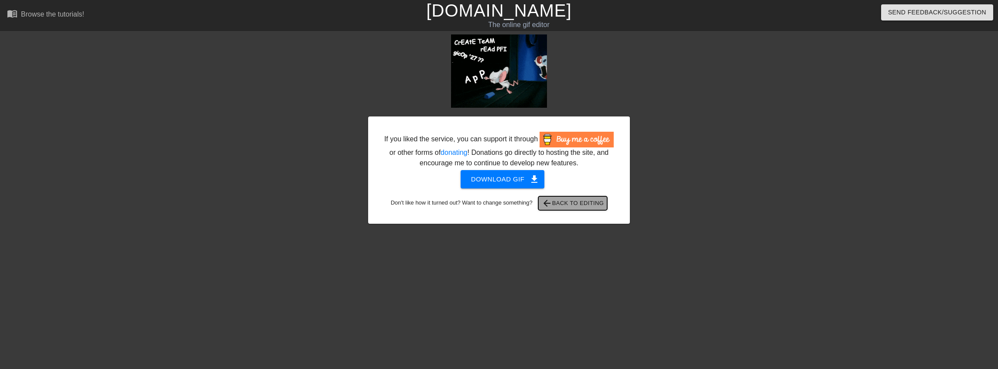
click at [590, 205] on span "arrow_back Back to Editing" at bounding box center [573, 203] width 62 height 10
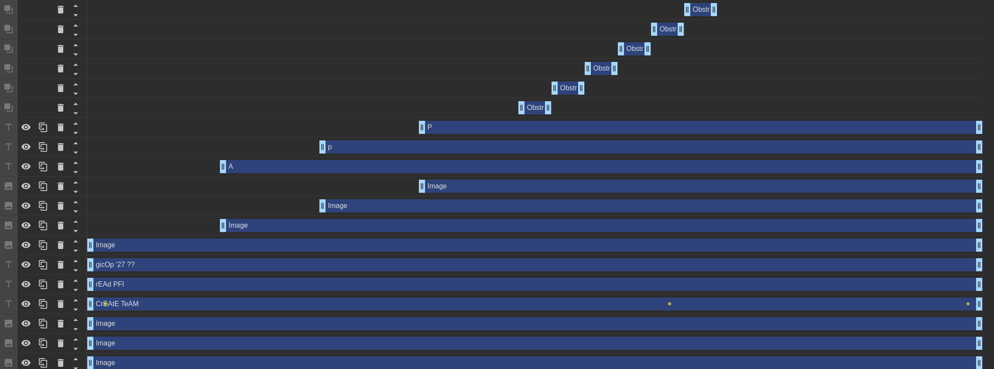
scroll to position [451, 0]
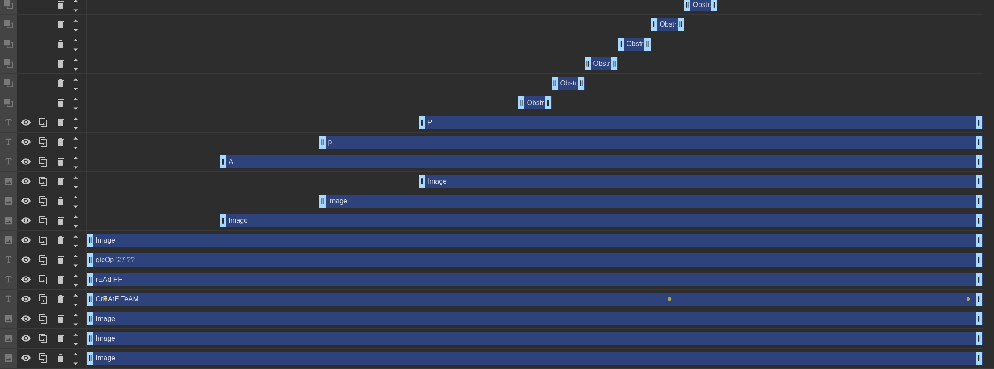
click at [140, 297] on div "CrEAtE TeAM drag_handle drag_handle" at bounding box center [534, 299] width 895 height 13
click at [105, 299] on span "lens" at bounding box center [106, 299] width 4 height 4
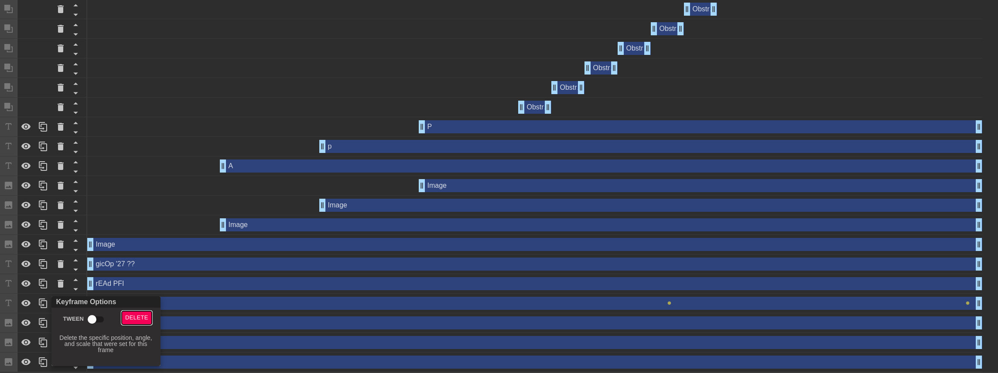
click at [132, 321] on span "Delete" at bounding box center [136, 318] width 23 height 10
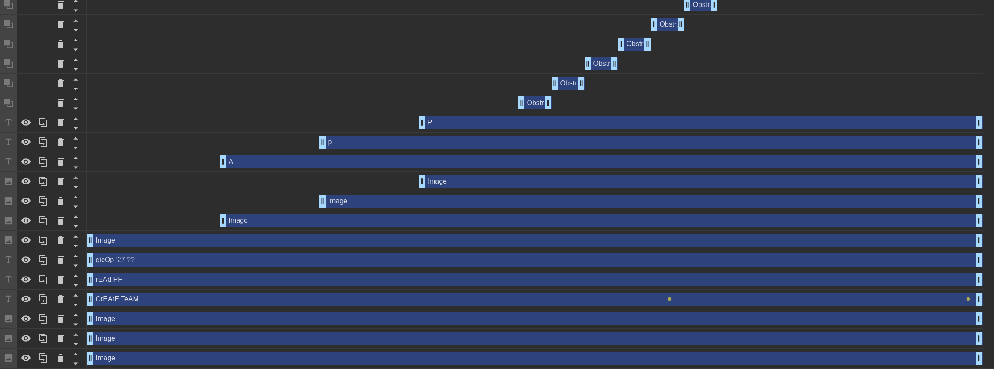
scroll to position [451, 0]
click at [646, 298] on span "lens" at bounding box center [669, 299] width 4 height 4
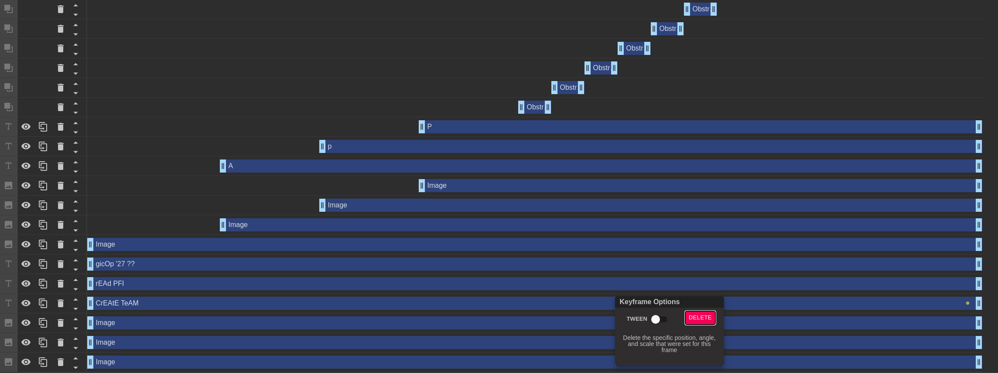
click at [646, 323] on span "Delete" at bounding box center [700, 318] width 23 height 10
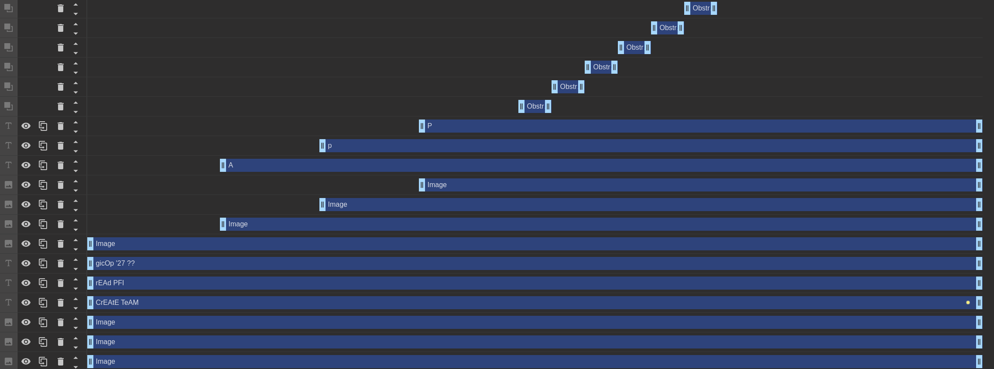
click at [646, 304] on span "lens" at bounding box center [968, 303] width 4 height 4
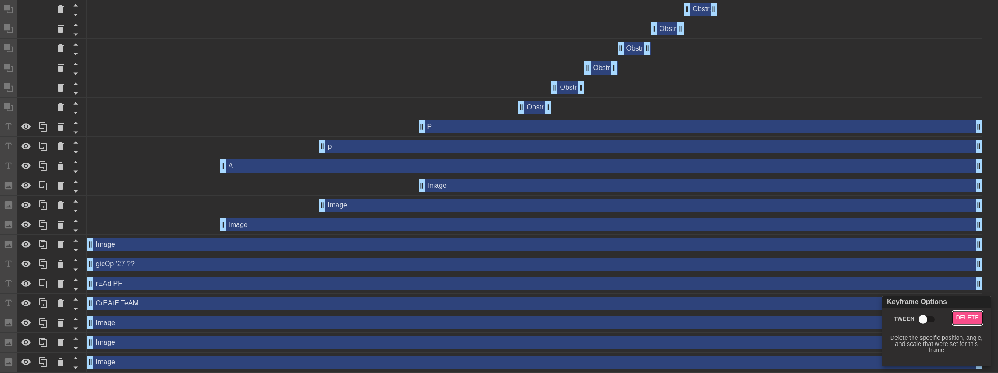
click at [646, 314] on span "Delete" at bounding box center [967, 318] width 23 height 10
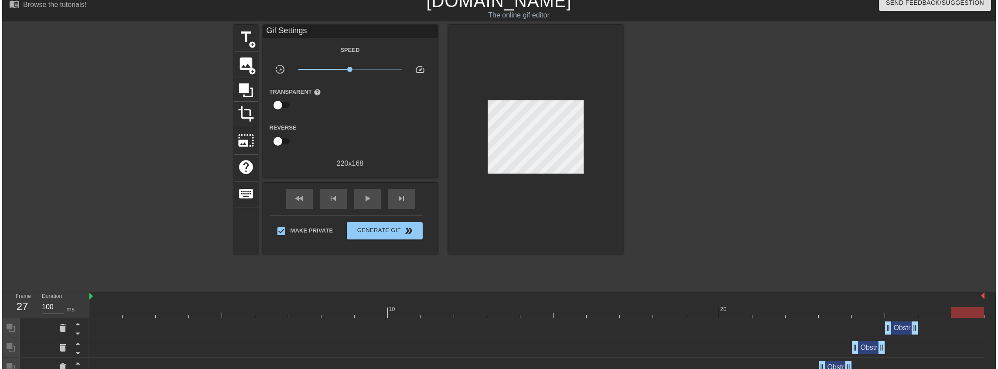
scroll to position [0, 0]
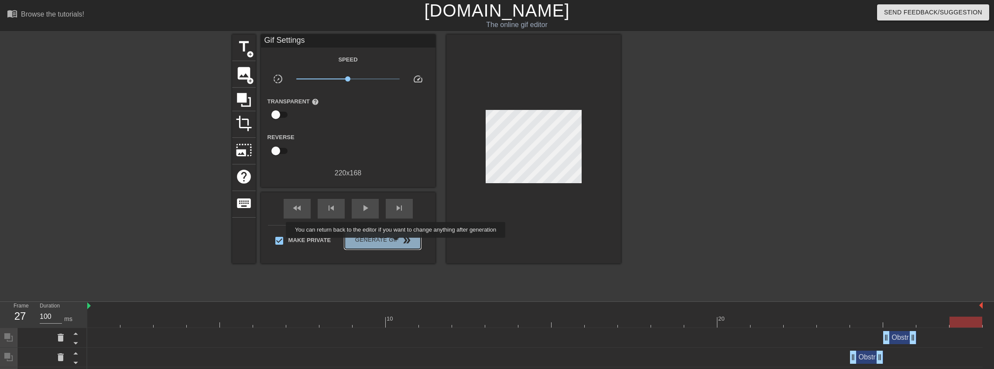
click at [396, 244] on span "Generate Gif double_arrow" at bounding box center [382, 240] width 68 height 10
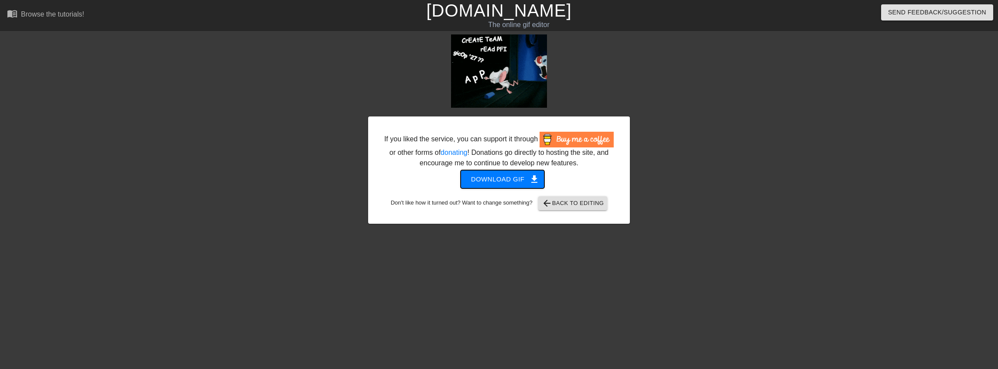
click at [510, 183] on span "Download gif get_app" at bounding box center [502, 179] width 63 height 11
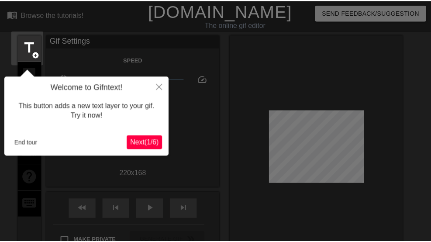
scroll to position [21, 0]
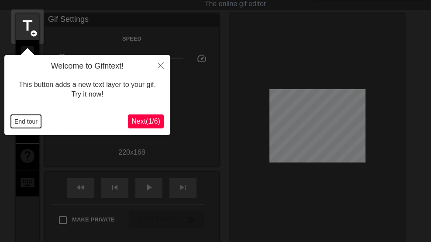
click at [16, 121] on button "End tour" at bounding box center [26, 121] width 30 height 13
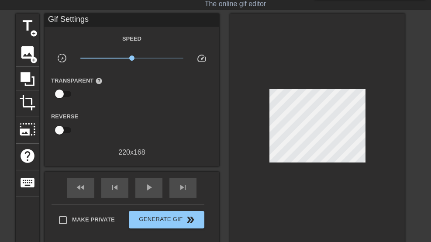
scroll to position [118, 0]
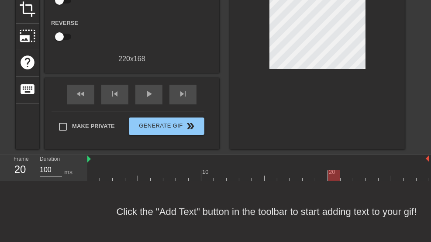
click at [335, 174] on div at bounding box center [258, 175] width 342 height 11
click at [321, 173] on div at bounding box center [258, 175] width 342 height 11
click at [298, 172] on div at bounding box center [258, 175] width 342 height 11
click at [312, 172] on div at bounding box center [258, 175] width 342 height 11
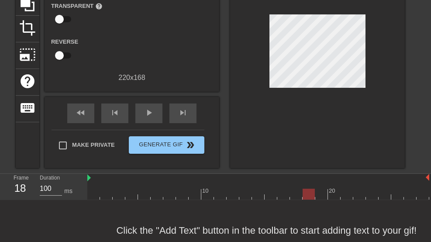
scroll to position [60, 0]
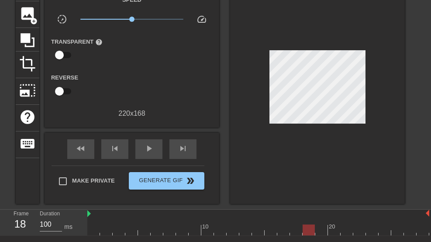
click at [322, 229] on div at bounding box center [258, 229] width 342 height 11
click at [332, 228] on div at bounding box center [258, 229] width 342 height 11
drag, startPoint x: 349, startPoint y: 228, endPoint x: 350, endPoint y: 220, distance: 7.5
click at [349, 228] on div at bounding box center [258, 229] width 342 height 11
click at [359, 227] on div at bounding box center [258, 229] width 342 height 11
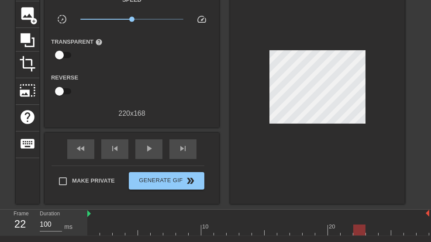
click at [363, 229] on div at bounding box center [359, 229] width 12 height 11
click at [369, 229] on div at bounding box center [258, 229] width 342 height 11
click at [387, 229] on div at bounding box center [258, 229] width 342 height 11
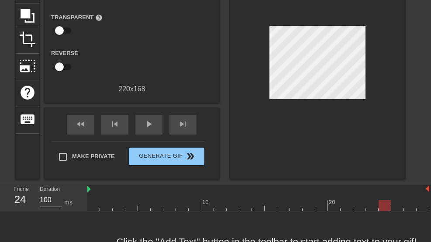
scroll to position [118, 0]
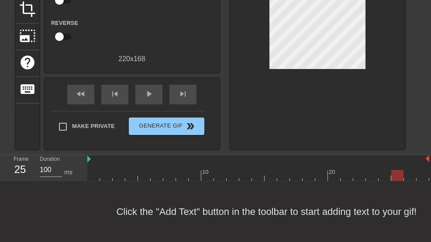
click at [399, 173] on div at bounding box center [258, 175] width 342 height 11
click at [409, 171] on div at bounding box center [258, 175] width 342 height 11
click at [425, 172] on div at bounding box center [258, 175] width 342 height 11
